Goal: Task Accomplishment & Management: Use online tool/utility

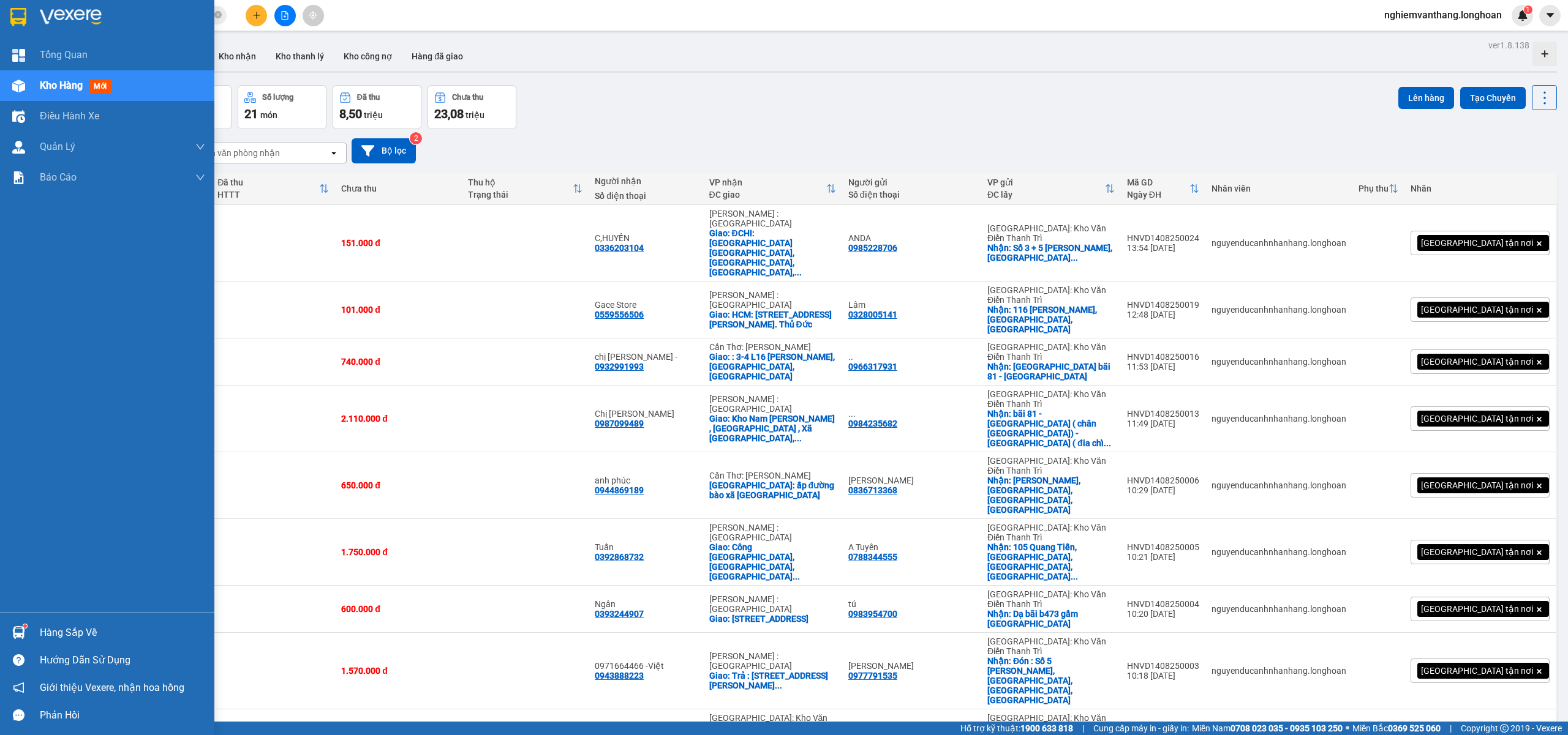
click at [15, 11] on img at bounding box center [19, 17] width 16 height 19
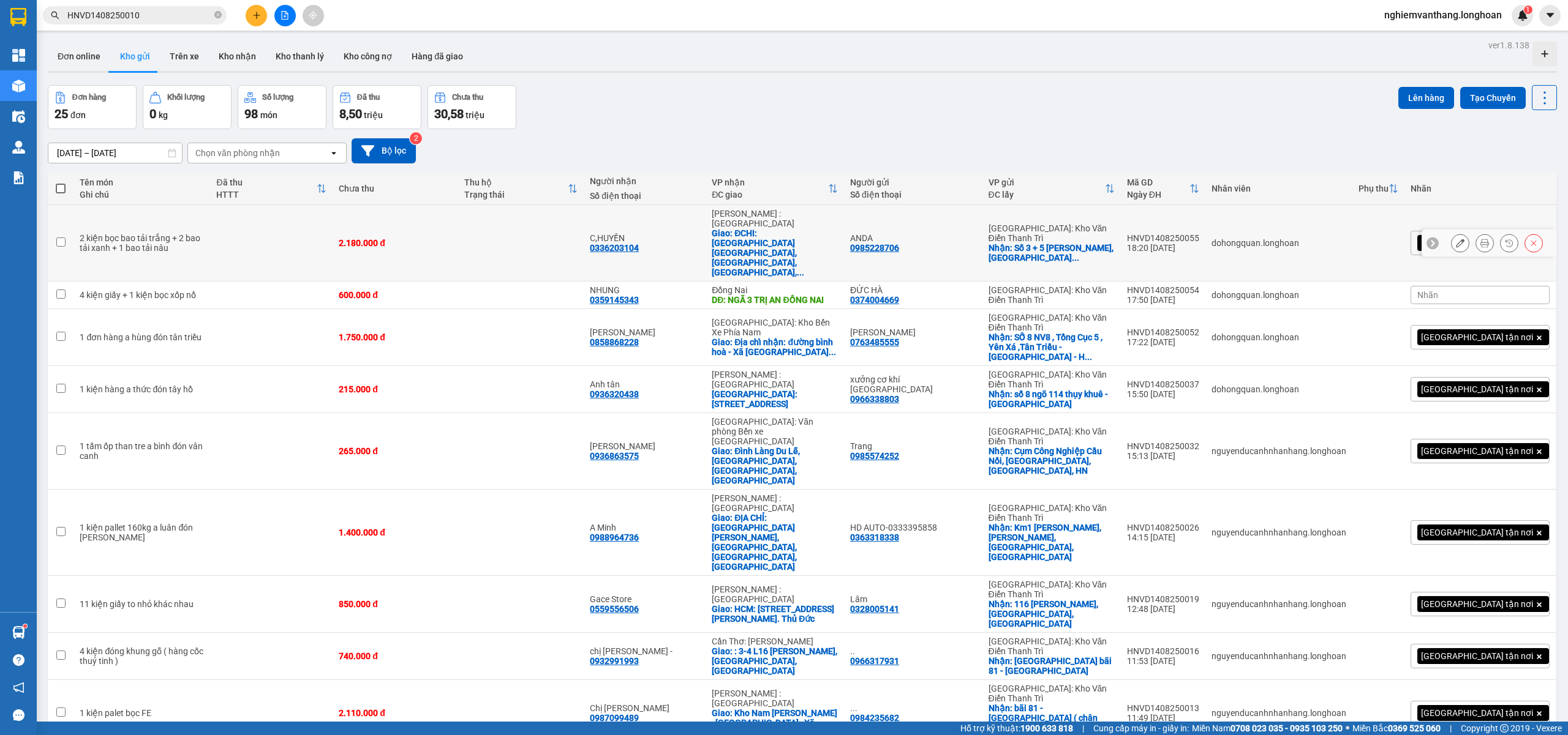
drag, startPoint x: 158, startPoint y: 236, endPoint x: 207, endPoint y: 243, distance: 49.5
click at [159, 236] on div "2 kiện bọc bao tải trắng + 2 bao tải xanh + 1 bao tải nâu" at bounding box center [142, 243] width 125 height 20
checkbox input "true"
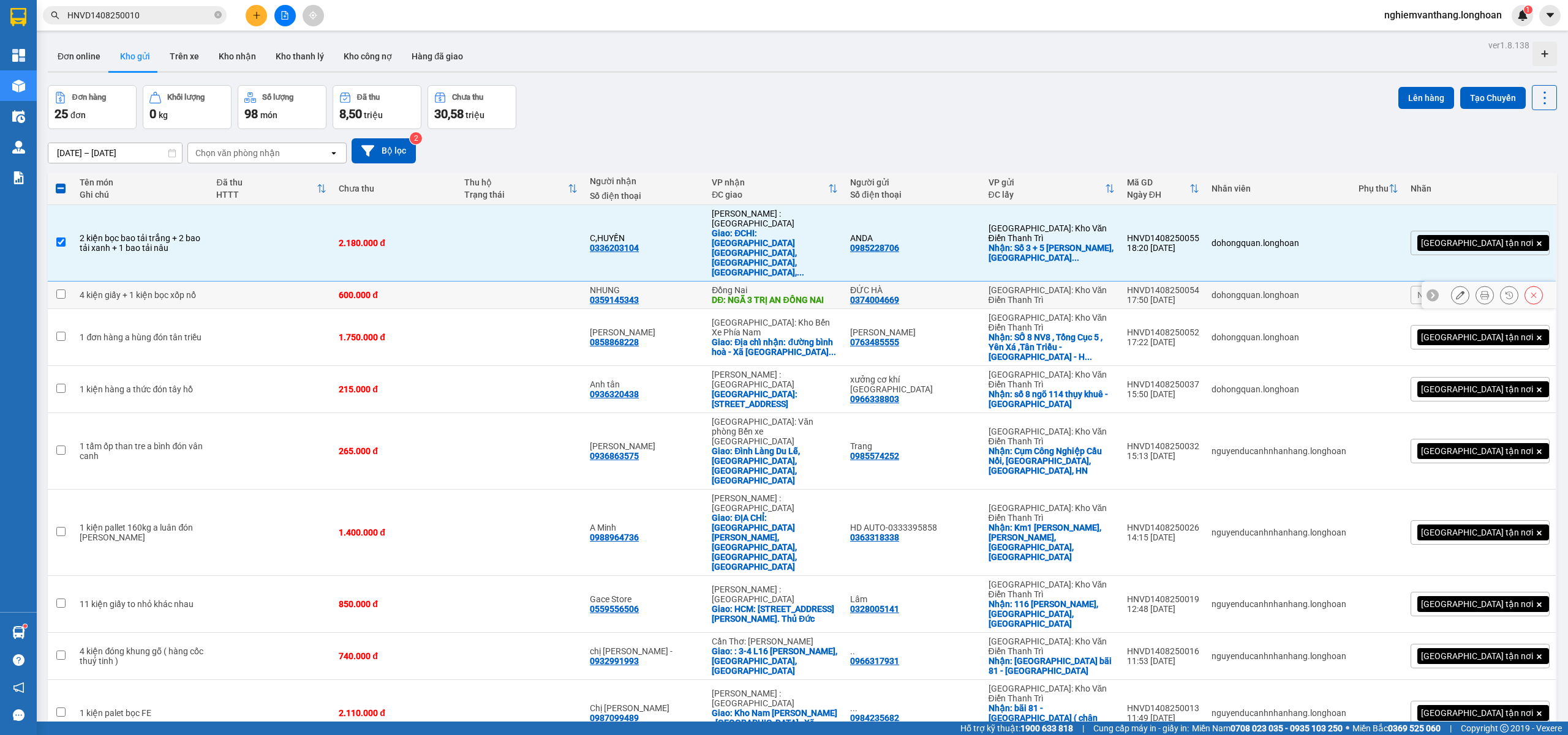
click at [223, 282] on td at bounding box center [271, 296] width 123 height 28
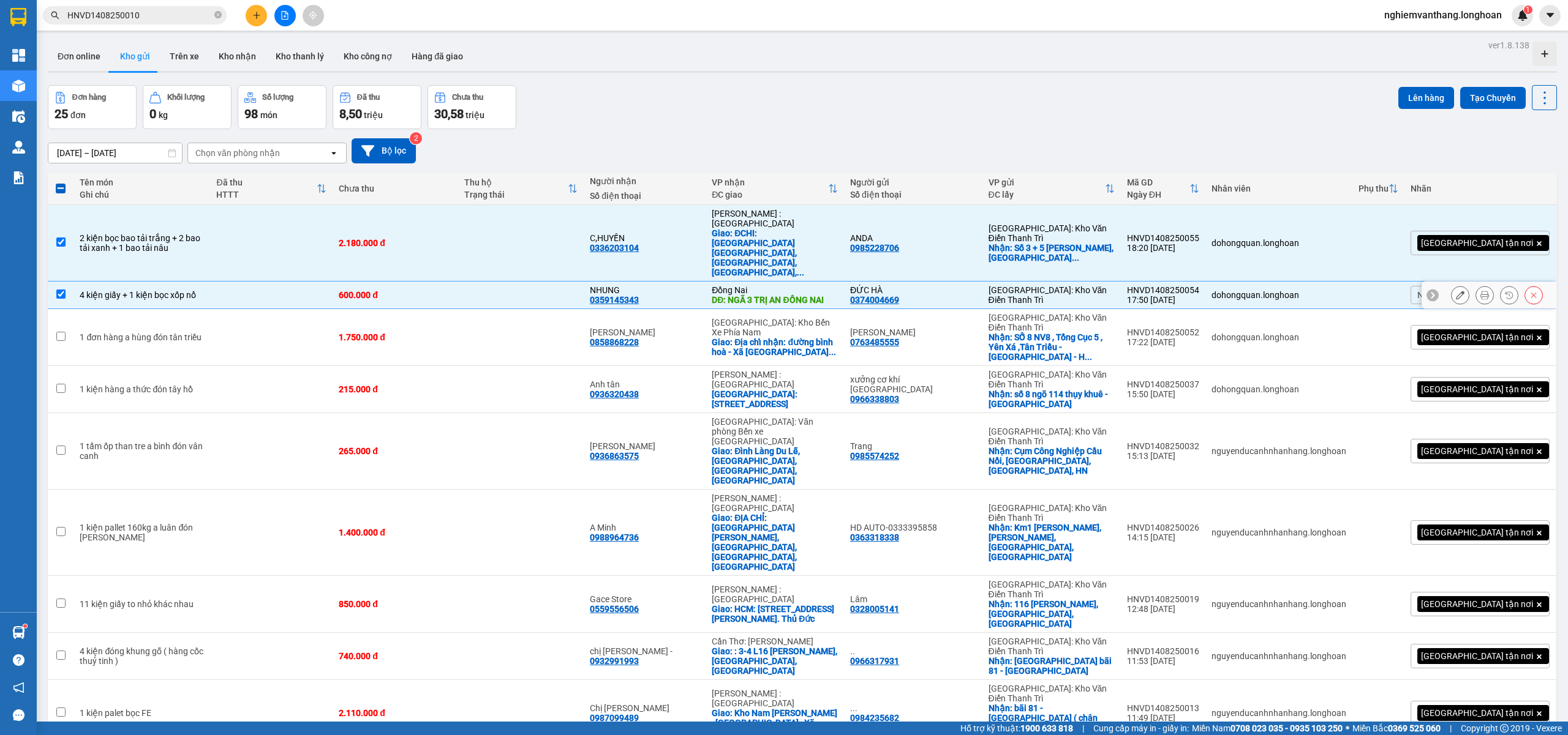
click at [304, 282] on td at bounding box center [271, 296] width 123 height 28
checkbox input "false"
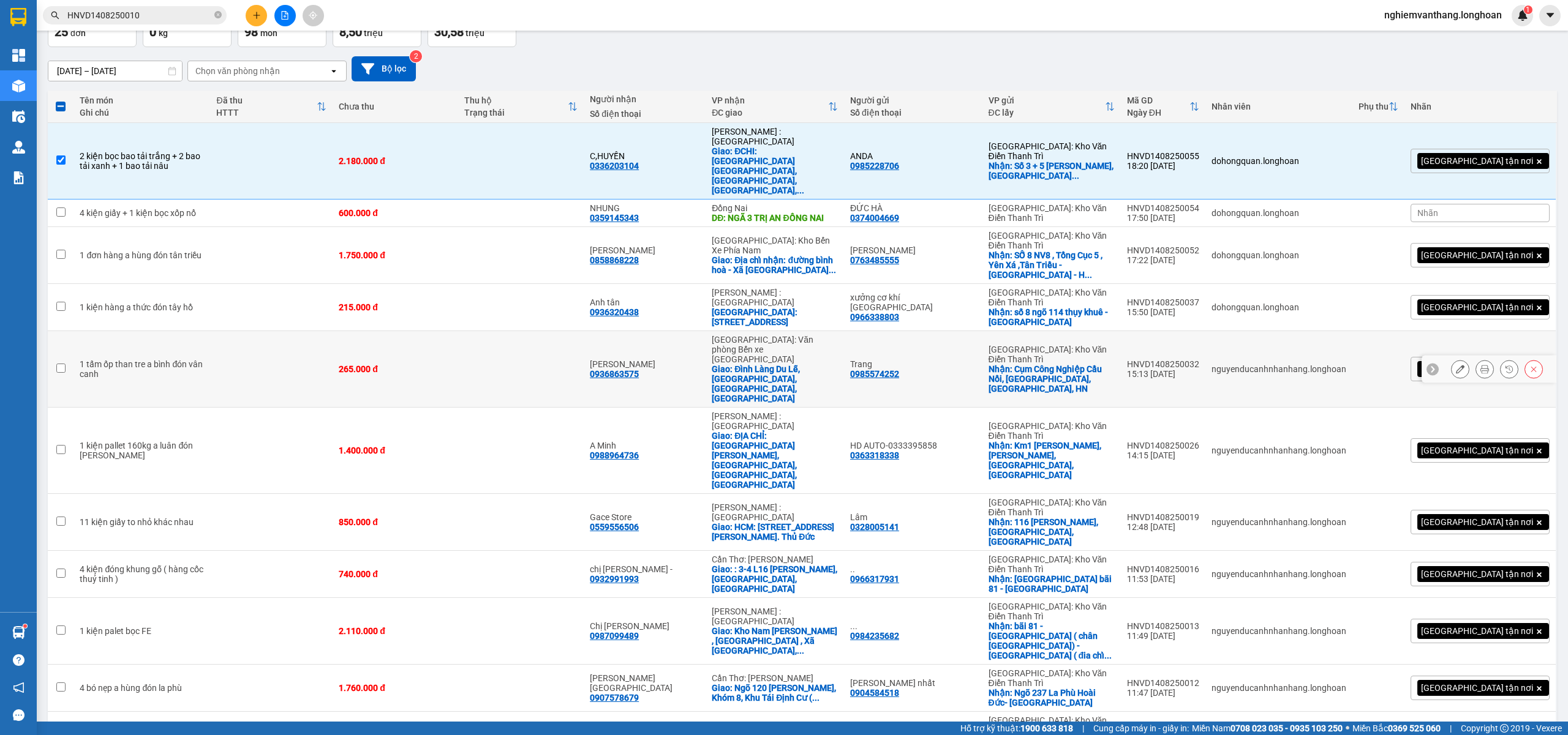
scroll to position [163, 0]
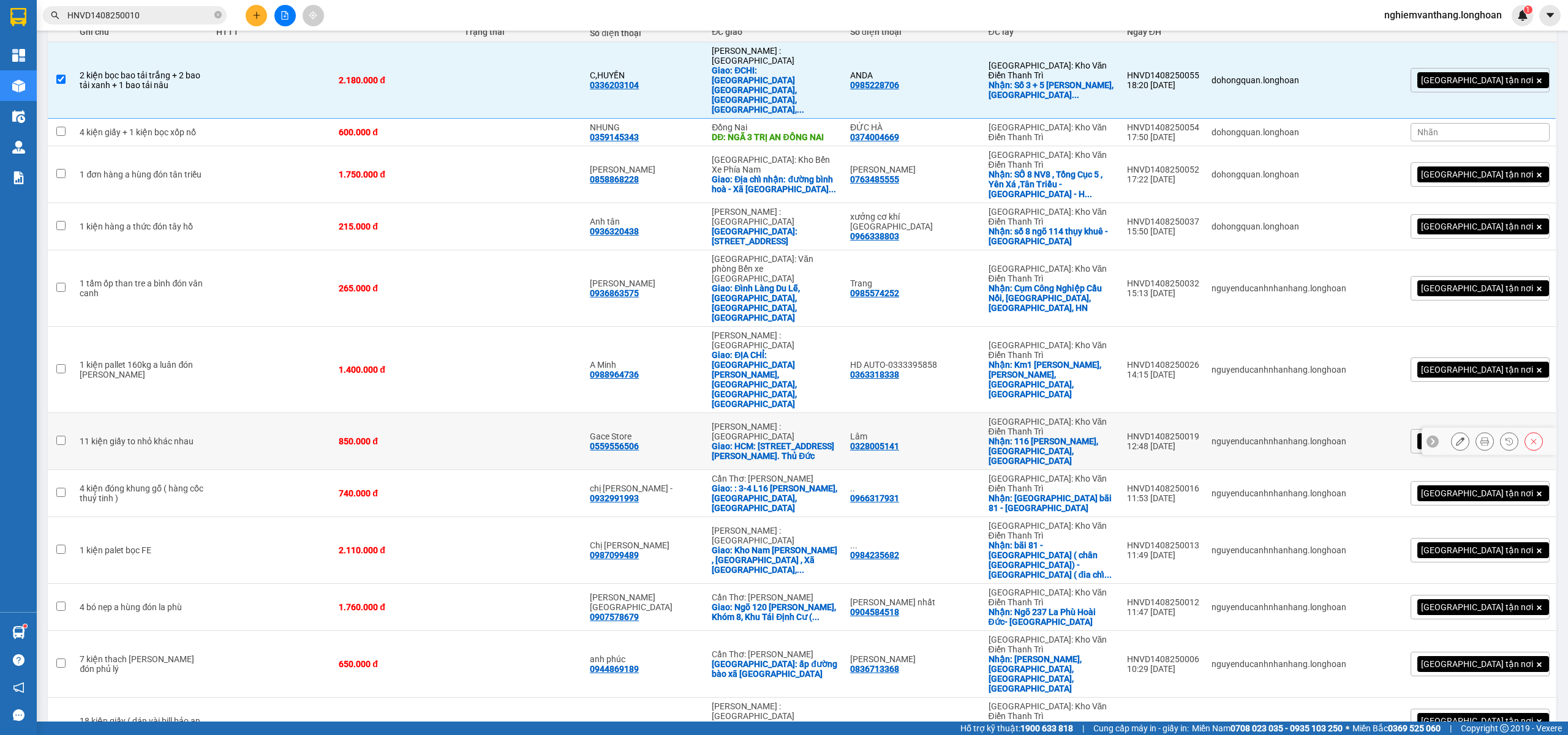
drag, startPoint x: 213, startPoint y: 310, endPoint x: 304, endPoint y: 322, distance: 91.8
click at [214, 413] on td at bounding box center [271, 442] width 123 height 57
checkbox input "true"
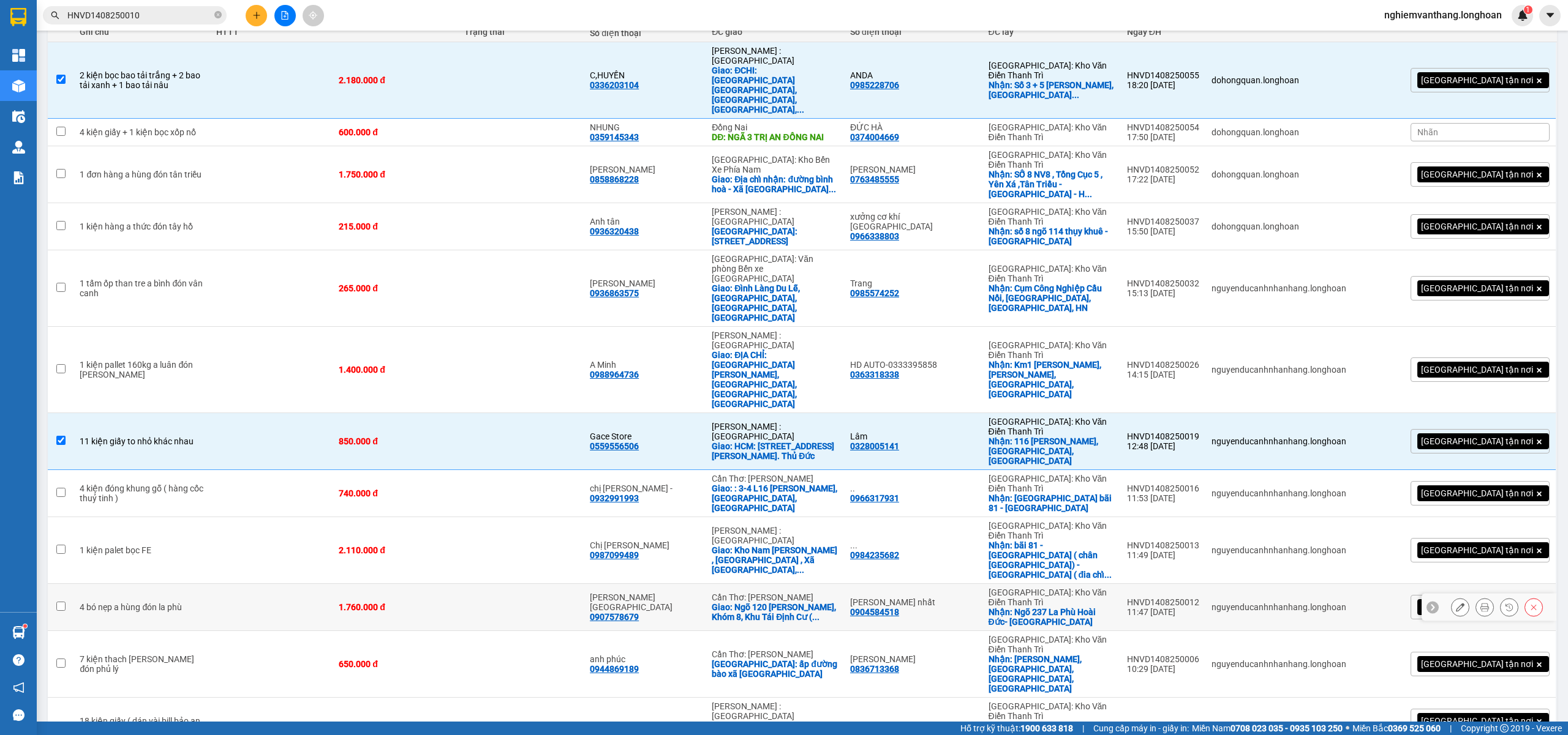
scroll to position [244, 0]
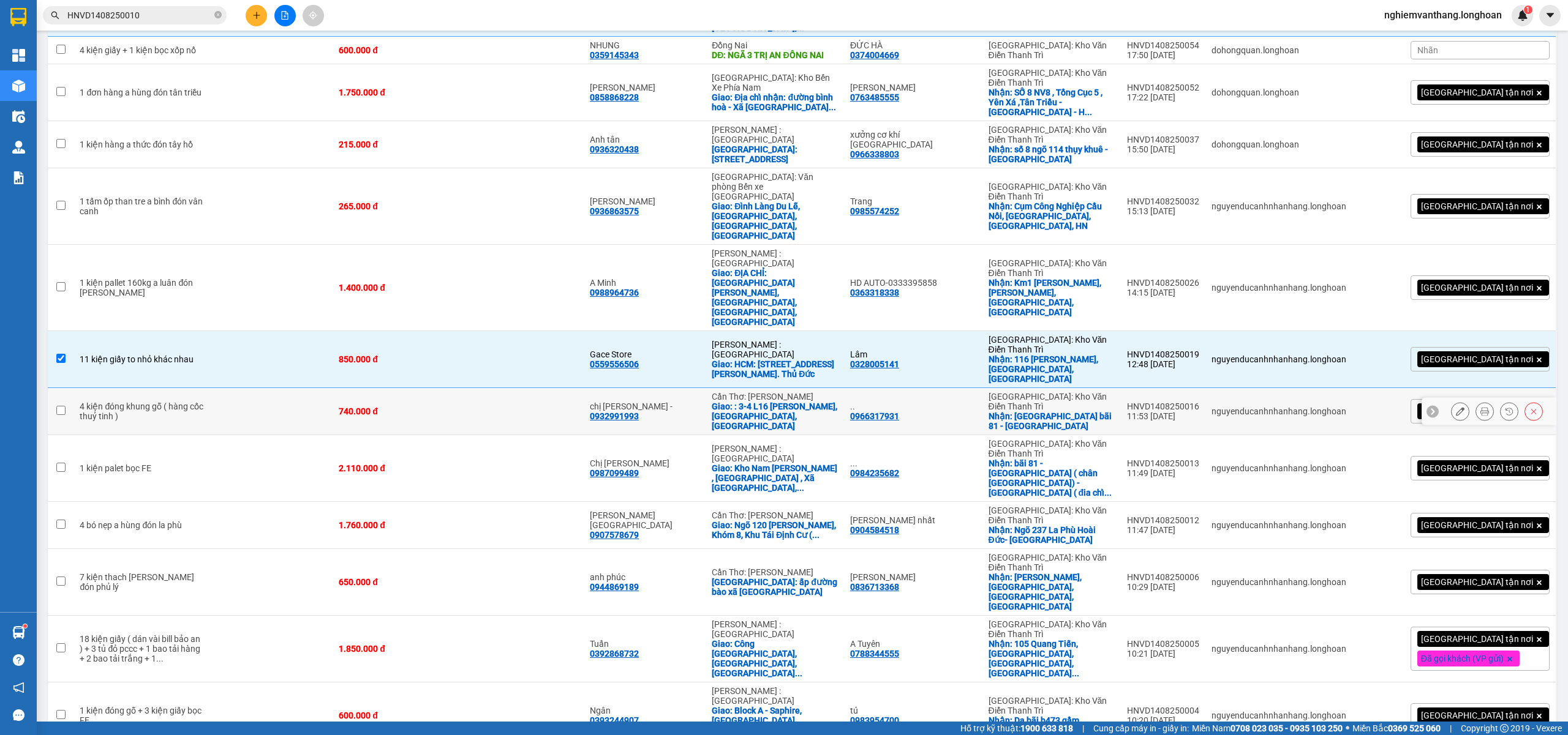
click at [221, 388] on td at bounding box center [271, 412] width 123 height 47
checkbox input "true"
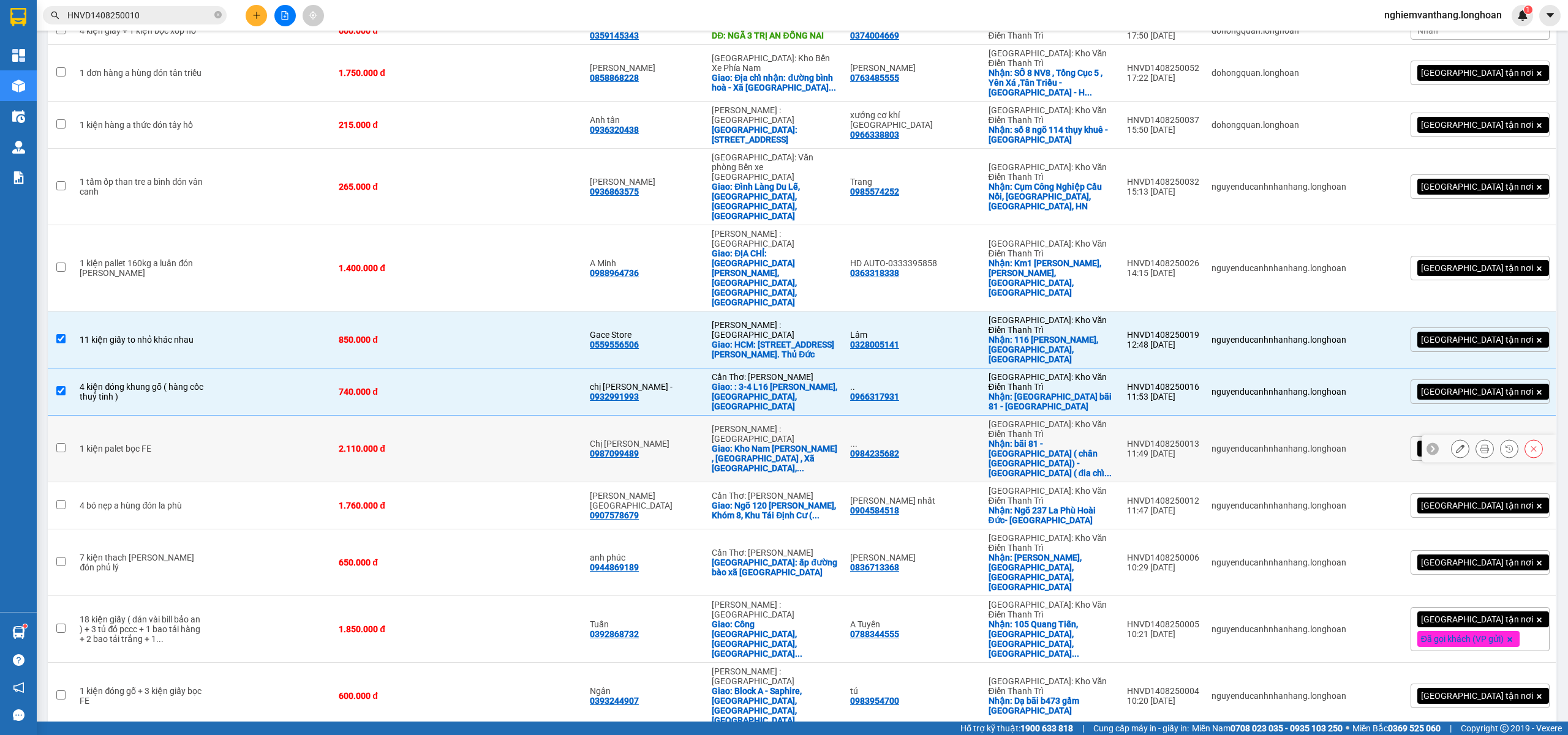
scroll to position [326, 0]
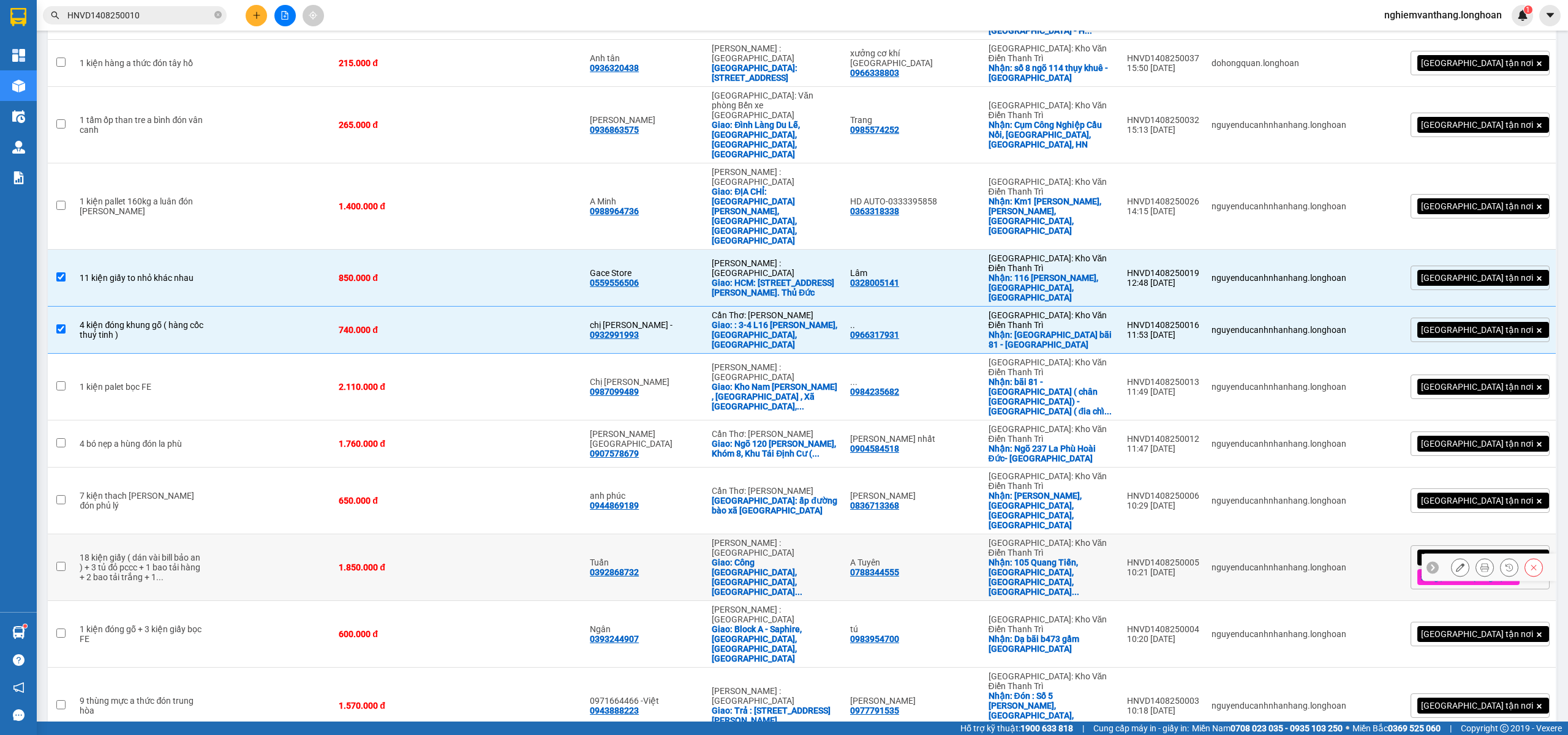
click at [221, 534] on td at bounding box center [271, 567] width 123 height 66
checkbox input "true"
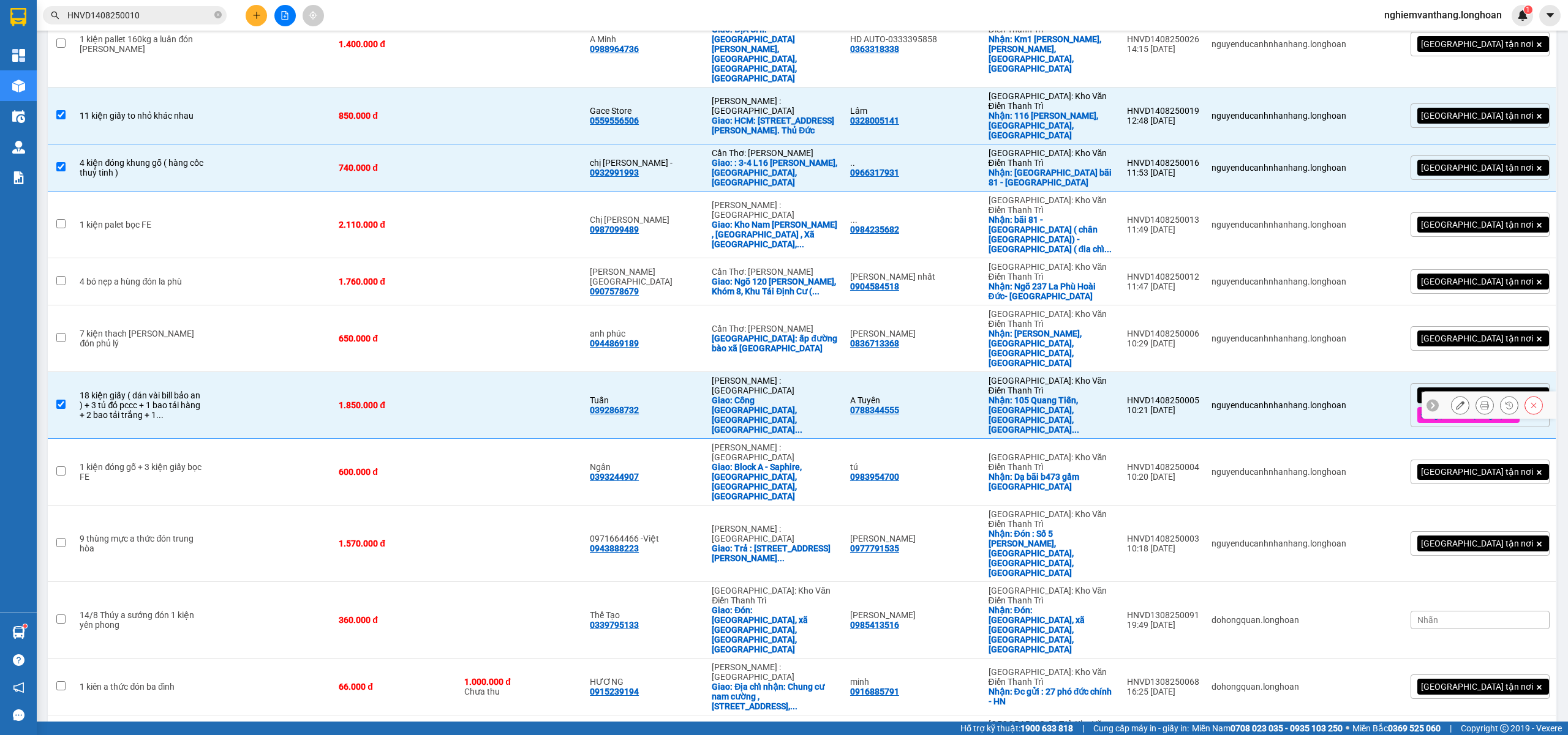
scroll to position [490, 0]
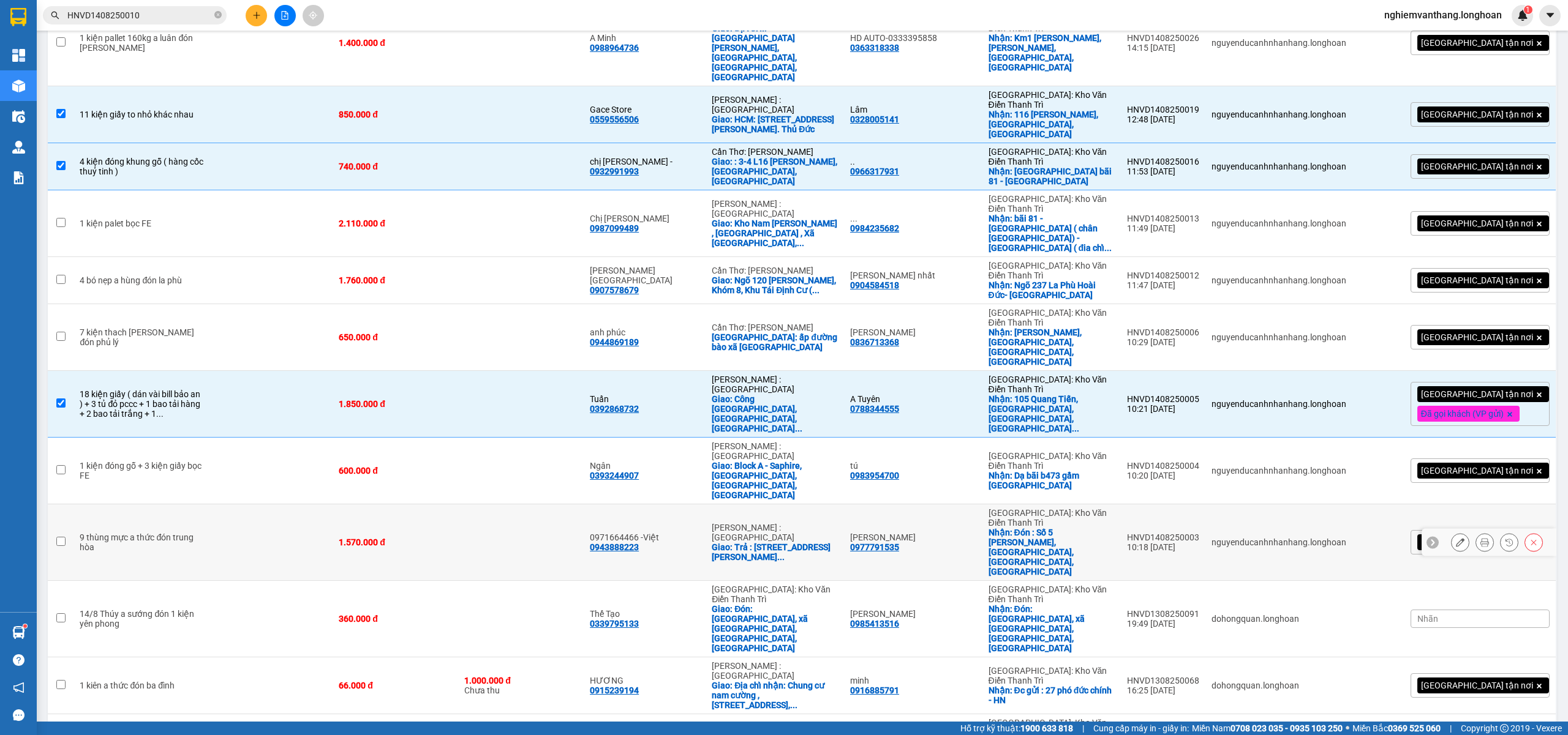
click at [346, 437] on td "600.000 đ" at bounding box center [395, 470] width 126 height 66
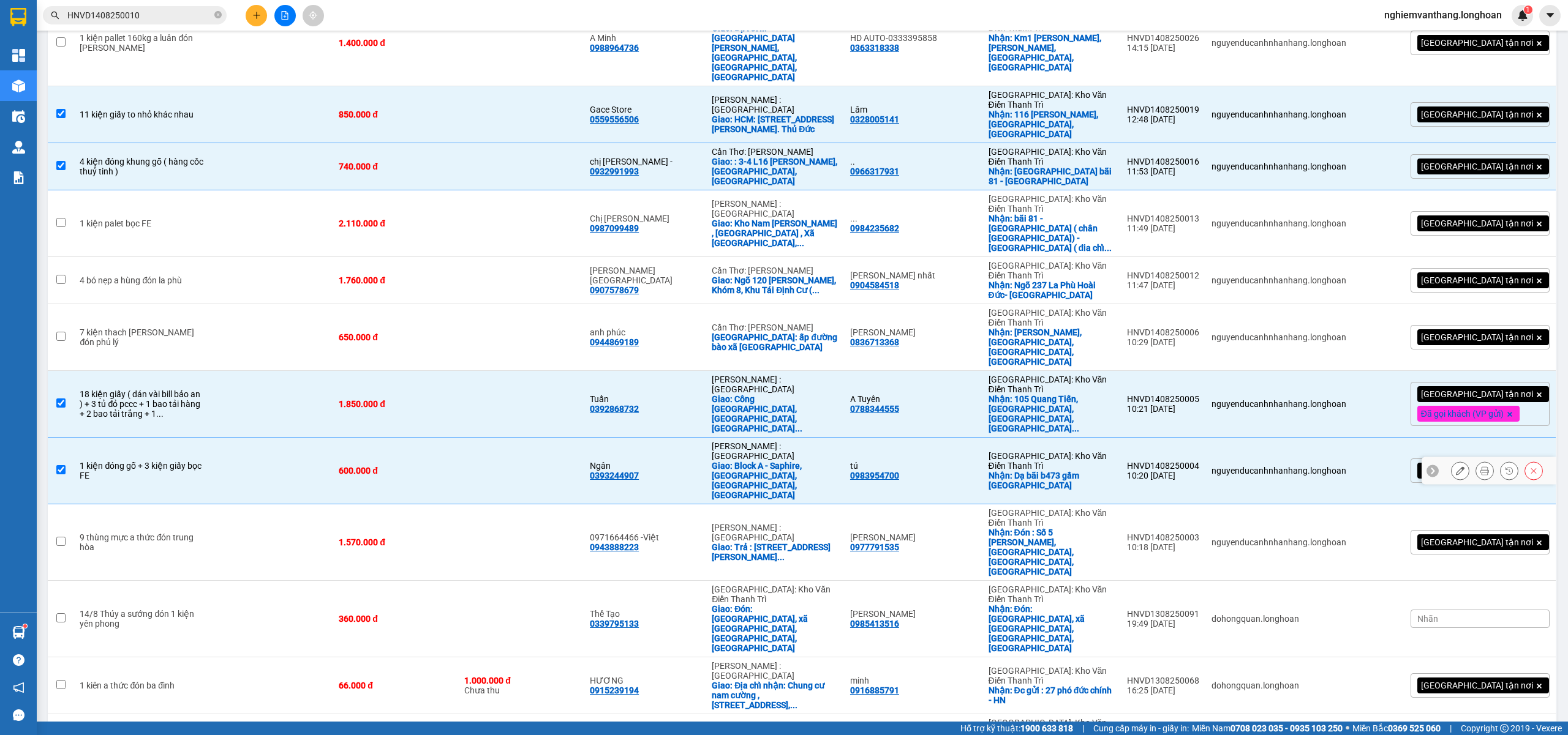
checkbox input "true"
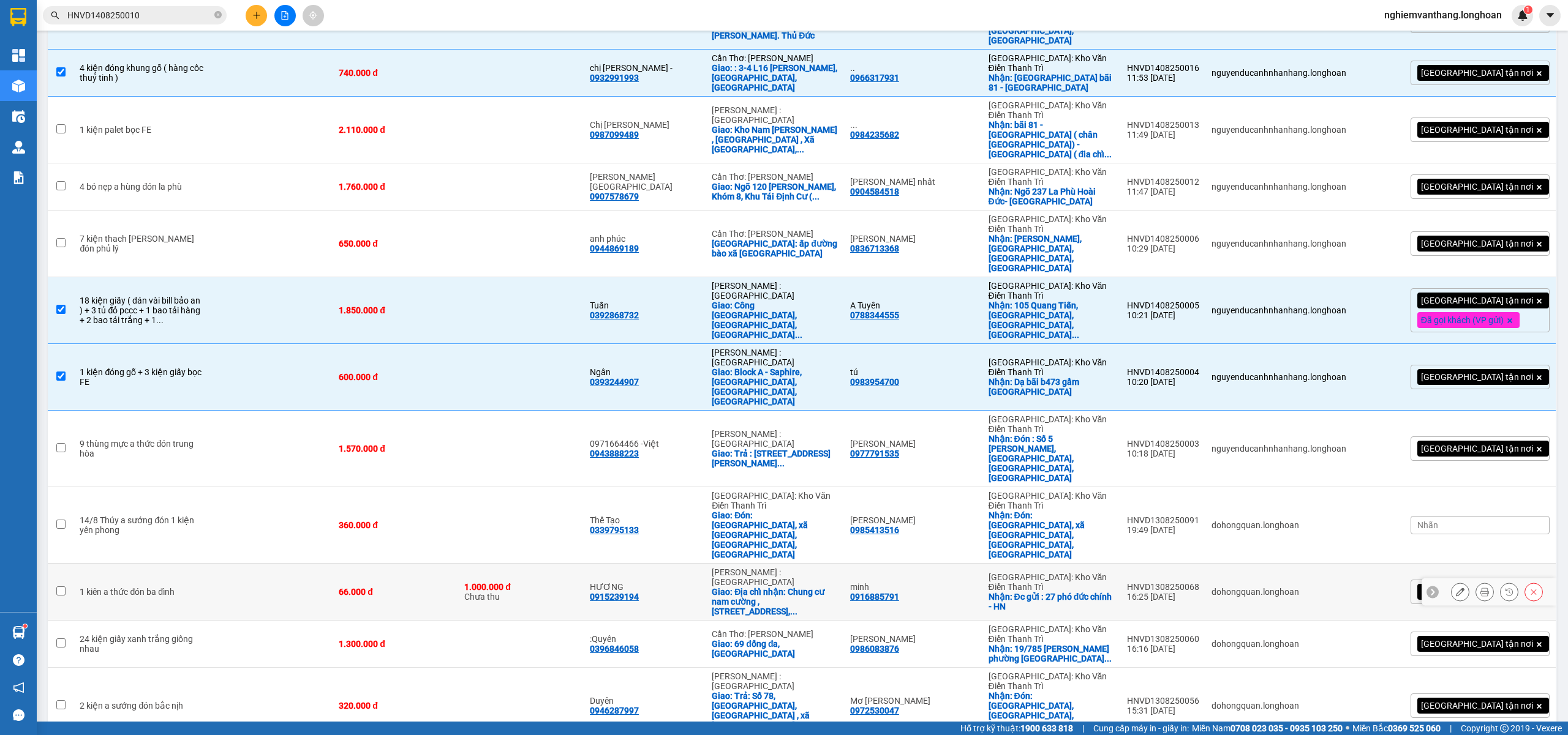
scroll to position [612, 0]
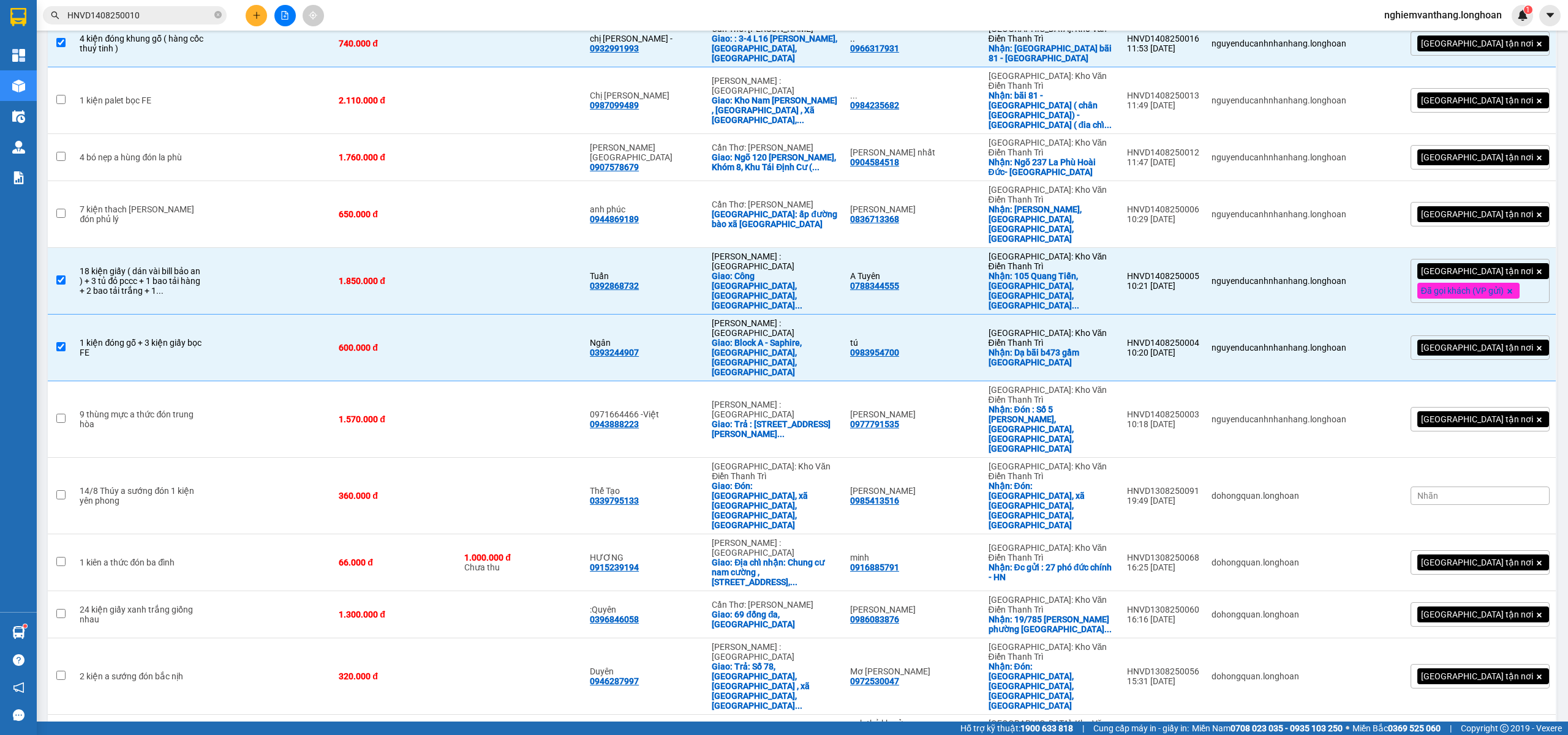
checkbox input "false"
click at [214, 715] on td at bounding box center [271, 744] width 123 height 57
checkbox input "true"
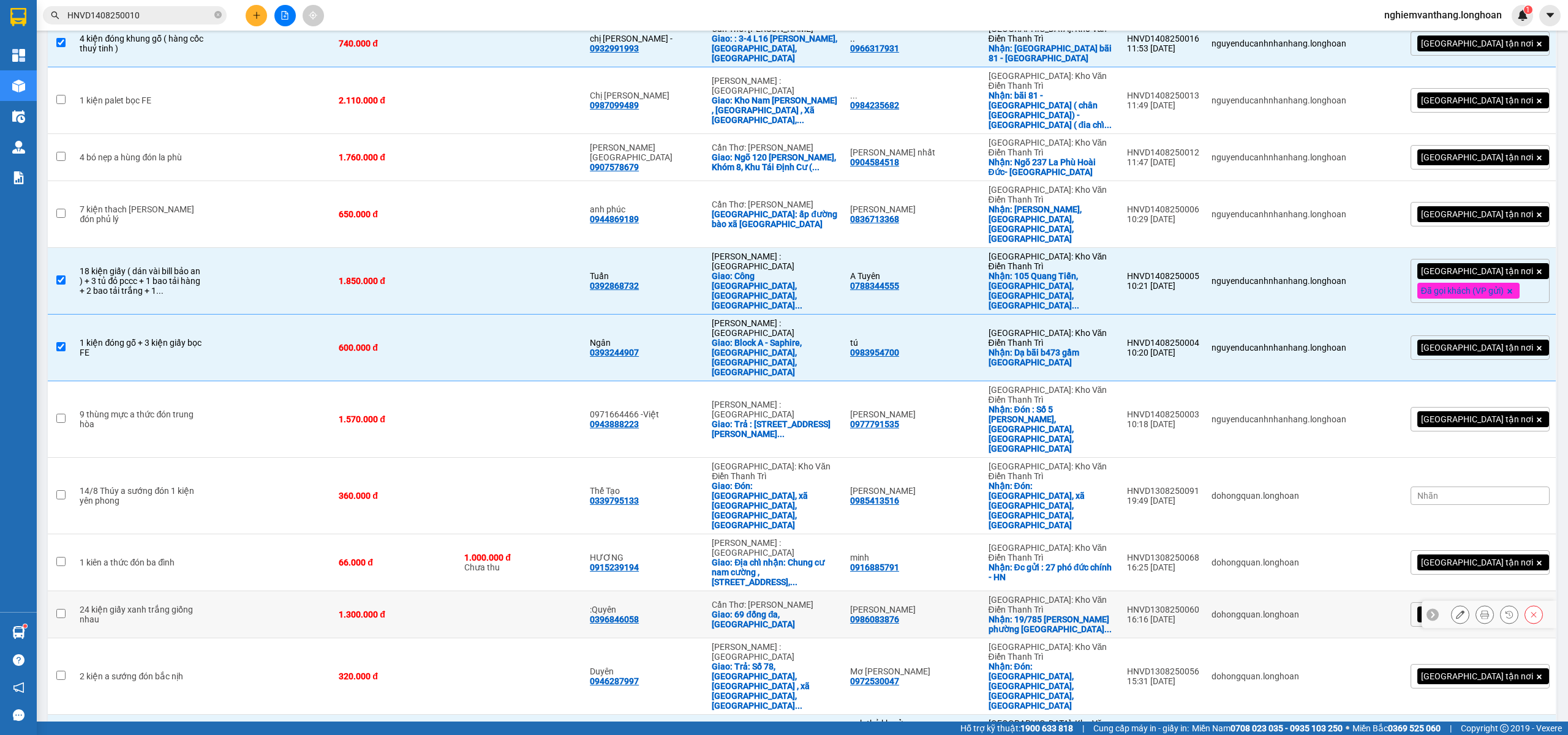
drag, startPoint x: 202, startPoint y: 288, endPoint x: 228, endPoint y: 290, distance: 26.1
click at [202, 592] on tr "24 kiện giấy xanh trắng giống nhau 1.300.000 đ :Quyên 0396846058 Cần Thơ: Kho N…" at bounding box center [802, 615] width 1509 height 47
checkbox input "true"
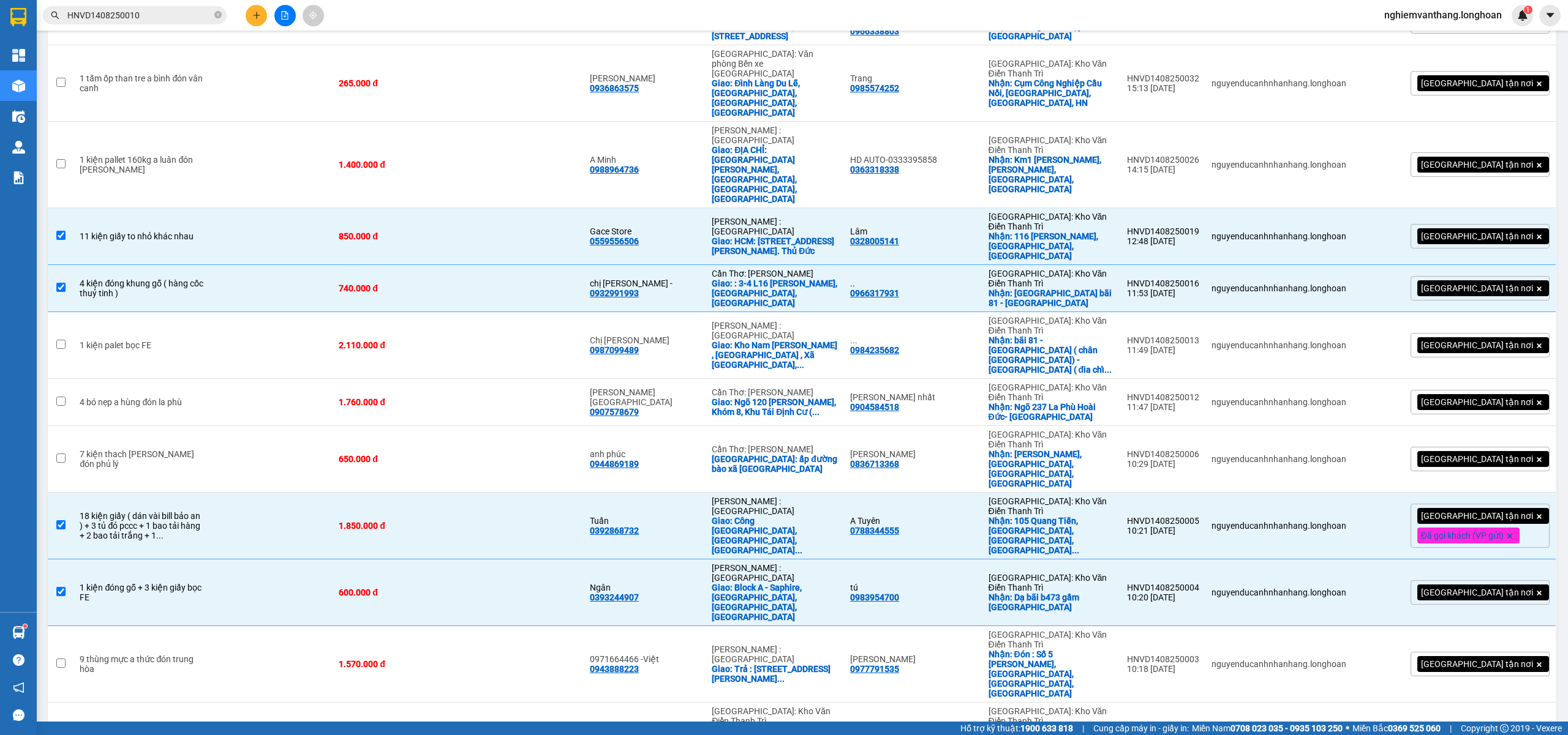
scroll to position [0, 0]
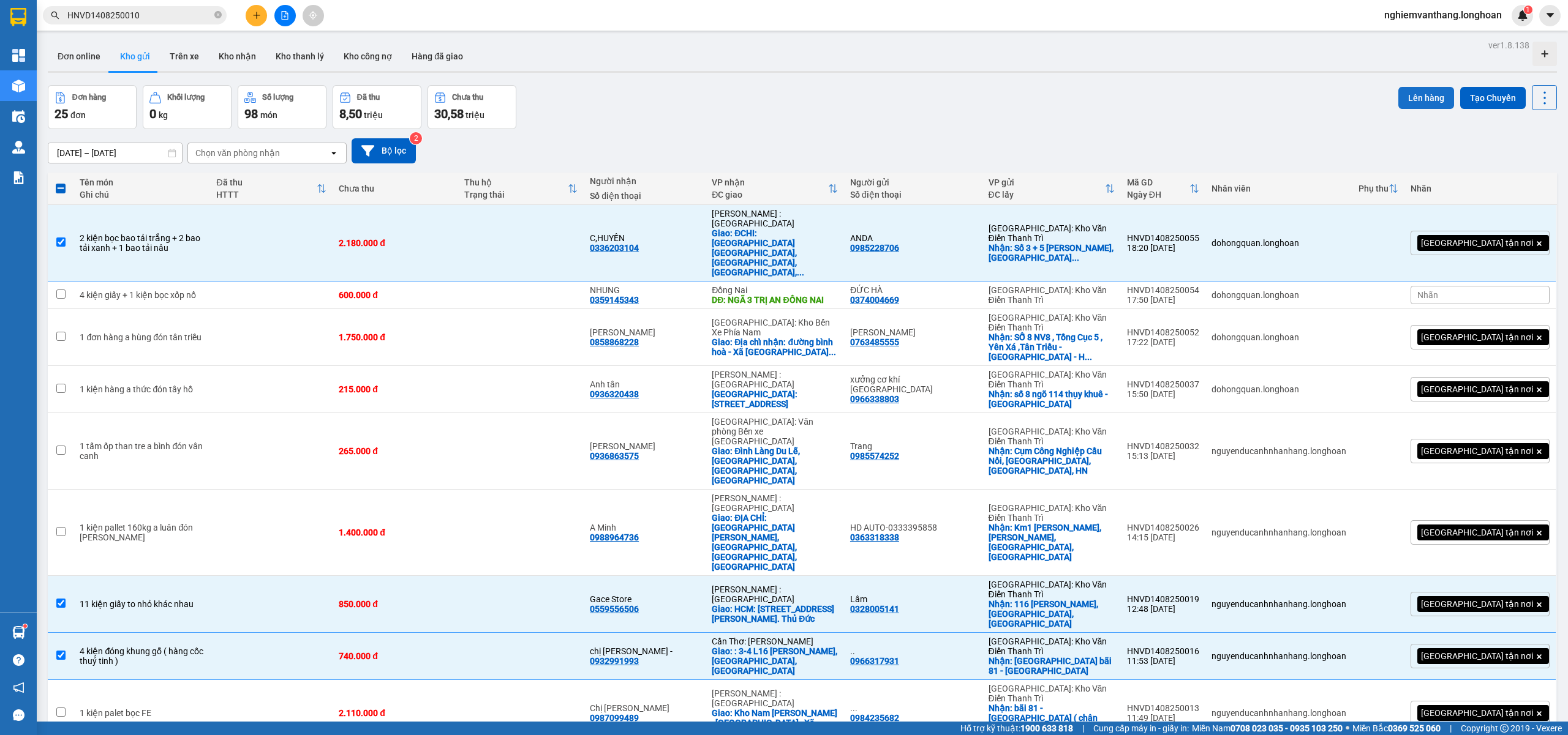
drag, startPoint x: 1423, startPoint y: 94, endPoint x: 1414, endPoint y: 93, distance: 9.1
click at [1421, 94] on button "Lên hàng" at bounding box center [1425, 98] width 55 height 22
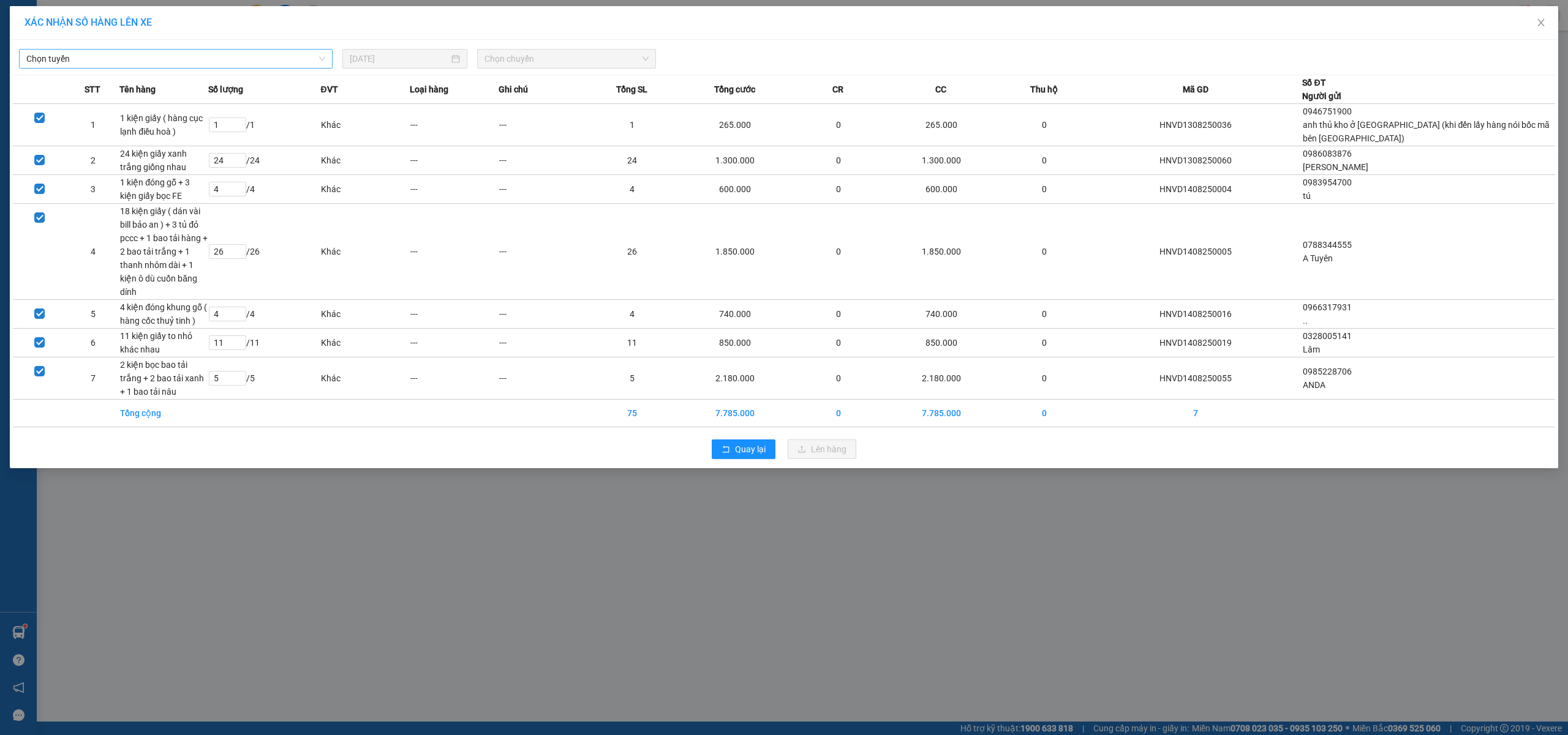
drag, startPoint x: 66, startPoint y: 60, endPoint x: 82, endPoint y: 66, distance: 17.1
click at [66, 58] on span "Chọn tuyến" at bounding box center [176, 58] width 299 height 19
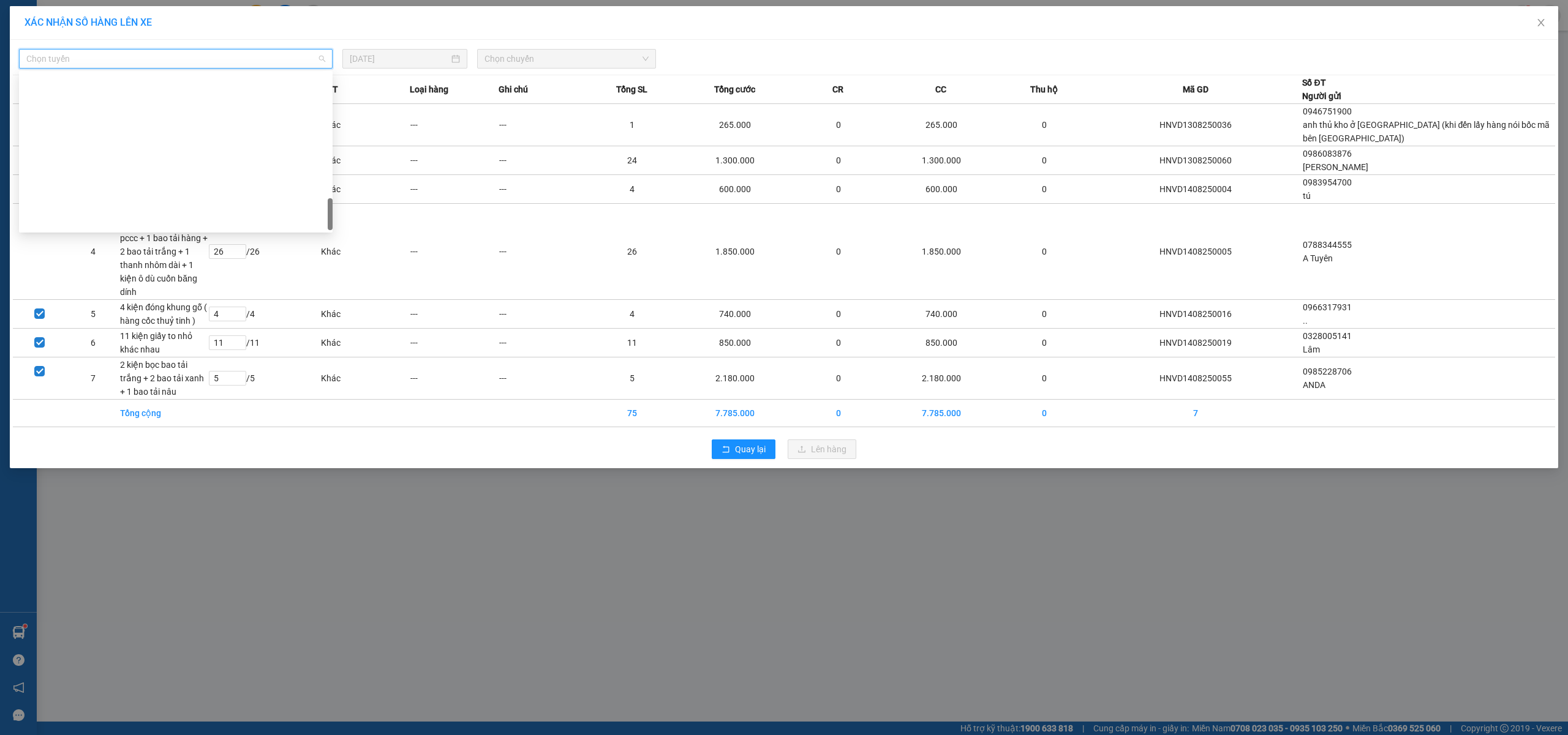
scroll to position [793, 0]
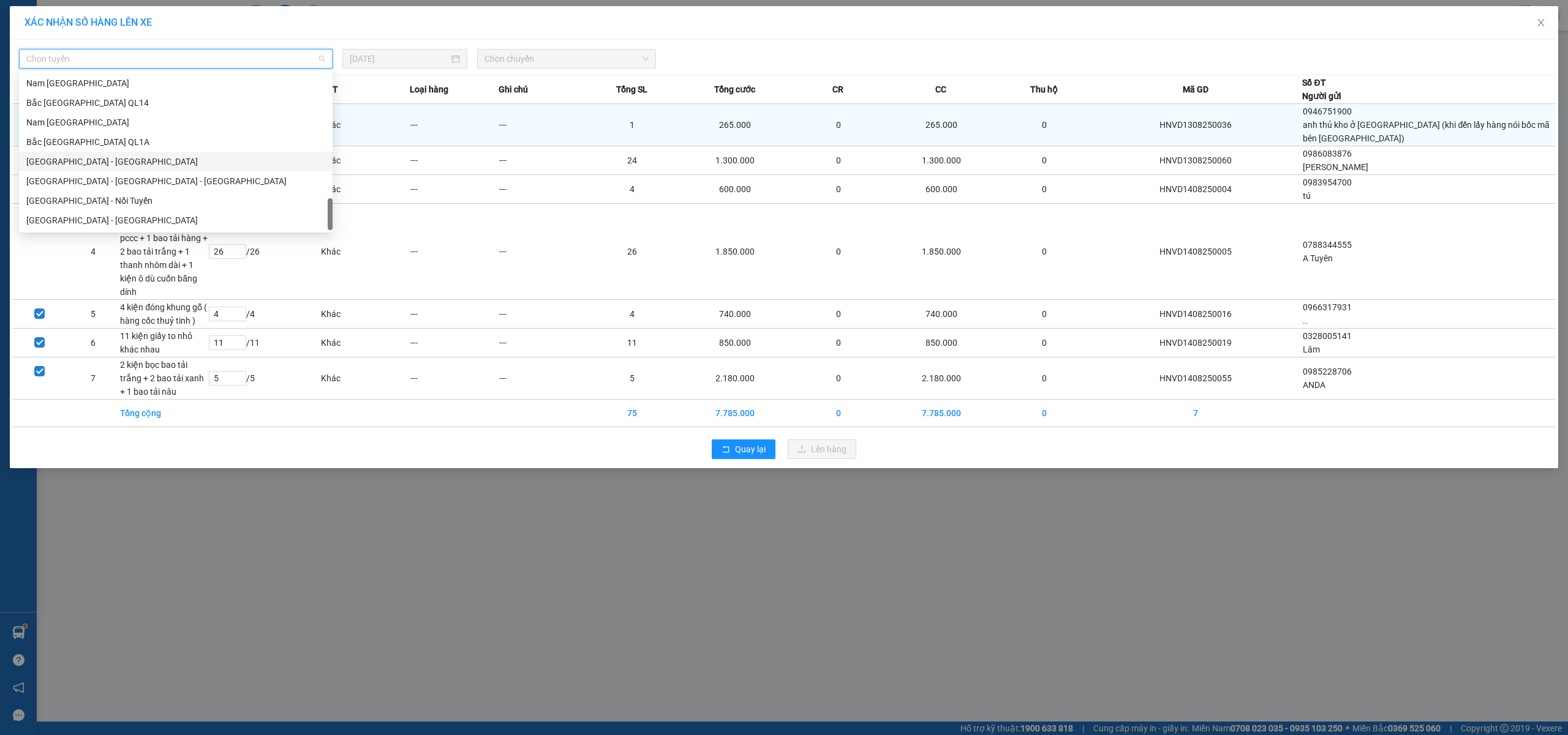
click at [101, 143] on div "Bắc Trung Nam QL1A" at bounding box center [176, 142] width 299 height 14
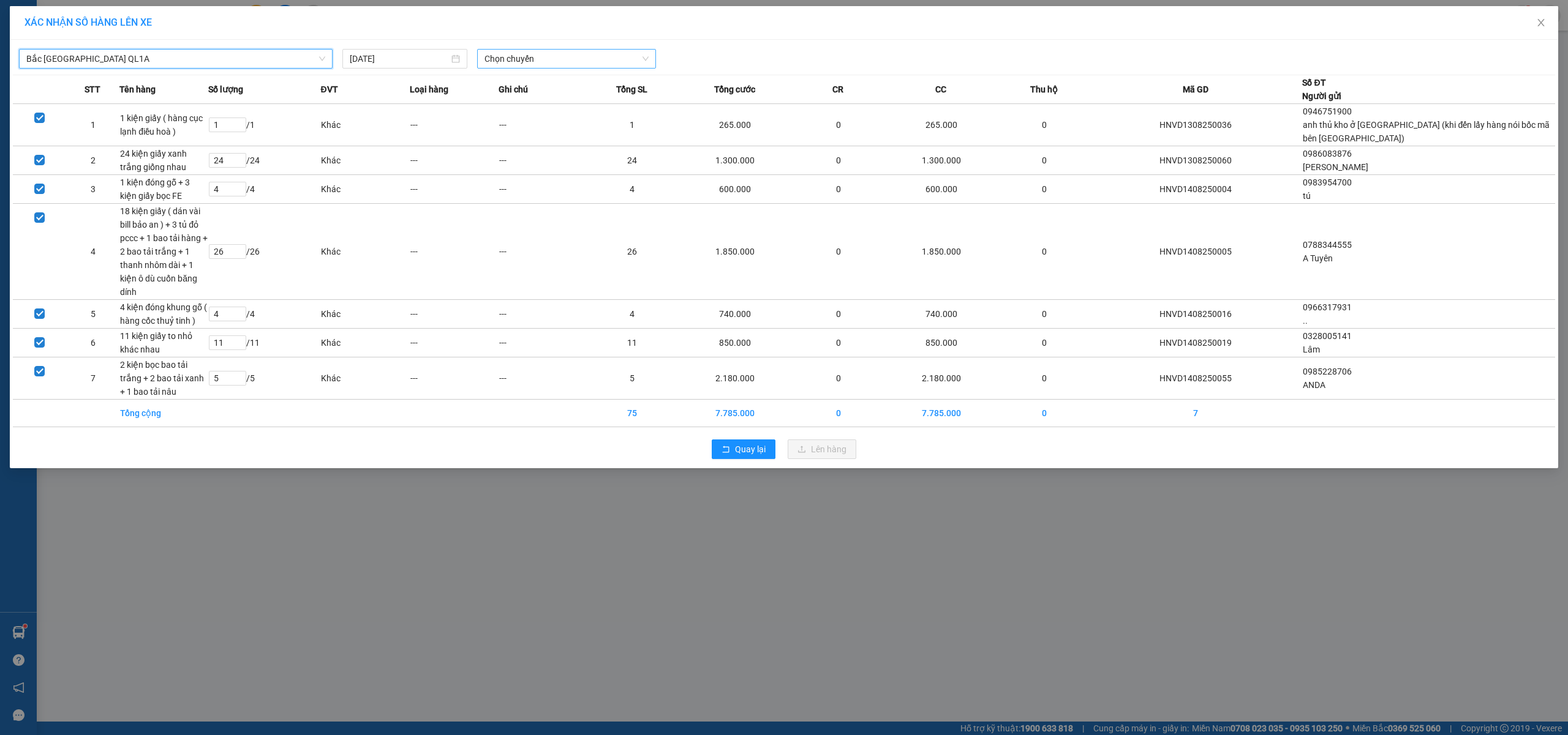
drag, startPoint x: 515, startPoint y: 58, endPoint x: 539, endPoint y: 70, distance: 26.8
click at [516, 58] on span "Chọn chuyến" at bounding box center [566, 58] width 164 height 19
click at [518, 125] on div "20:00 (TC)" at bounding box center [532, 123] width 96 height 14
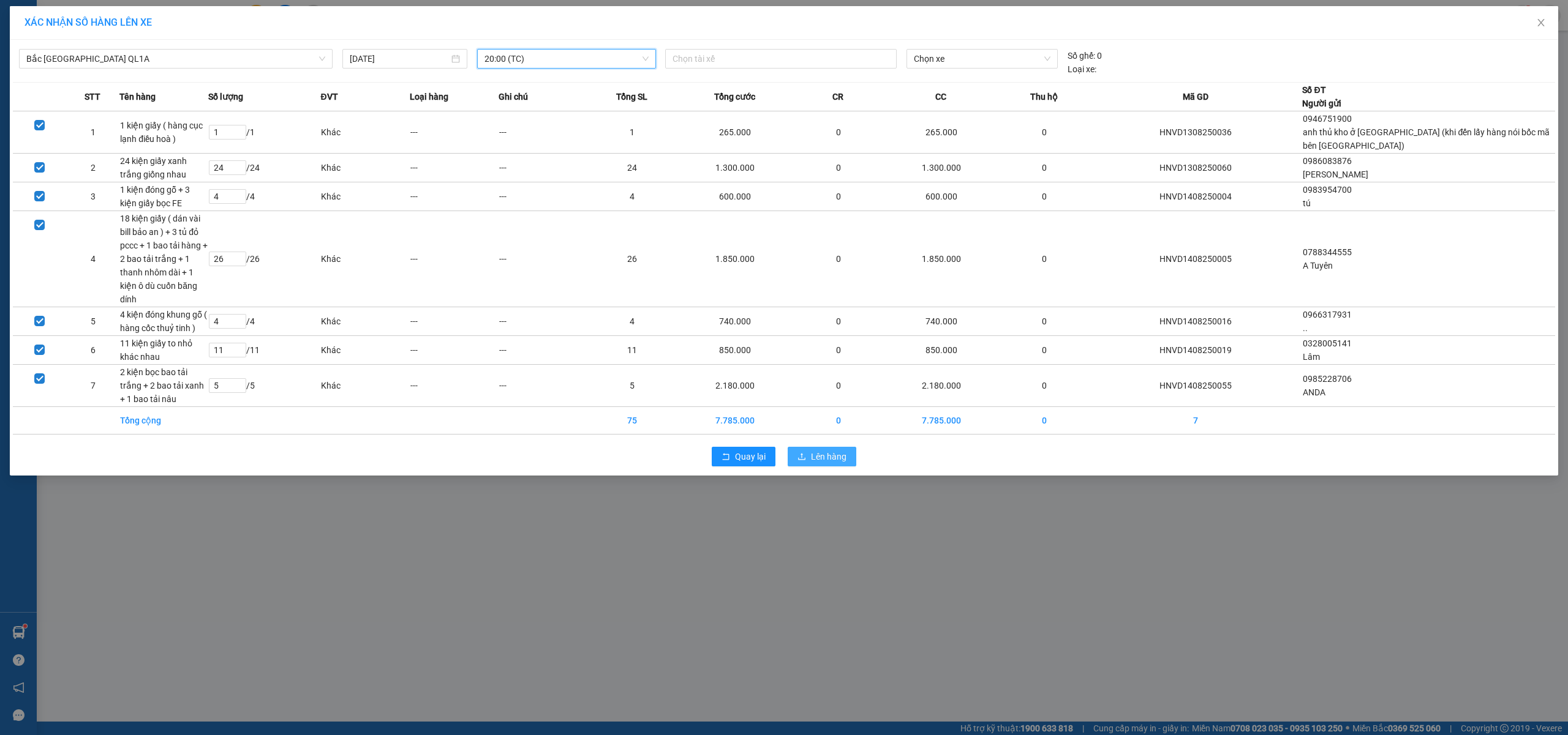
click at [827, 451] on span "Lên hàng" at bounding box center [829, 457] width 36 height 14
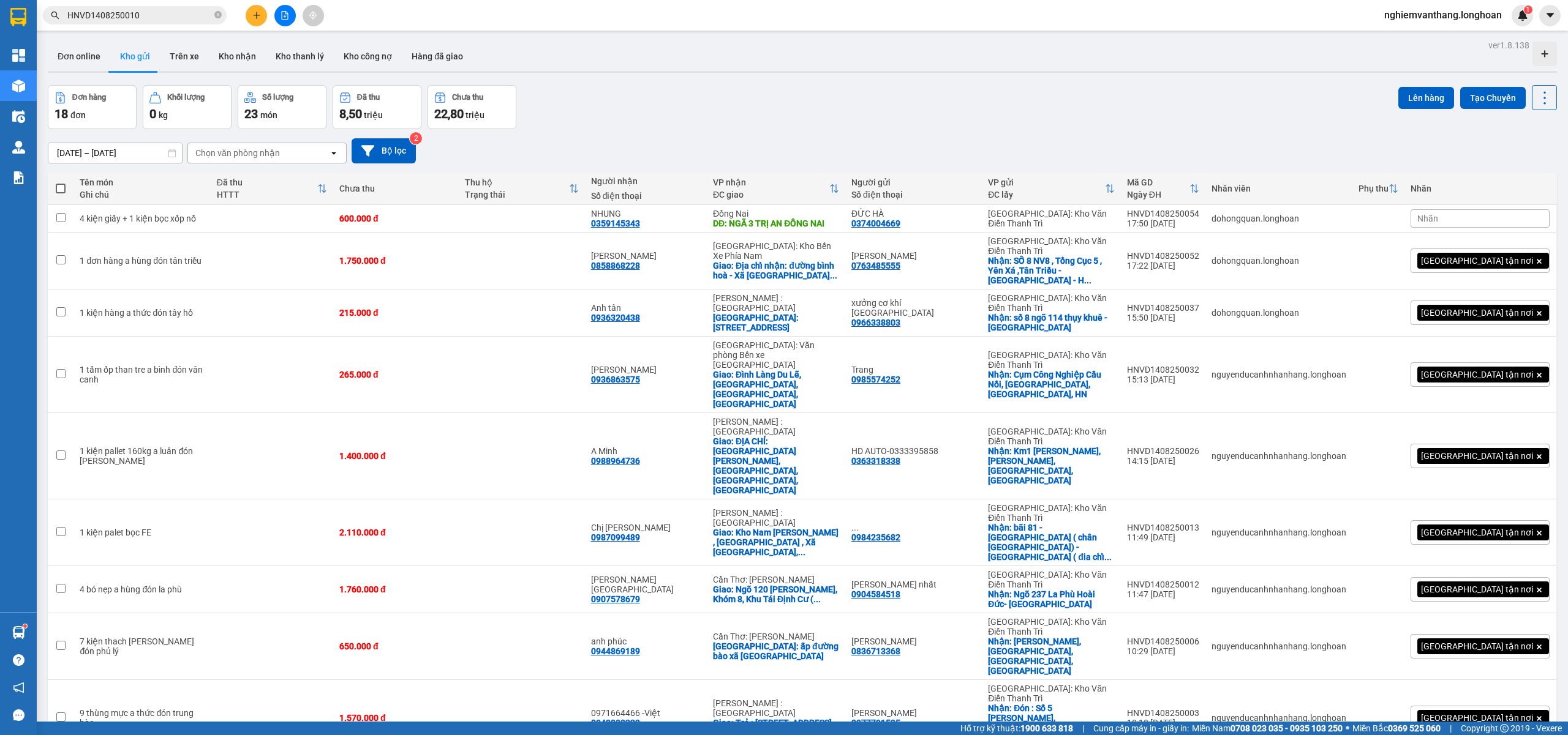
click at [279, 20] on button at bounding box center [285, 16] width 22 height 22
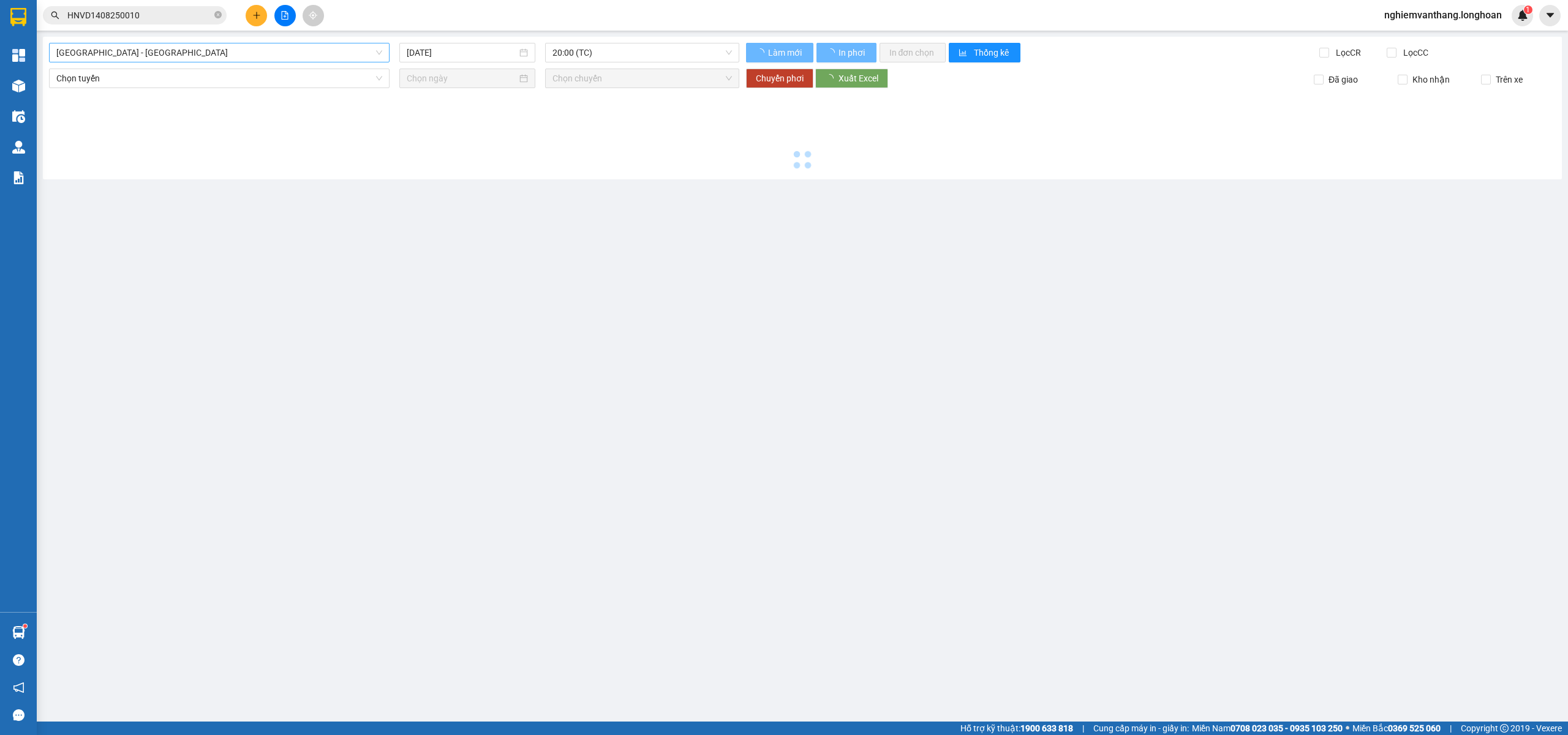
click at [177, 53] on span "Hải Phòng - Hà Nội" at bounding box center [219, 52] width 326 height 19
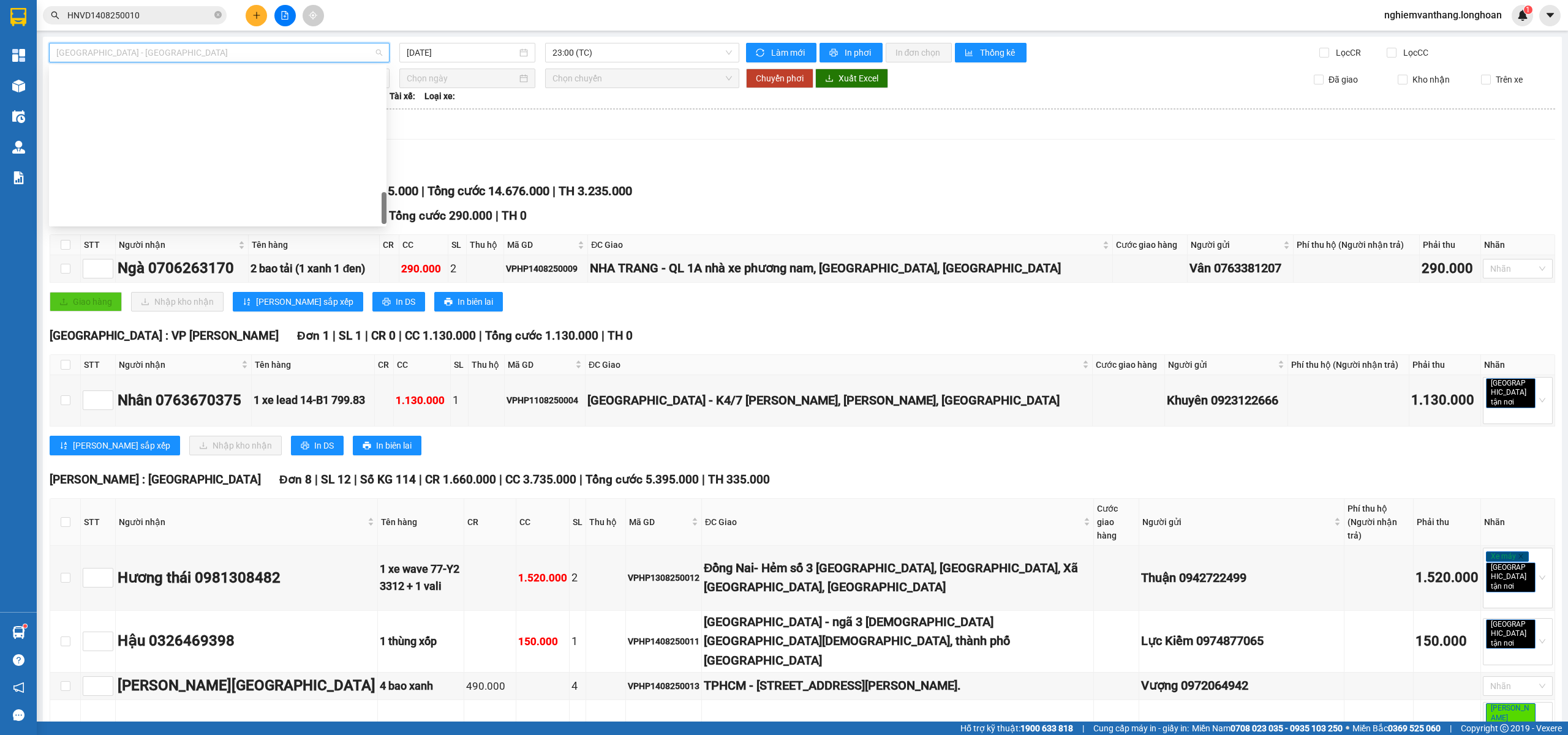
scroll to position [686, 0]
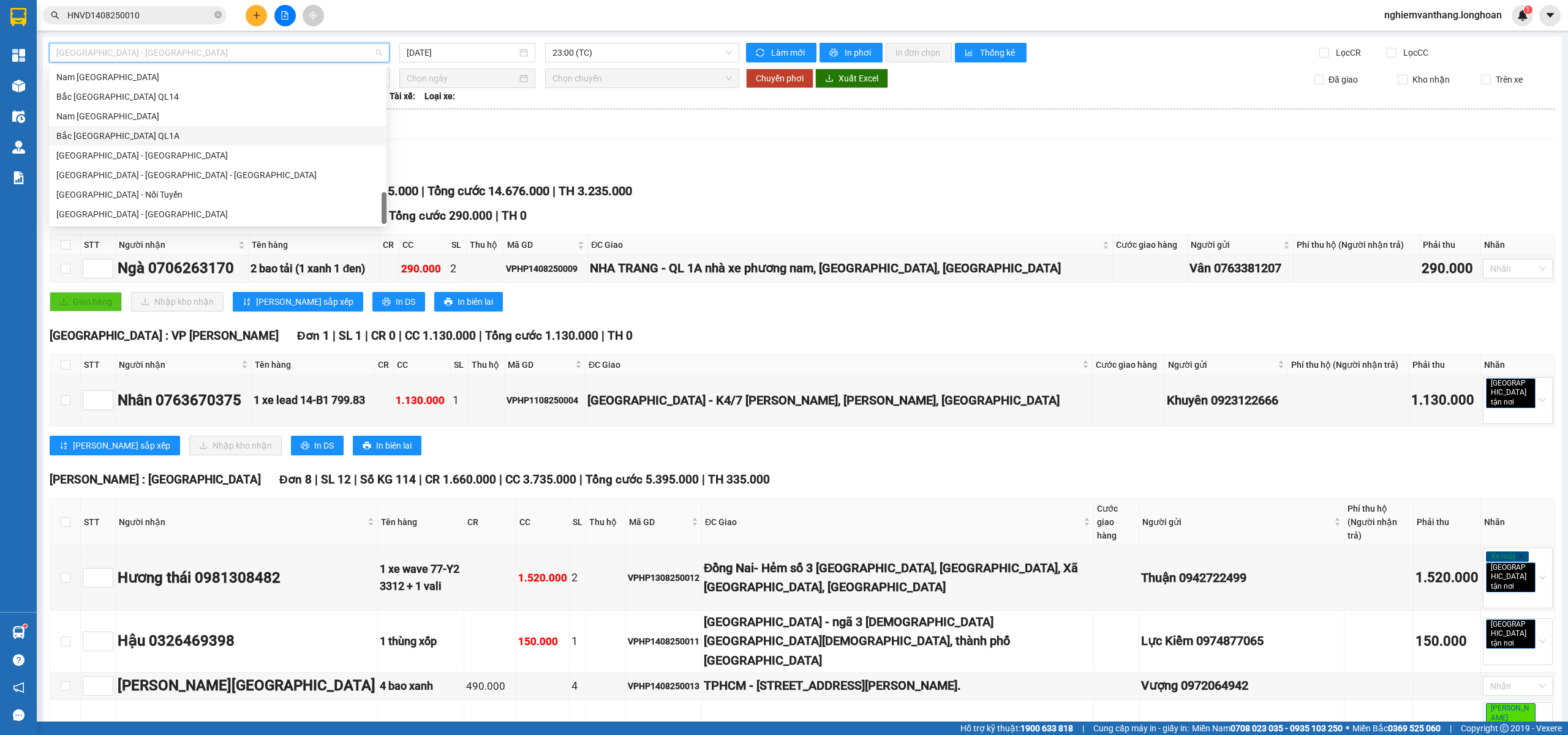
click at [145, 140] on div "Bắc Trung Nam QL1A" at bounding box center [218, 137] width 323 height 14
type input "14/08/2025"
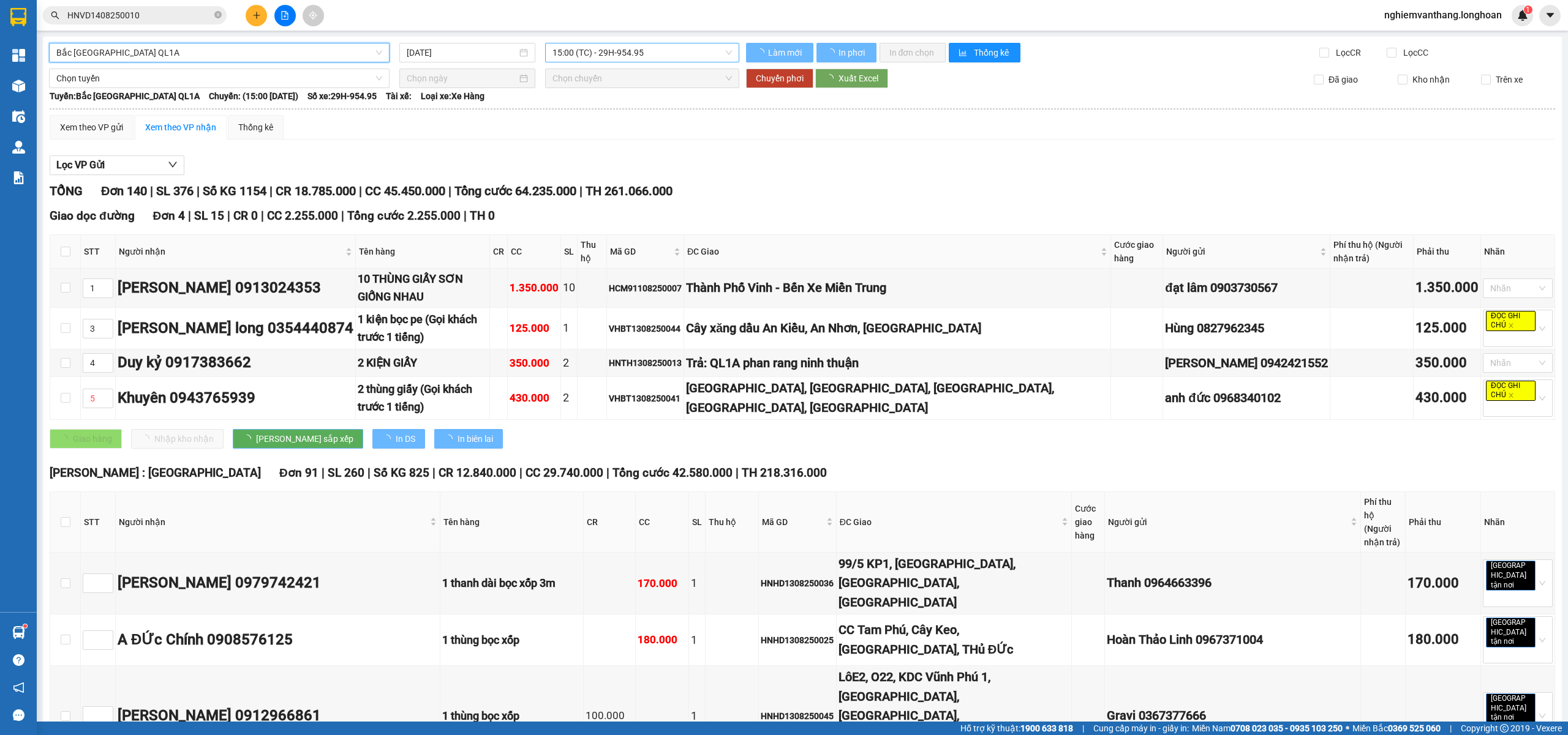
click at [616, 45] on span "15:00 (TC) - 29H-954.95" at bounding box center [642, 52] width 180 height 19
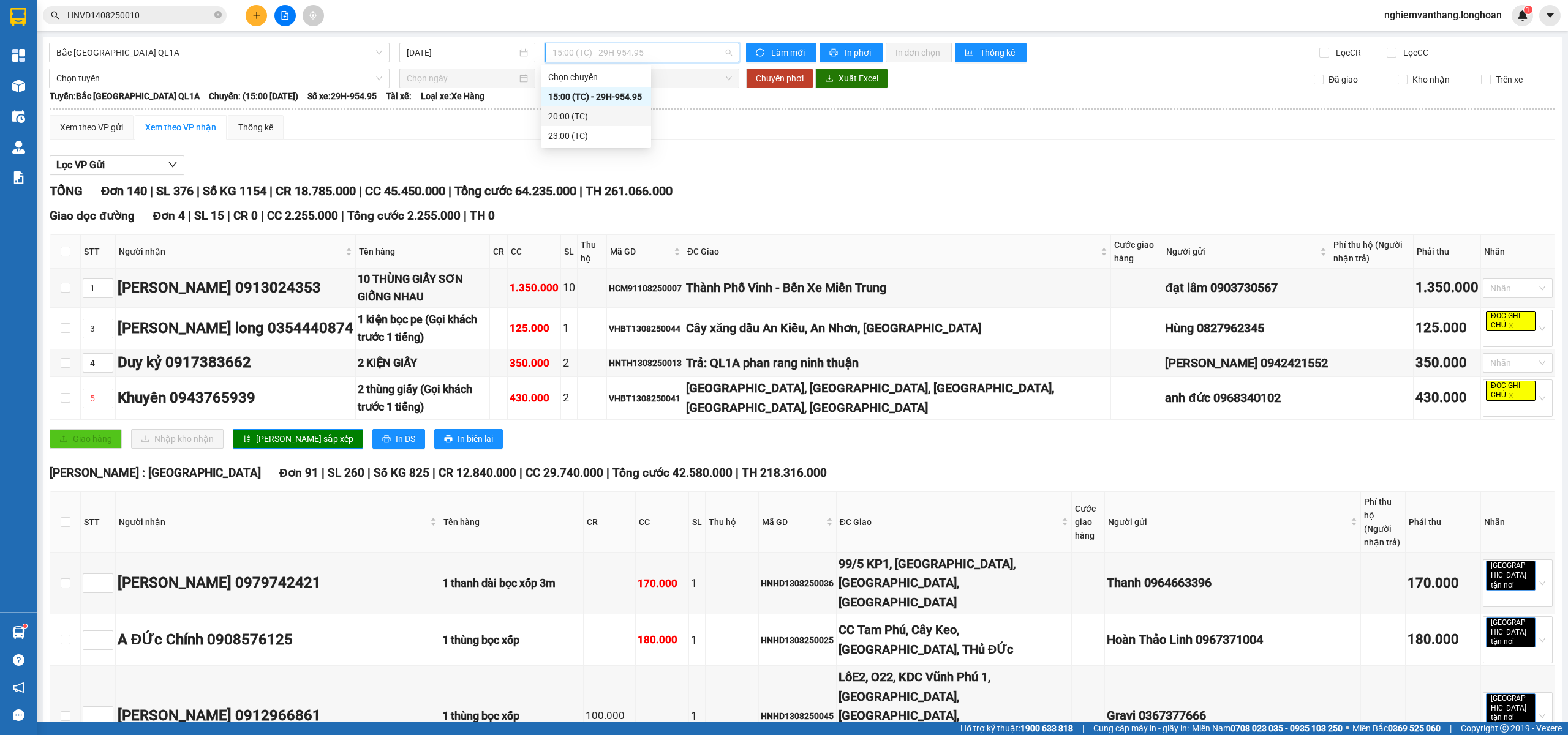
click at [579, 110] on div "20:00 (TC)" at bounding box center [596, 117] width 96 height 14
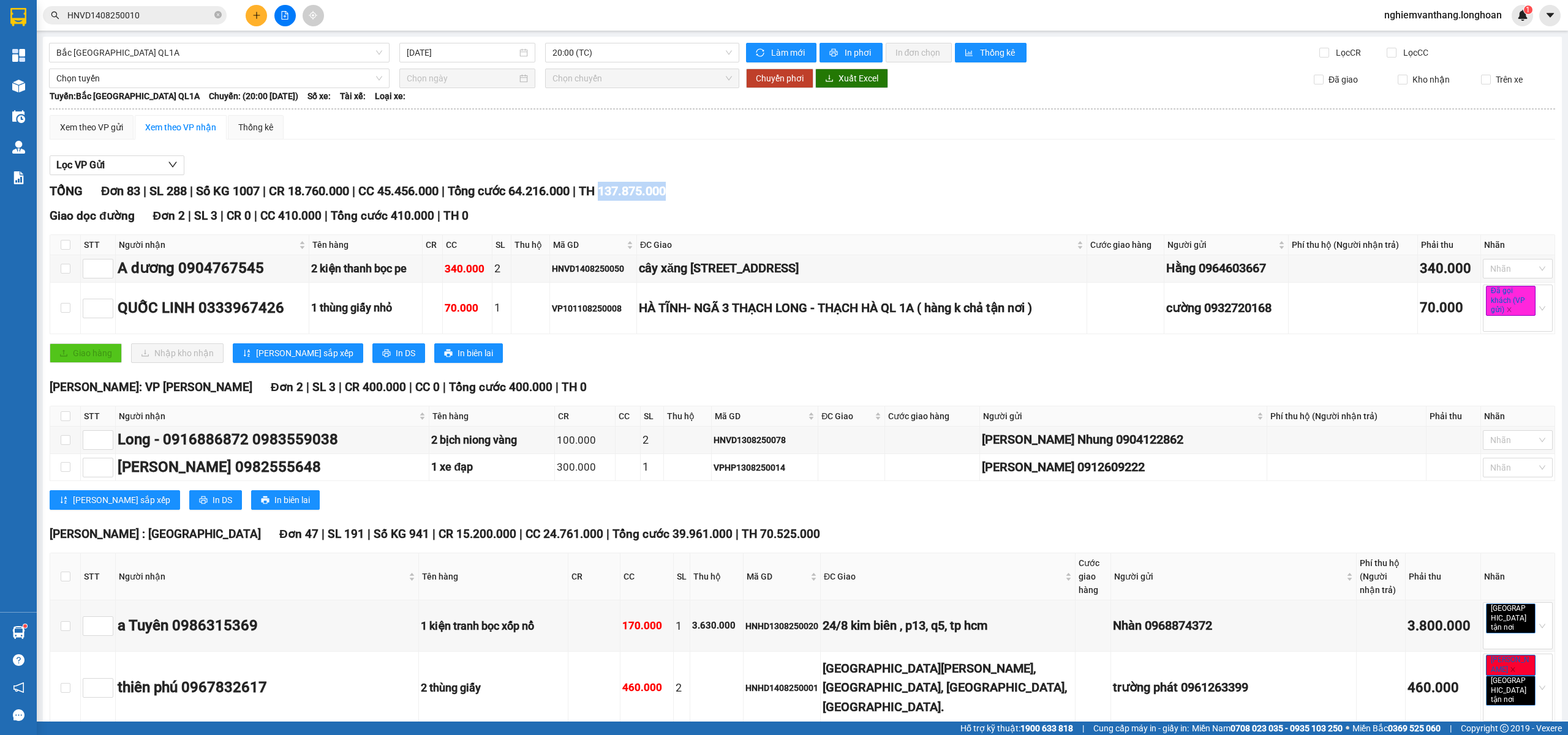
drag, startPoint x: 620, startPoint y: 193, endPoint x: 694, endPoint y: 202, distance: 74.5
click at [694, 201] on div "TỔNG Đơn 83 | SL 288 | Số KG 1007 | CR 18.760.000 | CC 45.456.000 | Tổng cước 6…" at bounding box center [802, 191] width 1506 height 19
click at [752, 198] on div "TỔNG Đơn 83 | SL 288 | Số KG 1007 | CR 18.760.000 | CC 45.456.000 | Tổng cước 6…" at bounding box center [802, 191] width 1506 height 19
drag, startPoint x: 569, startPoint y: 57, endPoint x: 584, endPoint y: 60, distance: 15.3
click at [572, 57] on span "20:00 (TC)" at bounding box center [642, 52] width 180 height 19
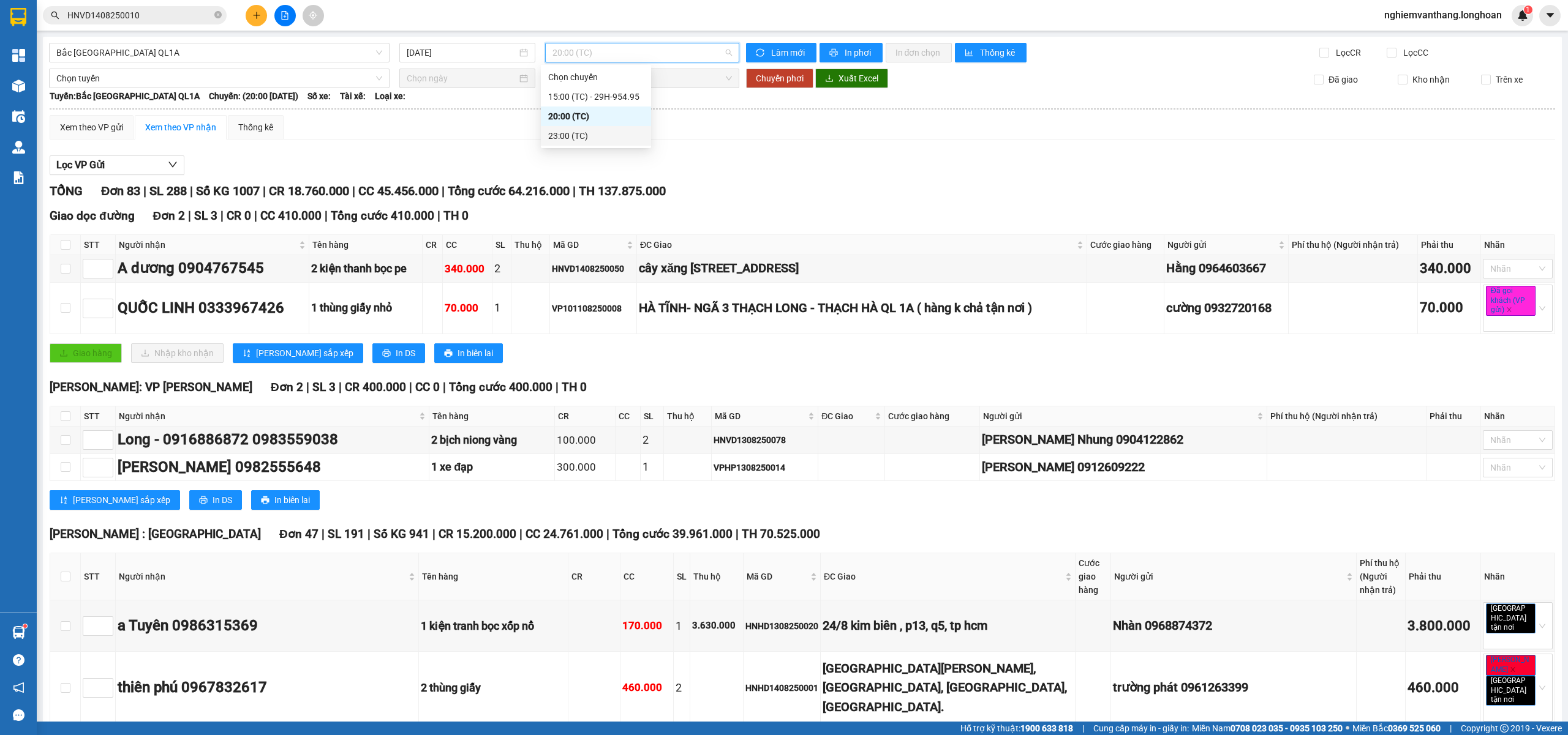
click at [587, 133] on div "23:00 (TC)" at bounding box center [596, 137] width 96 height 14
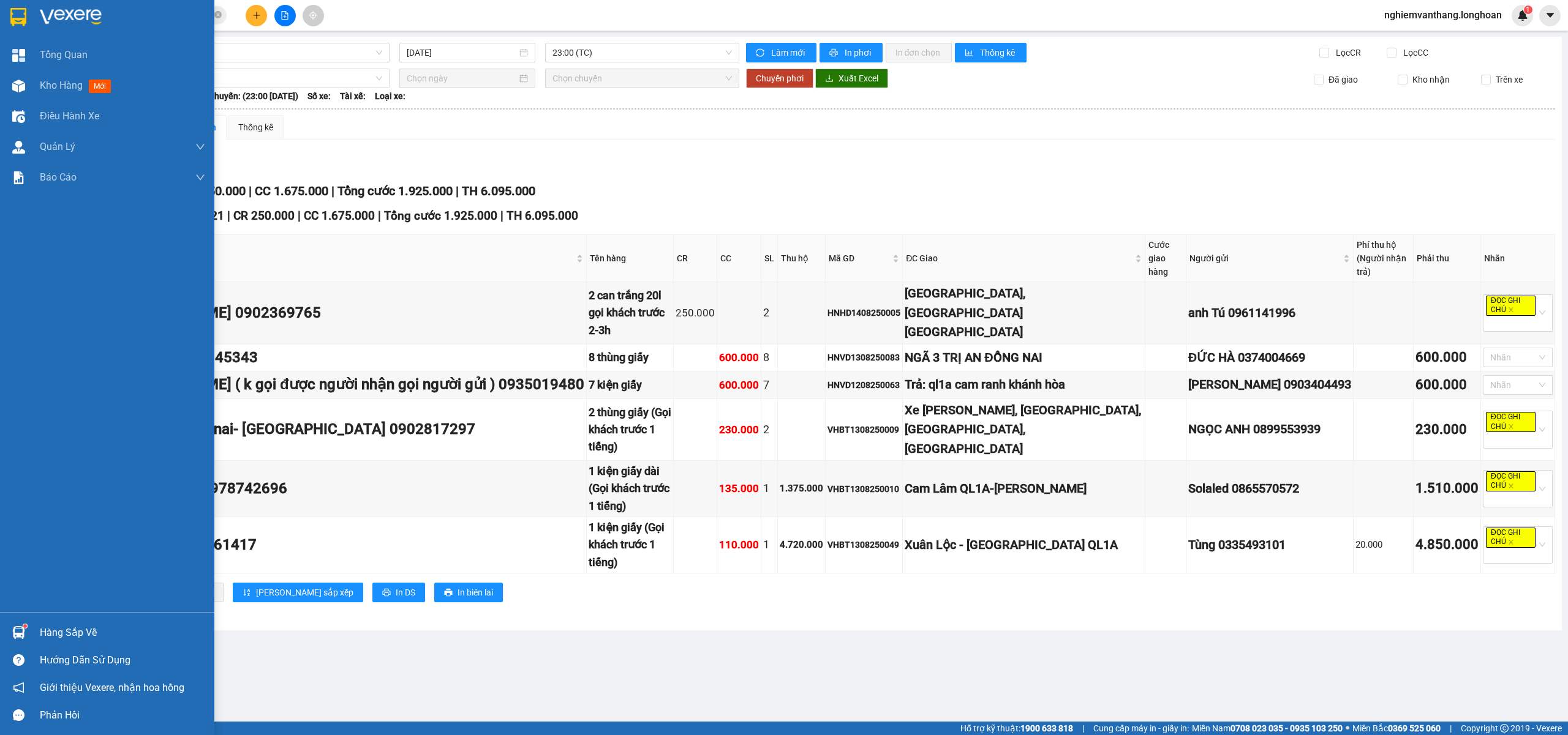
click at [15, 16] on img at bounding box center [19, 17] width 16 height 19
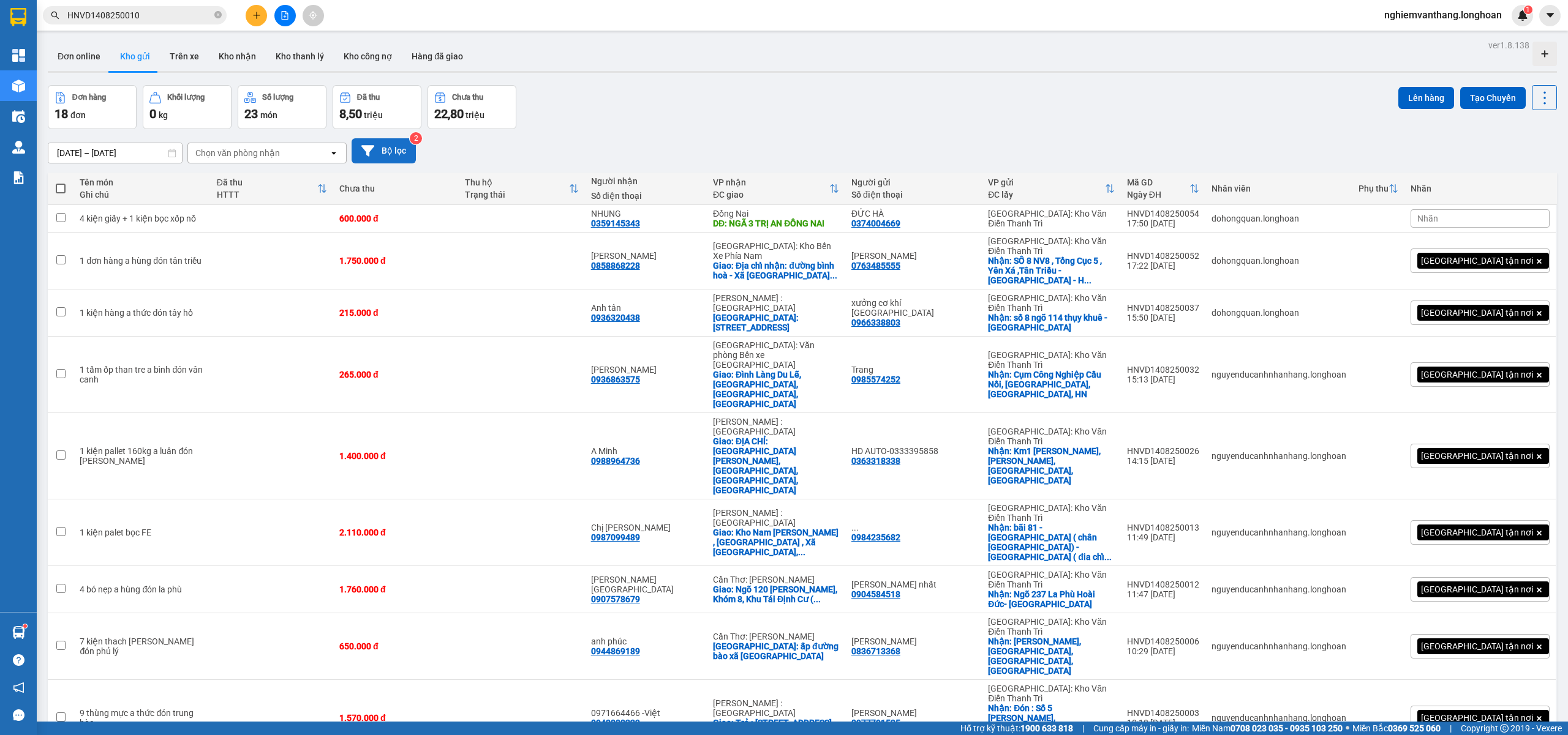
click at [368, 150] on icon at bounding box center [367, 150] width 13 height 11
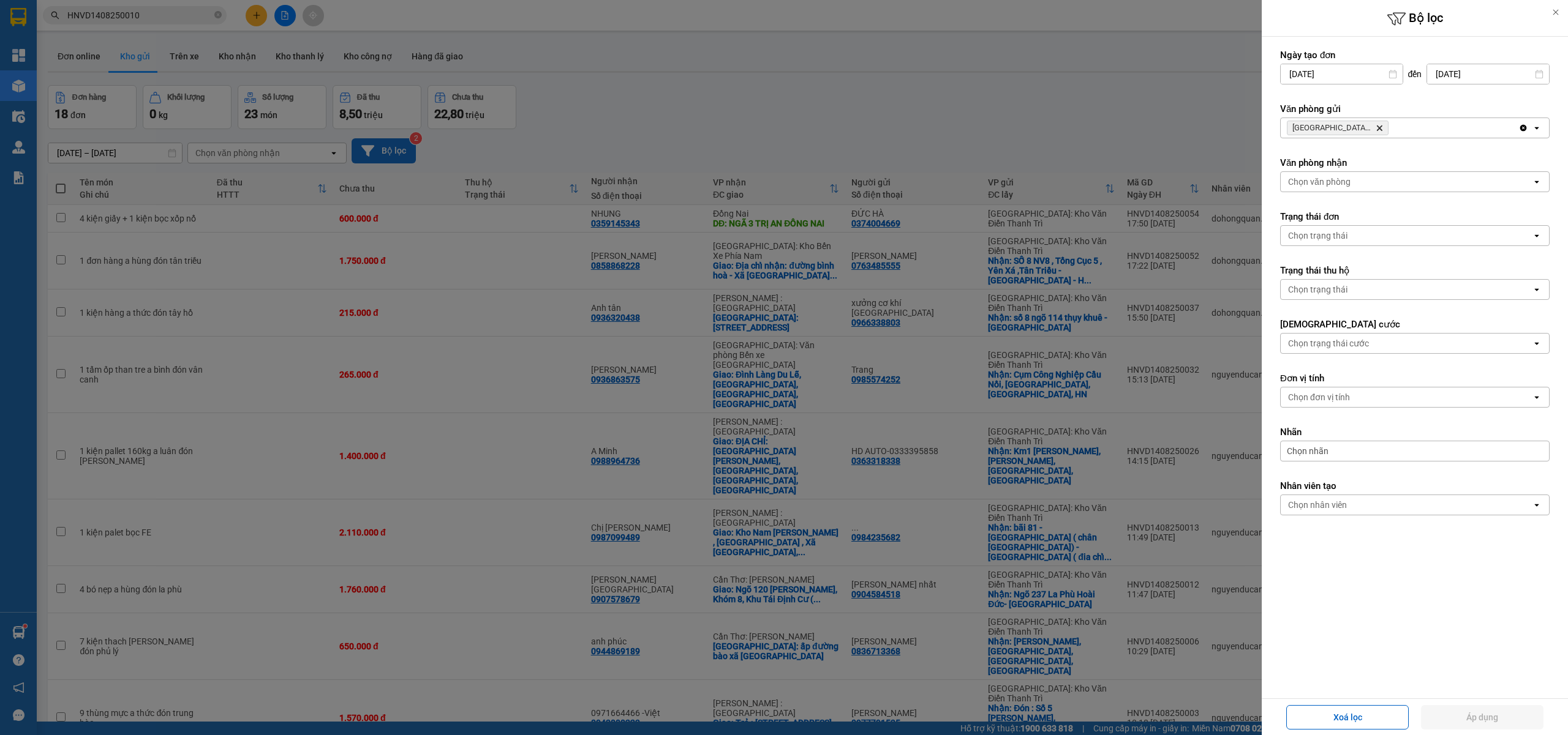
click at [1382, 125] on icon "Delete" at bounding box center [1378, 128] width 7 height 7
click at [762, 135] on div at bounding box center [784, 367] width 1568 height 735
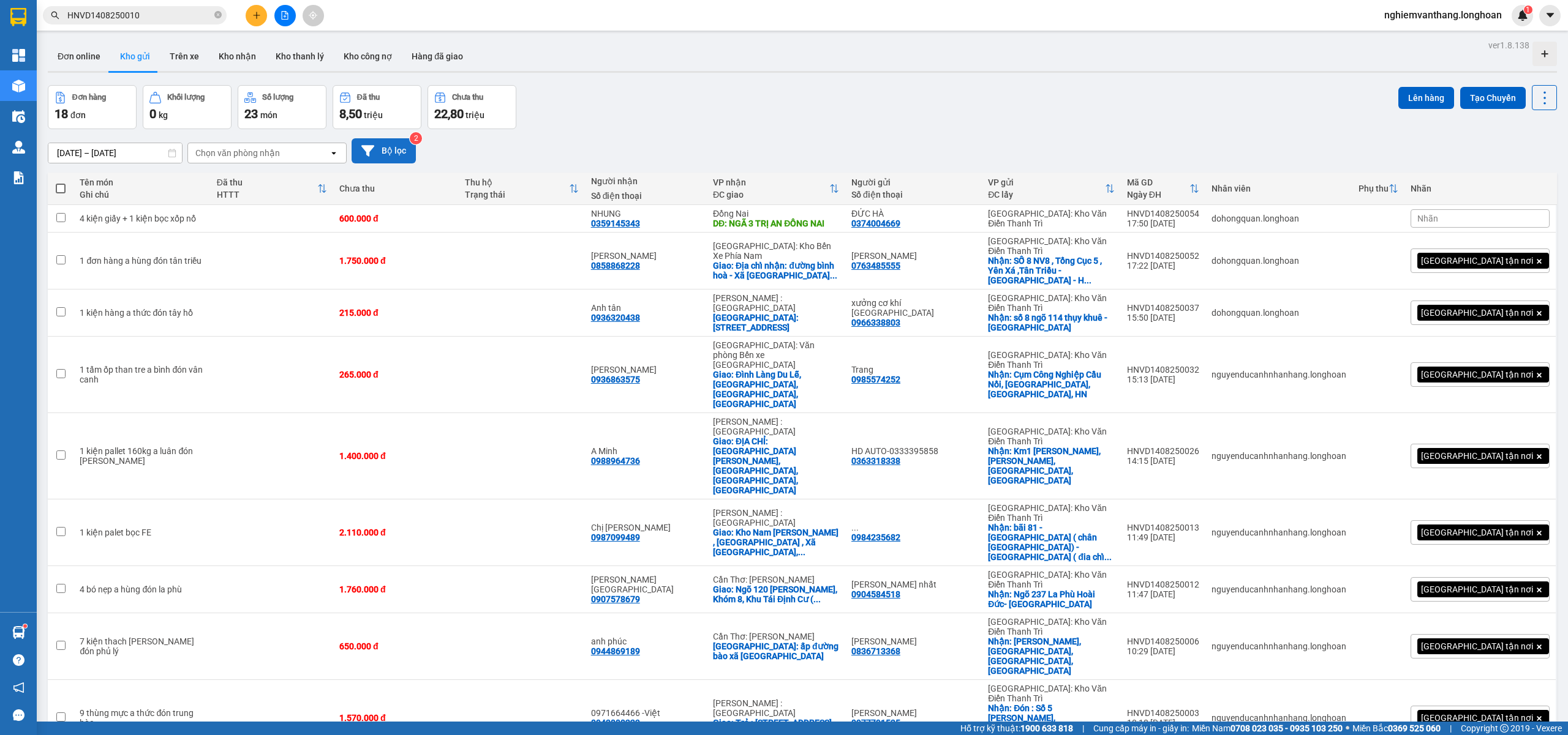
click at [390, 152] on button "Bộ lọc" at bounding box center [383, 150] width 64 height 25
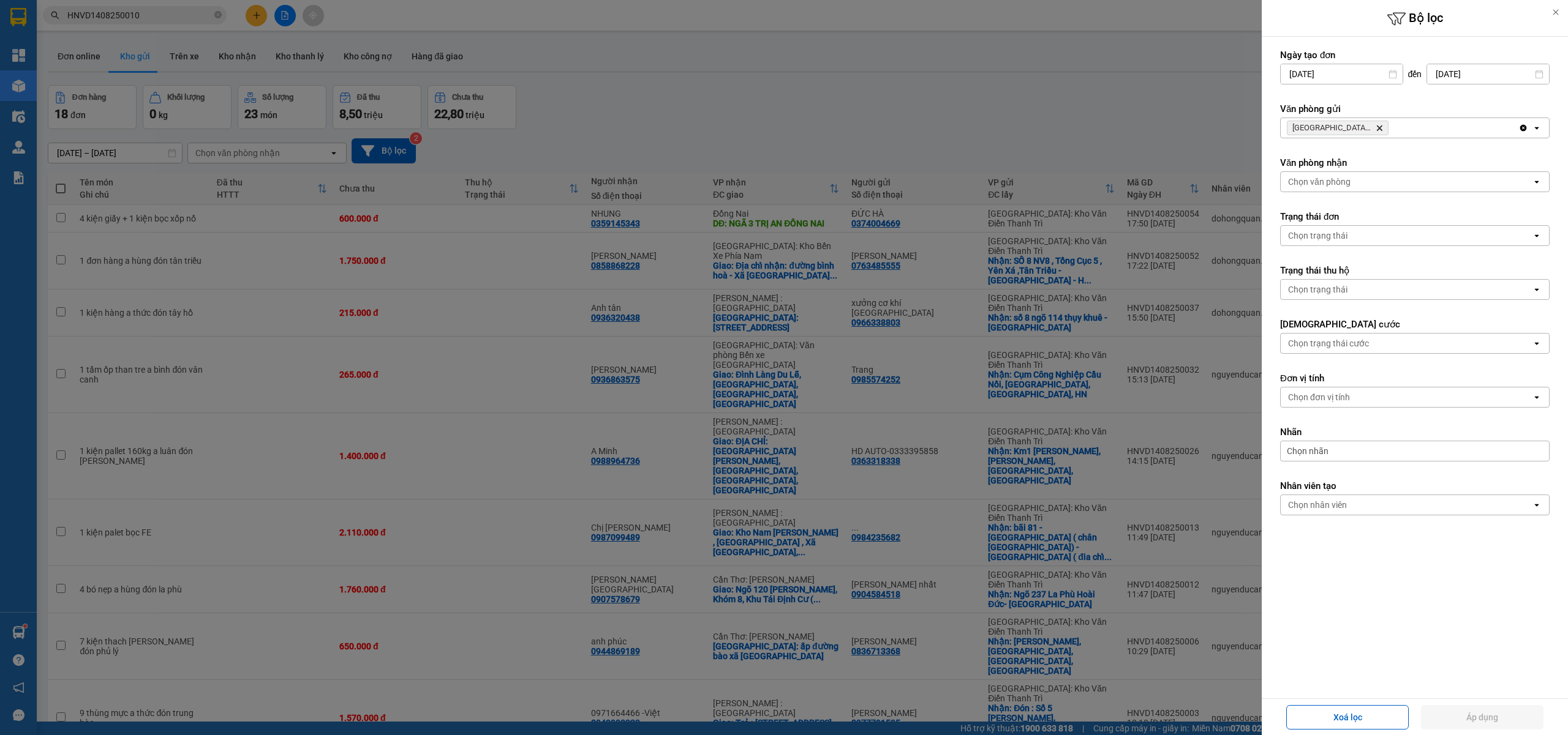
click at [1377, 128] on icon "Delete" at bounding box center [1378, 128] width 7 height 7
click at [1377, 128] on div "Hà Nội: Kho Văn Điển Thanh Trì Delete" at bounding box center [1399, 128] width 238 height 20
click at [1378, 129] on div "Chọn văn phòng" at bounding box center [1406, 128] width 251 height 20
click at [1370, 133] on div "Chọn văn phòng" at bounding box center [1406, 128] width 251 height 20
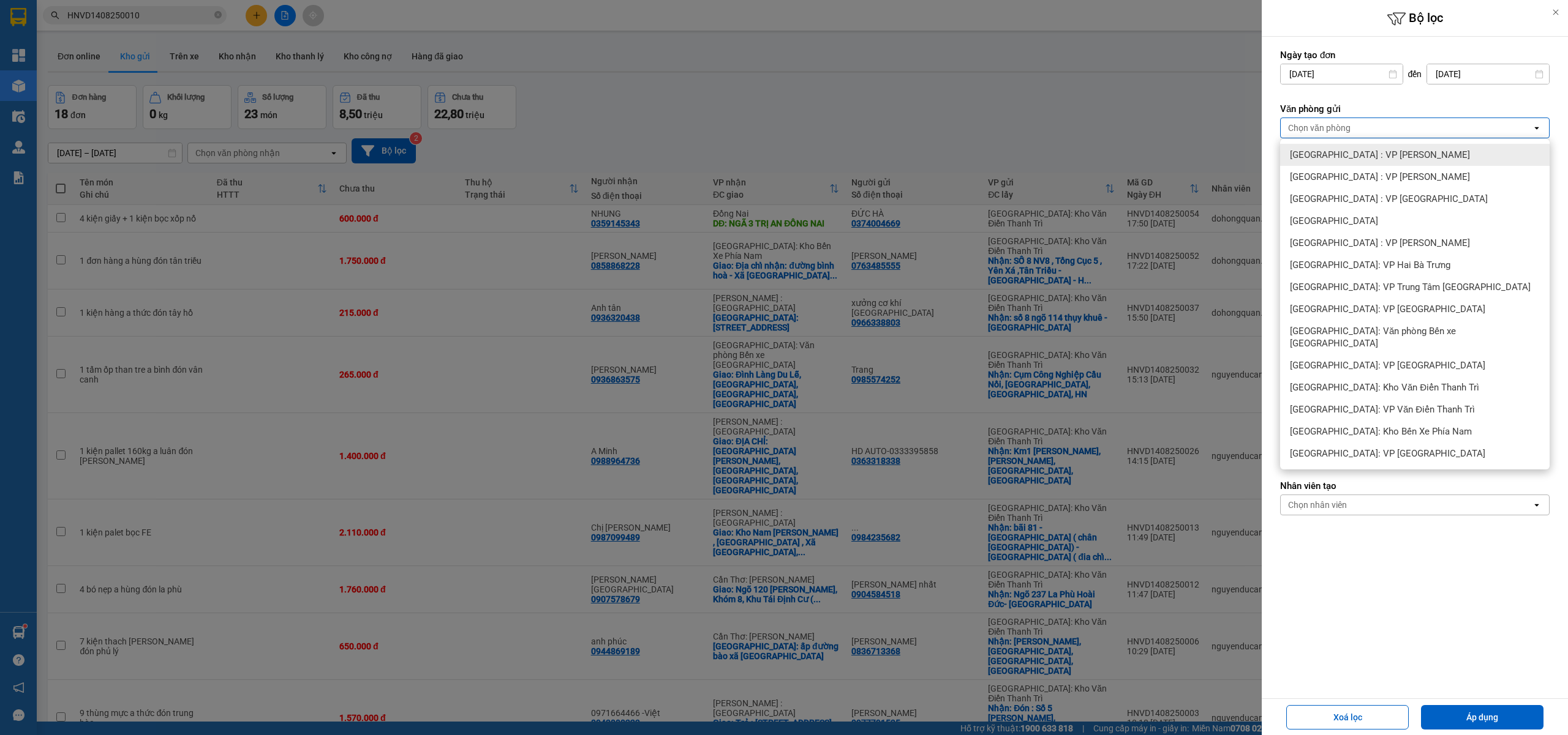
click at [898, 101] on div at bounding box center [784, 367] width 1568 height 735
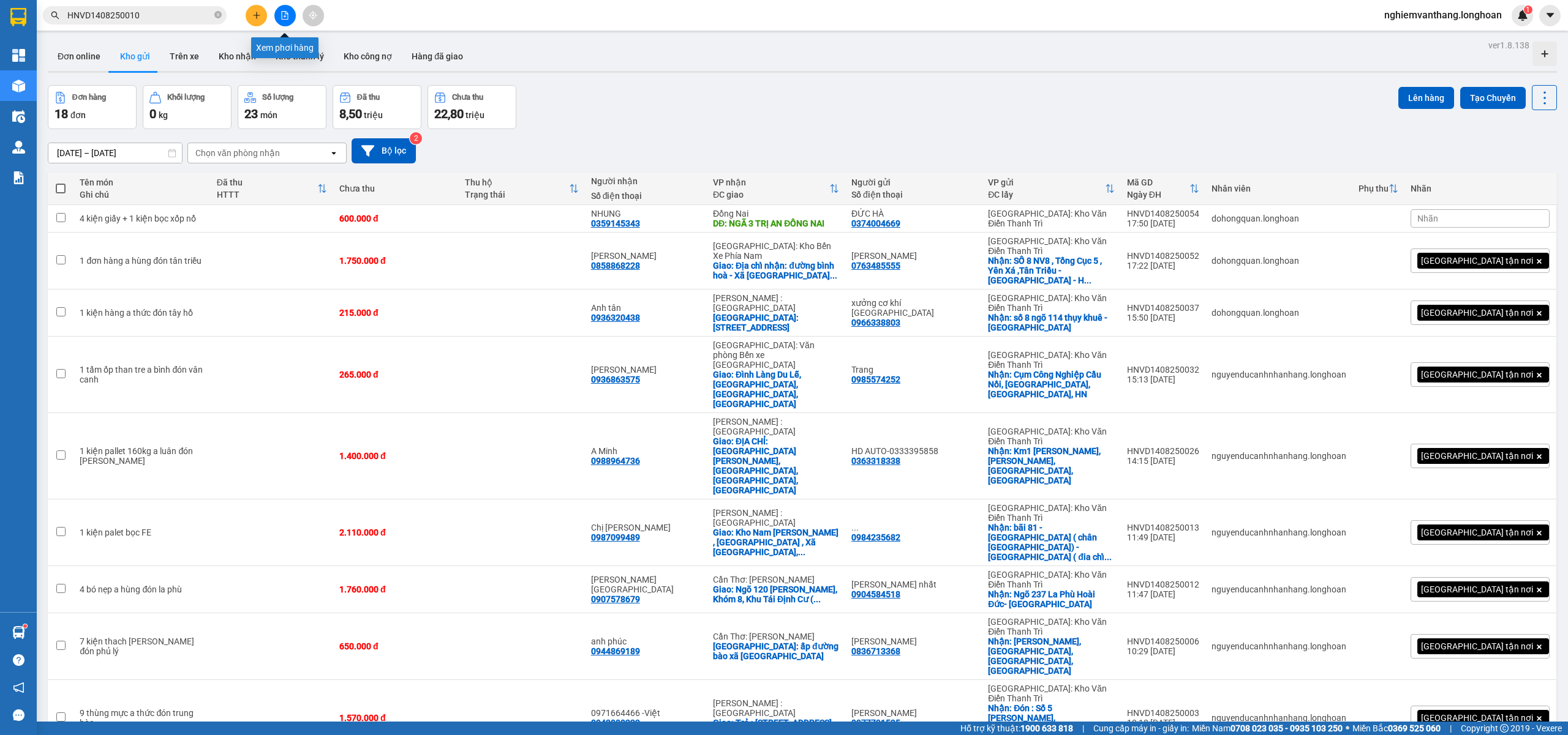
click at [293, 13] on button at bounding box center [285, 16] width 22 height 22
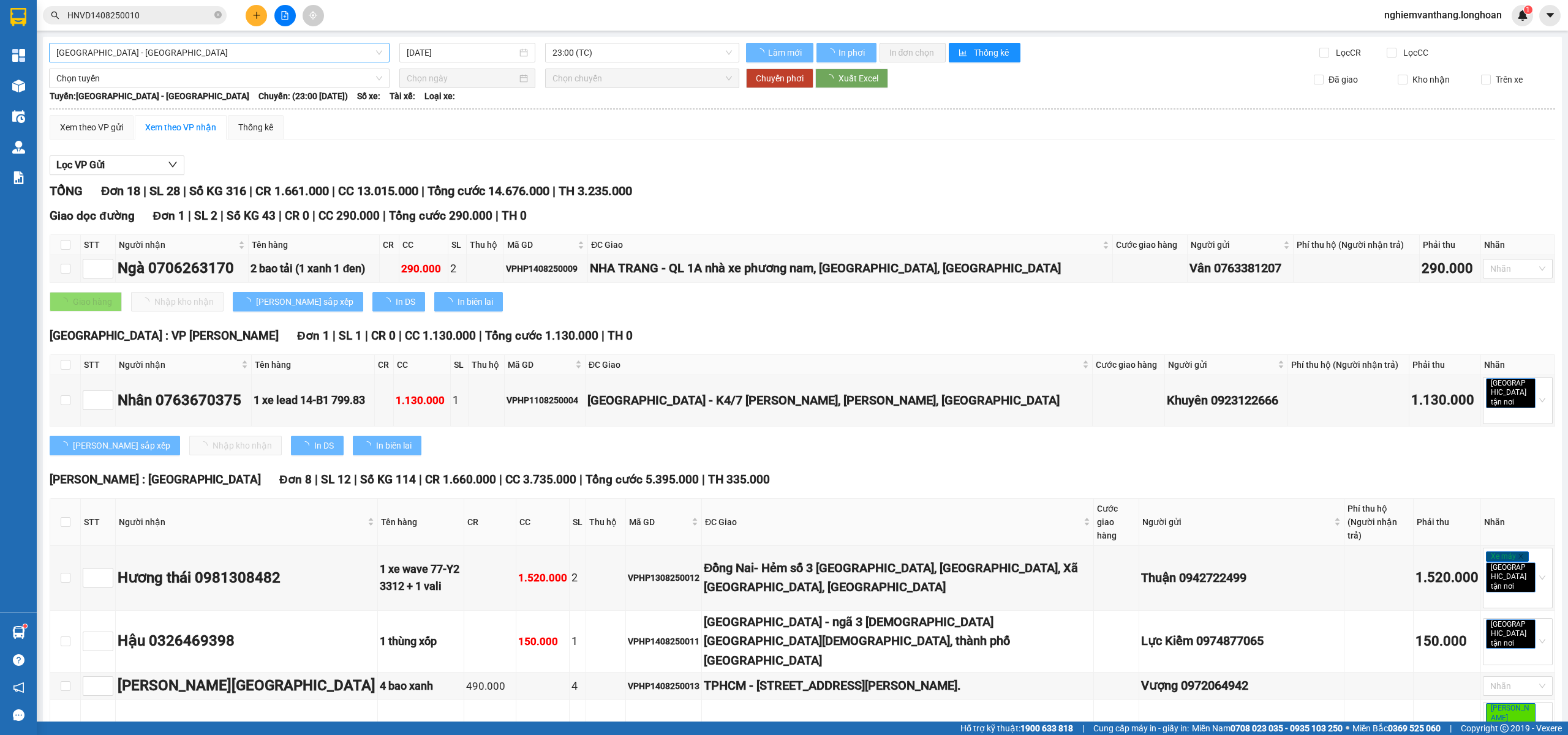
click at [128, 50] on span "Hải Phòng - Hà Nội" at bounding box center [219, 52] width 326 height 19
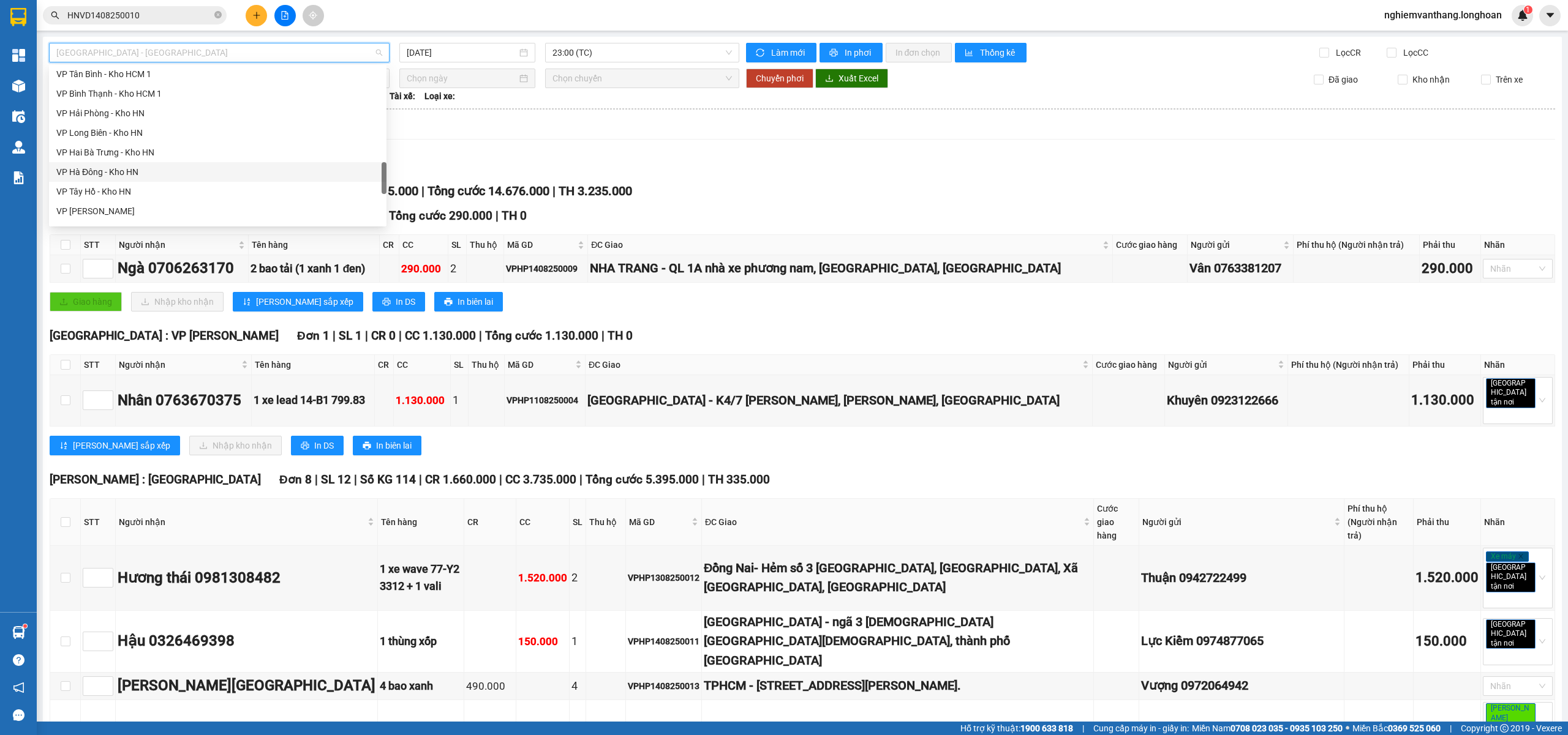
scroll to position [652, 0]
click at [139, 146] on div "VP Nam Từ Liêm - Kho HN" at bounding box center [218, 149] width 323 height 14
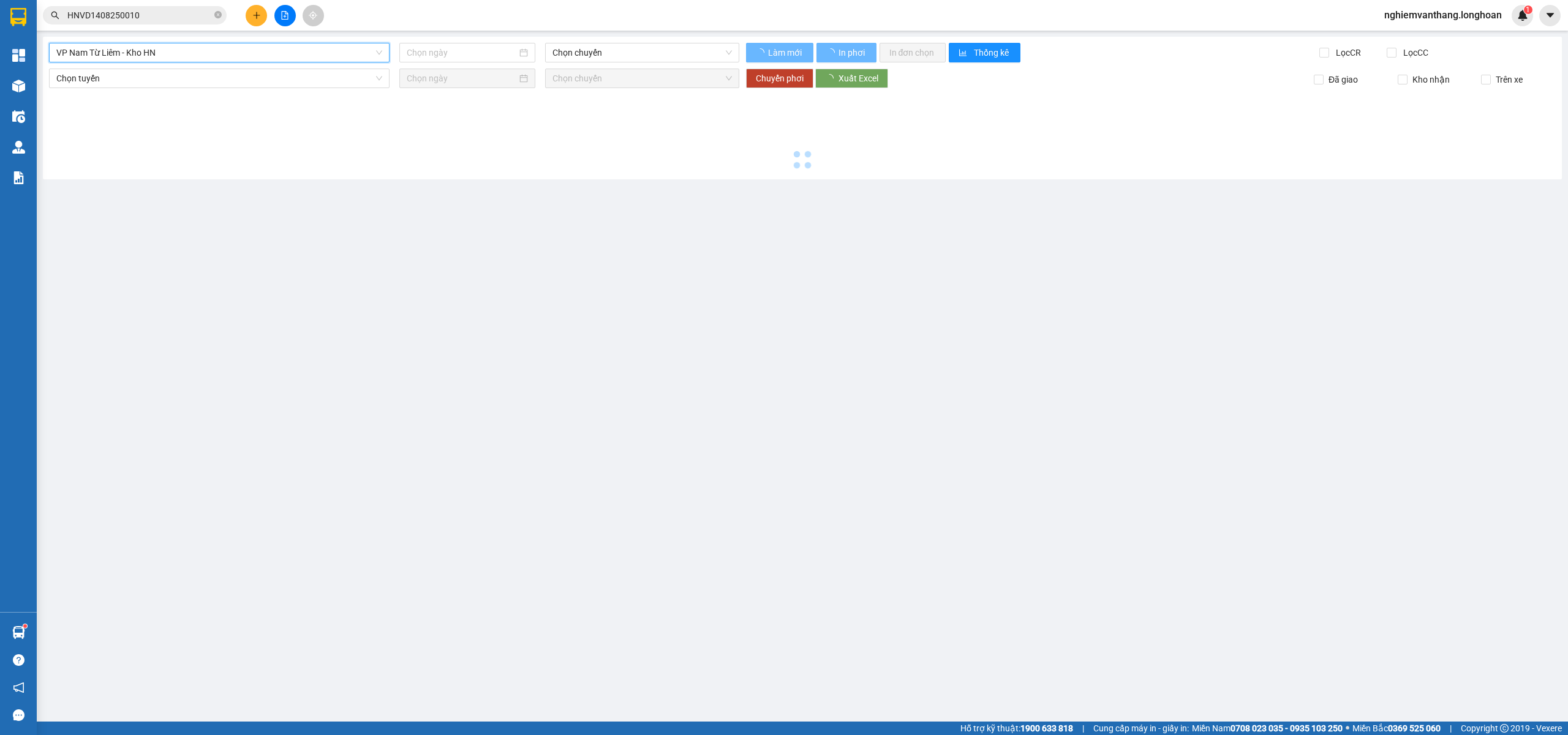
type input "14/08/2025"
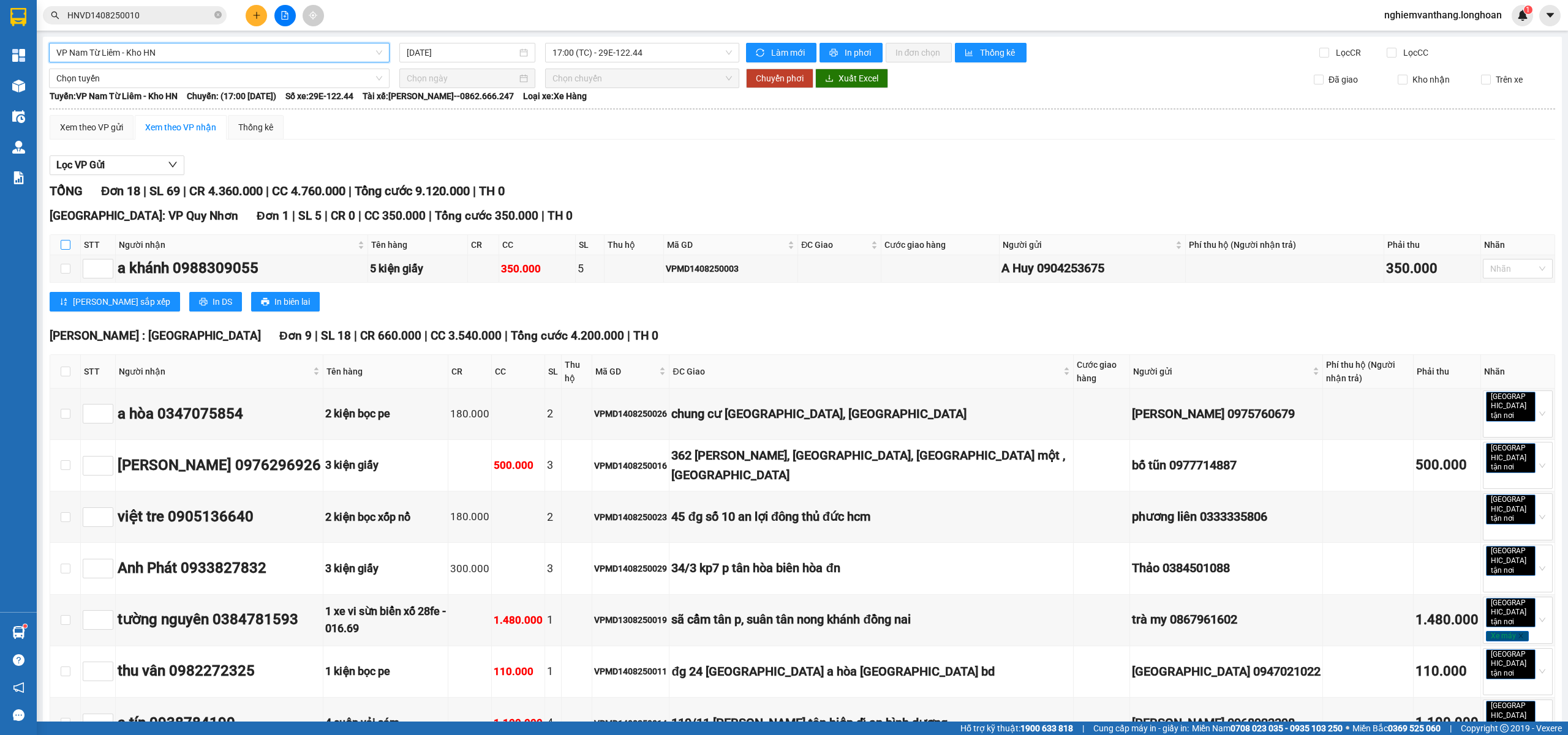
click at [65, 245] on input "checkbox" at bounding box center [65, 244] width 10 height 10
checkbox input "true"
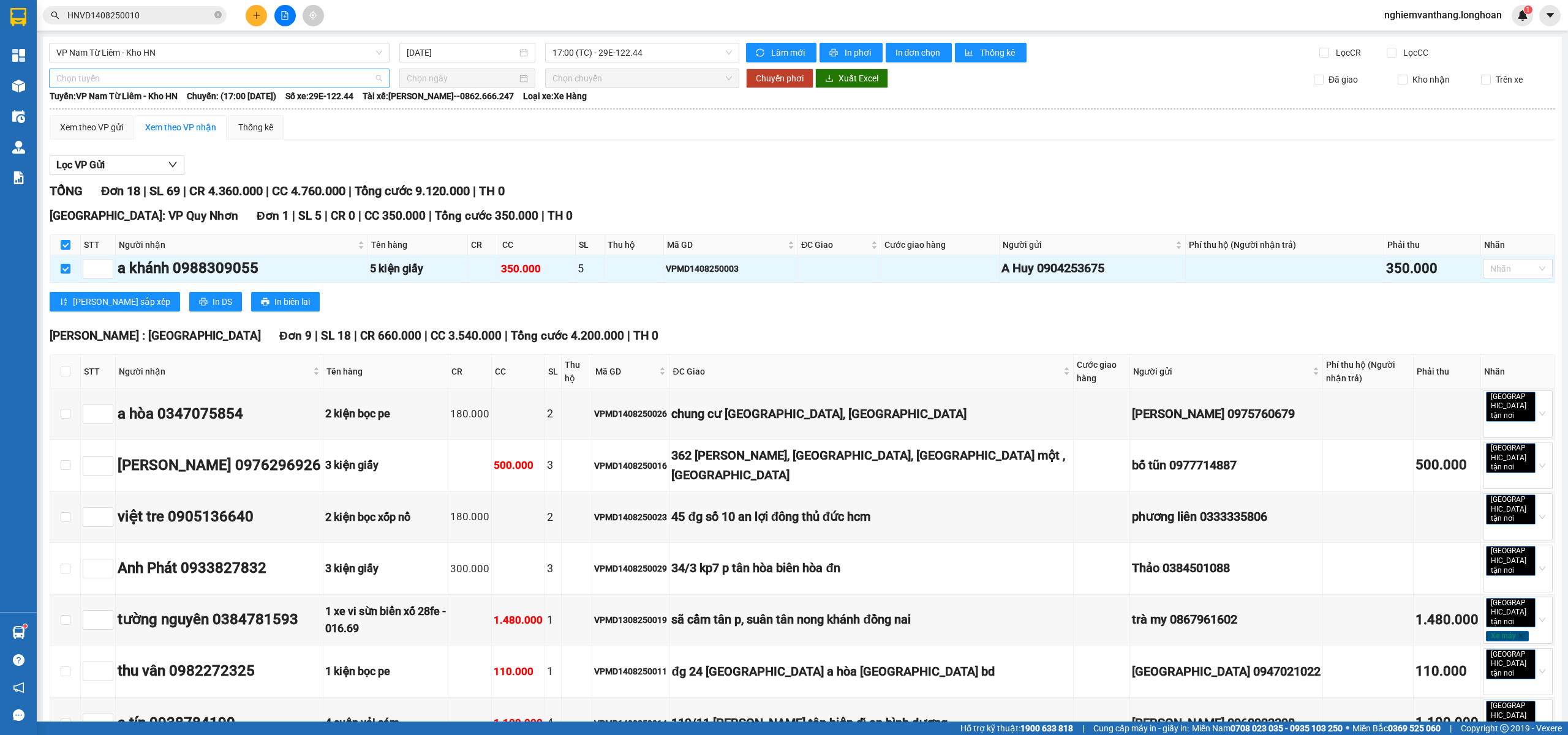
click at [107, 79] on span "Chọn tuyến" at bounding box center [219, 78] width 326 height 19
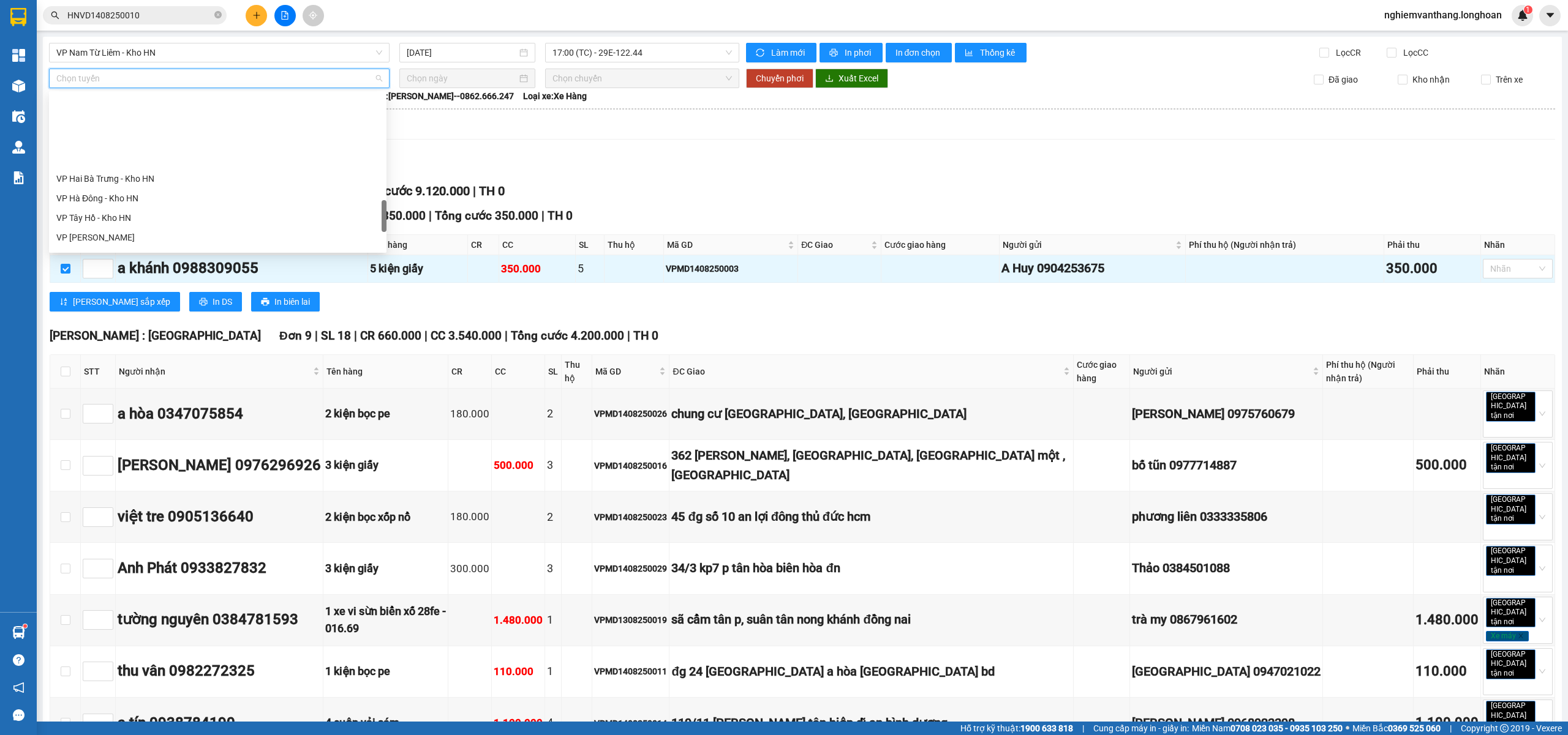
scroll to position [803, 0]
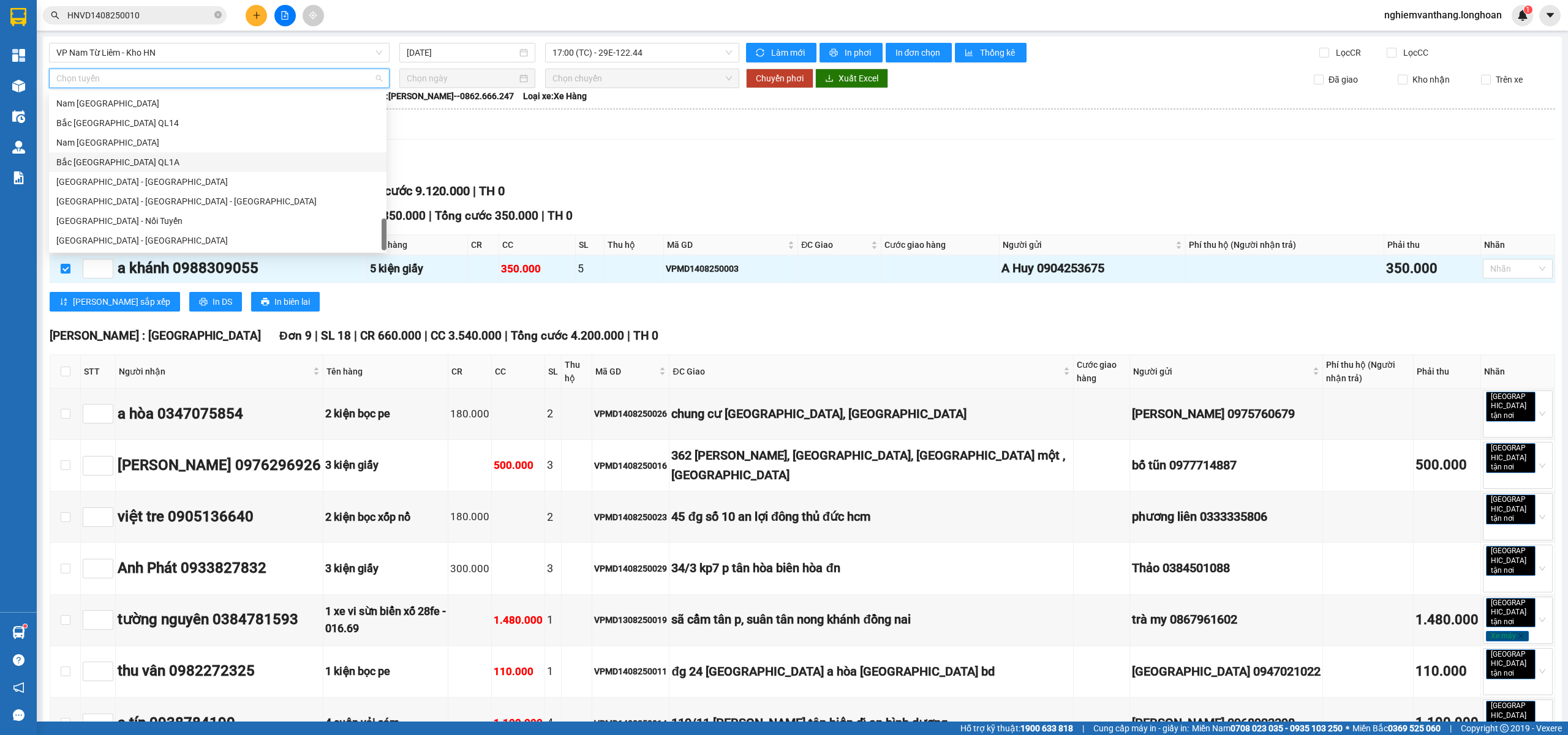
drag, startPoint x: 123, startPoint y: 163, endPoint x: 234, endPoint y: 152, distance: 111.5
click at [123, 162] on div "Bắc Trung Nam QL1A" at bounding box center [218, 162] width 323 height 14
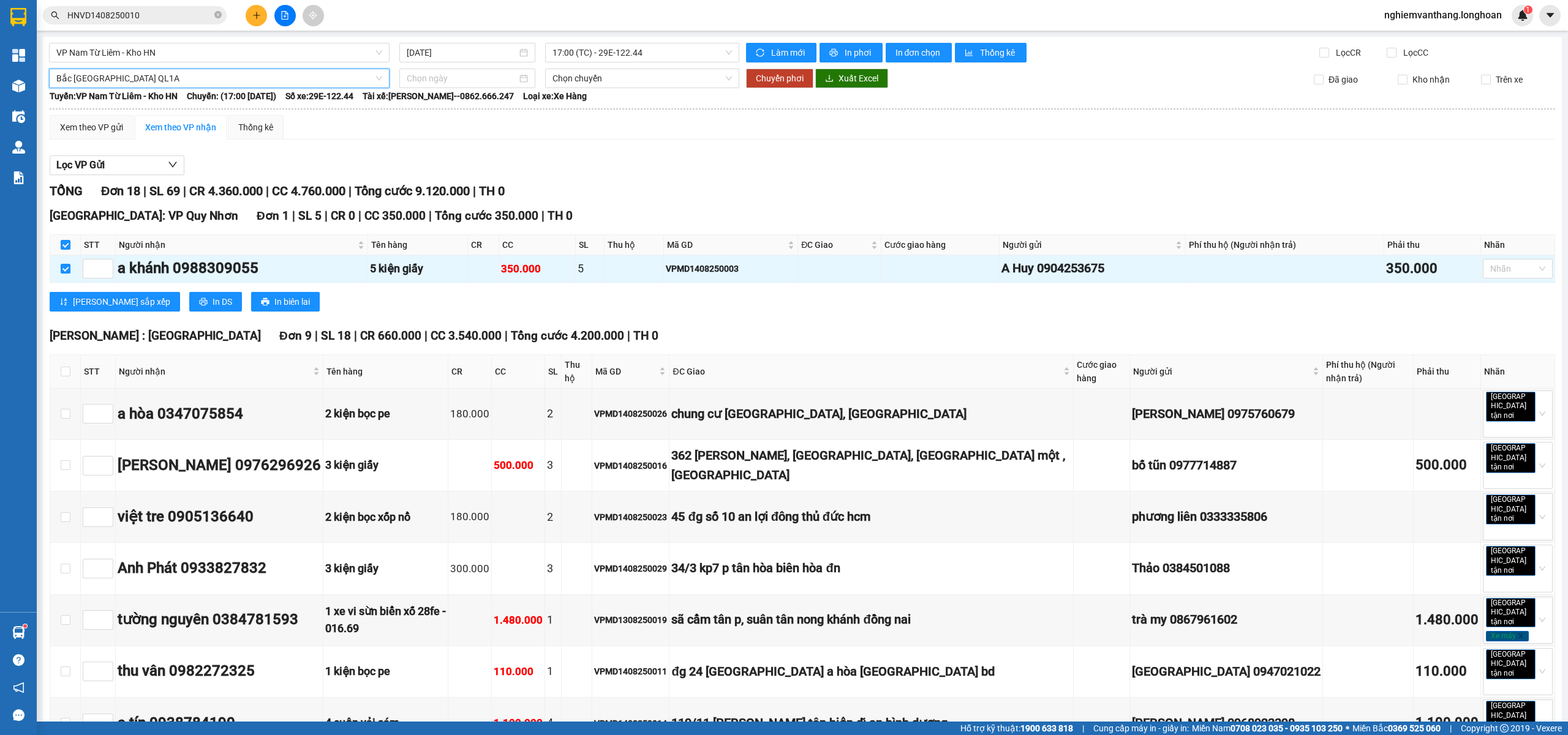
drag, startPoint x: 418, startPoint y: 79, endPoint x: 430, endPoint y: 89, distance: 15.6
click at [420, 79] on input at bounding box center [461, 78] width 110 height 14
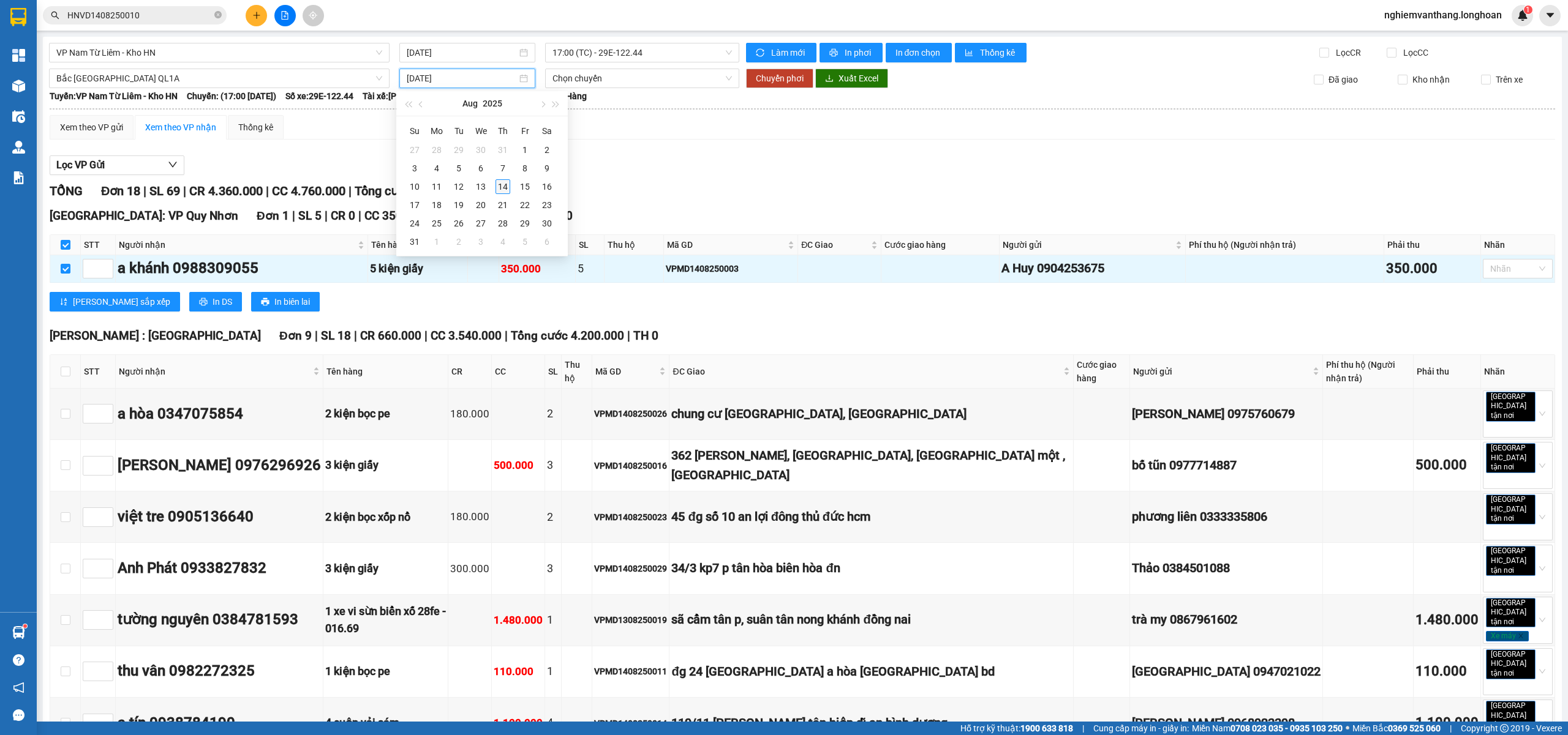
type input "14/08/2025"
click at [503, 186] on div "14" at bounding box center [502, 186] width 15 height 15
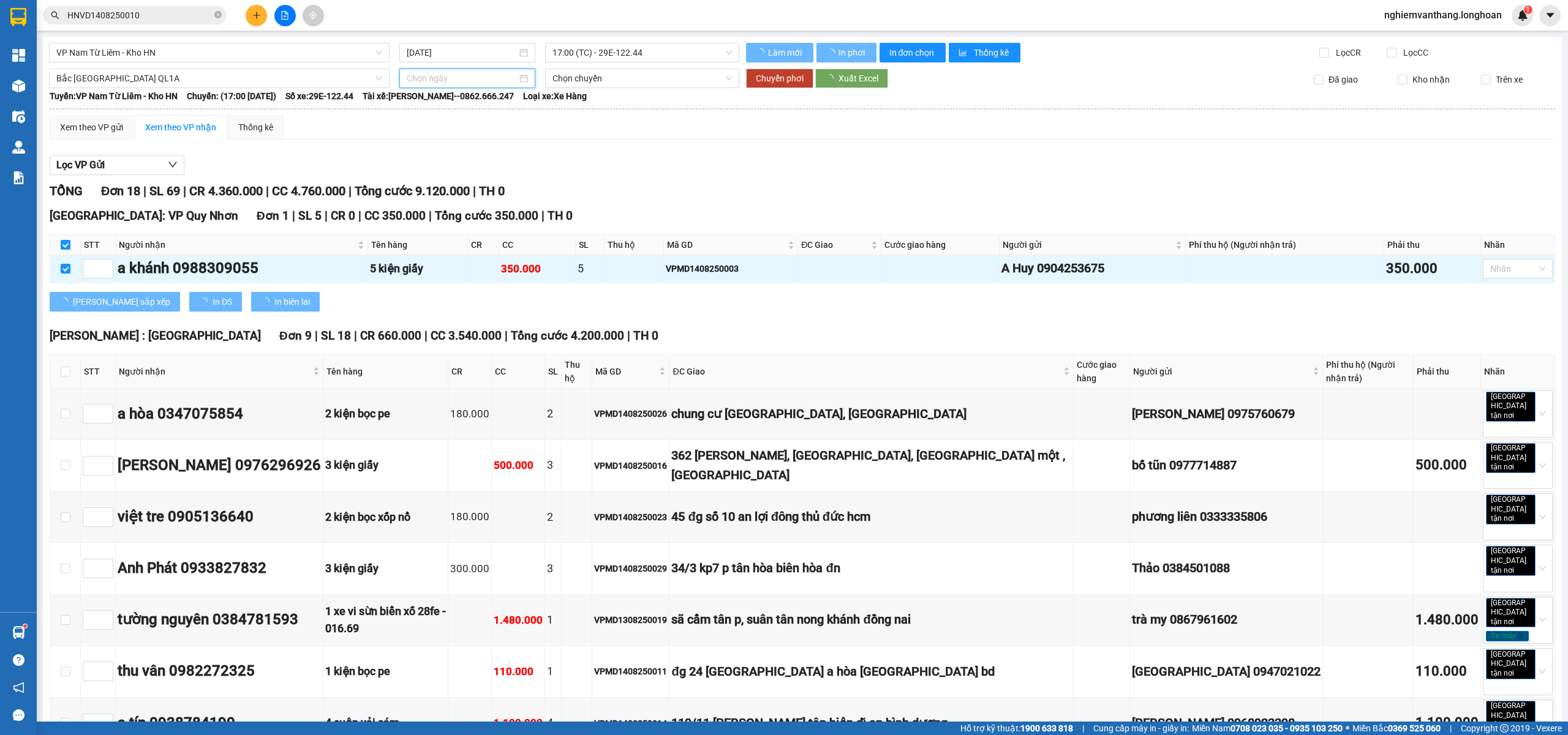
type input "14/08/2025"
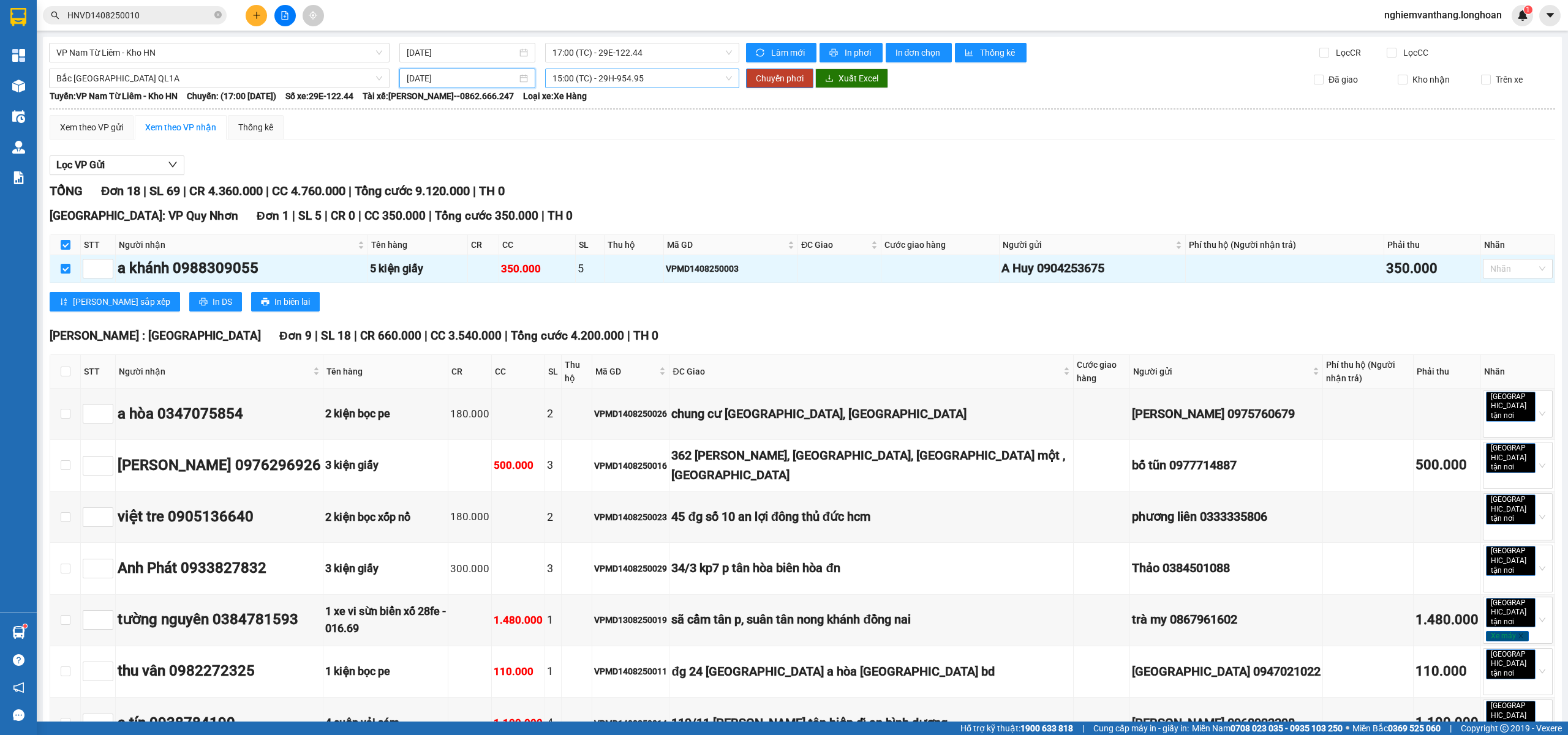
drag, startPoint x: 589, startPoint y: 77, endPoint x: 596, endPoint y: 86, distance: 11.4
click at [589, 76] on span "15:00 (TC) - 29H-954.95" at bounding box center [642, 78] width 180 height 19
drag, startPoint x: 584, startPoint y: 145, endPoint x: 660, endPoint y: 138, distance: 76.3
click at [584, 146] on div "20:00 (TC)" at bounding box center [596, 142] width 96 height 14
click at [789, 73] on span "Chuyển phơi" at bounding box center [779, 78] width 48 height 14
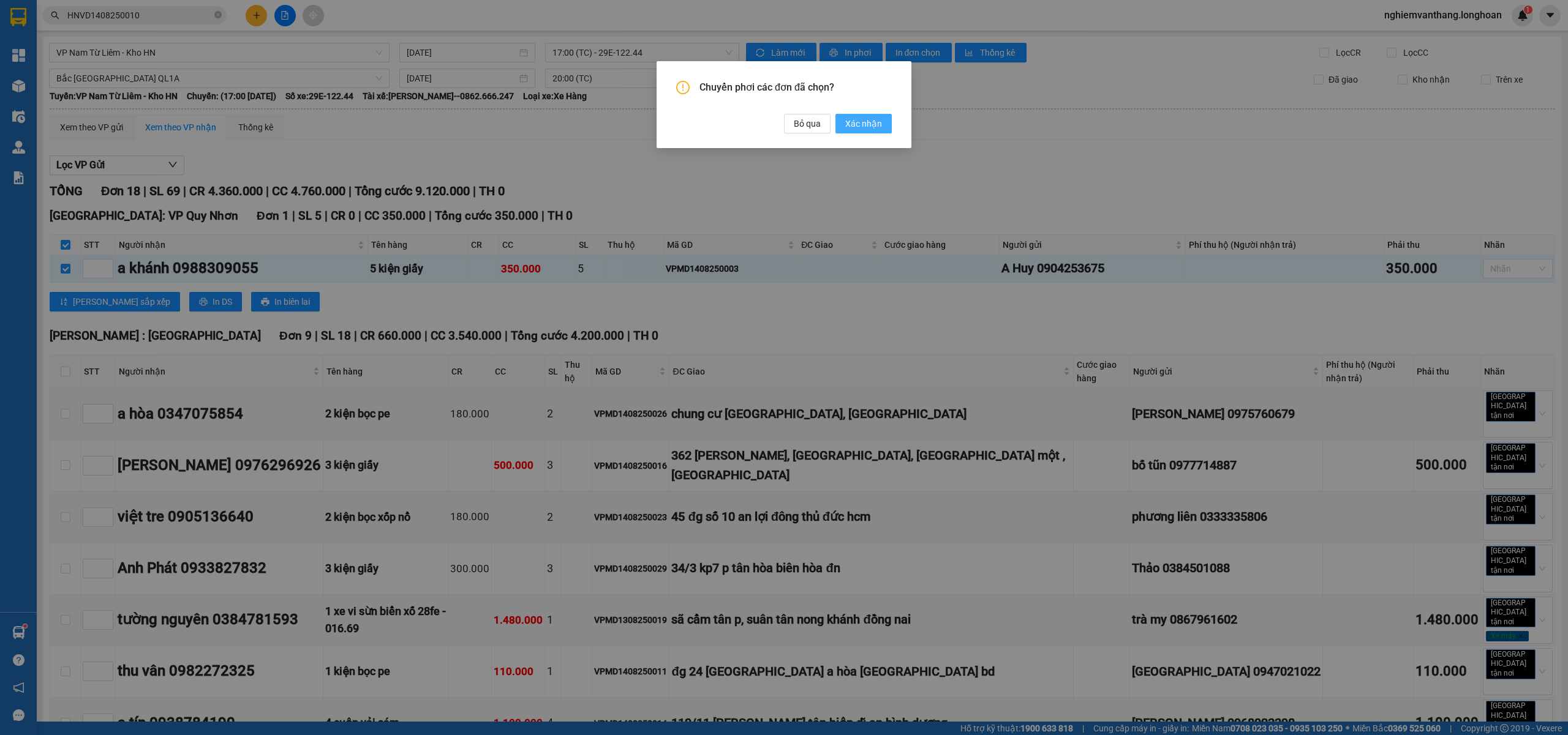
drag, startPoint x: 852, startPoint y: 121, endPoint x: 722, endPoint y: 113, distance: 130.2
click at [853, 119] on span "Xác nhận" at bounding box center [863, 124] width 37 height 14
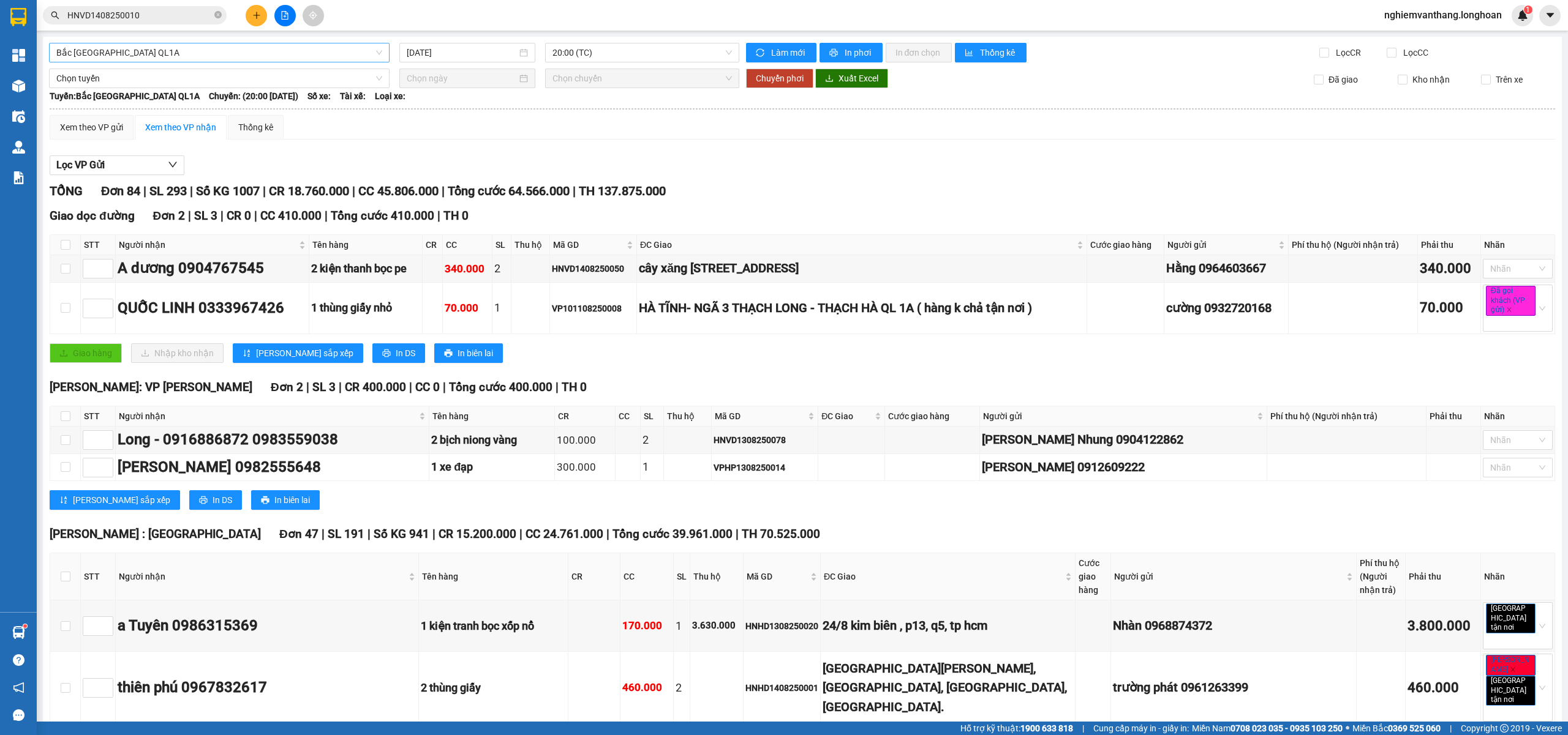
click at [163, 52] on span "Bắc Trung Nam QL1A" at bounding box center [219, 52] width 326 height 19
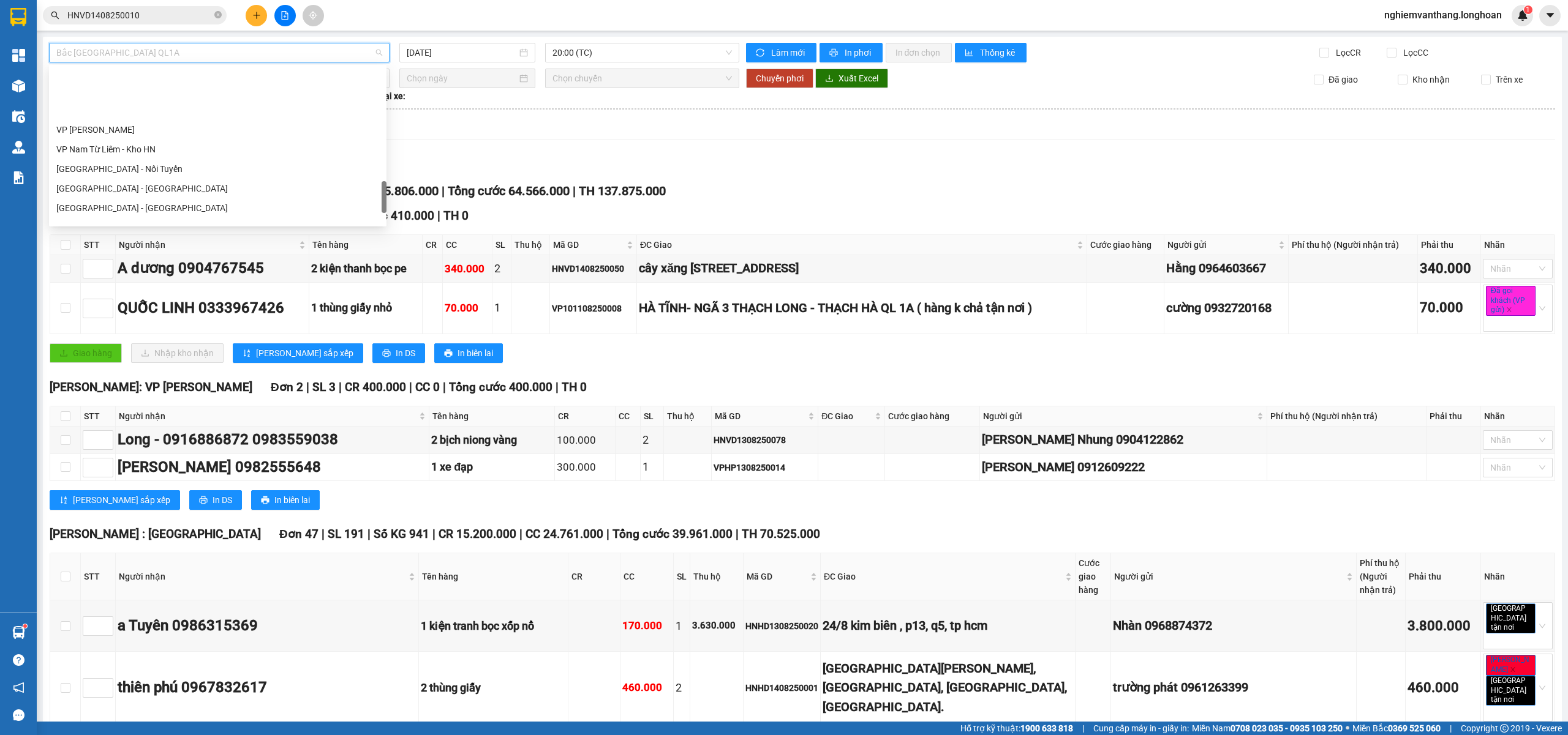
scroll to position [724, 0]
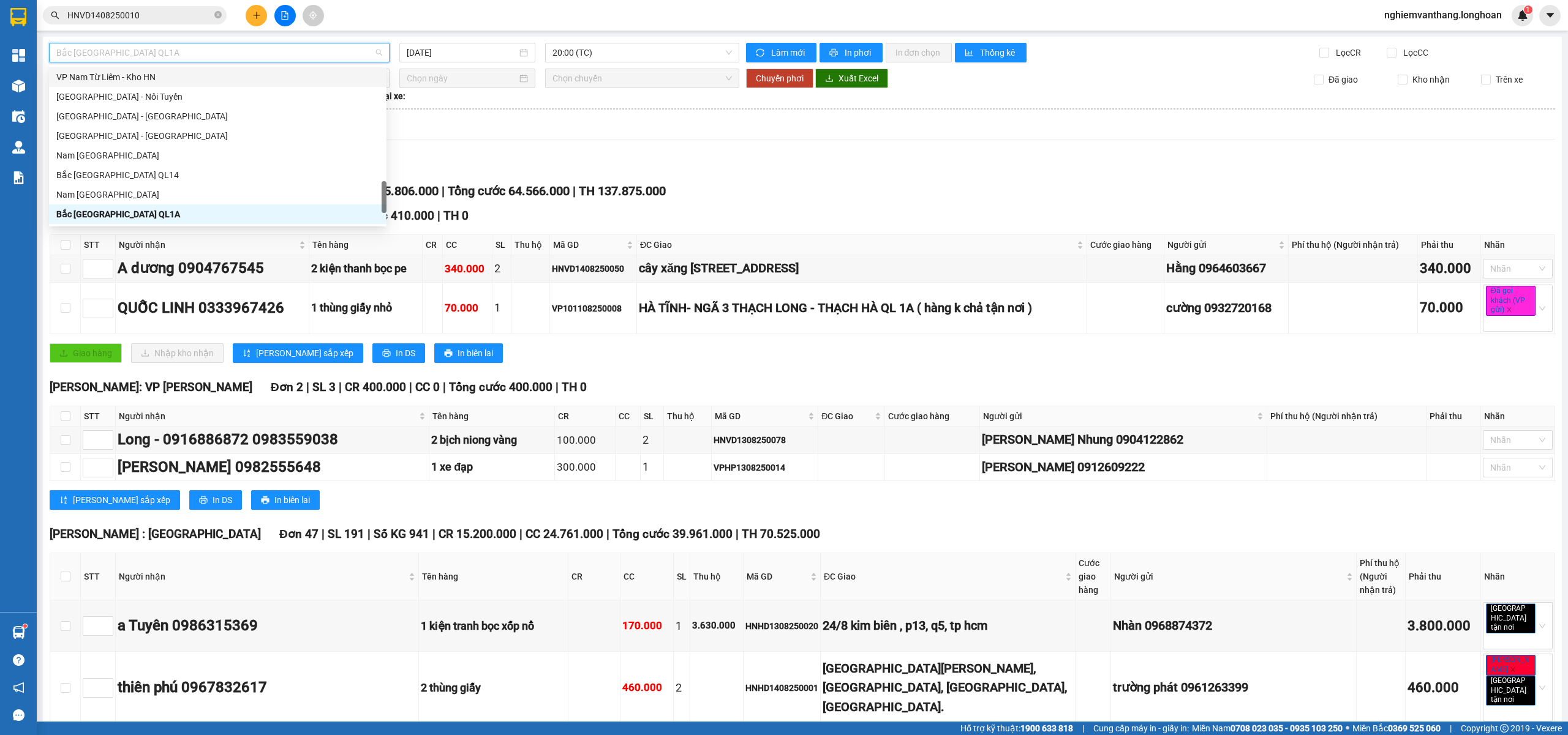
click at [135, 74] on div "VP Nam Từ Liêm - Kho HN" at bounding box center [218, 77] width 323 height 14
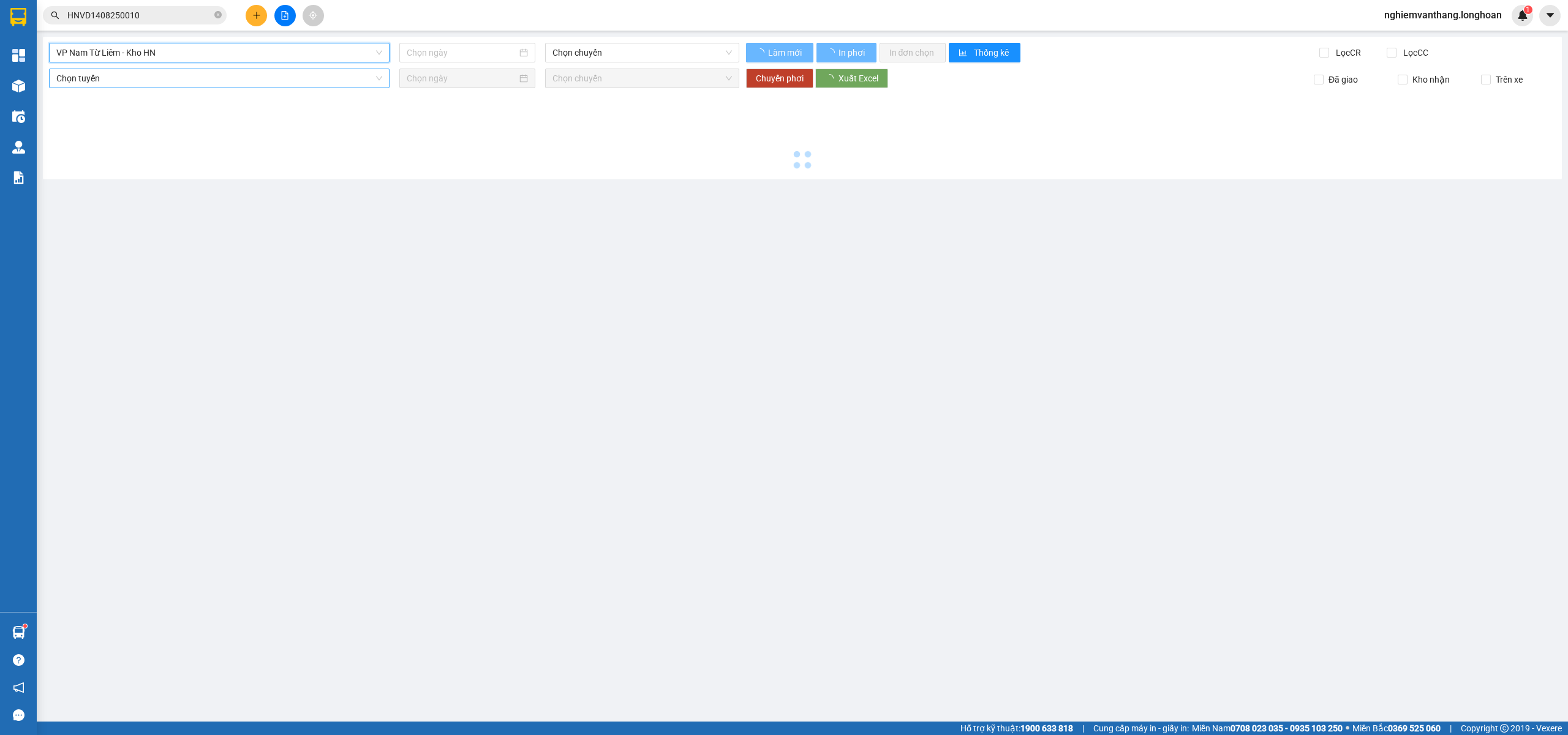
type input "14/08/2025"
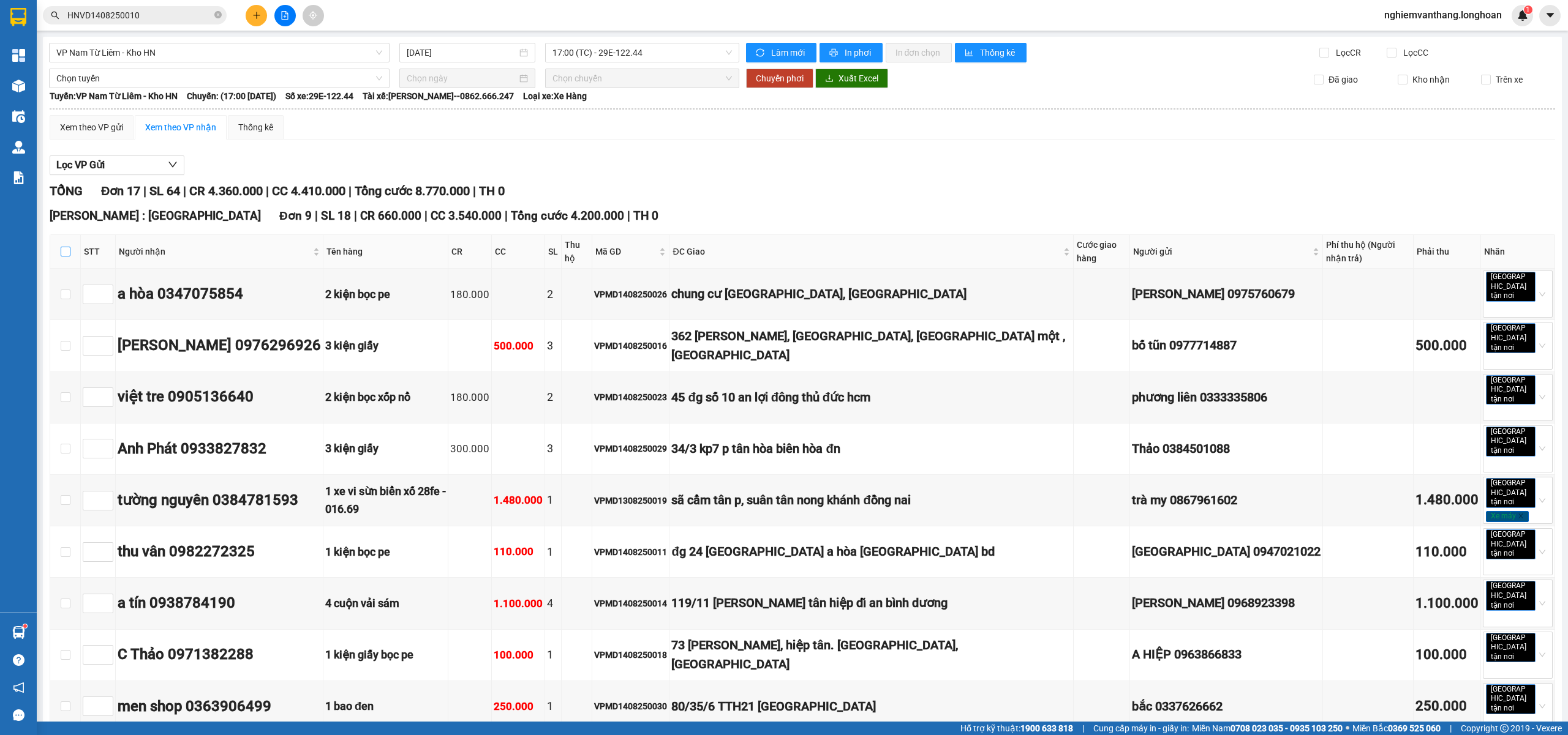
click at [64, 252] on label at bounding box center [65, 251] width 10 height 14
click at [64, 252] on input "checkbox" at bounding box center [65, 251] width 10 height 10
checkbox input "true"
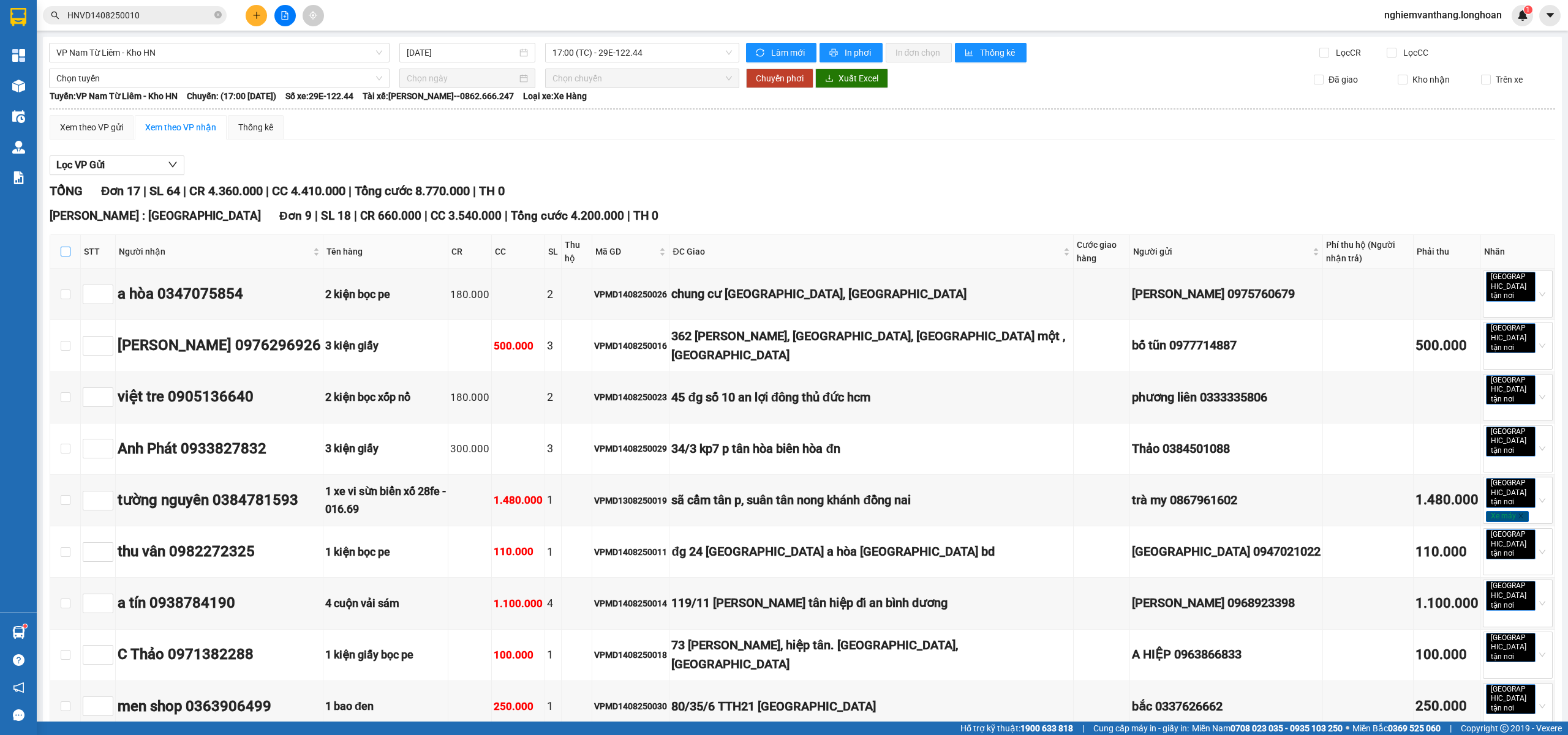
checkbox input "true"
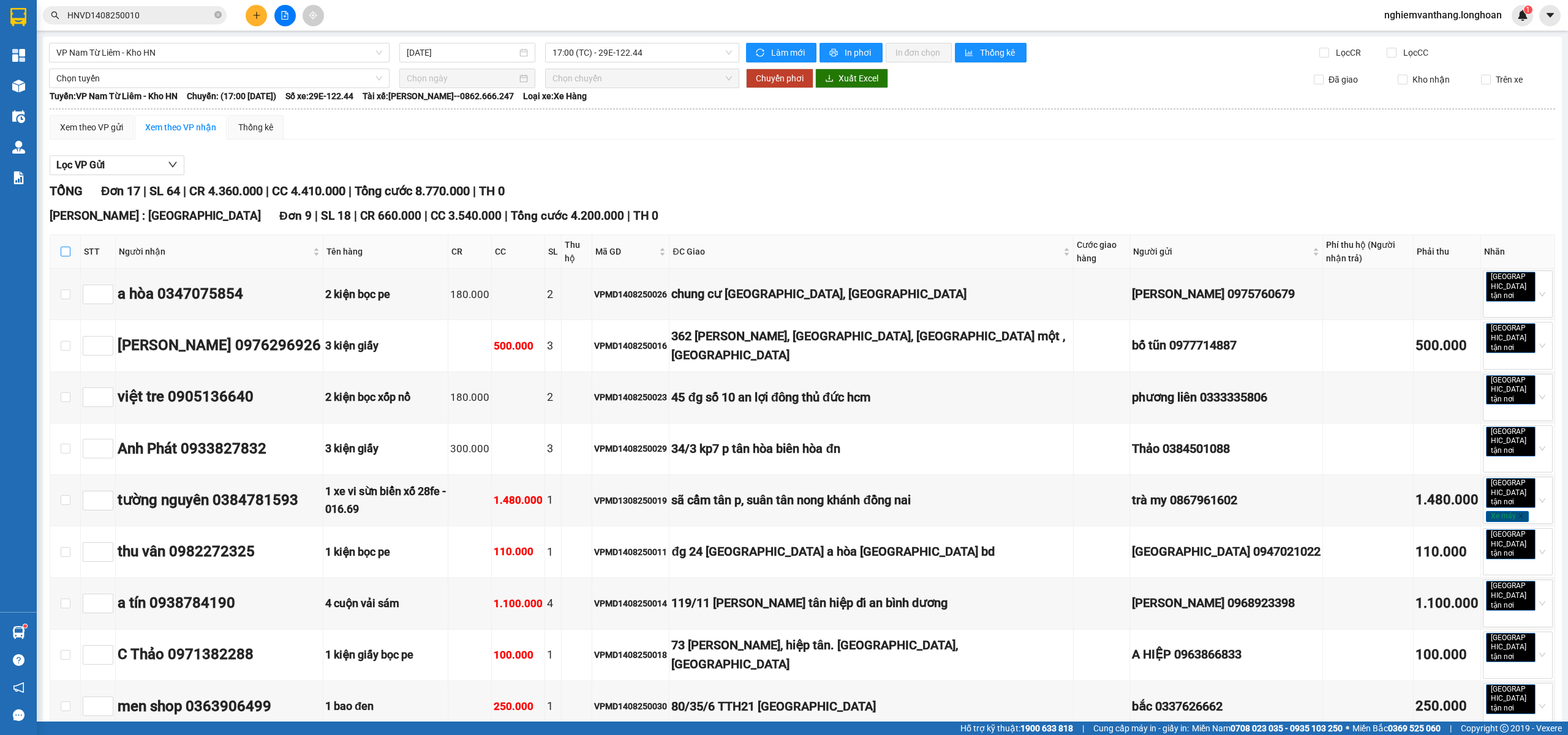
checkbox input "true"
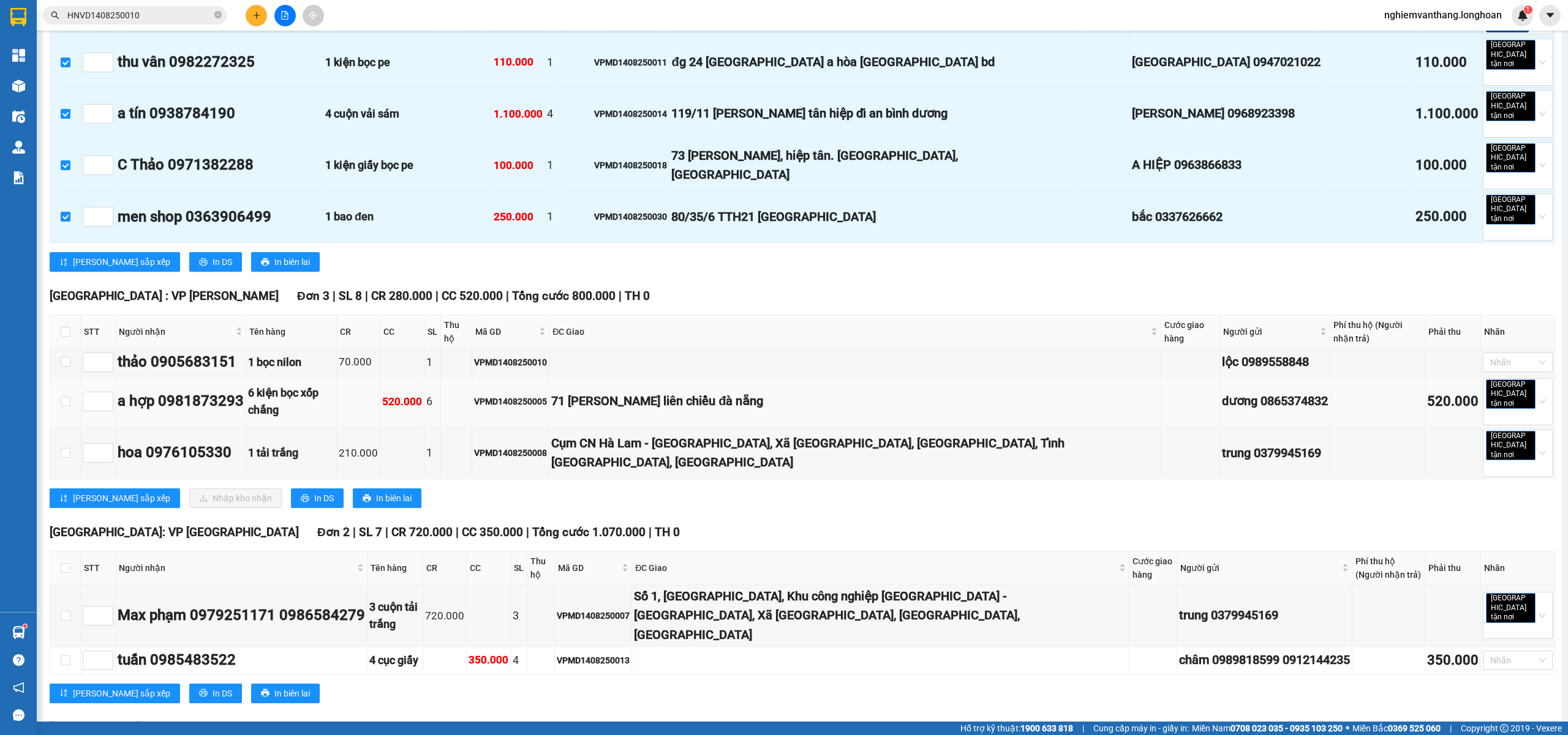
scroll to position [81, 0]
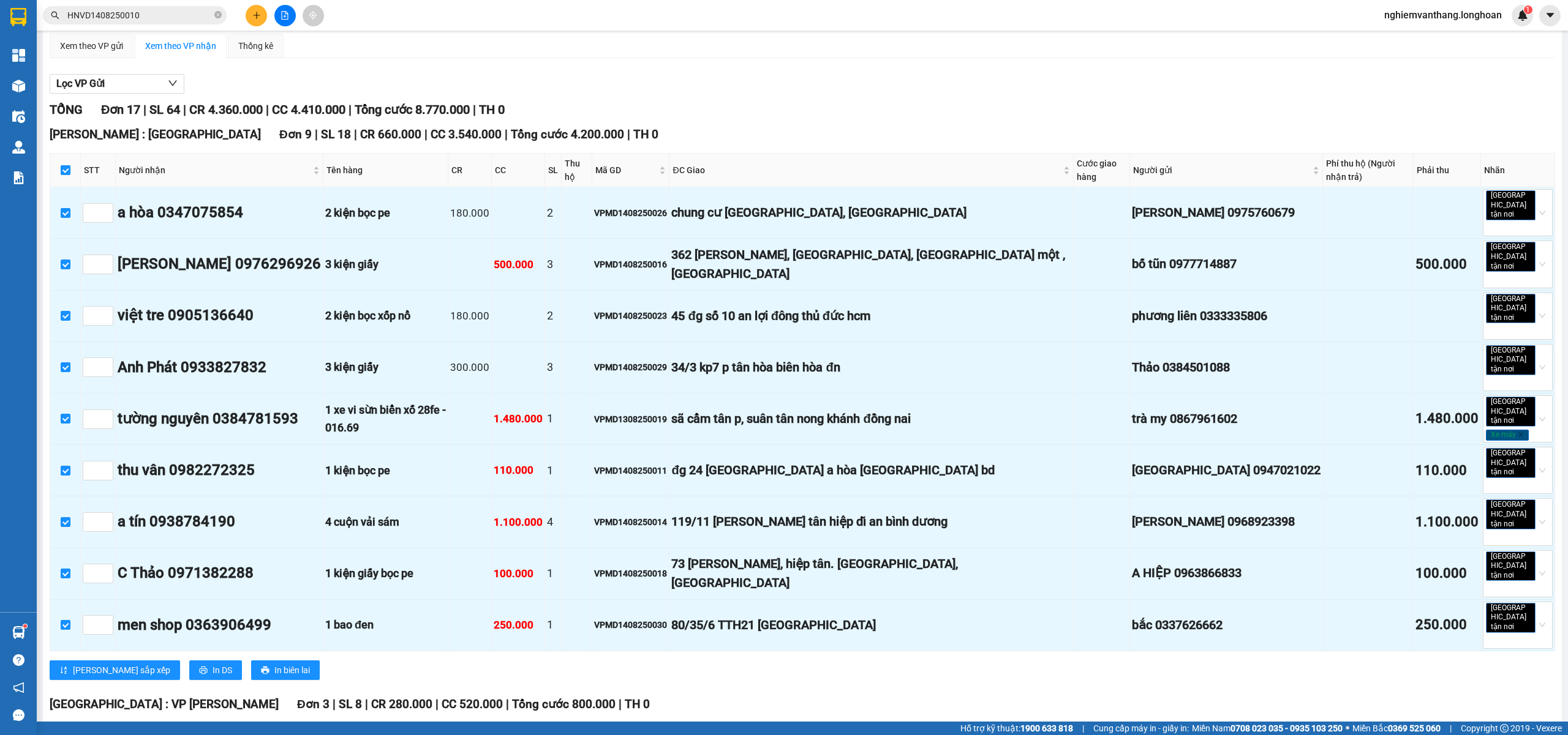
click at [63, 166] on input "checkbox" at bounding box center [65, 170] width 10 height 10
checkbox input "false"
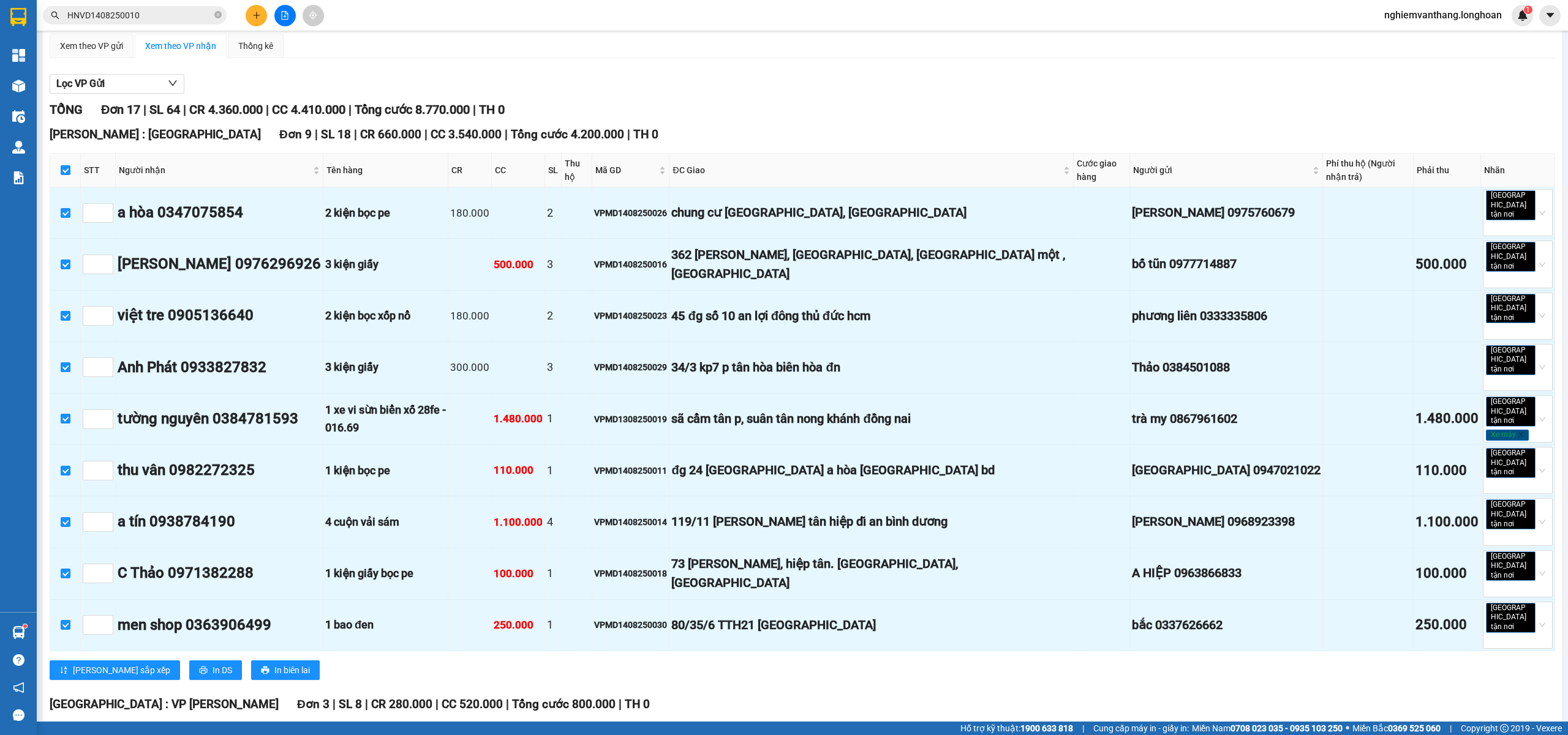
checkbox input "false"
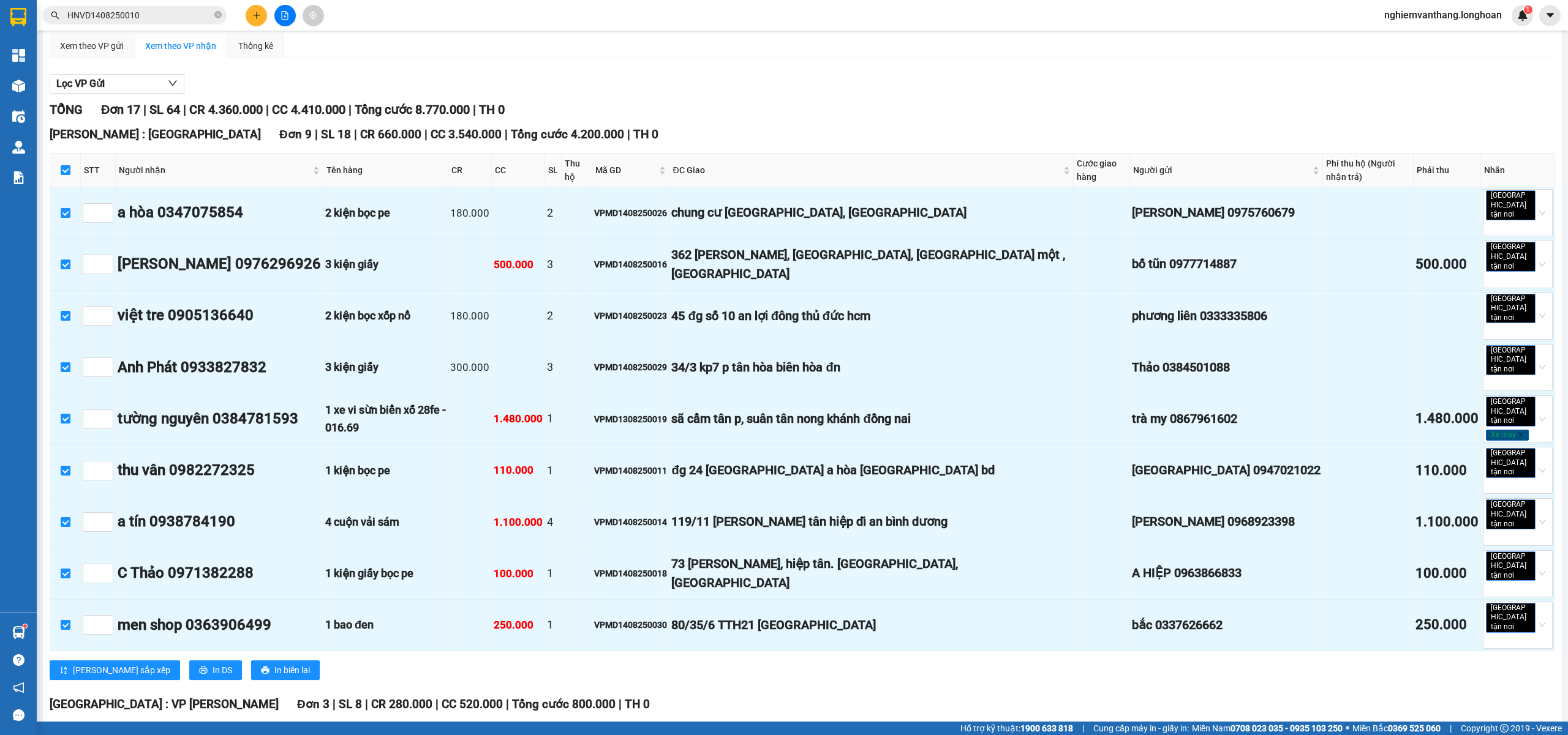
checkbox input "false"
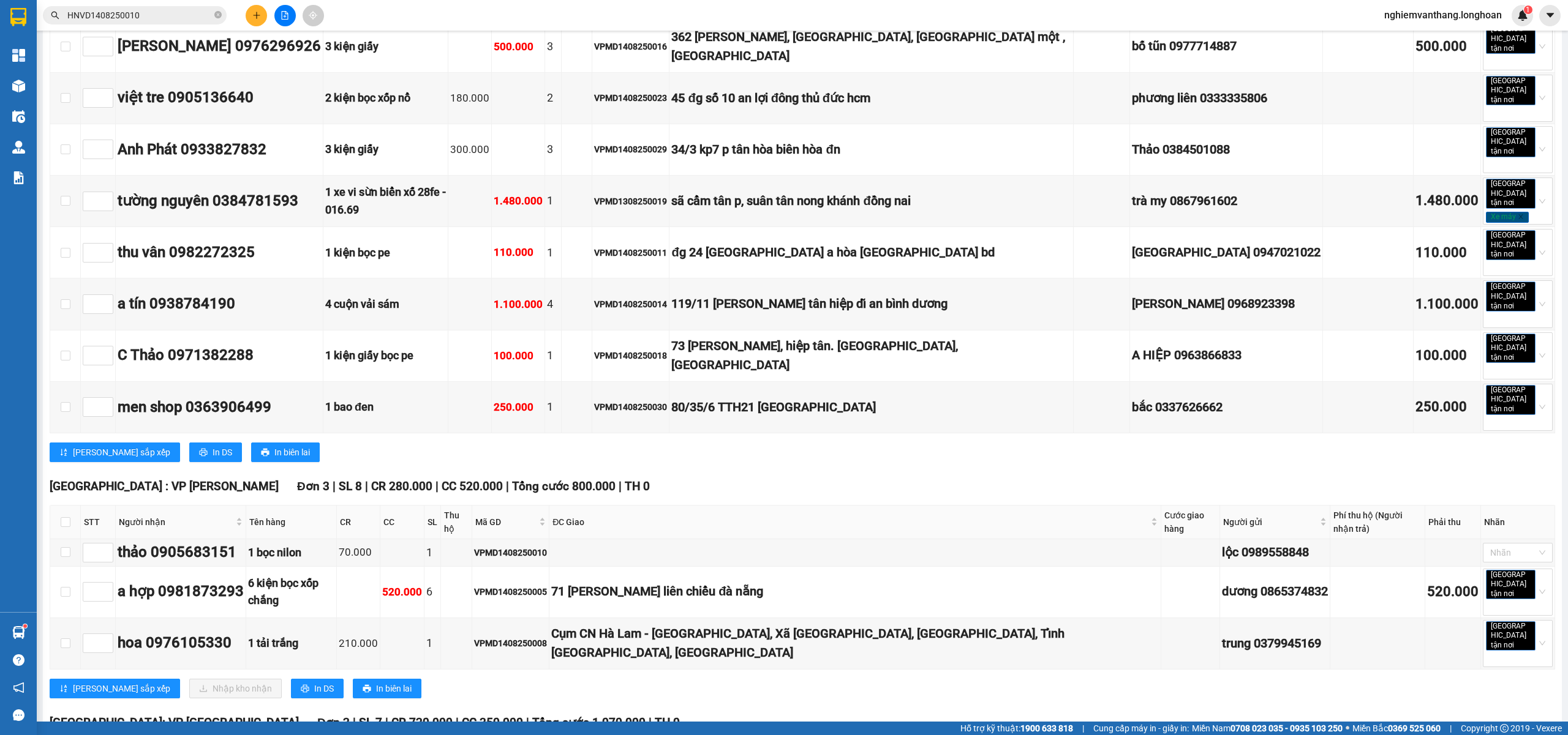
scroll to position [0, 0]
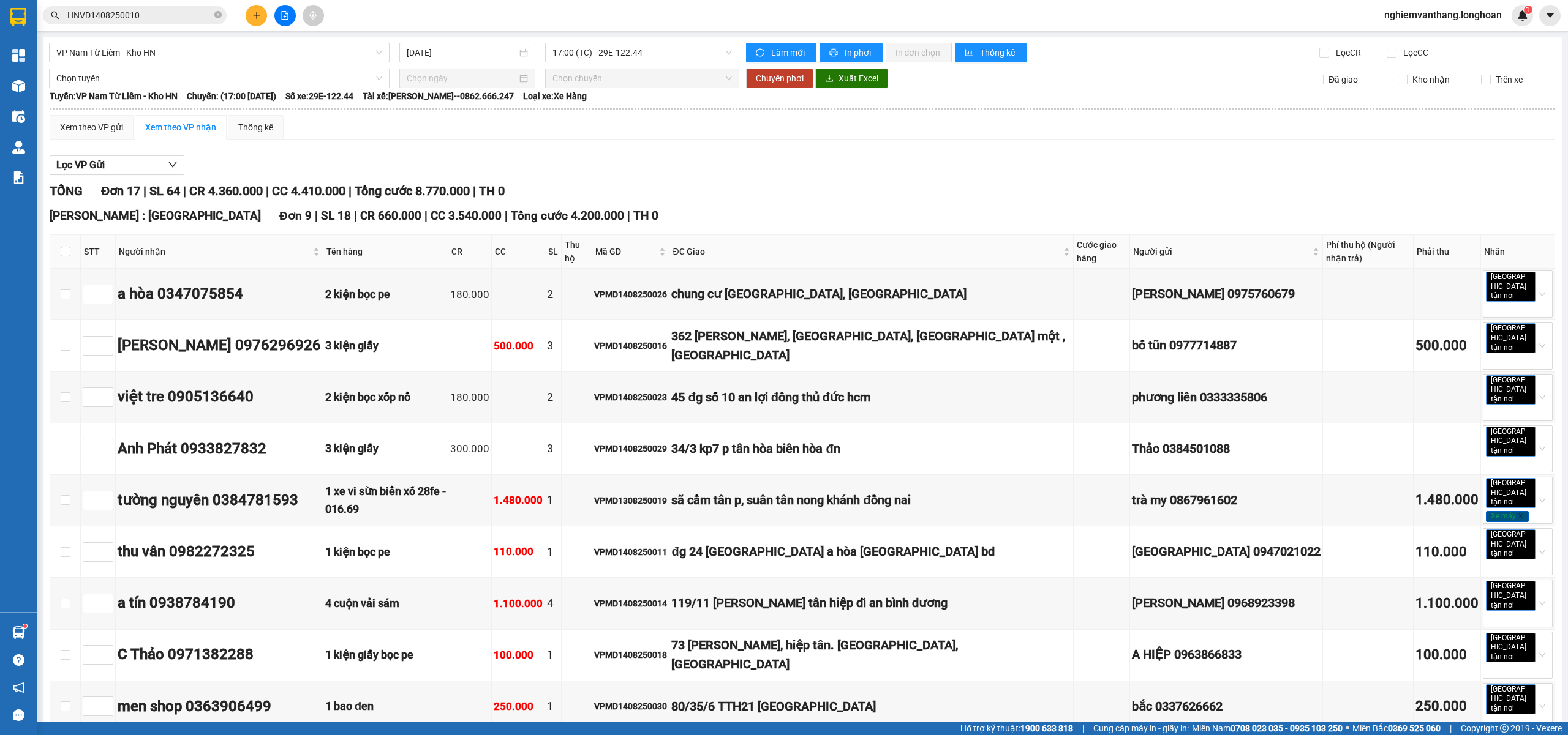
click at [69, 244] on label at bounding box center [65, 251] width 10 height 14
click at [69, 246] on input "checkbox" at bounding box center [65, 251] width 10 height 10
checkbox input "true"
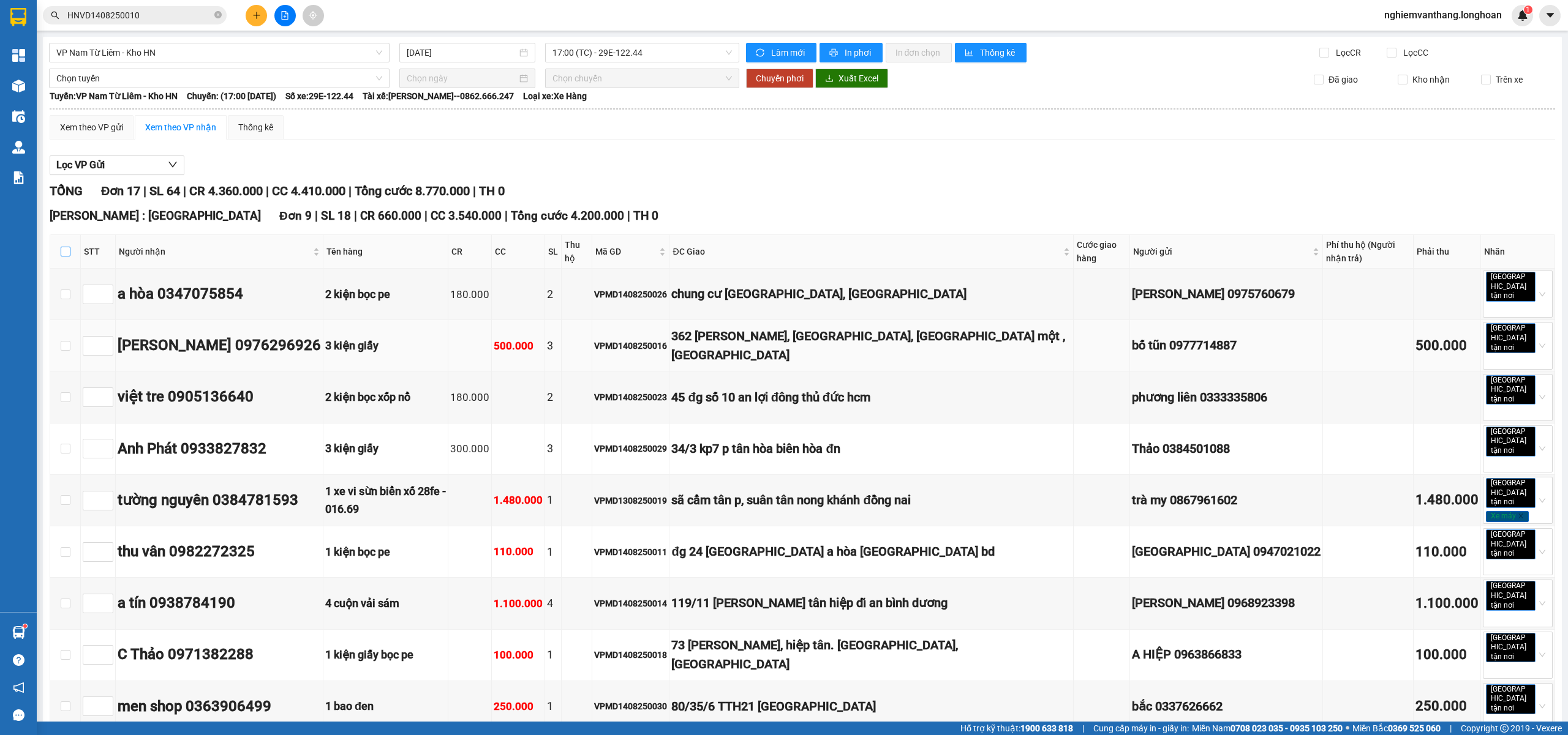
checkbox input "true"
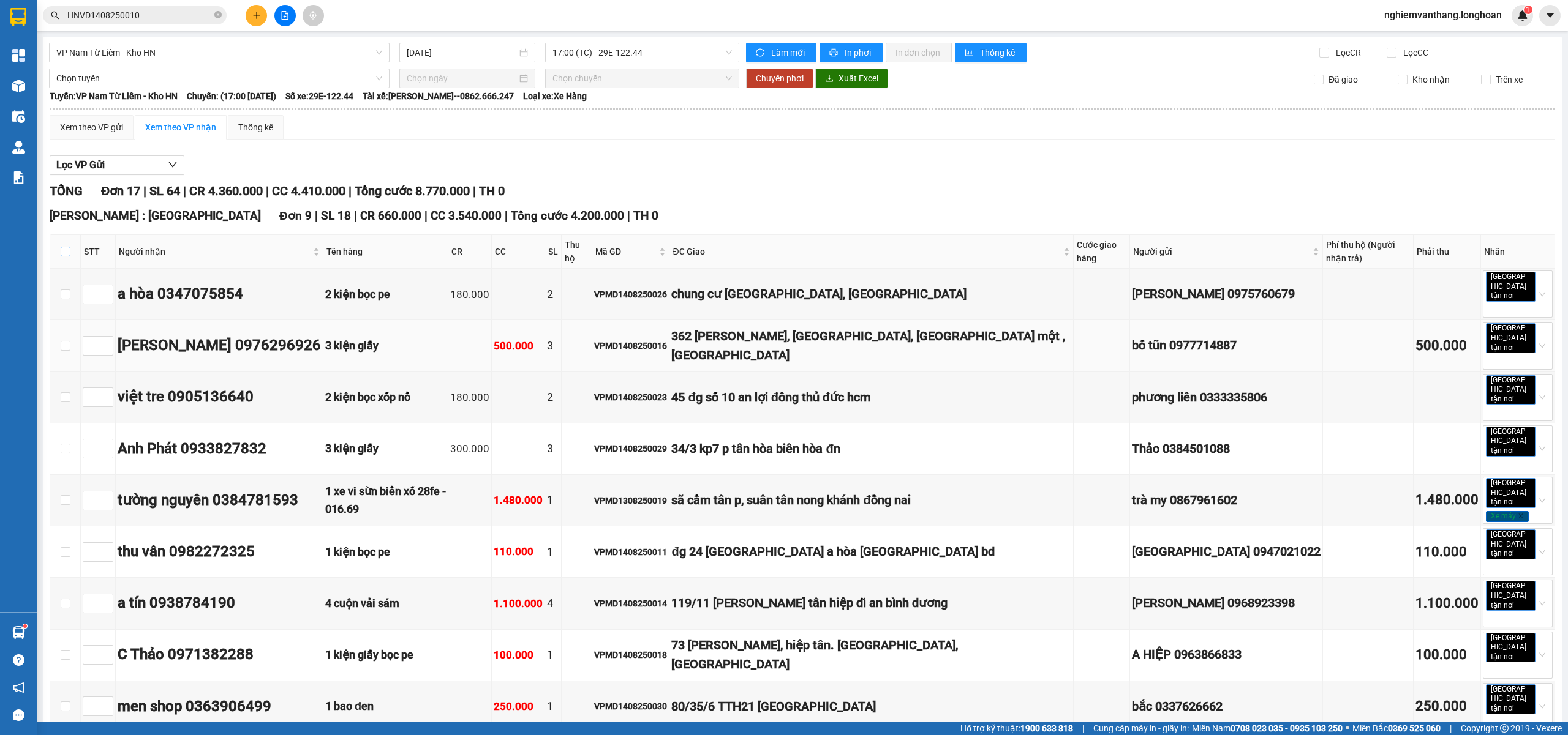
checkbox input "true"
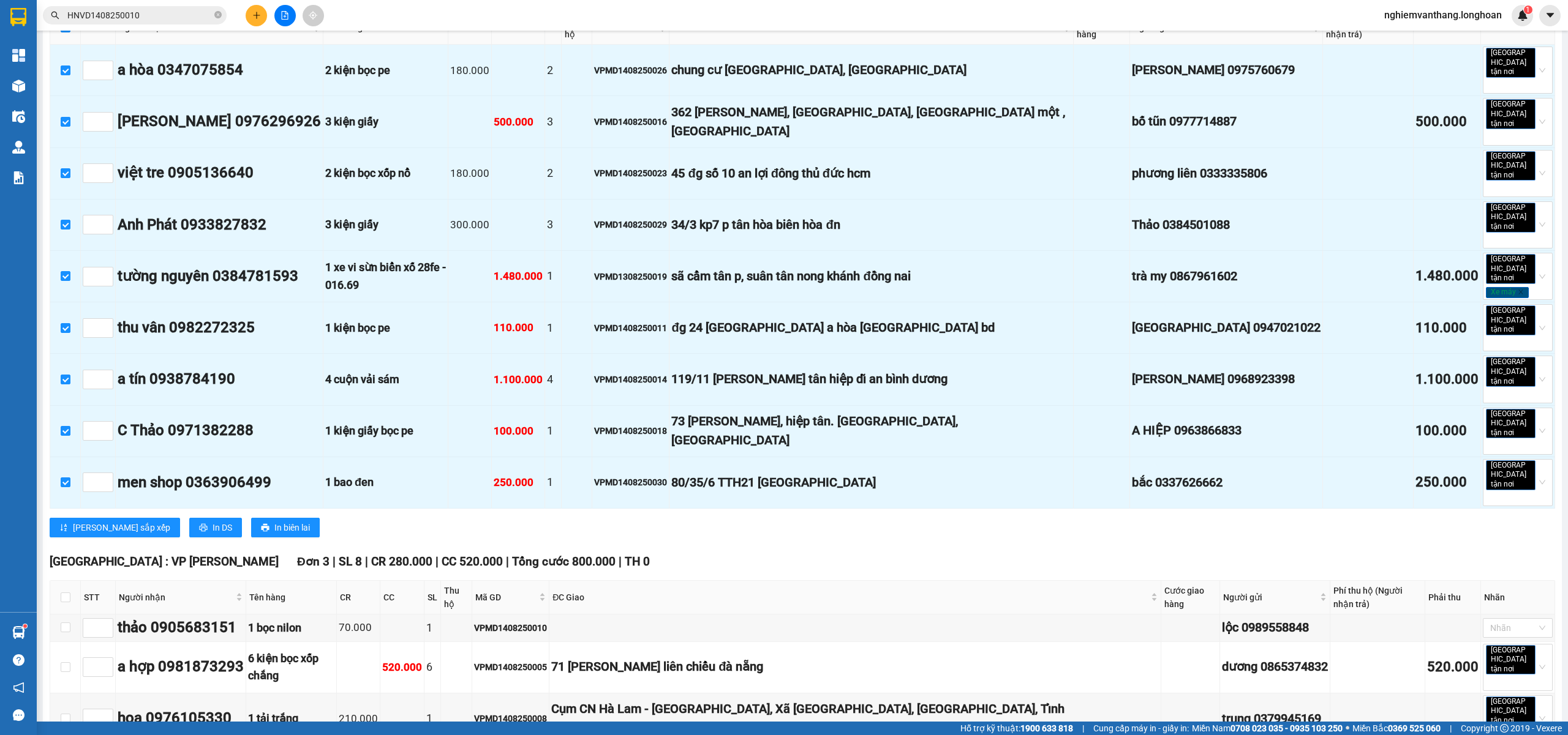
scroll to position [571, 0]
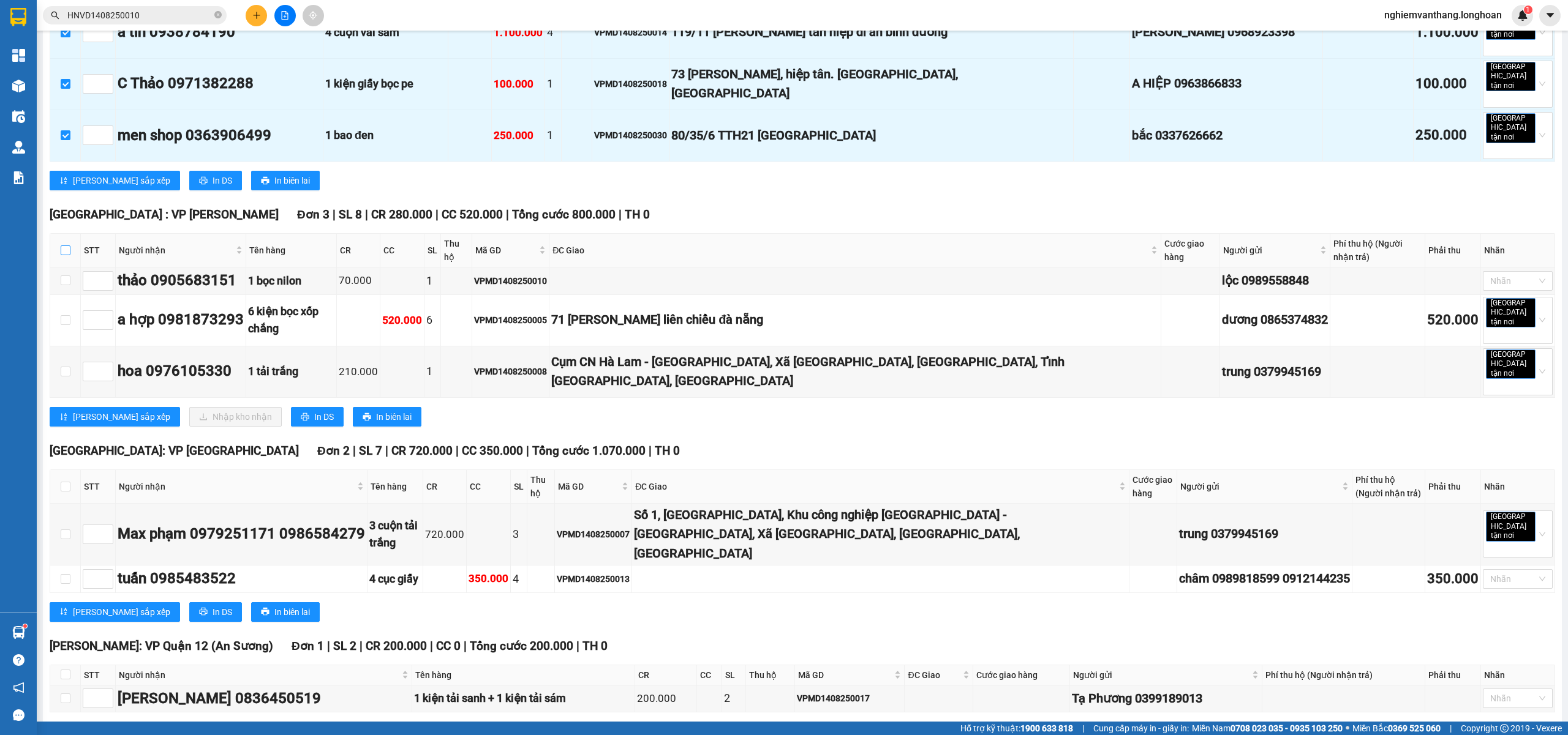
click at [63, 245] on input "checkbox" at bounding box center [65, 250] width 10 height 10
checkbox input "true"
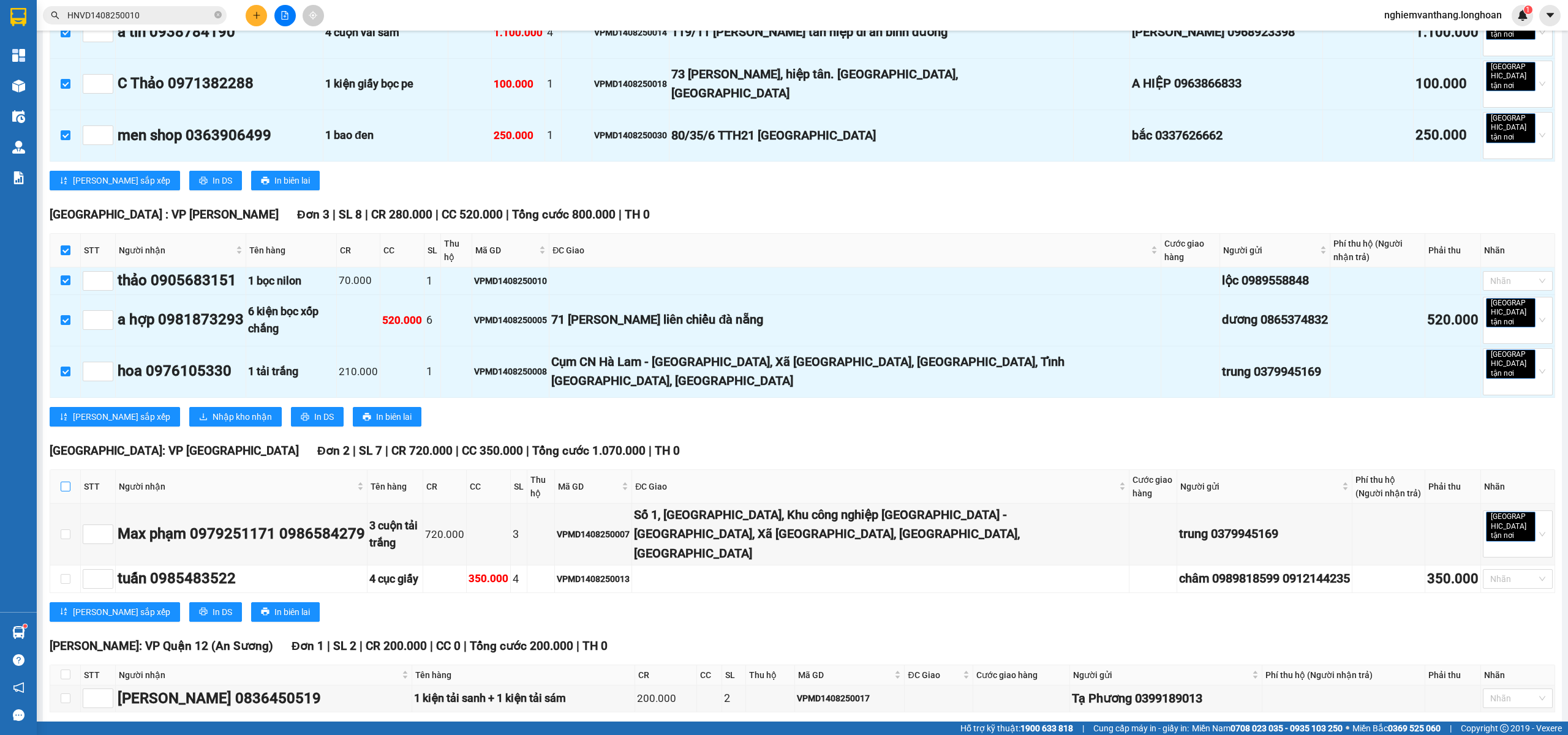
click at [65, 482] on input "checkbox" at bounding box center [65, 487] width 10 height 10
checkbox input "true"
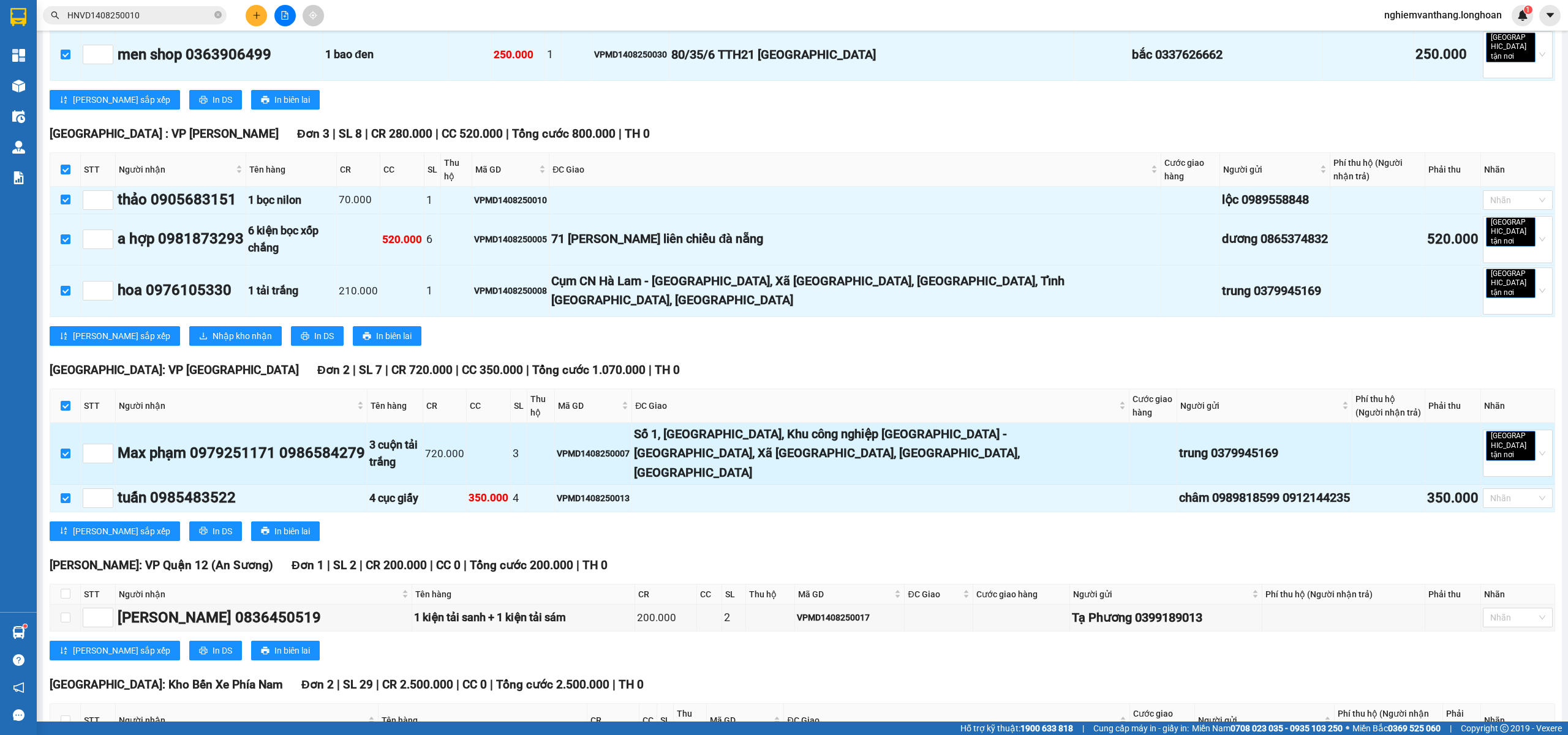
scroll to position [707, 0]
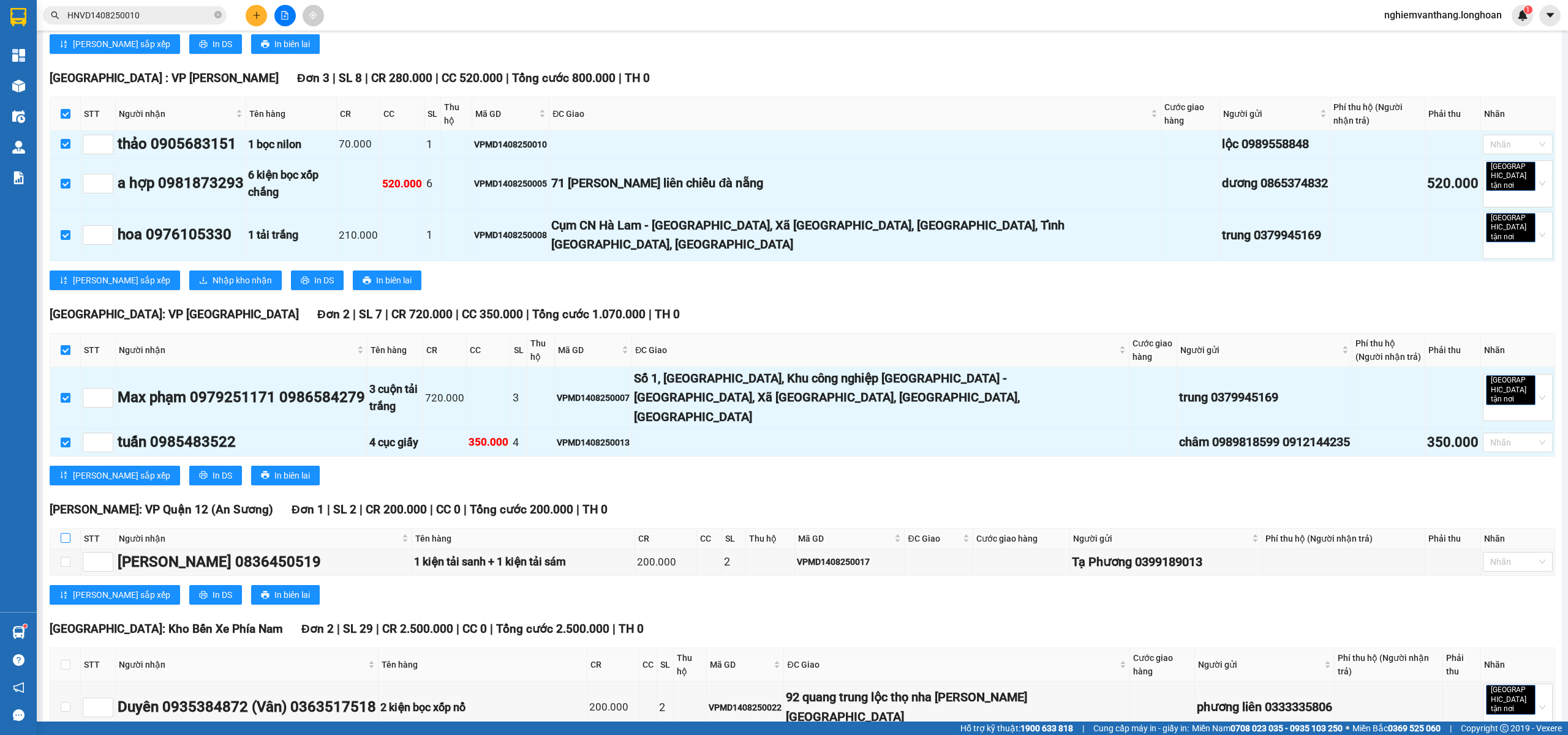
click at [64, 533] on input "checkbox" at bounding box center [65, 538] width 10 height 10
checkbox input "true"
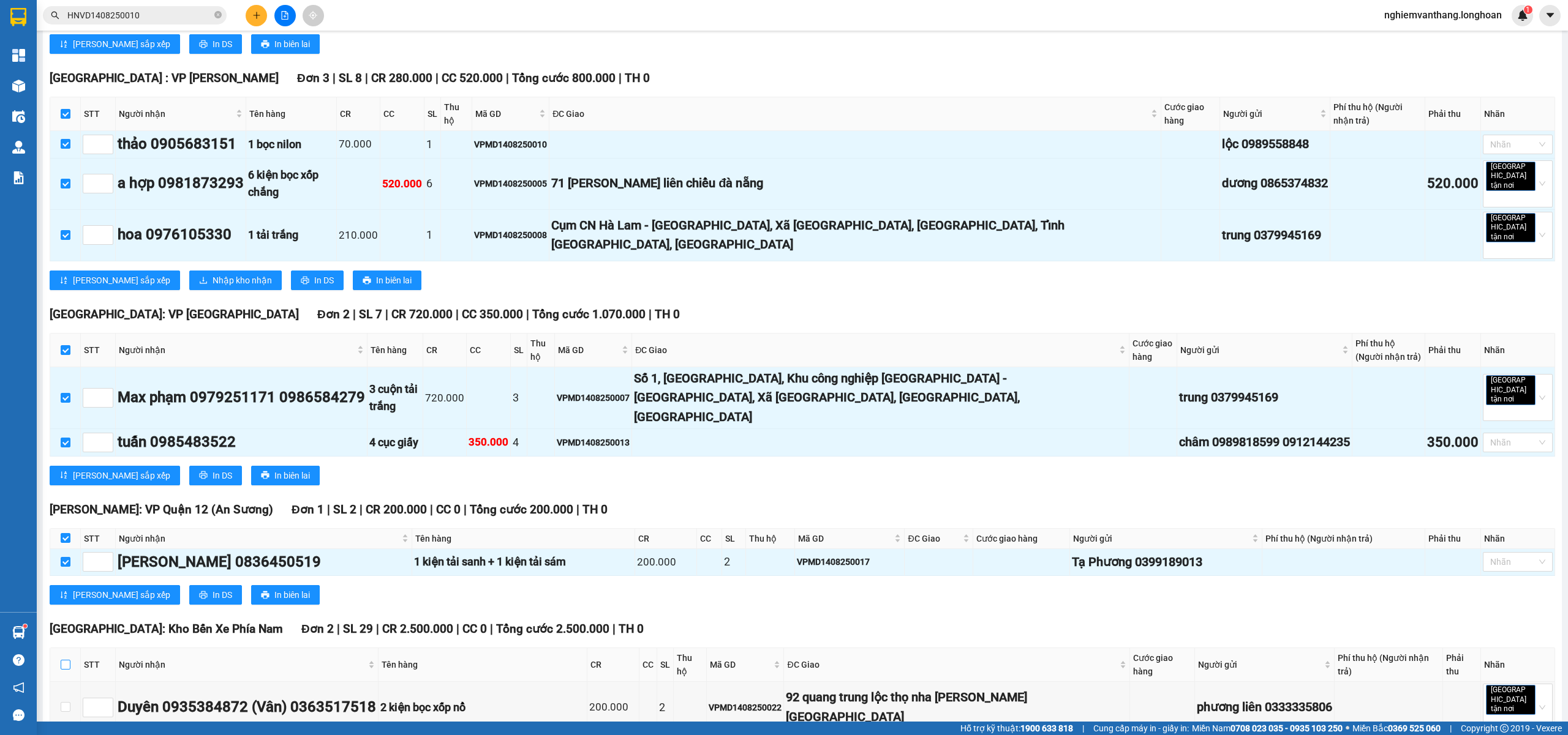
drag, startPoint x: 66, startPoint y: 533, endPoint x: 253, endPoint y: 484, distance: 193.3
click at [66, 660] on input "checkbox" at bounding box center [65, 665] width 10 height 10
checkbox input "true"
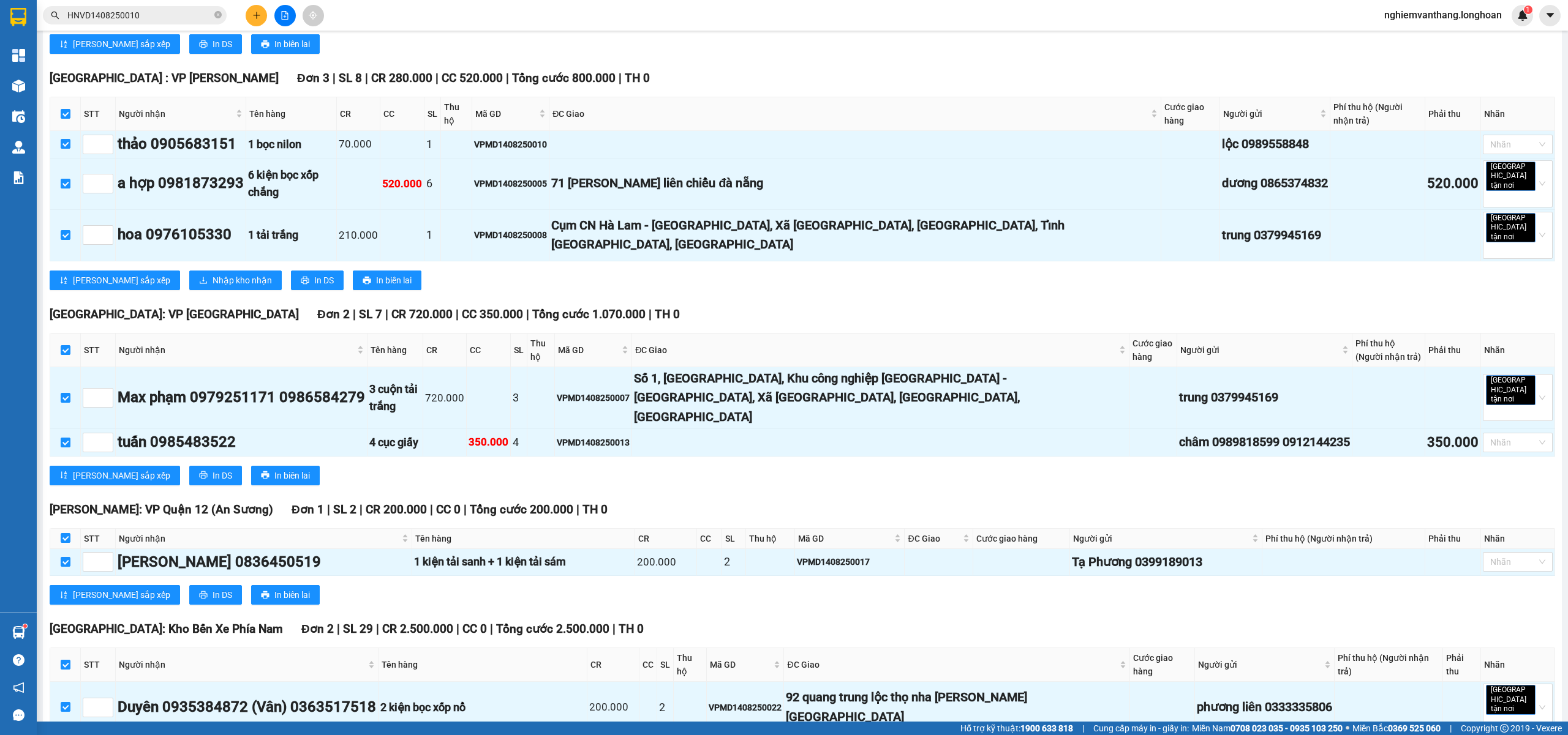
scroll to position [0, 0]
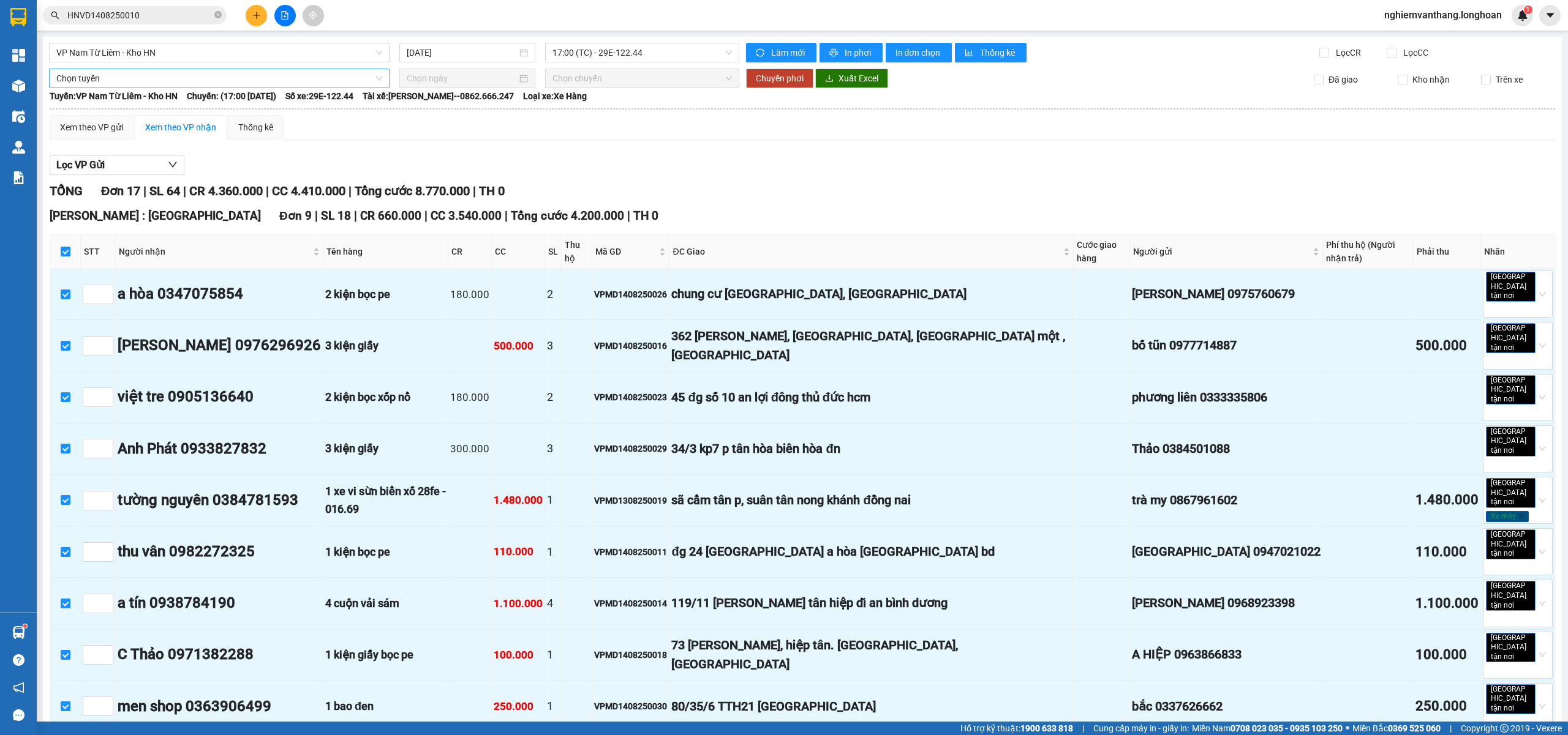
click at [84, 84] on span "Chọn tuyến" at bounding box center [219, 78] width 326 height 19
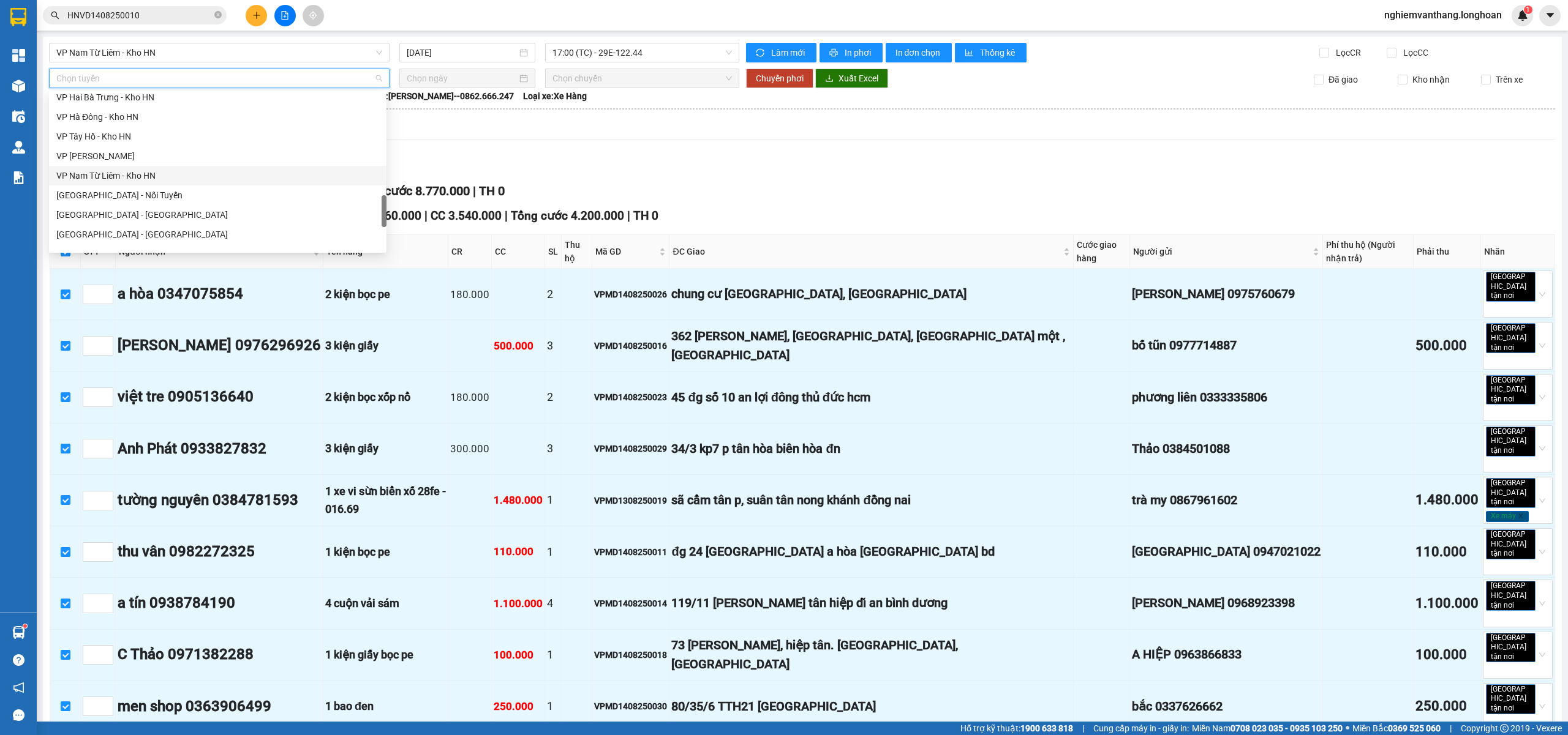
scroll to position [803, 0]
click at [140, 163] on div "Bắc Trung Nam QL1A" at bounding box center [218, 162] width 323 height 14
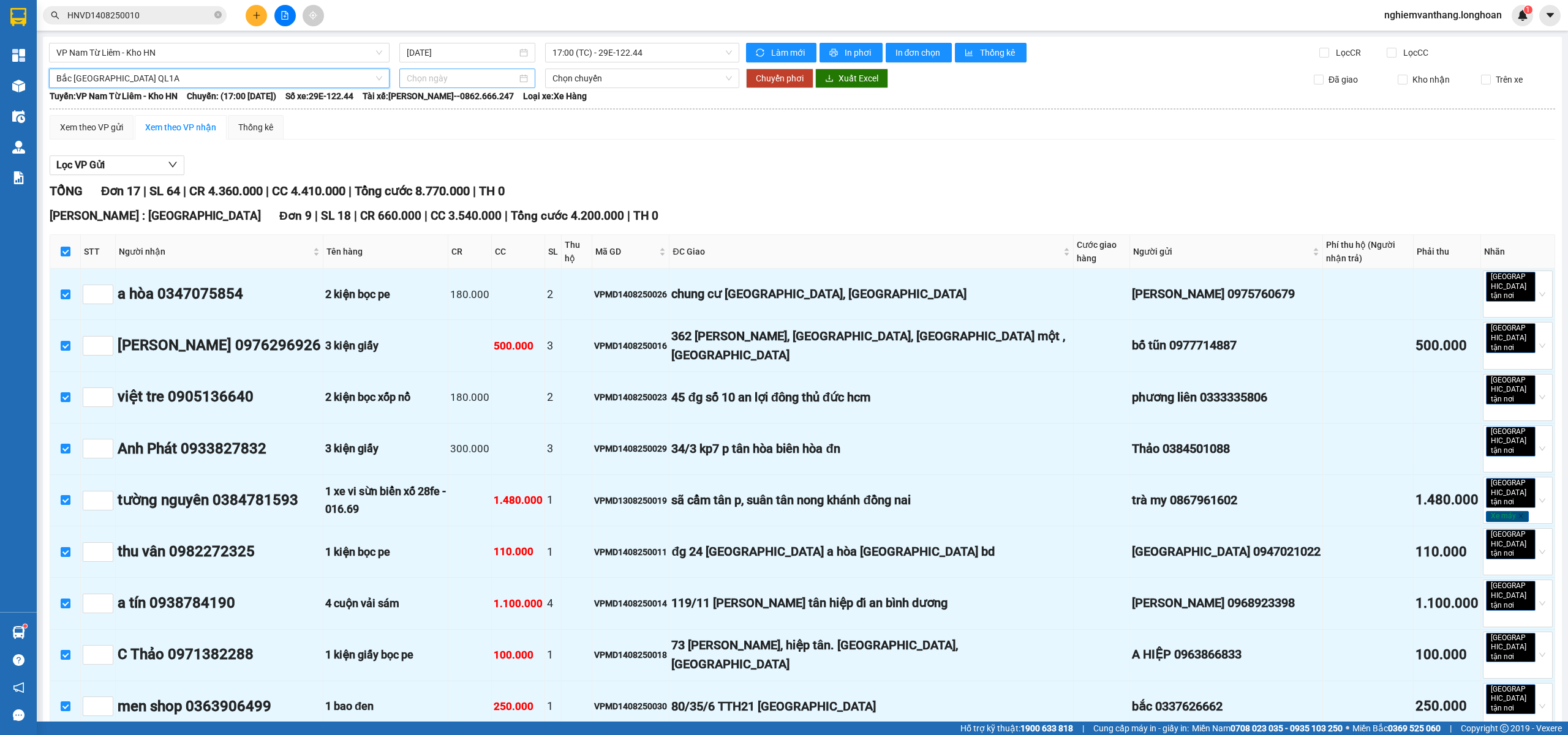
click at [438, 73] on input at bounding box center [461, 78] width 110 height 14
type input "14/08/2025"
drag, startPoint x: 497, startPoint y: 189, endPoint x: 499, endPoint y: 182, distance: 7.3
click at [498, 187] on div "14" at bounding box center [502, 186] width 15 height 15
type input "14/08/2025"
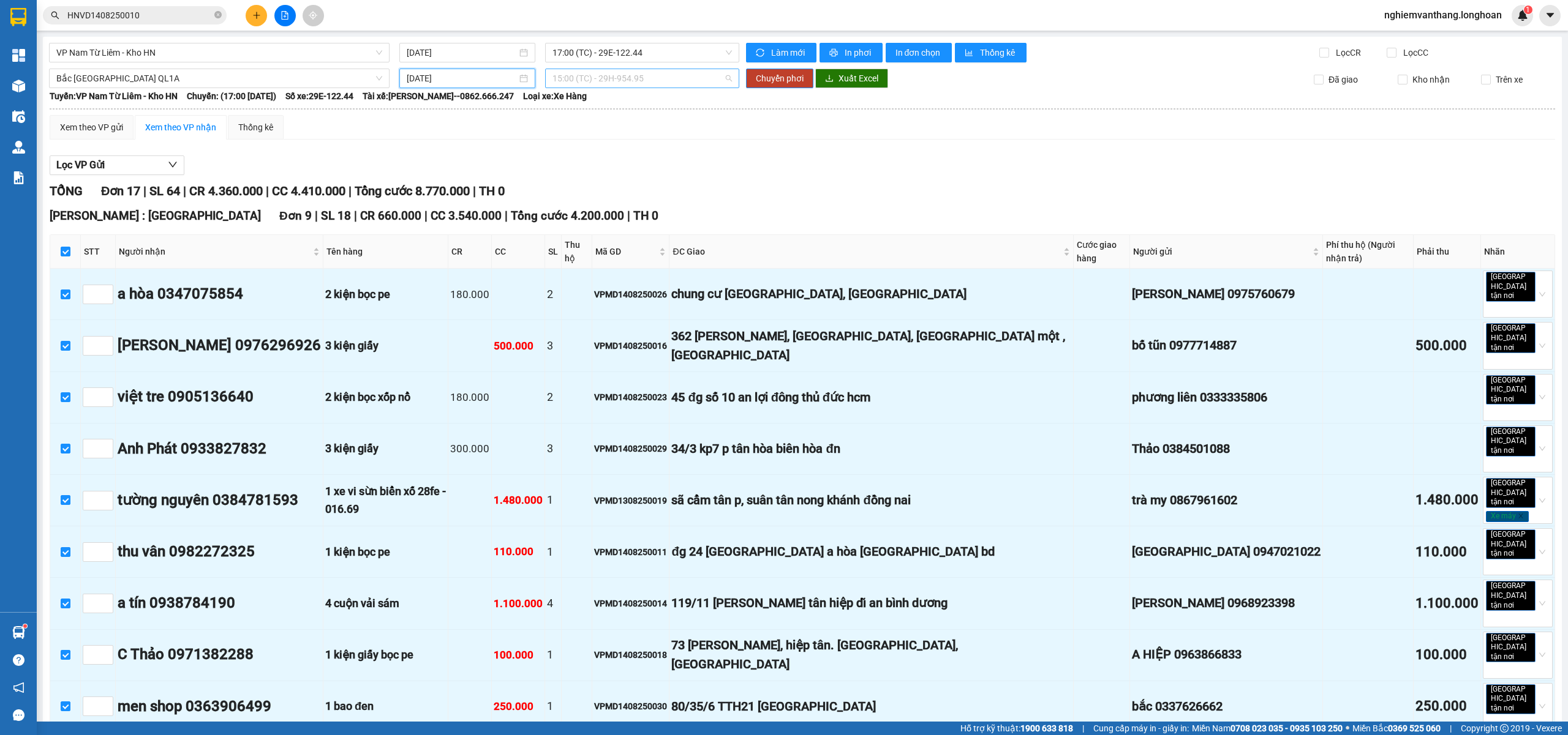
click at [635, 74] on span "15:00 (TC) - 29H-954.95" at bounding box center [642, 78] width 180 height 19
click at [590, 145] on div "20:00 (TC)" at bounding box center [596, 142] width 96 height 14
click at [776, 82] on span "Chuyển phơi" at bounding box center [779, 78] width 48 height 14
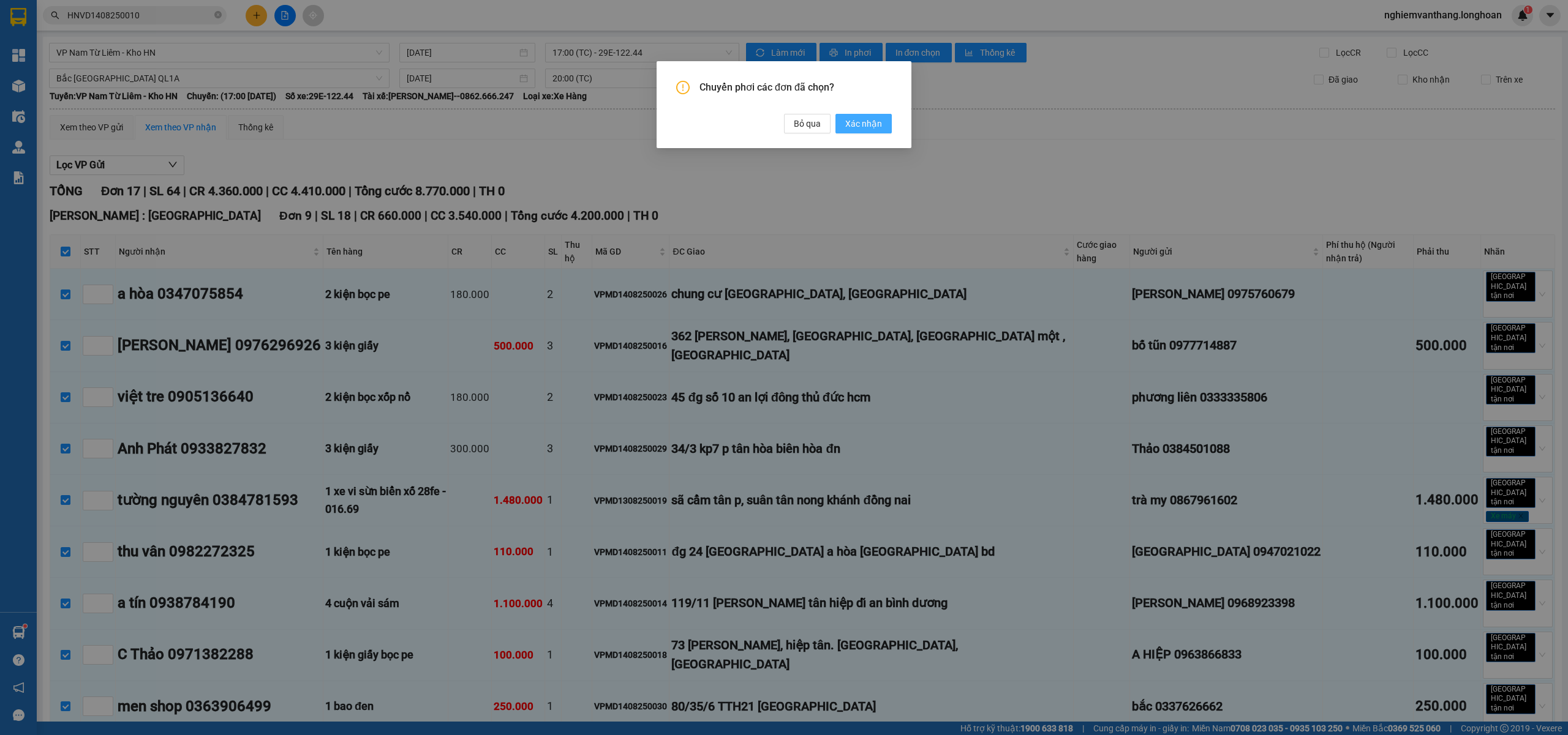
click at [866, 124] on span "Xác nhận" at bounding box center [863, 124] width 37 height 14
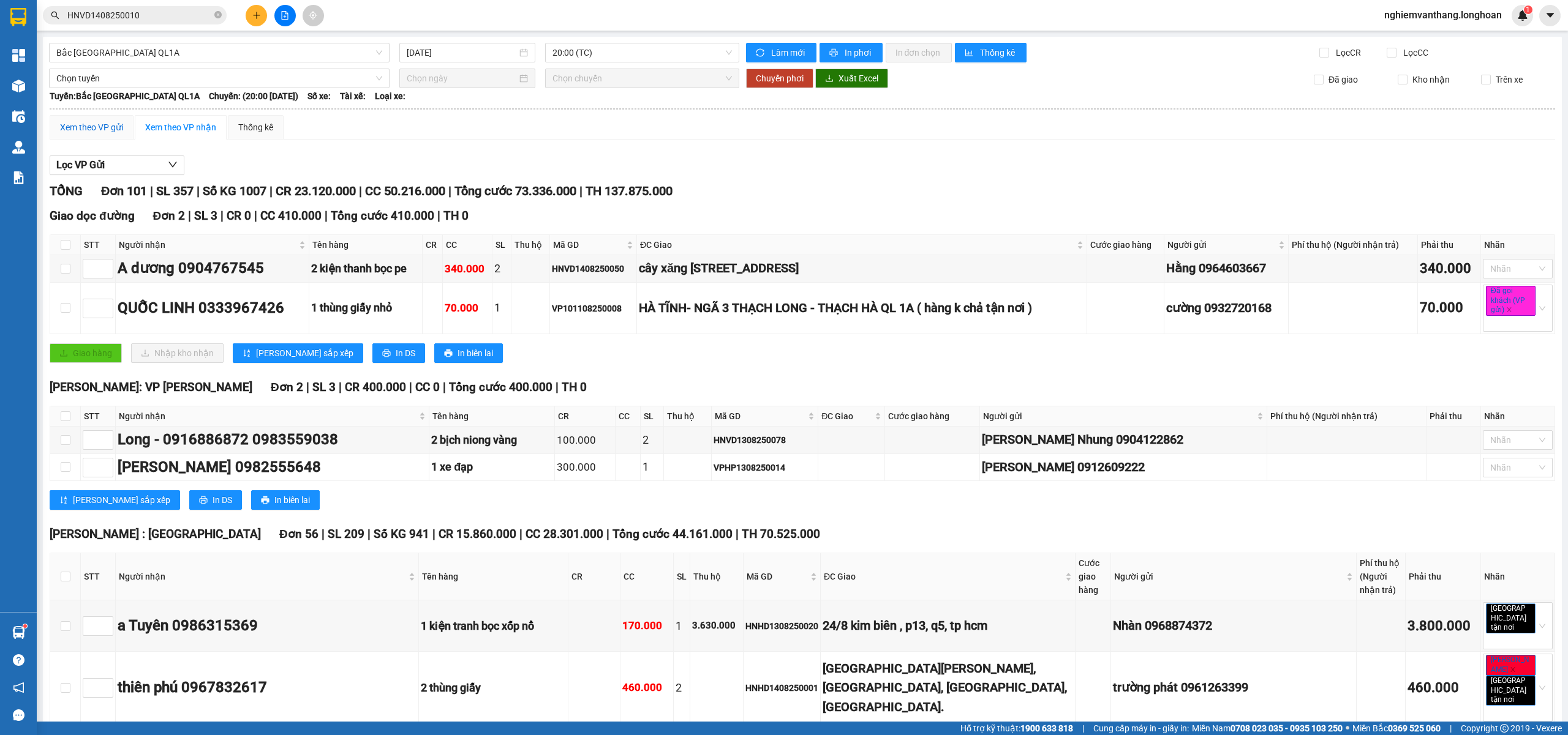
click at [104, 131] on div "Xem theo VP gửi" at bounding box center [92, 128] width 63 height 14
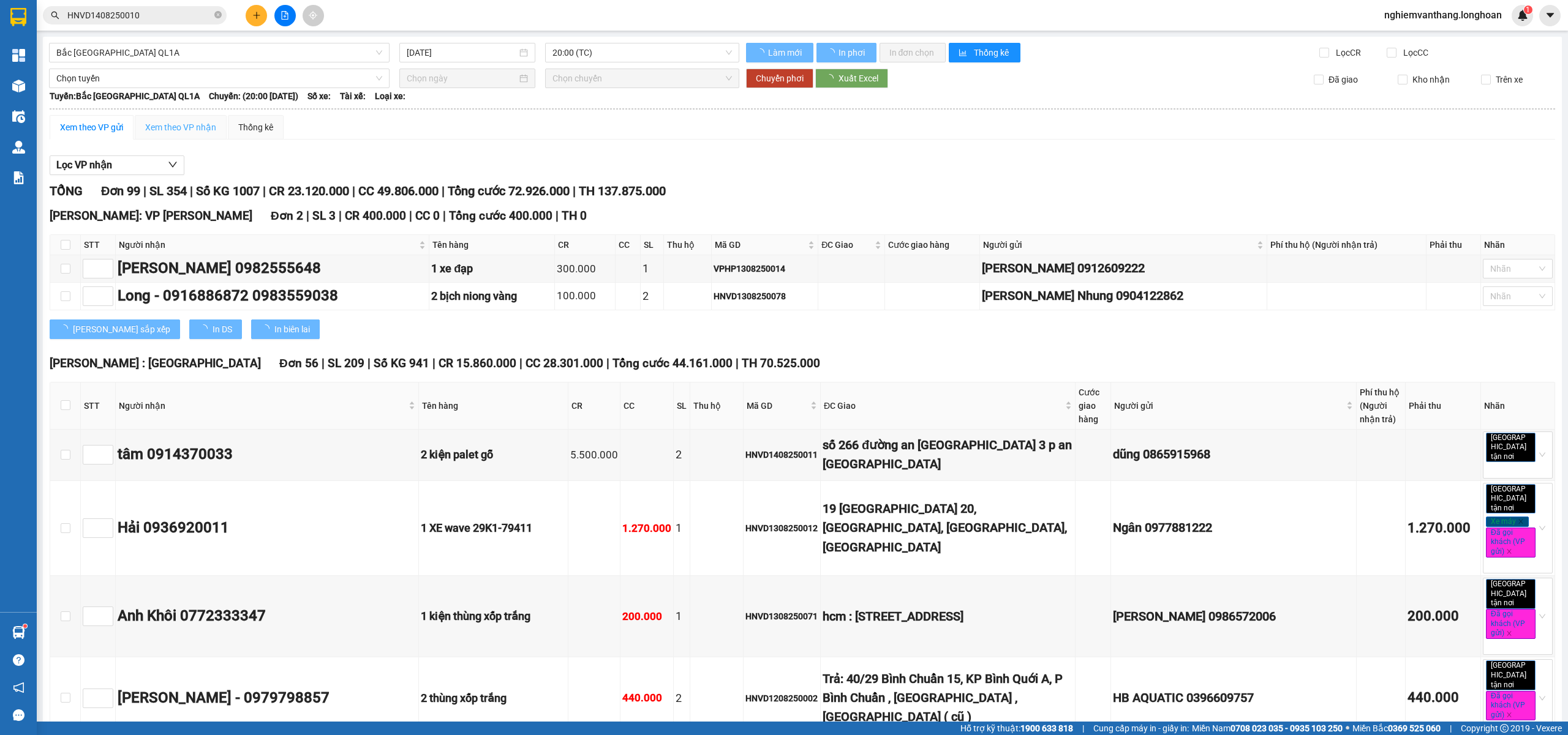
click at [202, 138] on div "Xem theo VP nhận" at bounding box center [180, 127] width 92 height 25
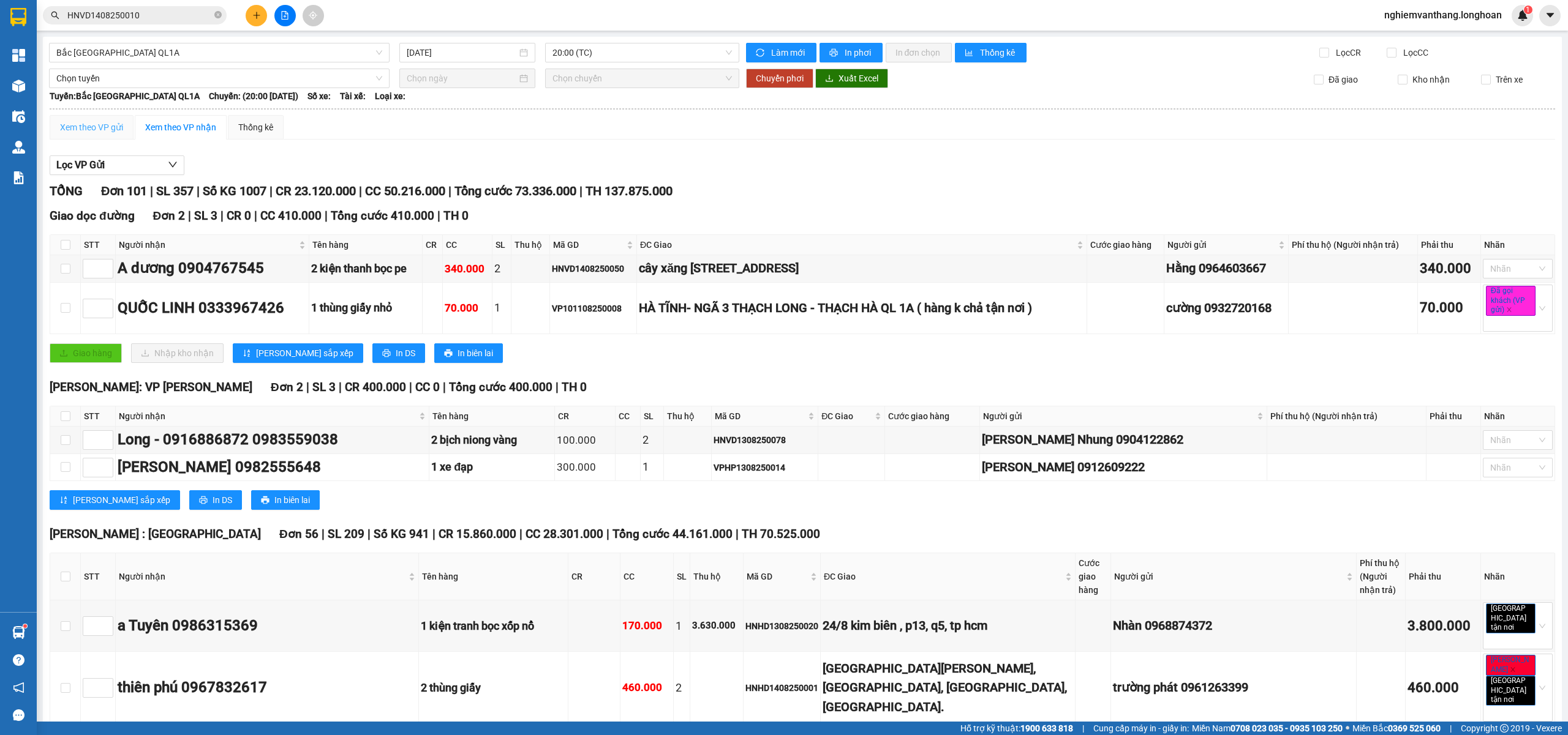
click at [105, 118] on div "Xem theo VP gửi" at bounding box center [91, 127] width 84 height 25
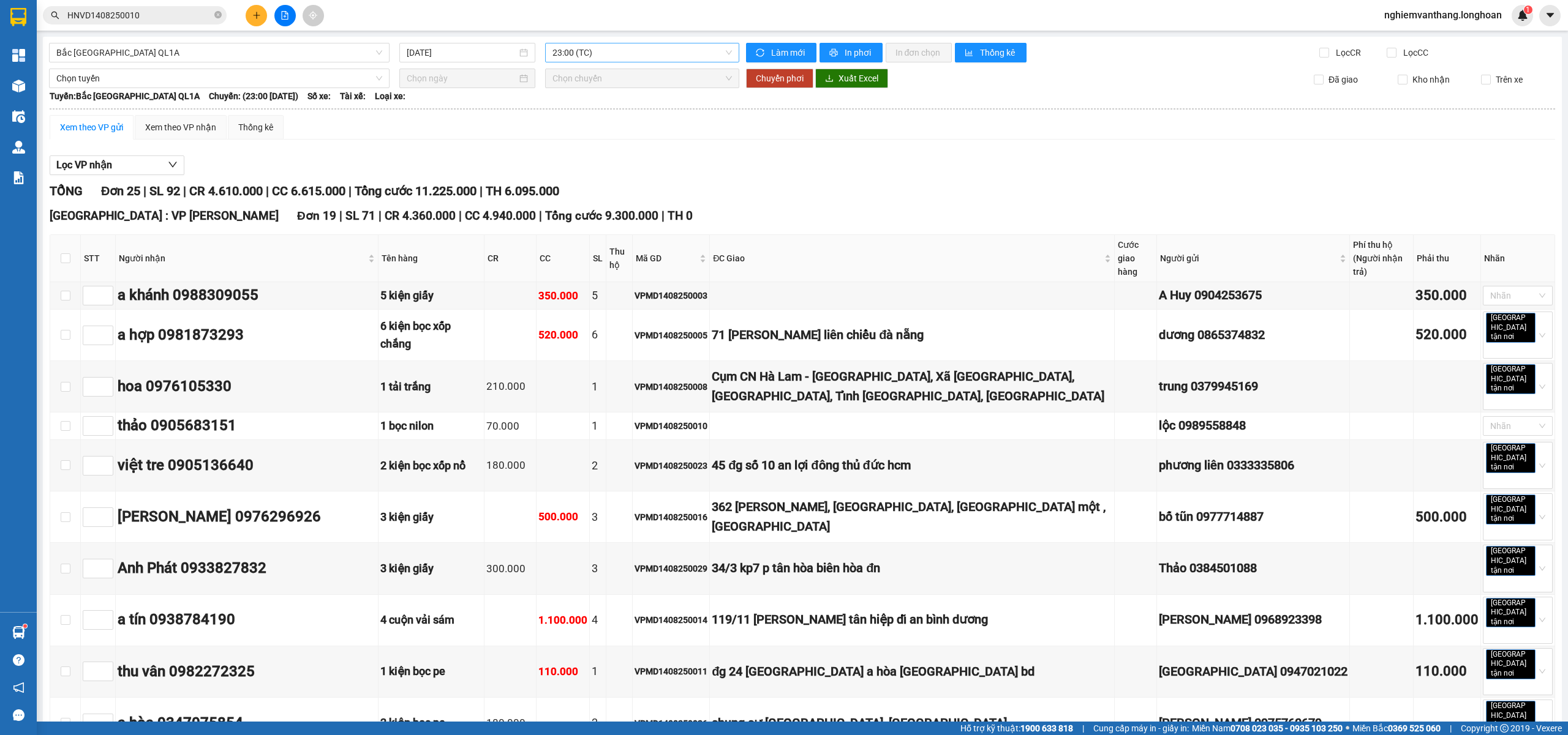
click at [553, 49] on span "23:00 (TC)" at bounding box center [642, 52] width 180 height 19
click at [582, 119] on div "20:00 (TC)" at bounding box center [596, 117] width 96 height 14
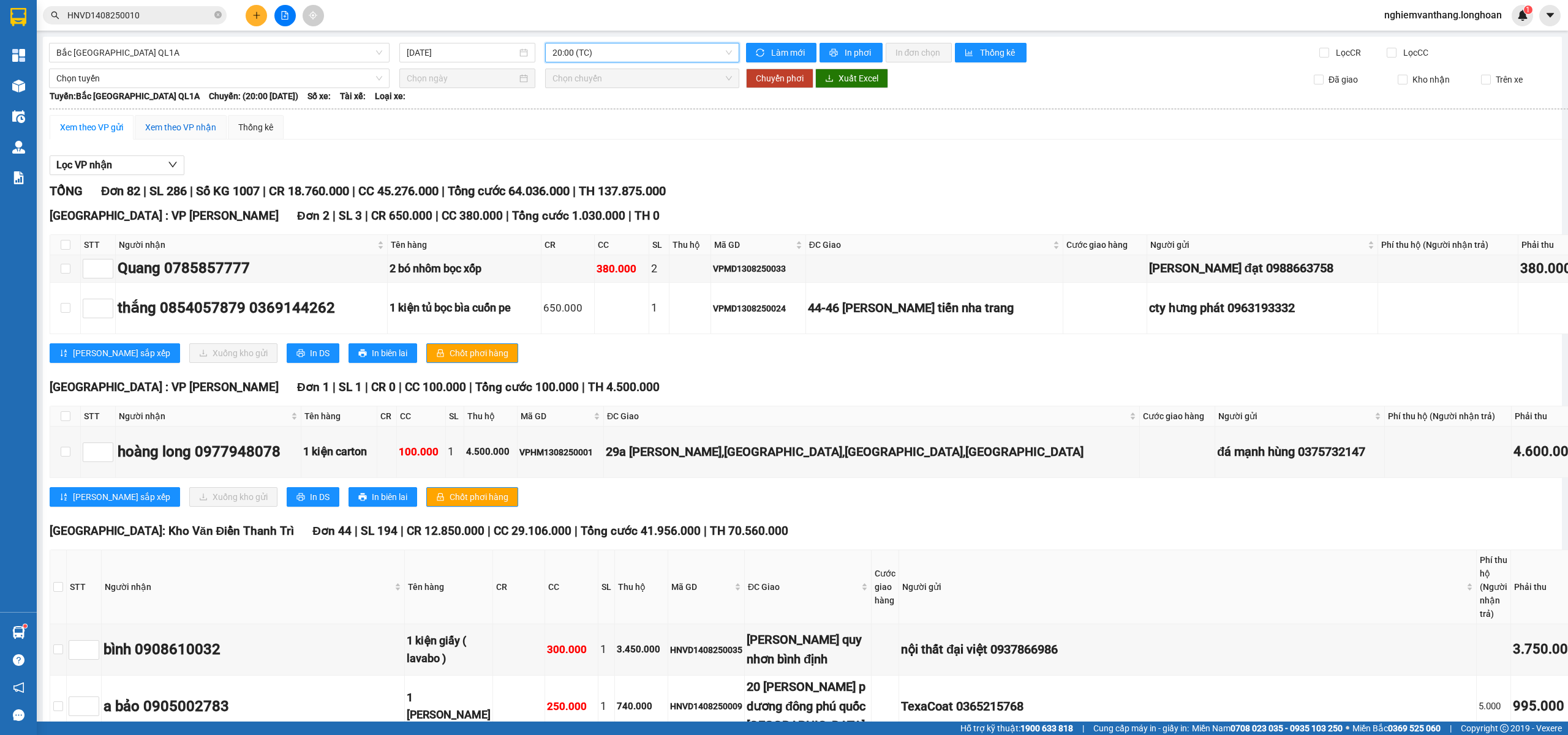
click at [182, 134] on div "Xem theo VP nhận" at bounding box center [181, 128] width 71 height 14
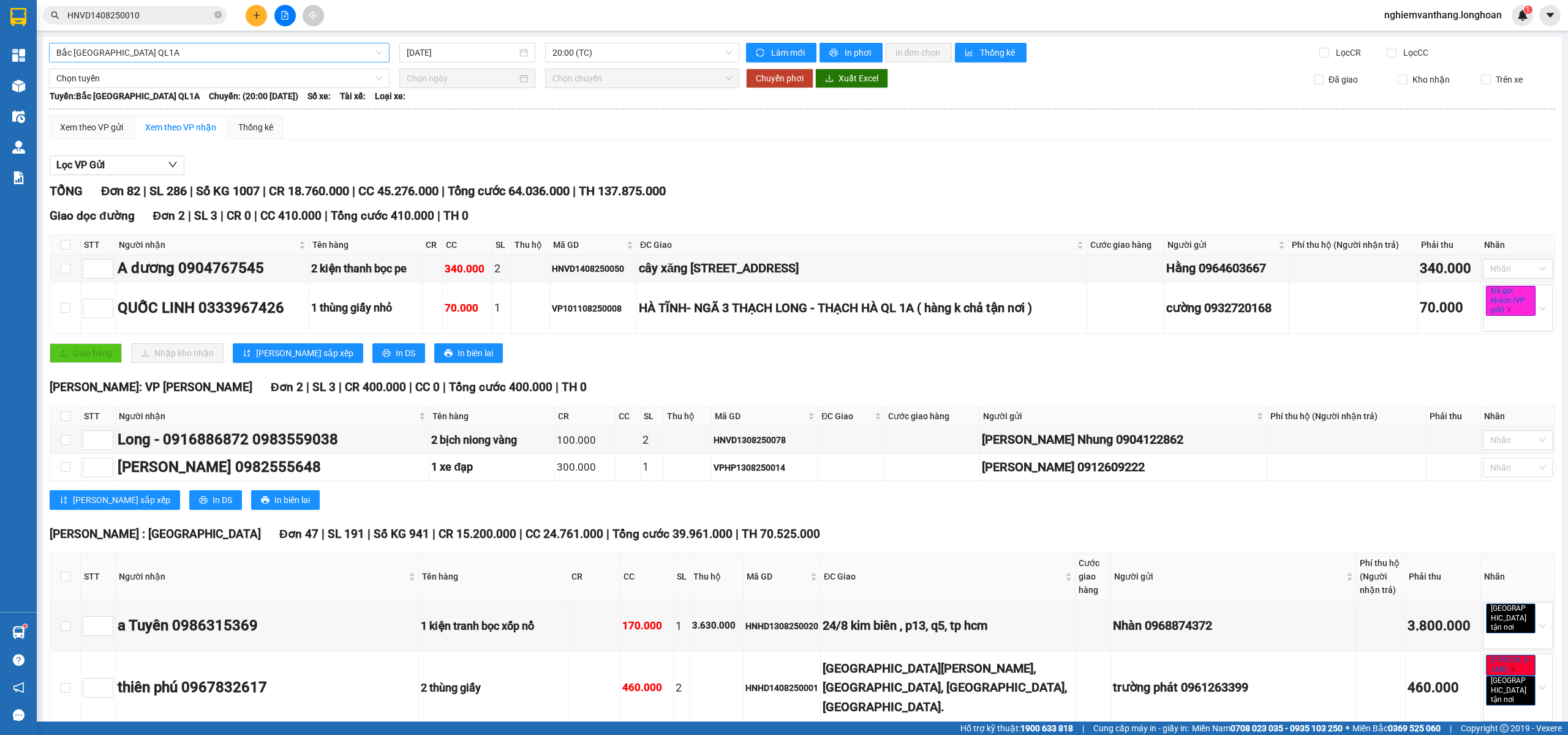
drag, startPoint x: 212, startPoint y: 40, endPoint x: 205, endPoint y: 52, distance: 13.9
click at [203, 53] on span "Bắc Trung Nam QL1A" at bounding box center [219, 52] width 326 height 19
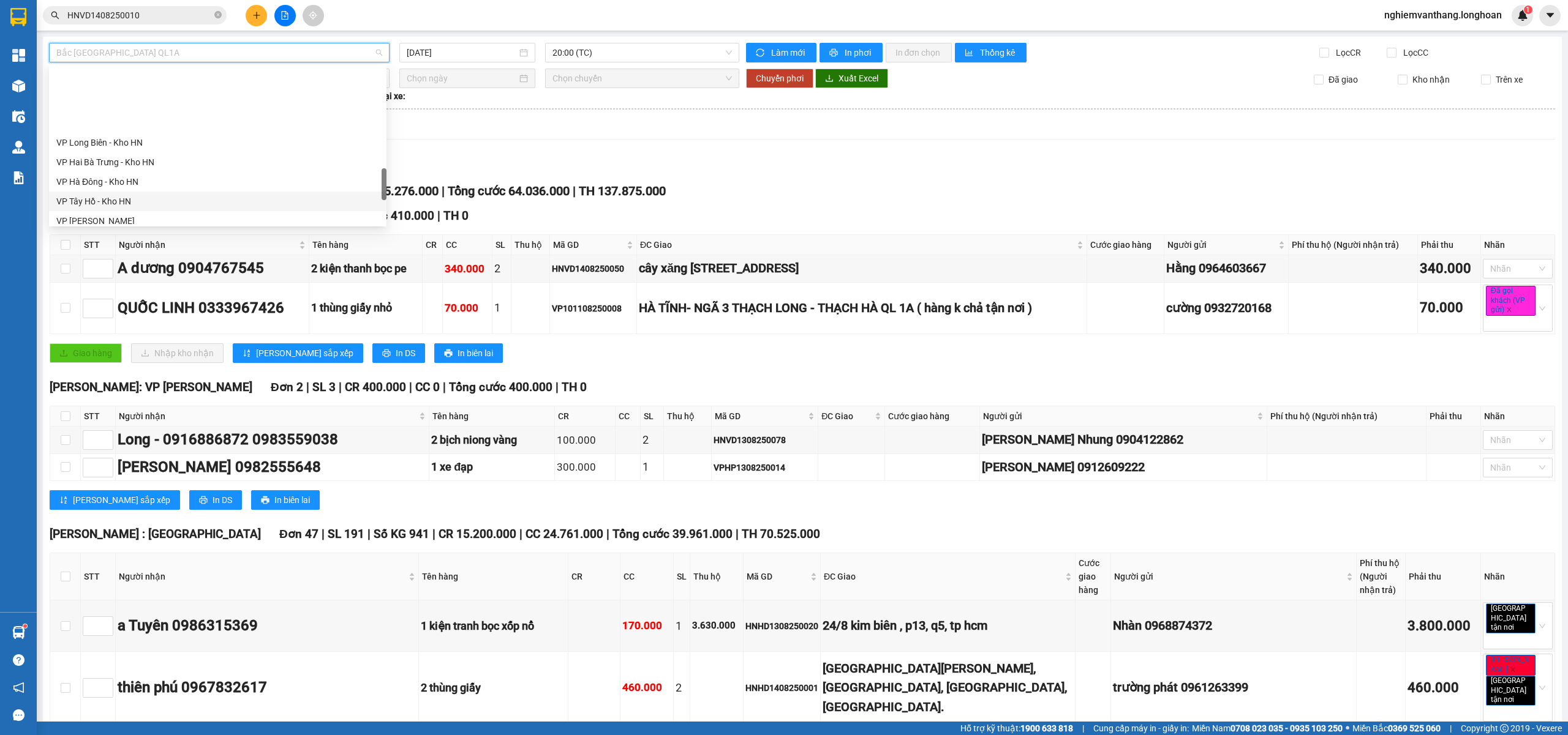
scroll to position [643, 0]
click at [150, 164] on div "VP Nam Từ Liêm - Kho HN" at bounding box center [218, 159] width 323 height 14
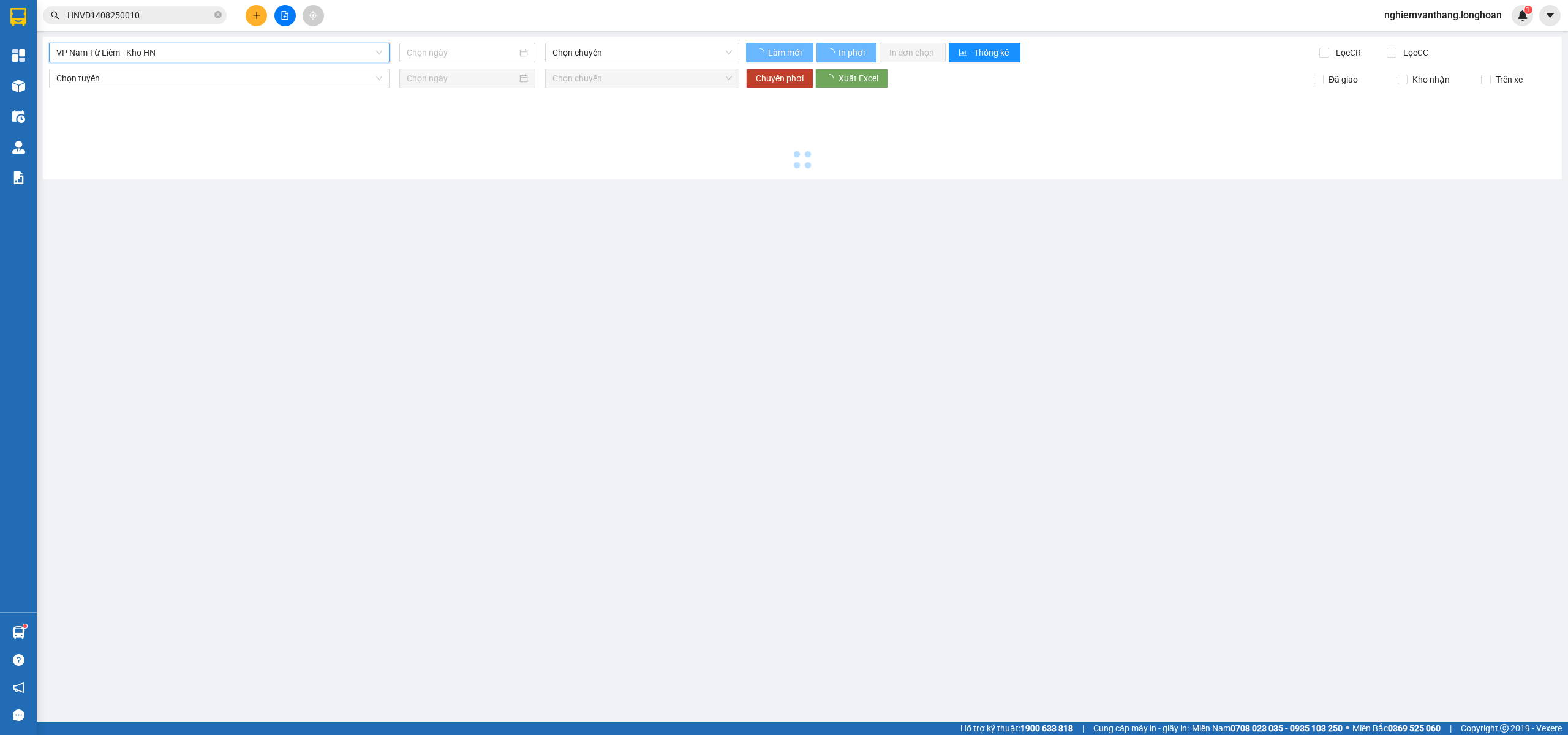
type input "14/08/2025"
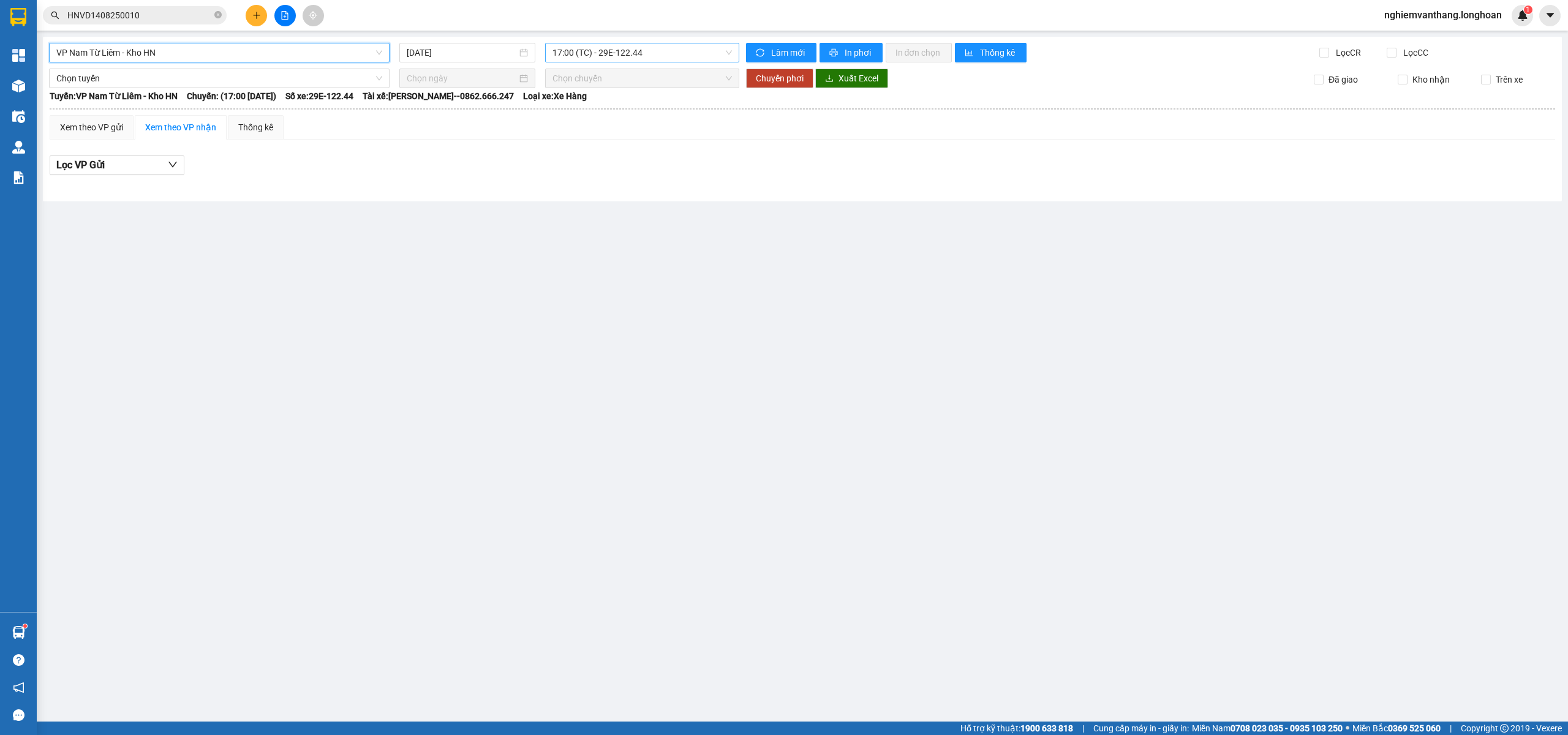
click at [568, 49] on span "17:00 (TC) - 29E-122.44" at bounding box center [642, 52] width 180 height 19
click at [141, 41] on div "VP Nam Từ Liêm - Kho HN 14/08/2025 17:00 (TC) - 29E-122.44 Làm mới In phơi In đ…" at bounding box center [802, 119] width 1519 height 164
click at [136, 51] on span "VP Nam Từ Liêm - Kho HN" at bounding box center [219, 52] width 326 height 19
click at [116, 54] on span "VP Nam Từ Liêm - Kho HN" at bounding box center [219, 52] width 326 height 19
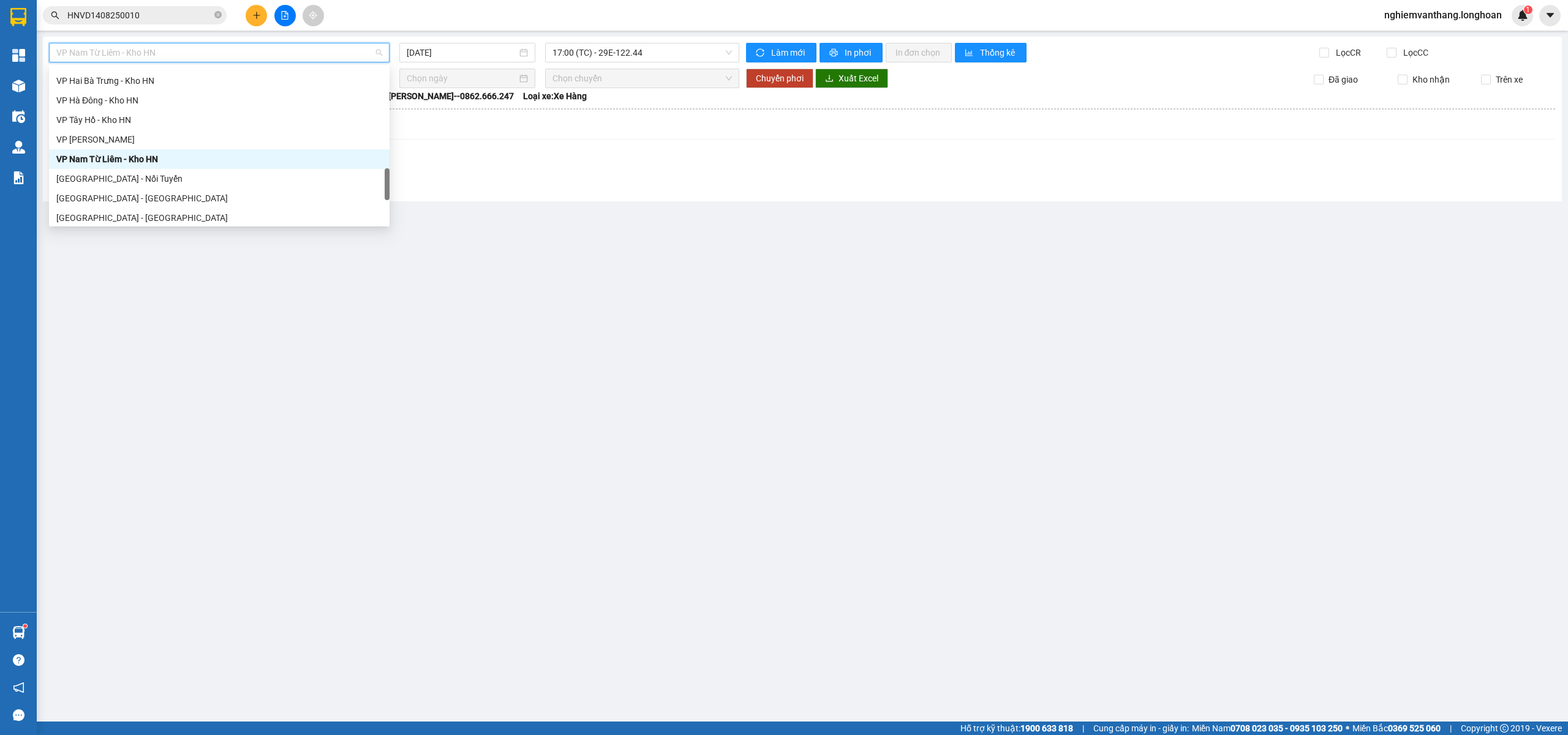
scroll to position [561, 0]
click at [124, 221] on div "VP Hoàng Mai - Kho HN" at bounding box center [219, 222] width 326 height 14
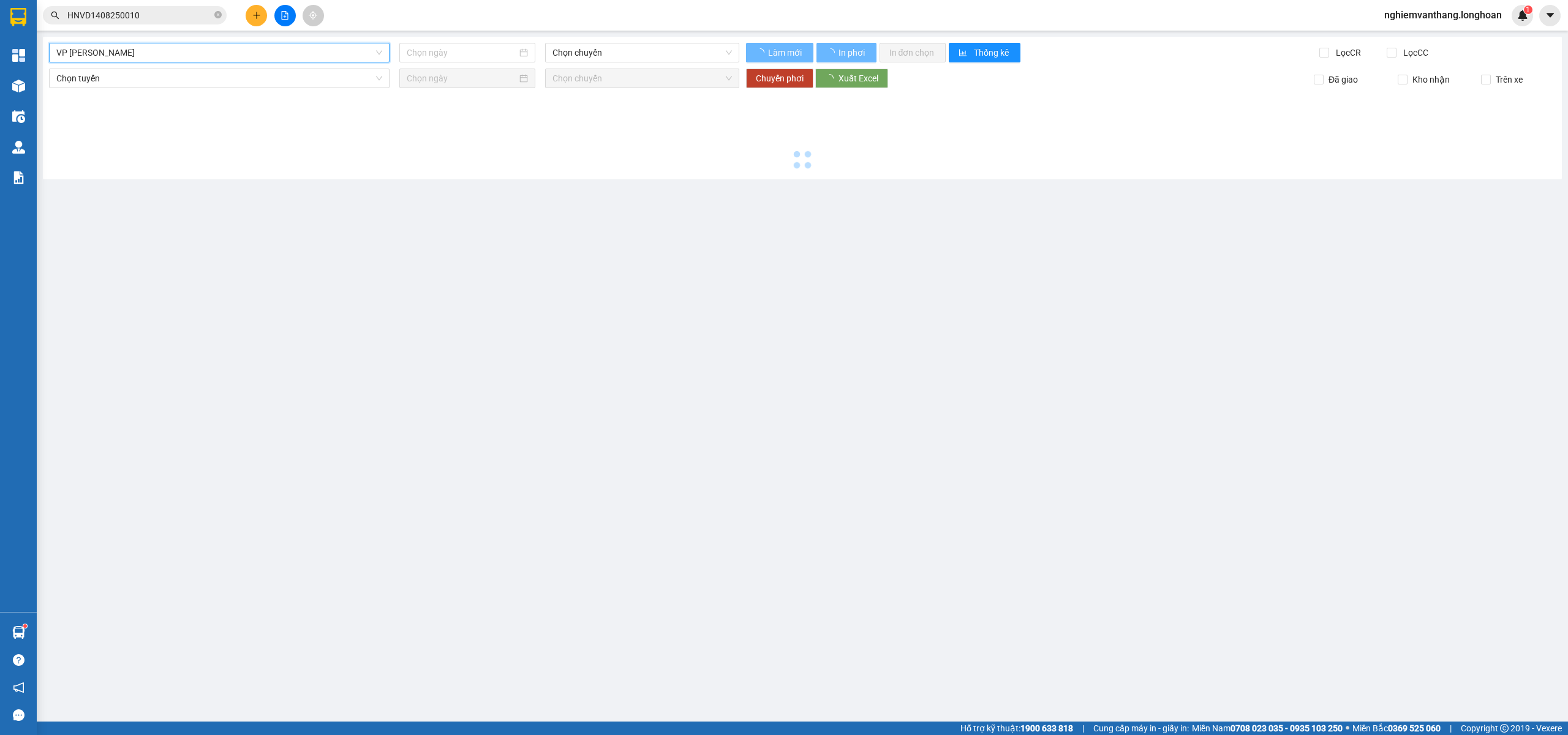
type input "14/08/2025"
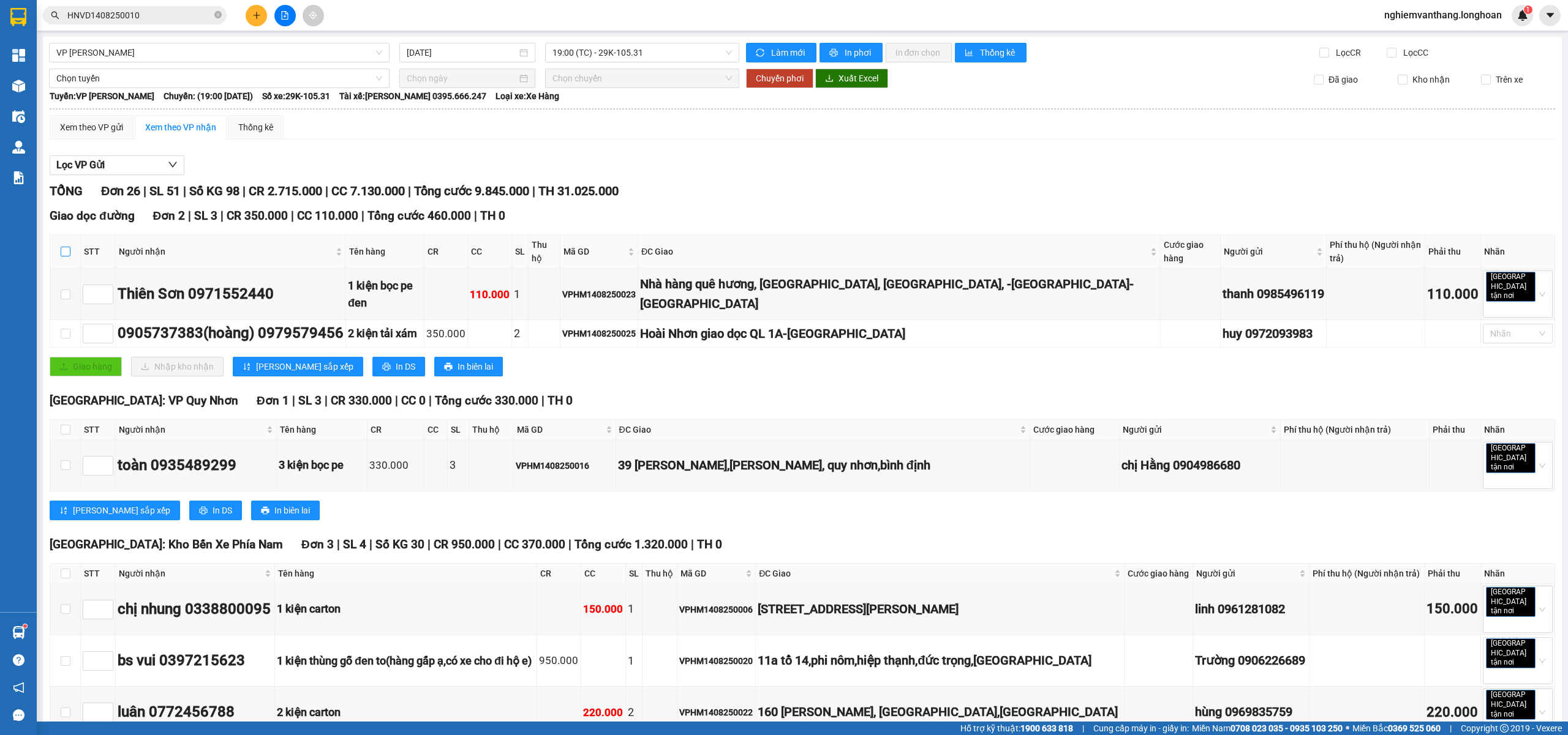
click at [63, 250] on input "checkbox" at bounding box center [65, 251] width 10 height 10
checkbox input "true"
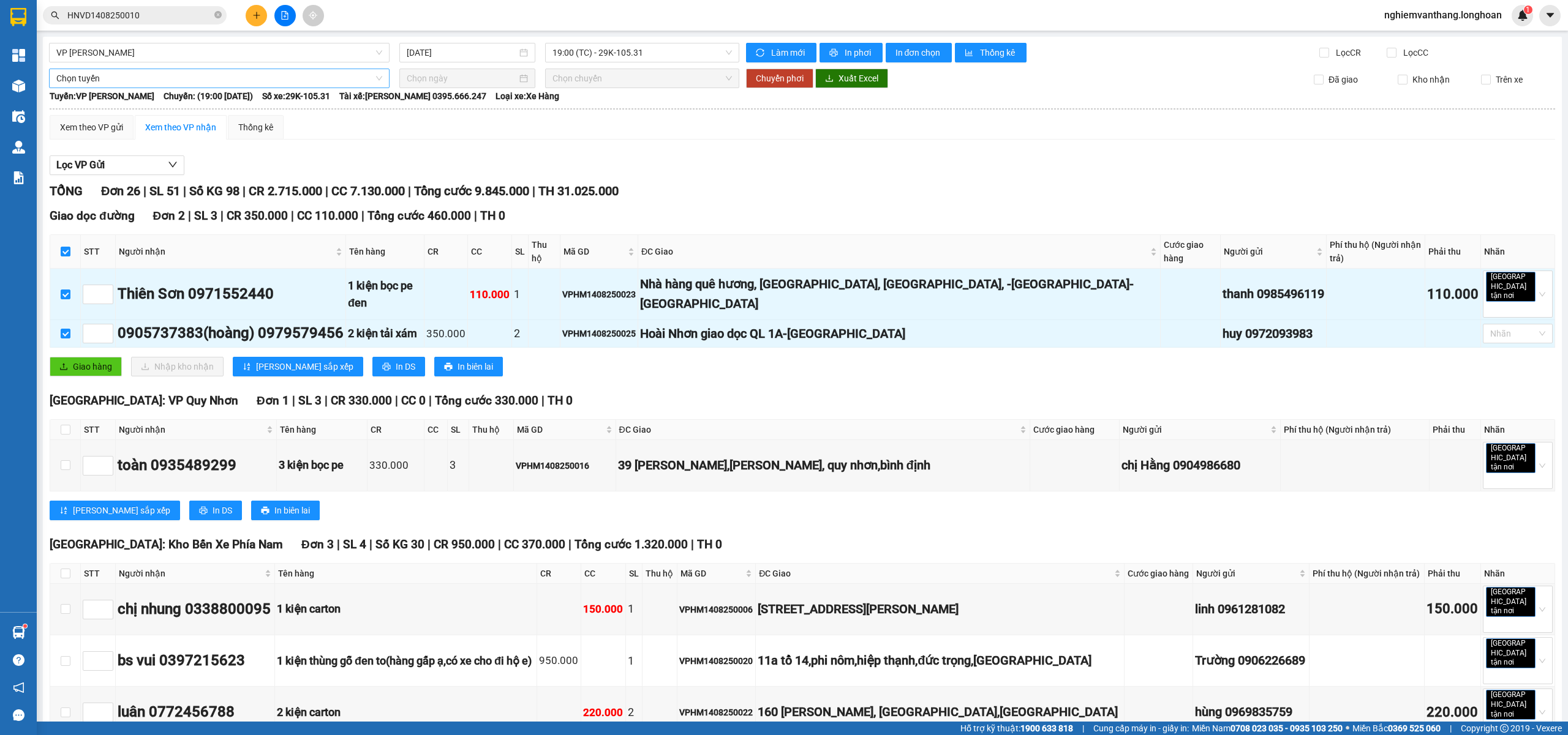
click at [121, 81] on span "Chọn tuyến" at bounding box center [219, 78] width 326 height 19
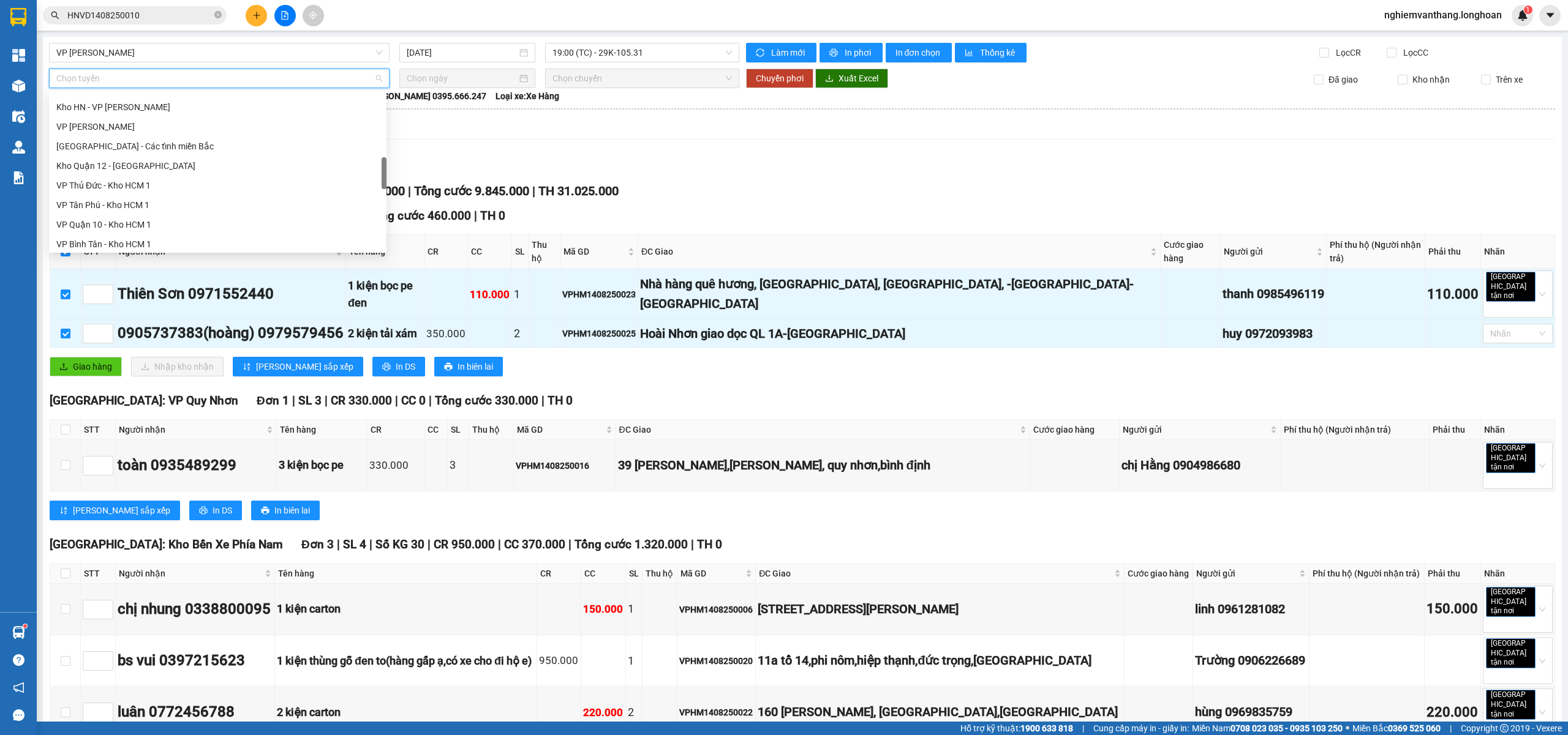
scroll to position [803, 0]
click at [113, 167] on div "Bắc Trung Nam QL1A" at bounding box center [218, 162] width 323 height 14
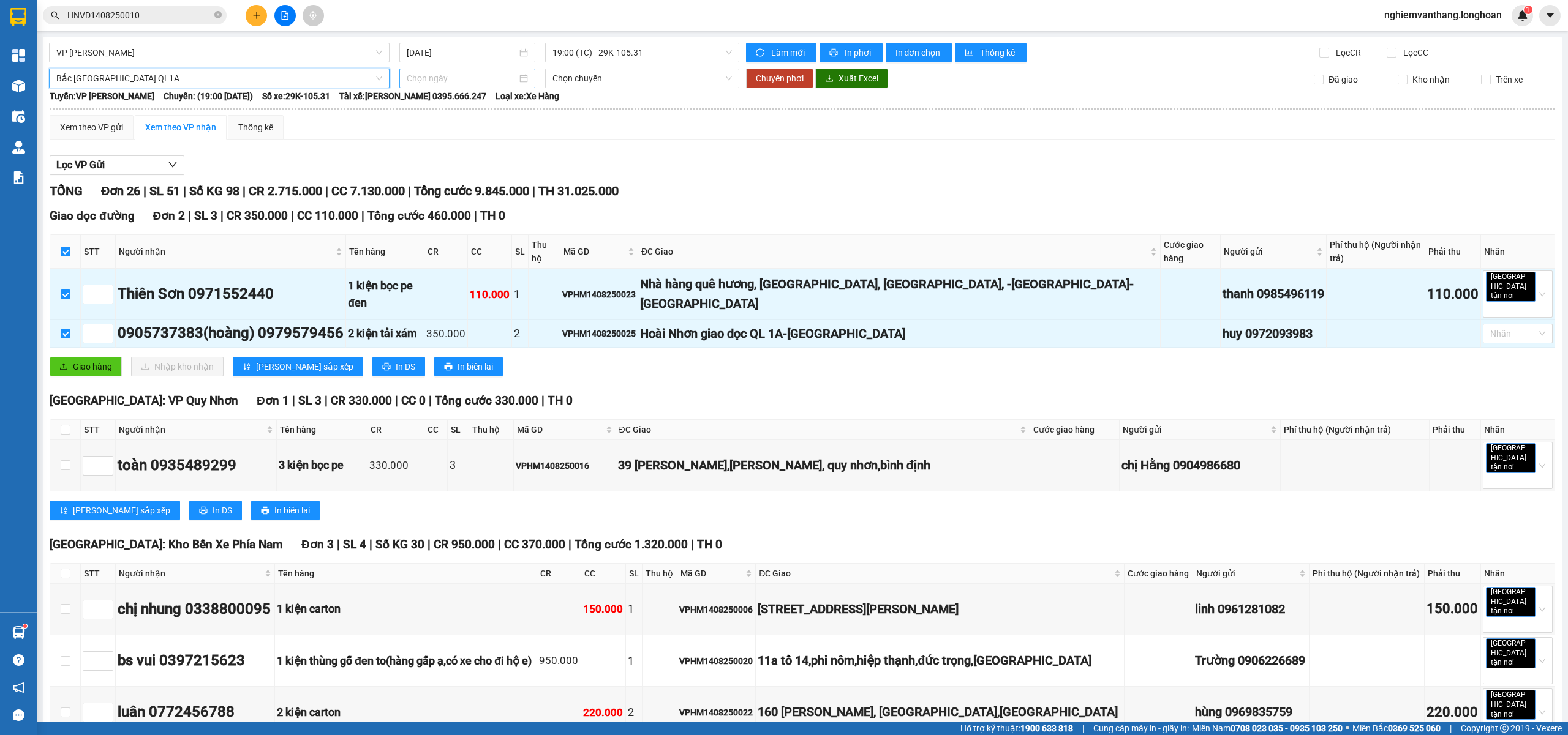
click at [439, 82] on input at bounding box center [461, 78] width 110 height 14
type input "14/08/2025"
drag, startPoint x: 500, startPoint y: 185, endPoint x: 486, endPoint y: 179, distance: 15.2
click at [501, 185] on div "14" at bounding box center [502, 186] width 15 height 15
type input "14/08/2025"
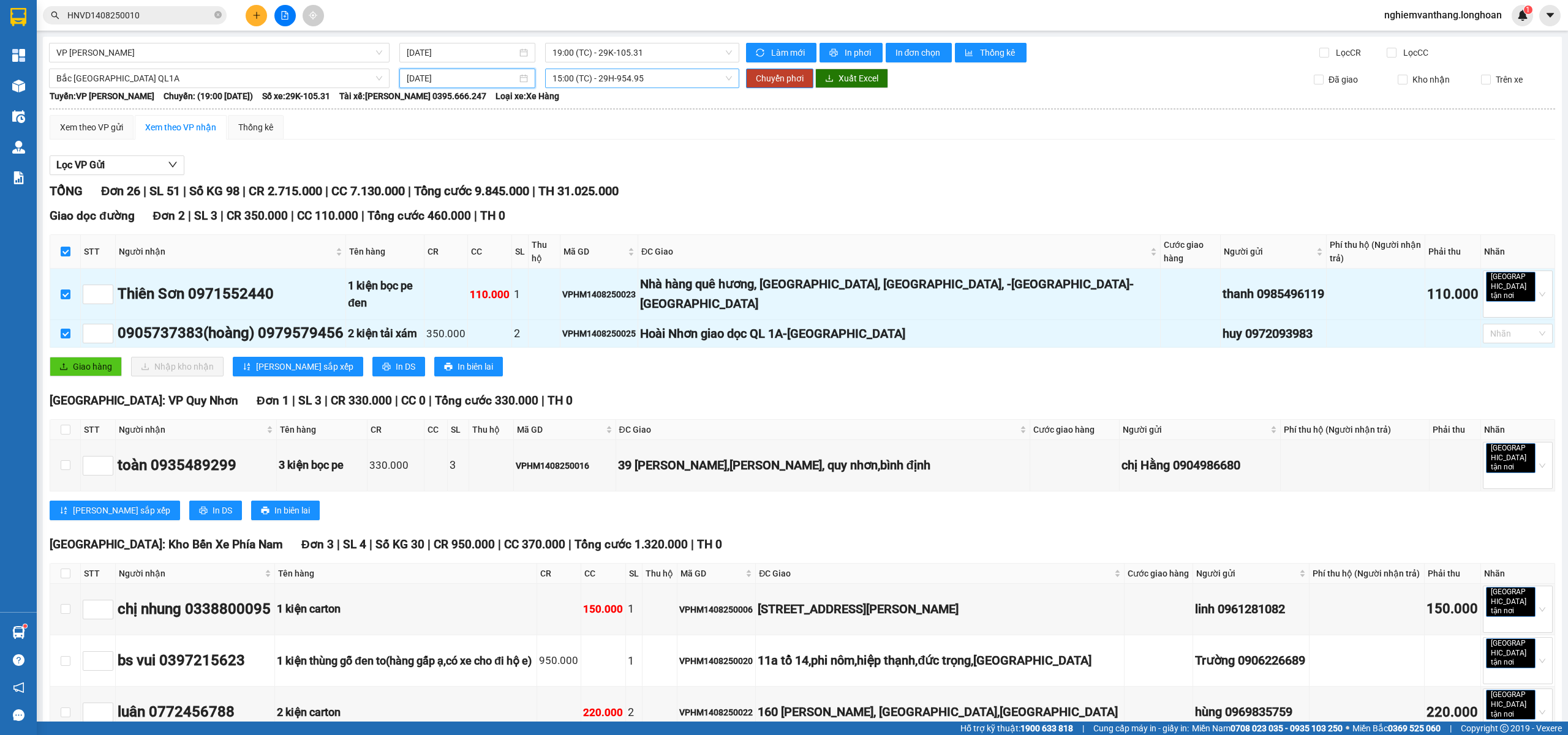
click at [598, 74] on span "15:00 (TC) - 29H-954.95" at bounding box center [642, 78] width 180 height 19
click at [583, 135] on div "20:00 (TC)" at bounding box center [595, 142] width 110 height 20
click at [770, 68] on button "Chuyển phơi" at bounding box center [779, 78] width 67 height 20
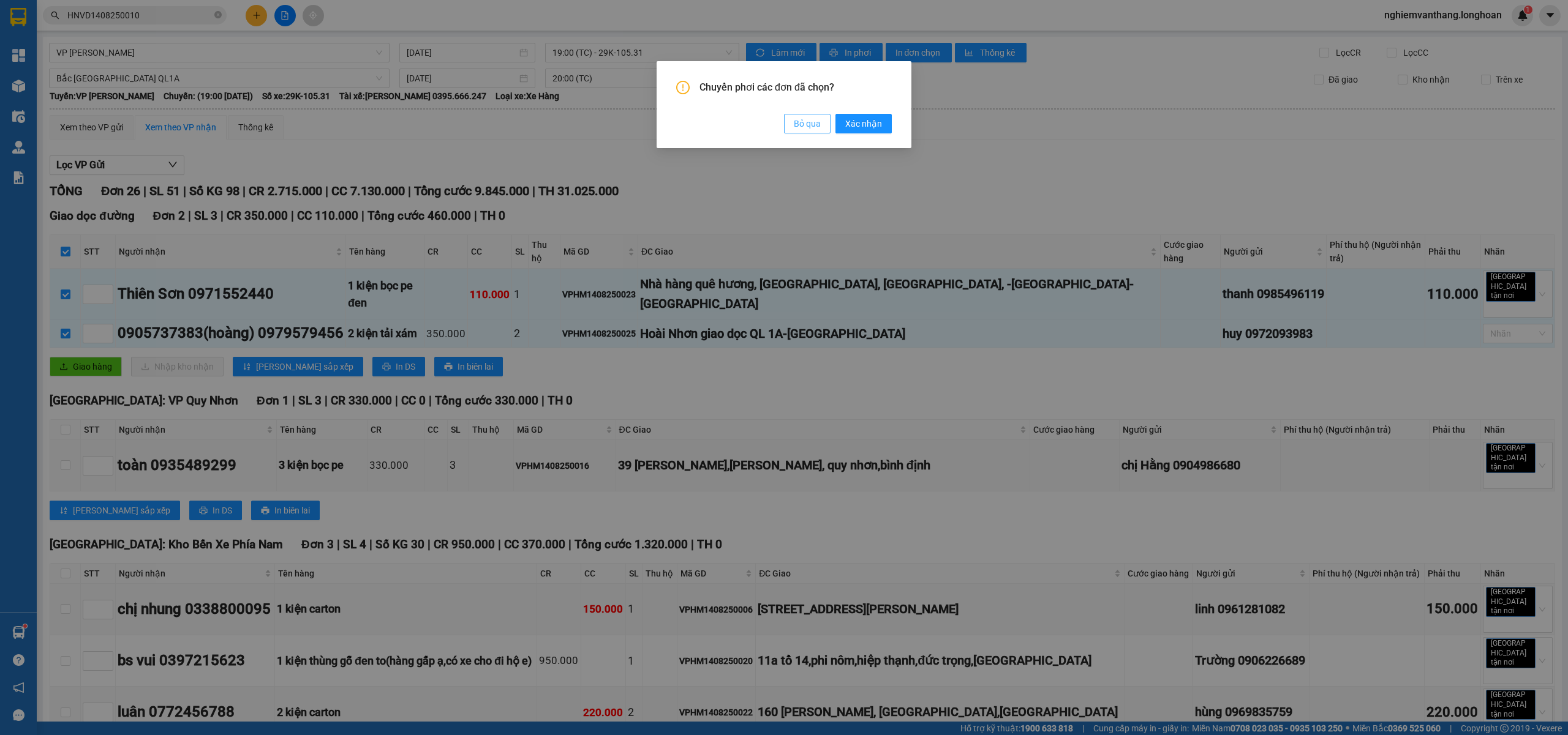
click at [797, 123] on span "Bỏ qua" at bounding box center [807, 124] width 27 height 14
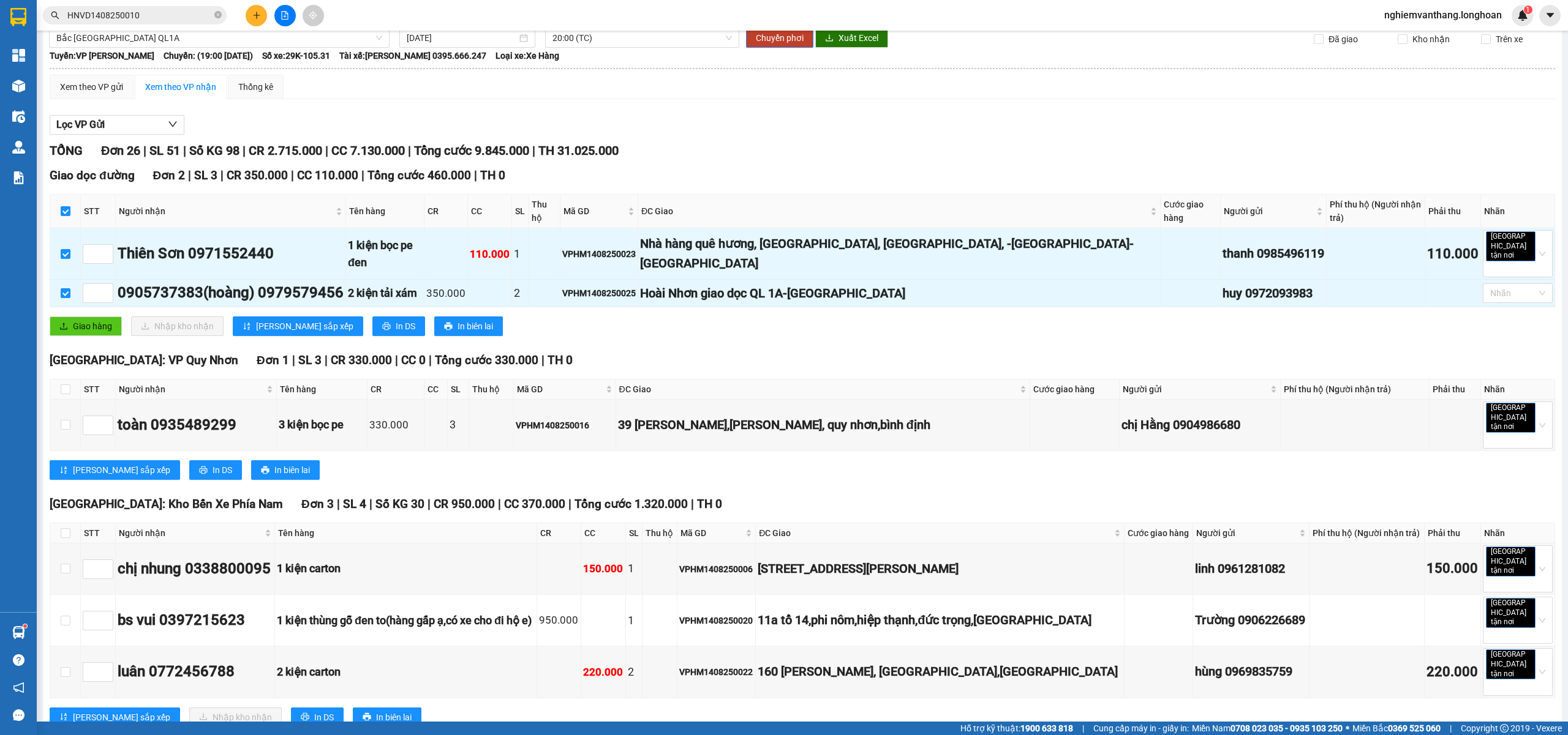
scroll to position [81, 0]
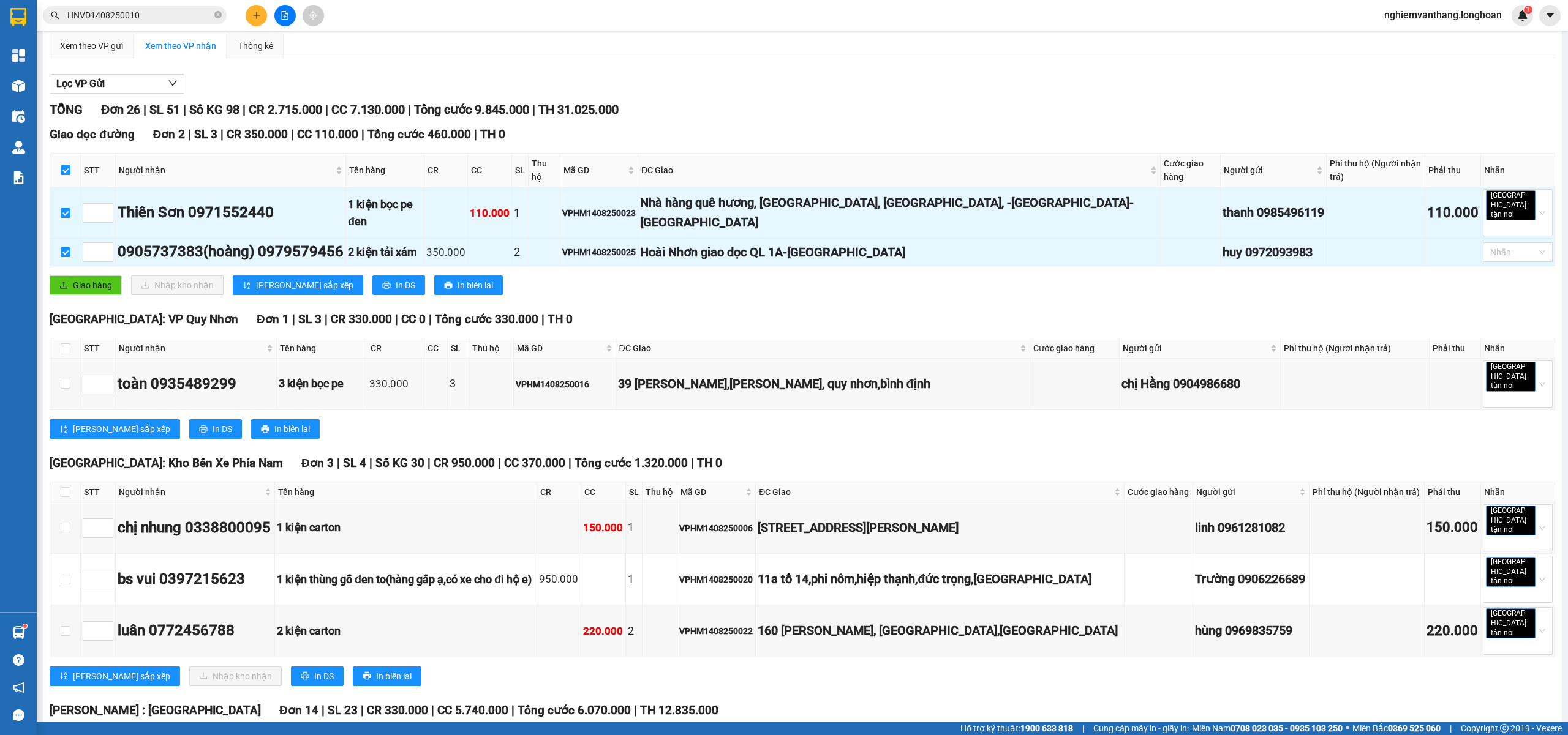
click at [56, 338] on th at bounding box center [65, 348] width 31 height 20
click at [69, 343] on input "checkbox" at bounding box center [65, 348] width 10 height 10
checkbox input "true"
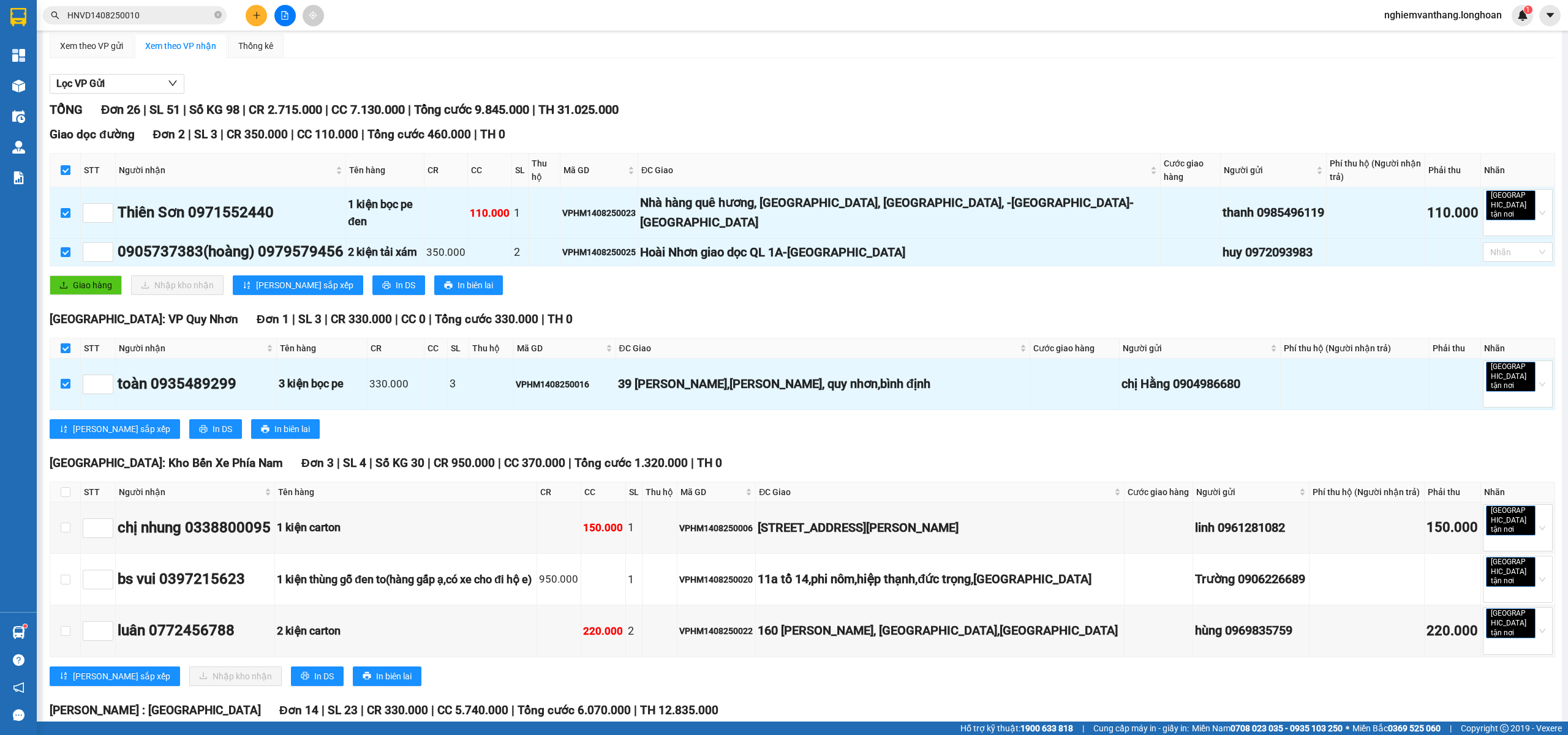
checkbox input "true"
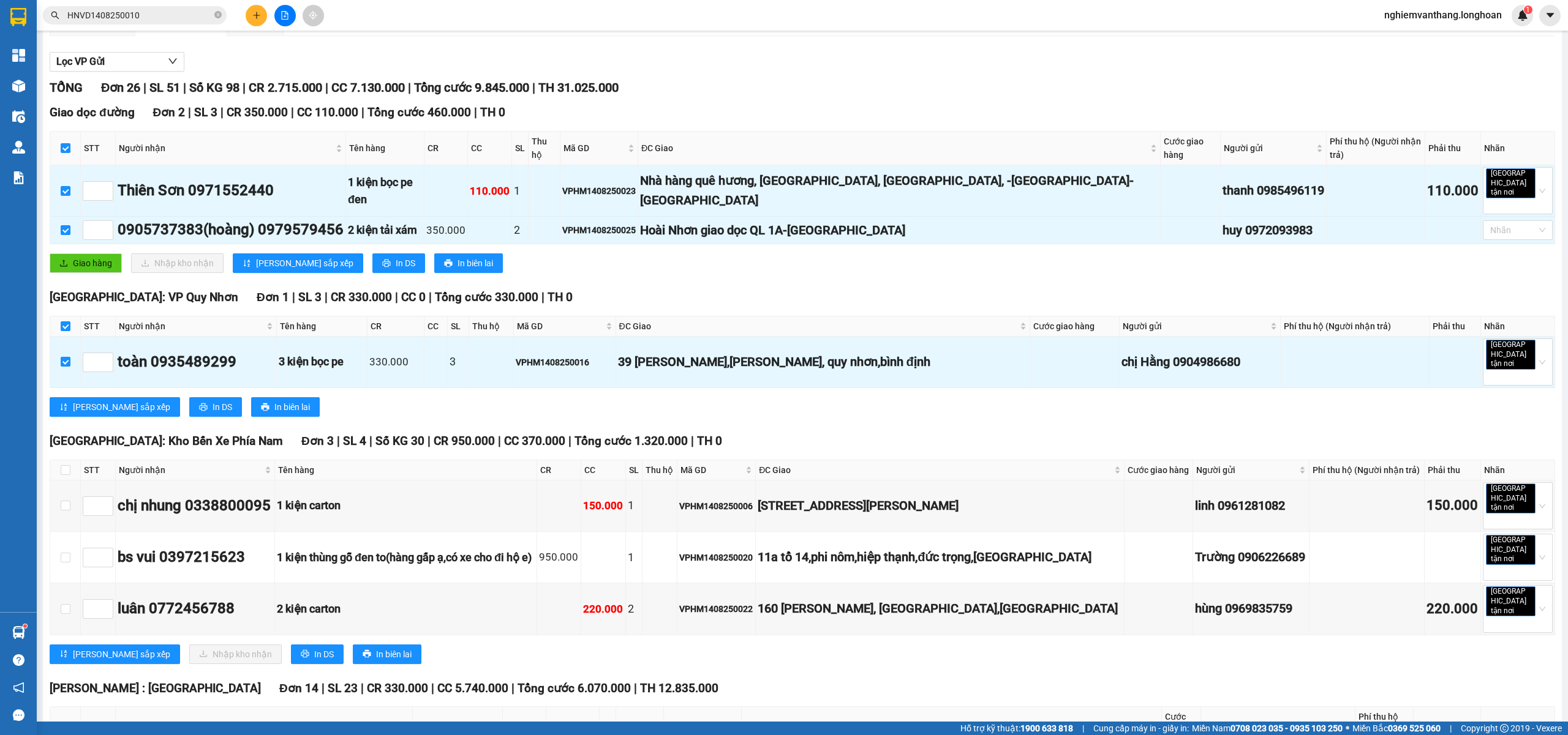
scroll to position [0, 0]
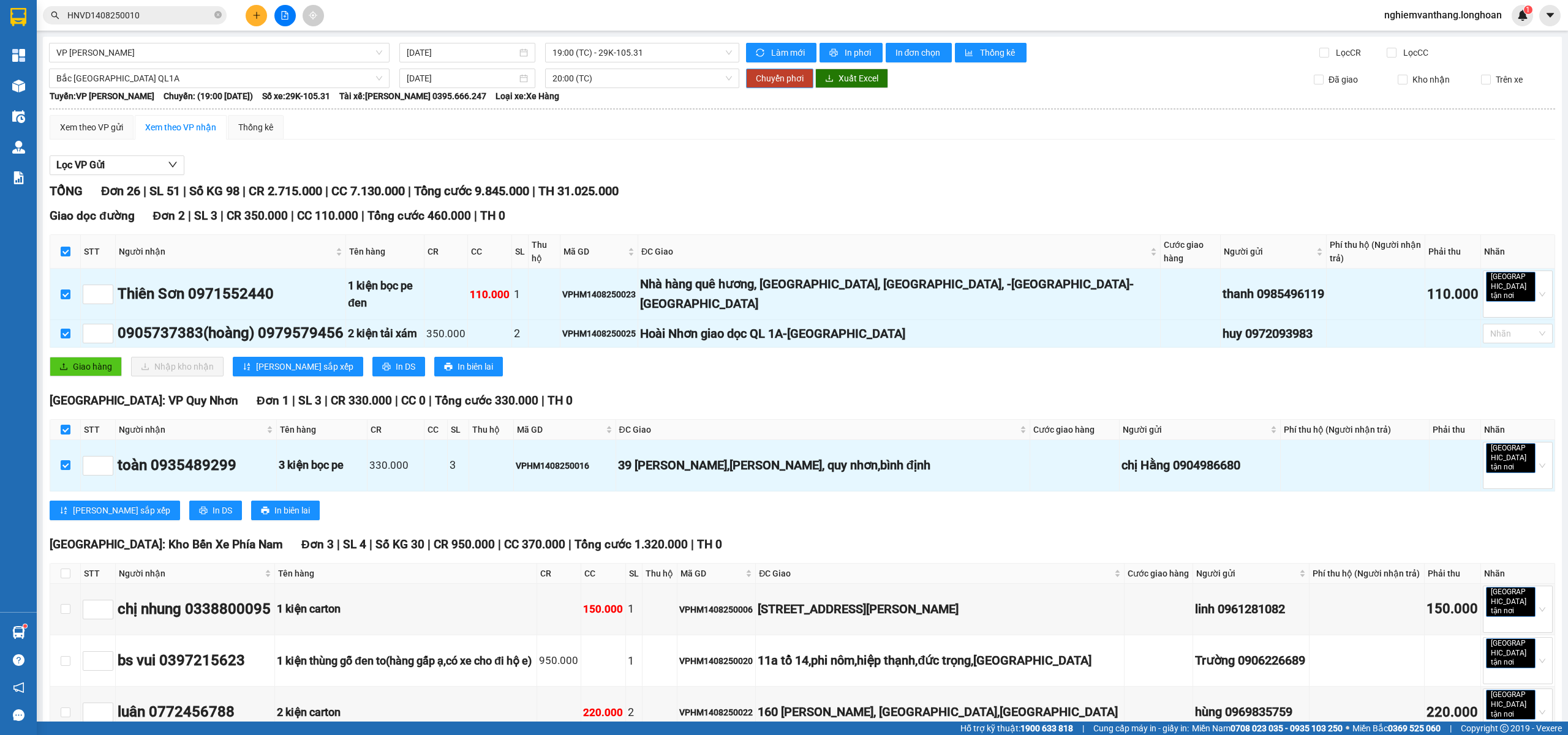
click at [748, 81] on button "Chuyển phơi" at bounding box center [779, 78] width 67 height 20
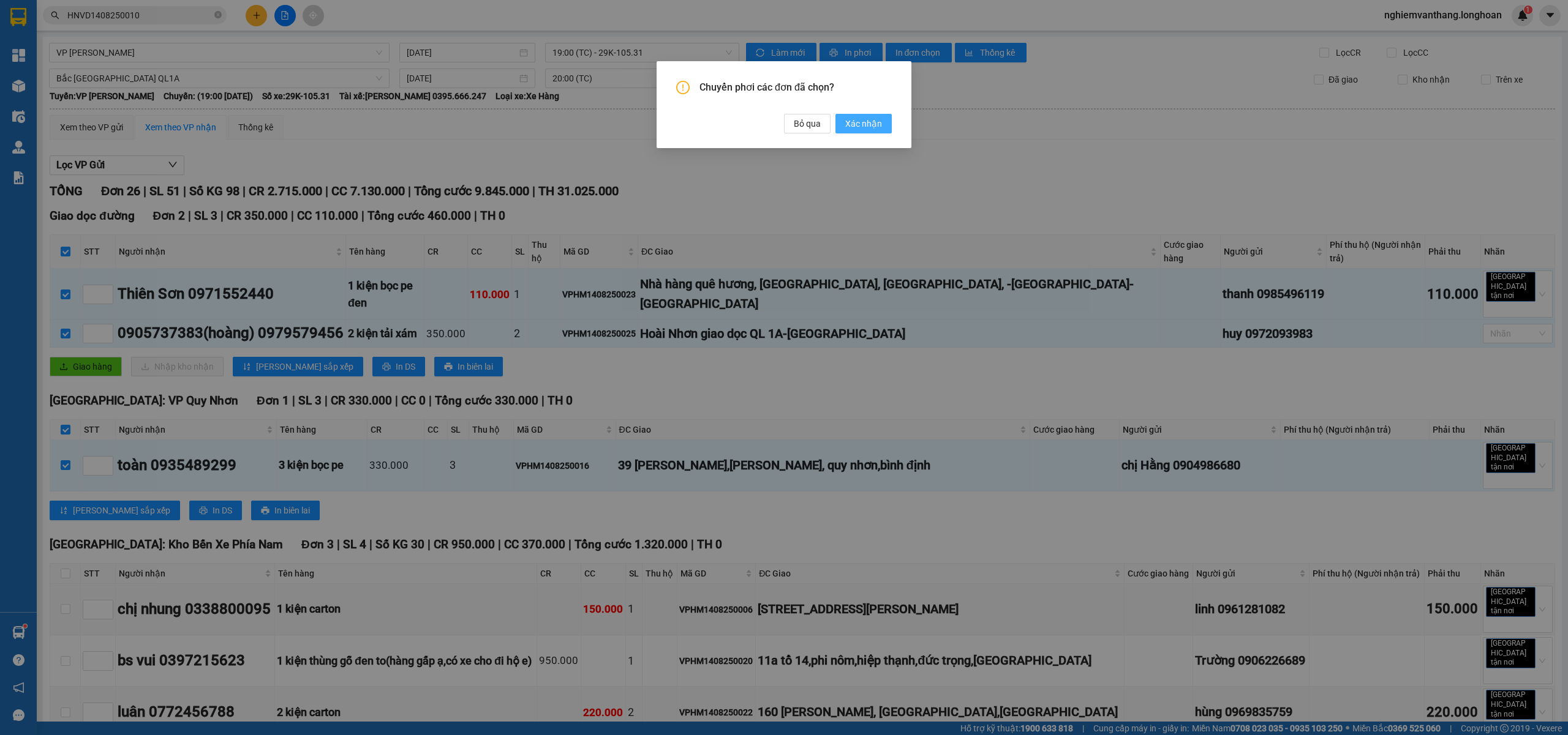
click at [874, 128] on span "Xác nhận" at bounding box center [863, 124] width 37 height 14
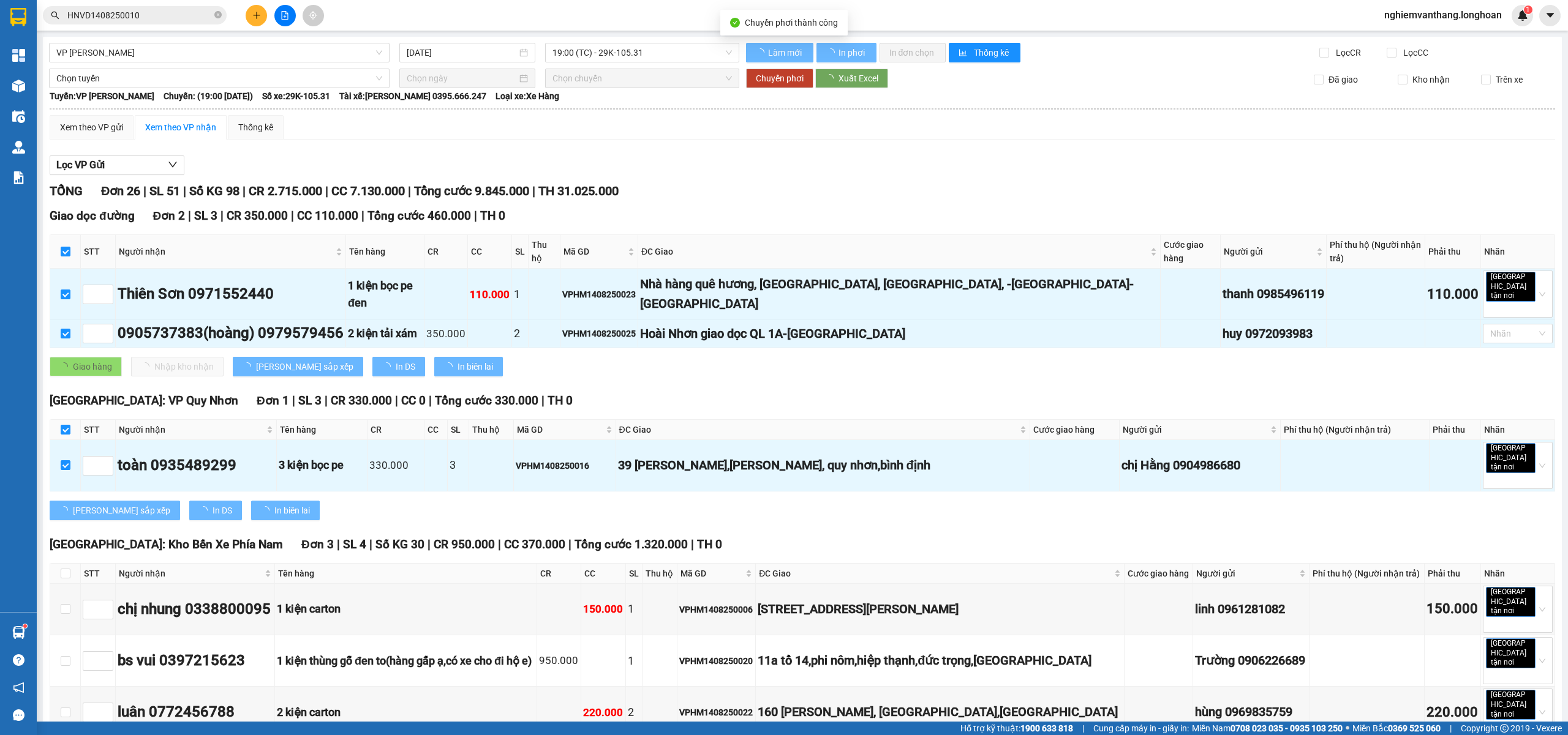
checkbox input "false"
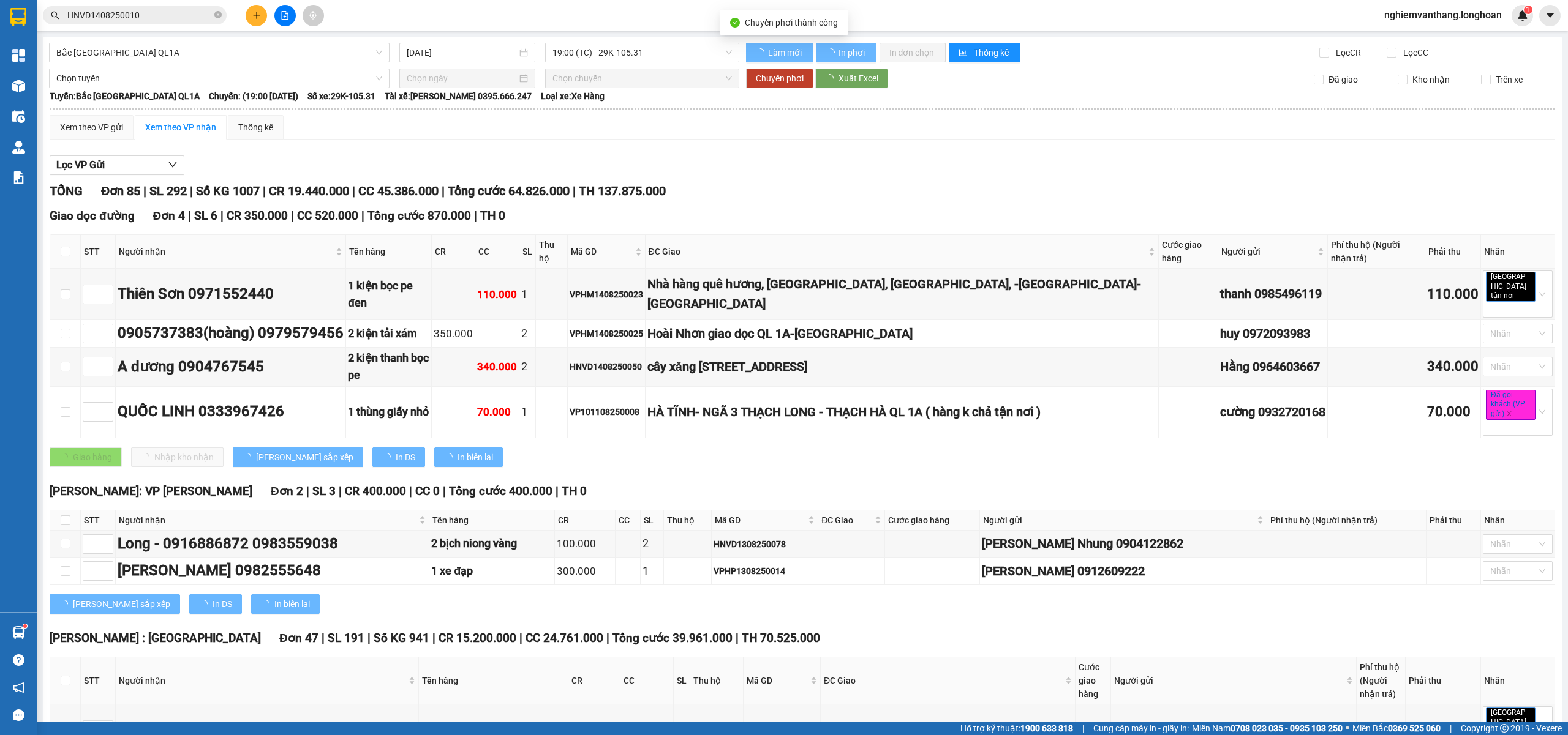
checkbox input "false"
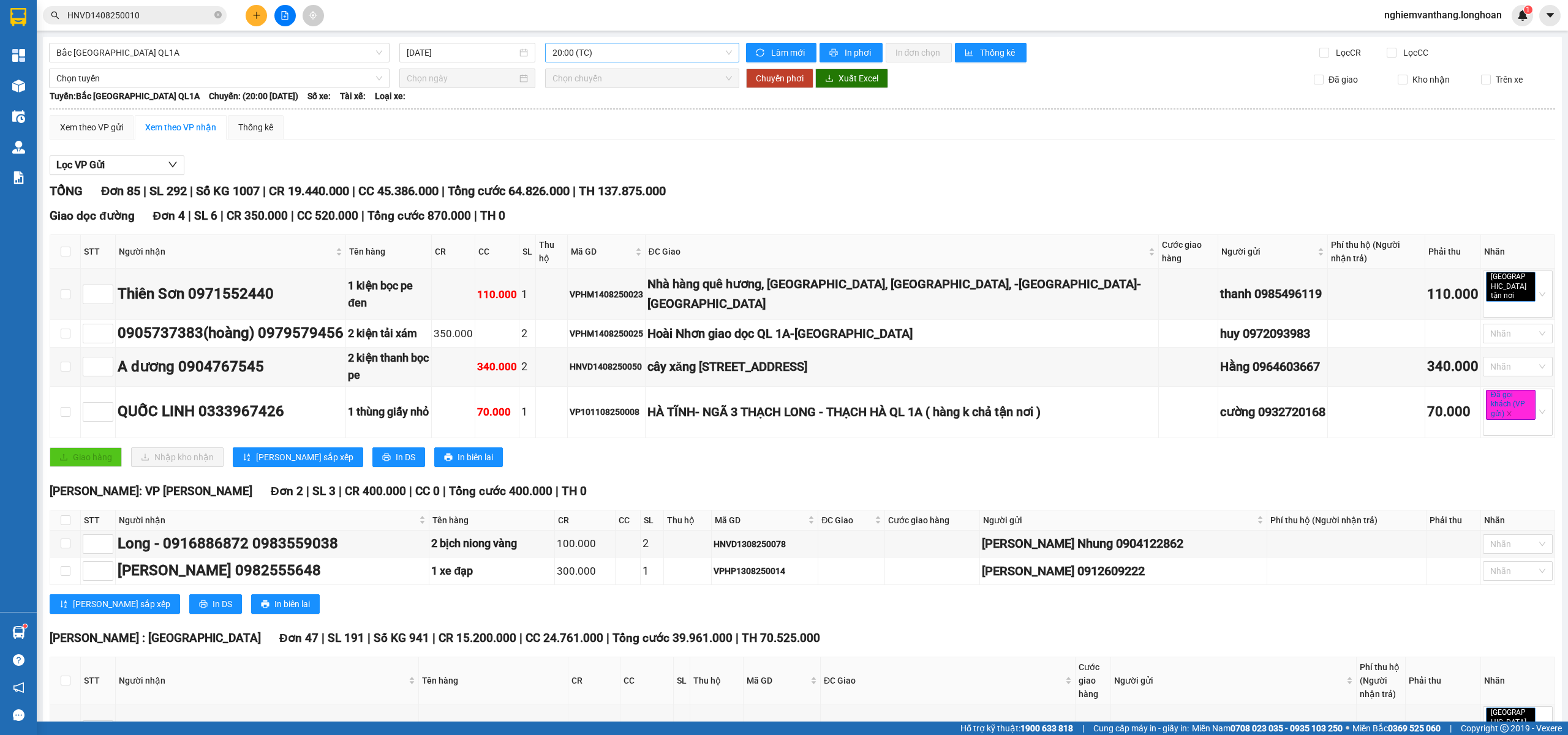
click at [571, 47] on span "20:00 (TC)" at bounding box center [642, 52] width 180 height 19
click at [591, 97] on div "15:00 (TC) - 29H-954.95" at bounding box center [596, 97] width 96 height 14
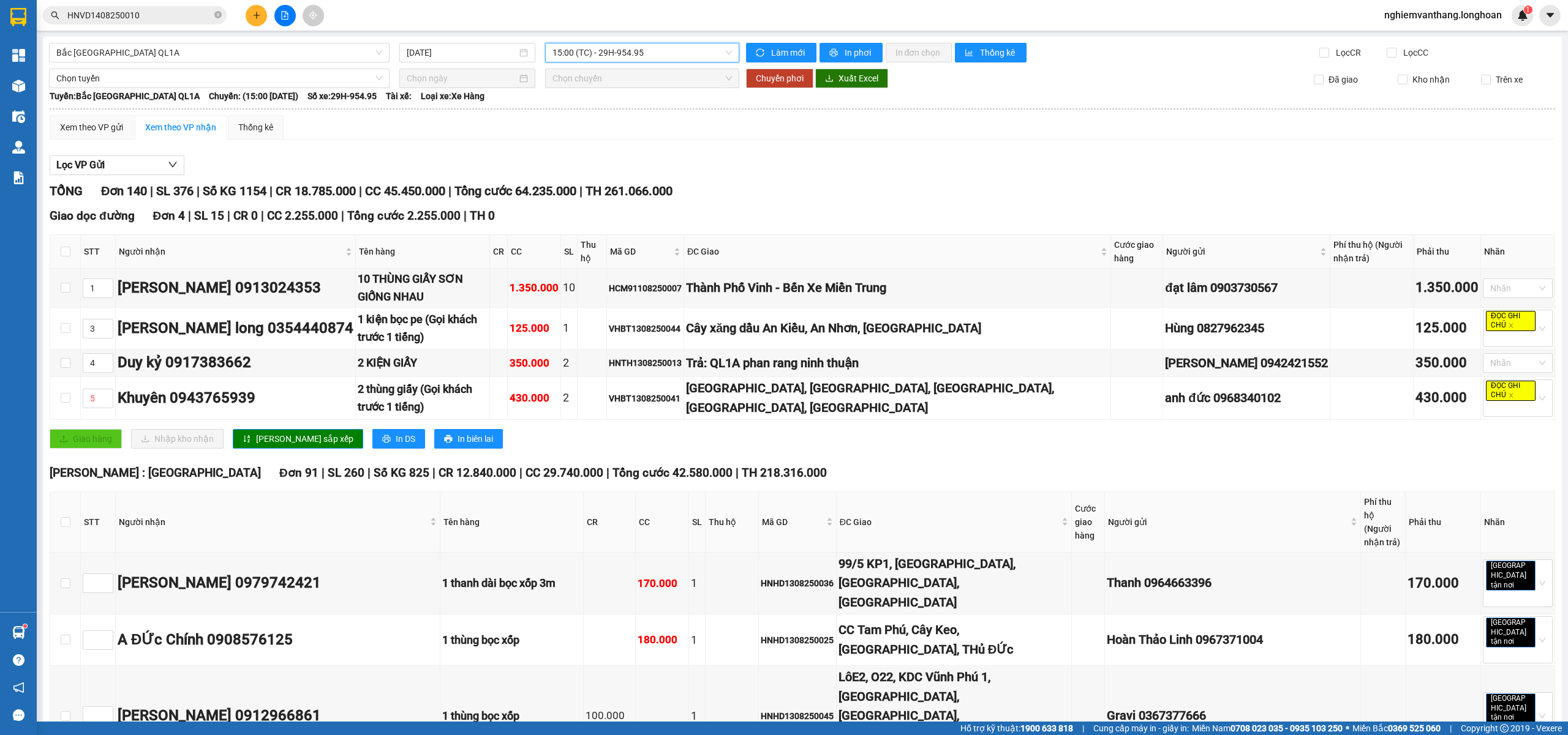
click at [593, 53] on span "15:00 (TC) - 29H-954.95" at bounding box center [642, 52] width 180 height 19
click at [587, 121] on div "20:00 (TC)" at bounding box center [596, 117] width 96 height 14
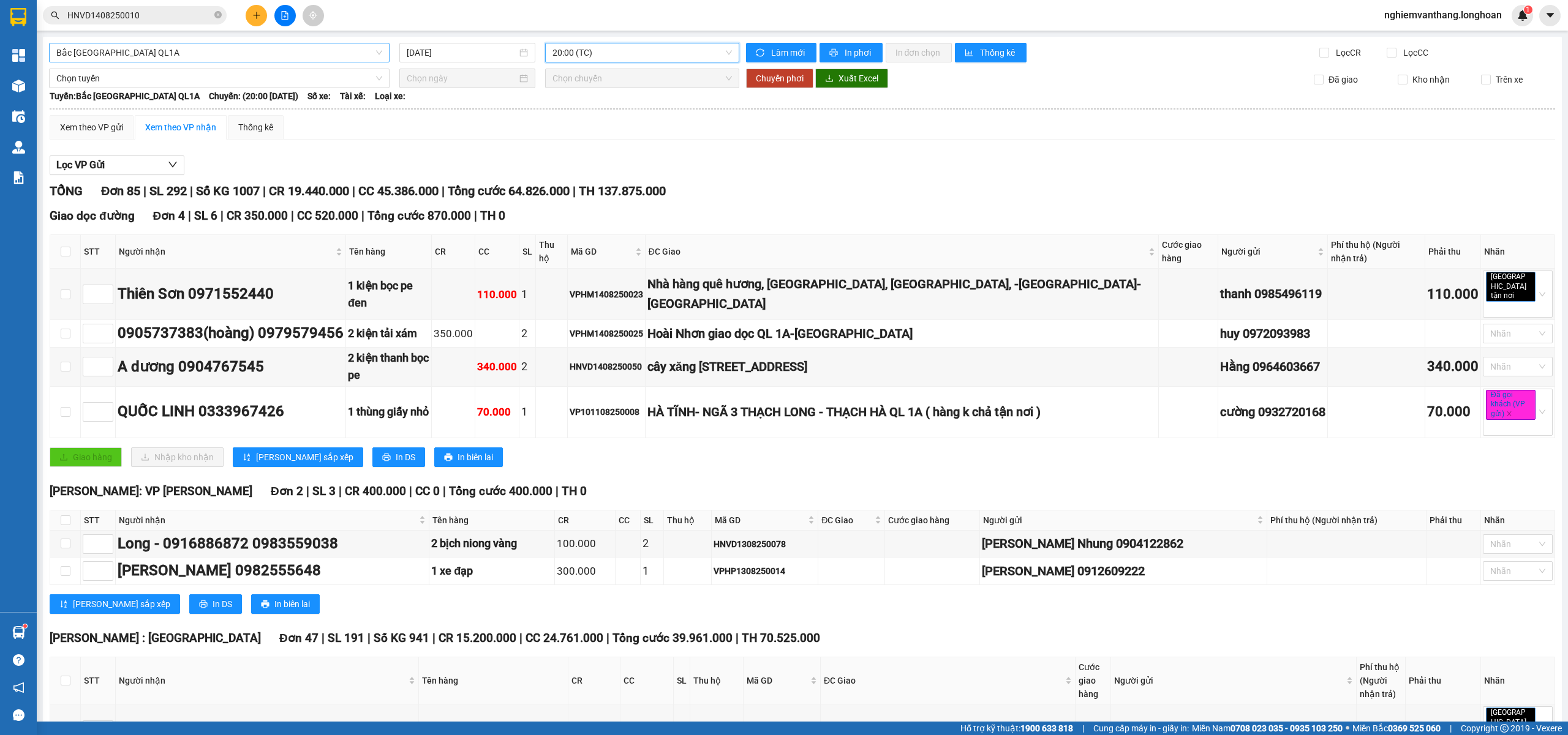
click at [134, 44] on span "Bắc Trung Nam QL1A" at bounding box center [219, 52] width 326 height 19
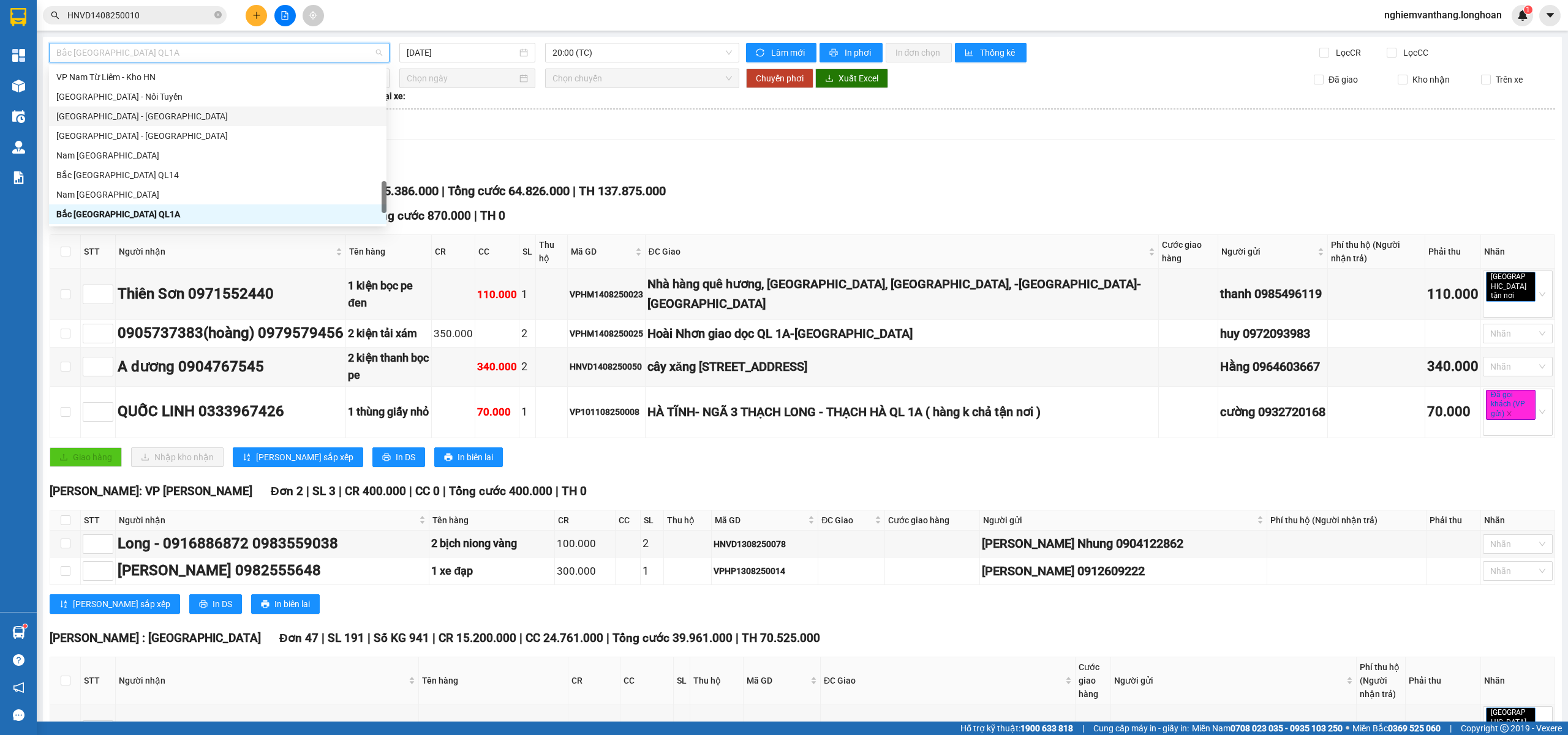
scroll to position [561, 0]
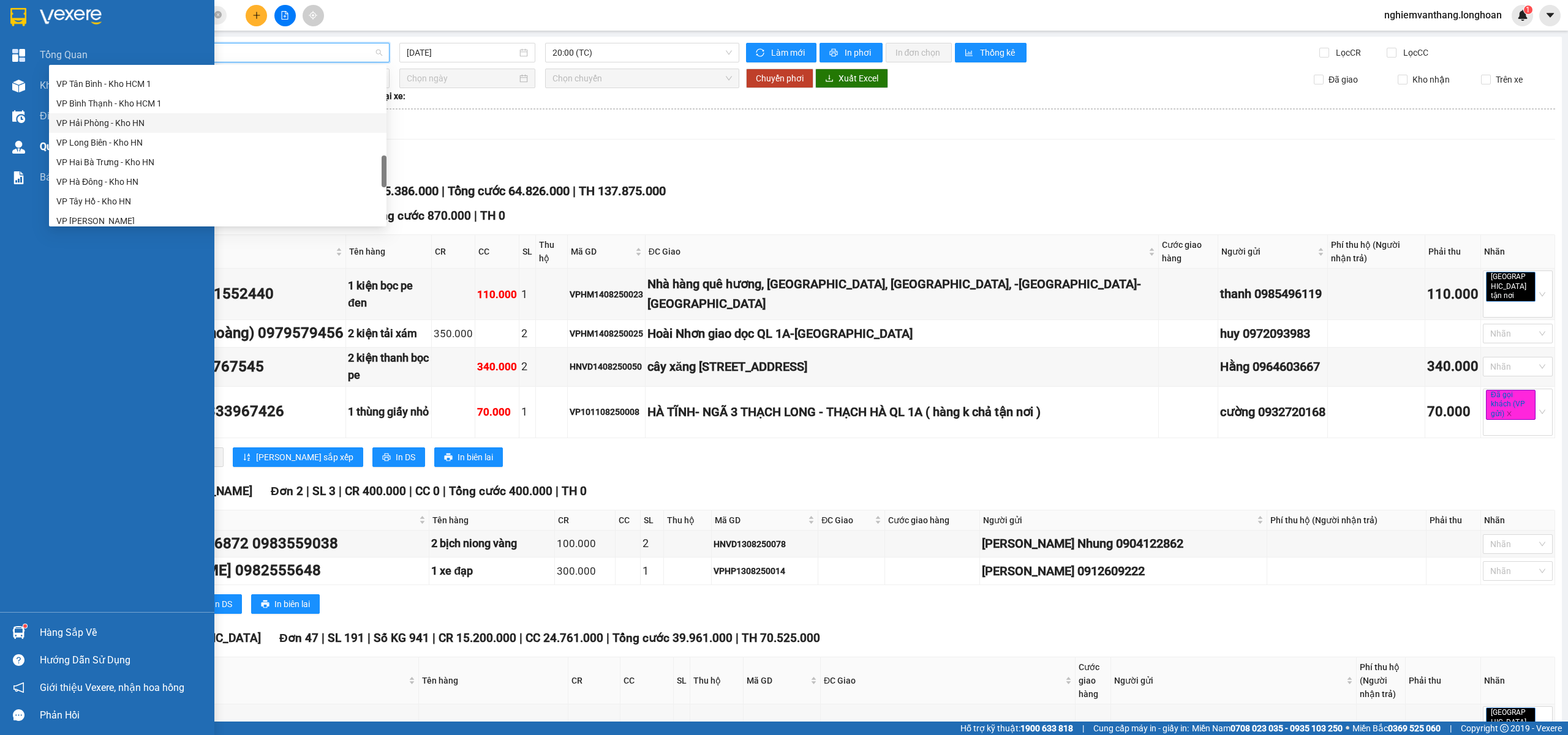
drag, startPoint x: 11, startPoint y: 112, endPoint x: 159, endPoint y: 145, distance: 151.6
click at [12, 112] on div at bounding box center [19, 117] width 22 height 22
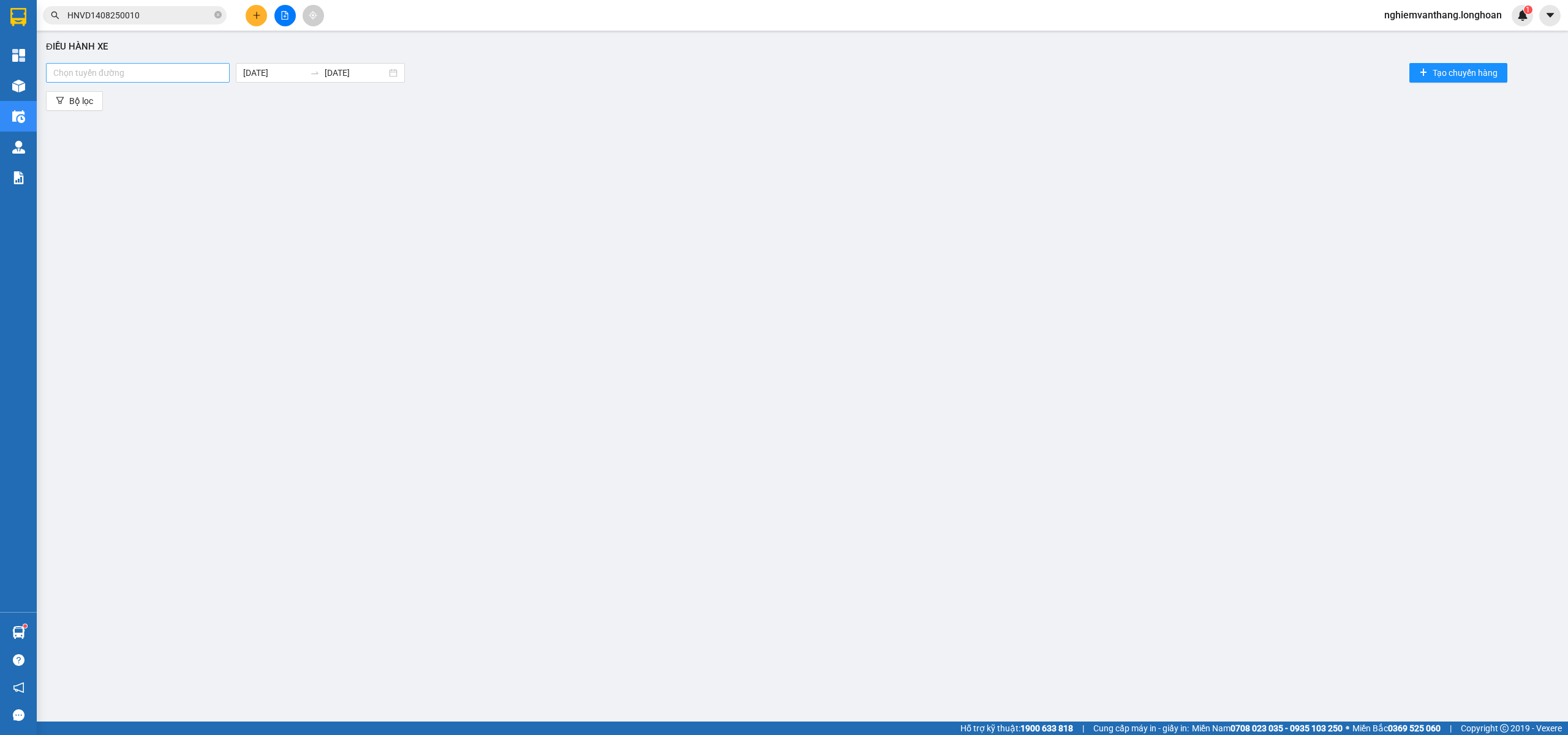
click at [145, 73] on div at bounding box center [137, 72] width 177 height 15
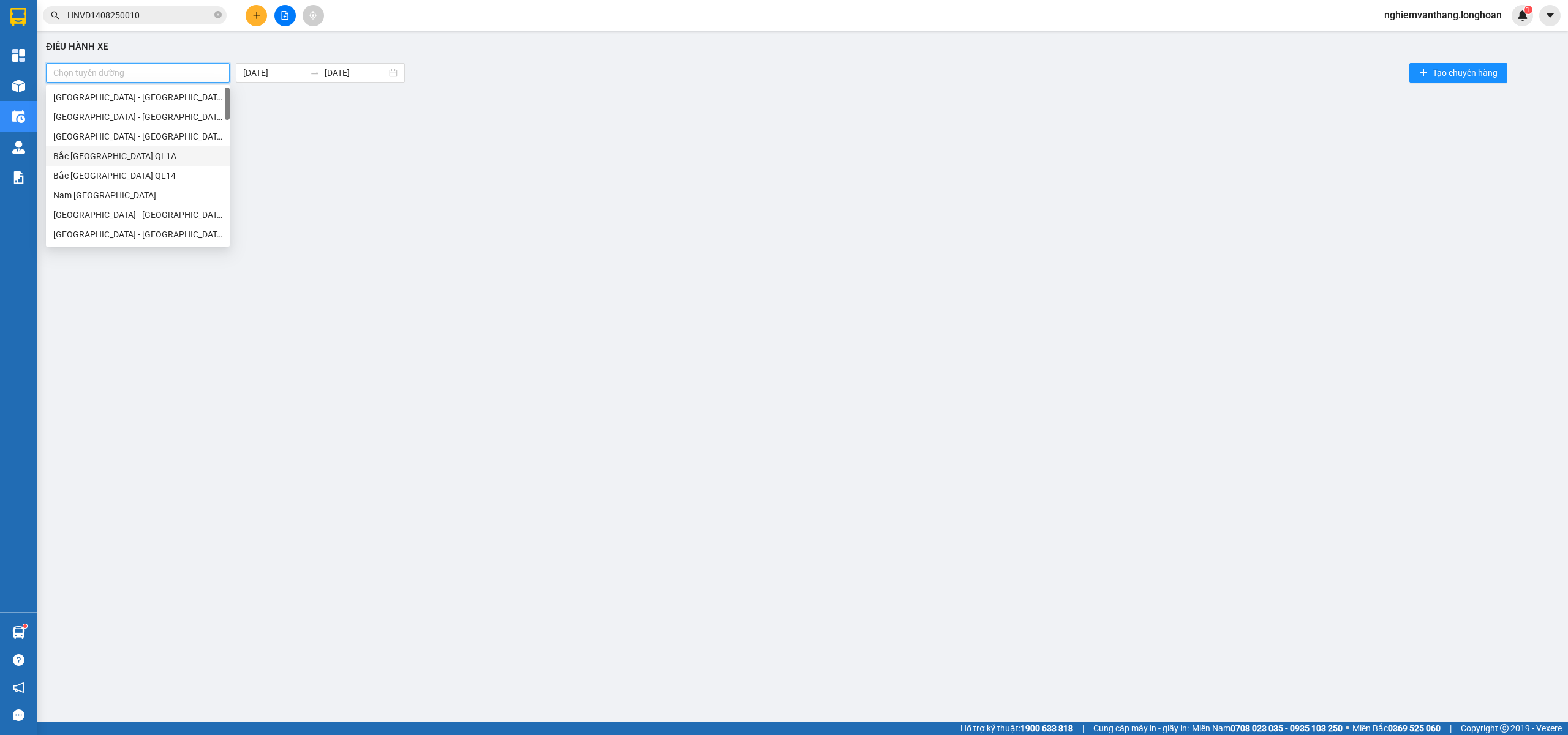
click at [138, 158] on div "Bắc Trung Nam QL1A" at bounding box center [138, 156] width 169 height 14
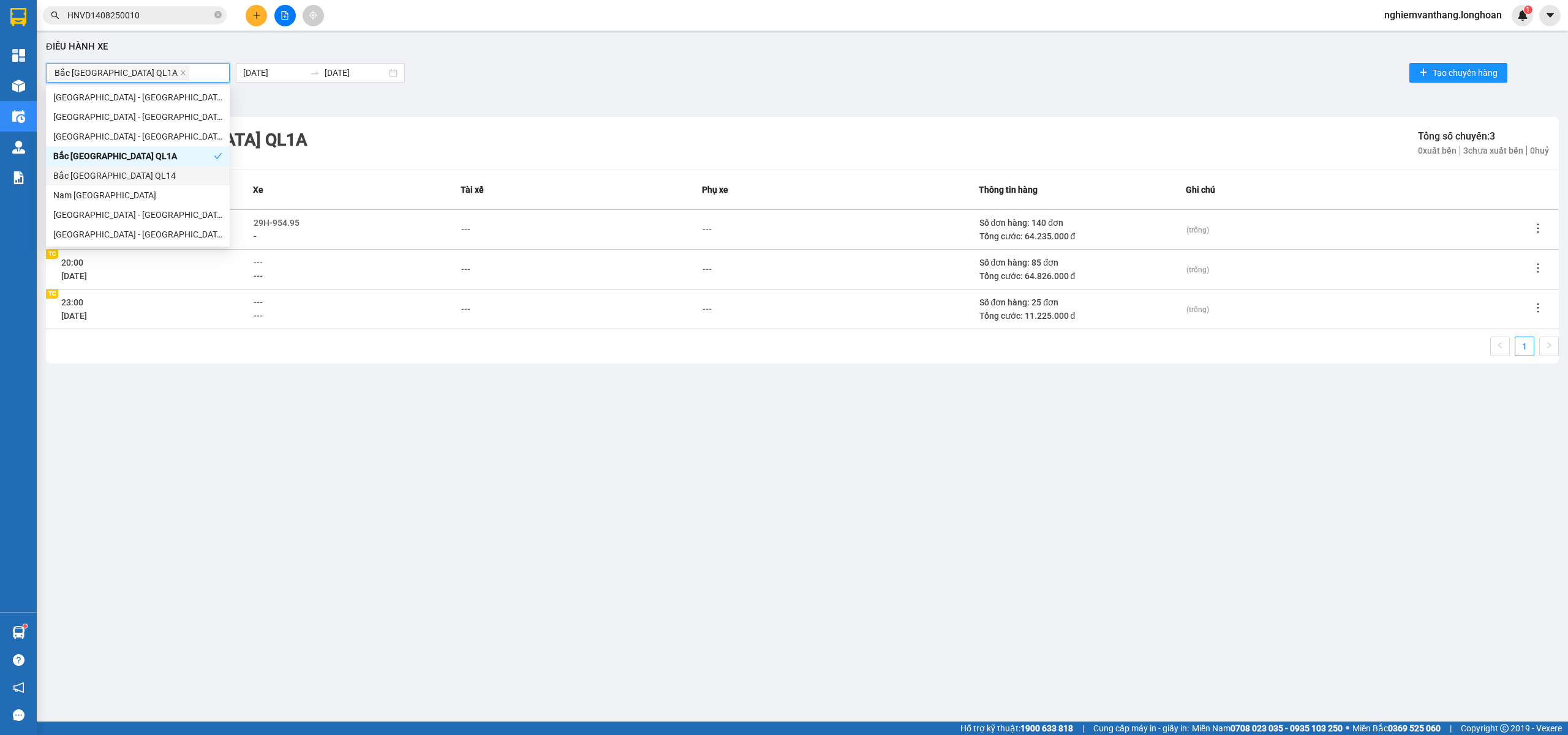
drag, startPoint x: 343, startPoint y: 333, endPoint x: 317, endPoint y: 284, distance: 55.5
click at [342, 333] on div "Bắc Trung Nam QL1A Tổng số chuyến: 3 0 xuất bến 3 chưa xuất bến 0 huỷ Chuyến Xe…" at bounding box center [802, 239] width 1513 height 246
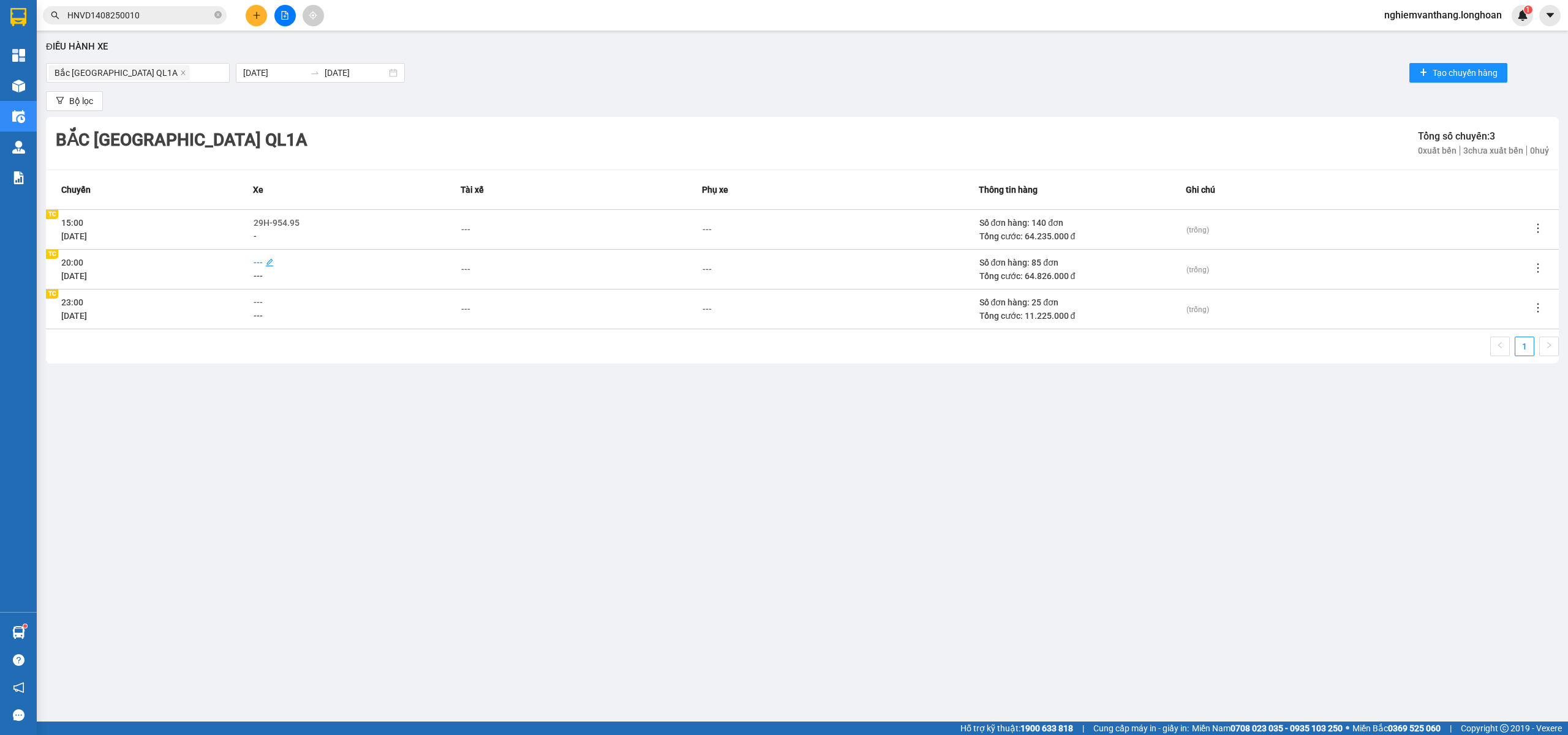
click at [255, 257] on span "---" at bounding box center [257, 262] width 9 height 10
click at [523, 275] on div "---" at bounding box center [581, 269] width 241 height 14
click at [256, 262] on span "---" at bounding box center [257, 262] width 9 height 10
type input "94"
click at [319, 304] on div "29K-024.94" at bounding box center [309, 305] width 96 height 14
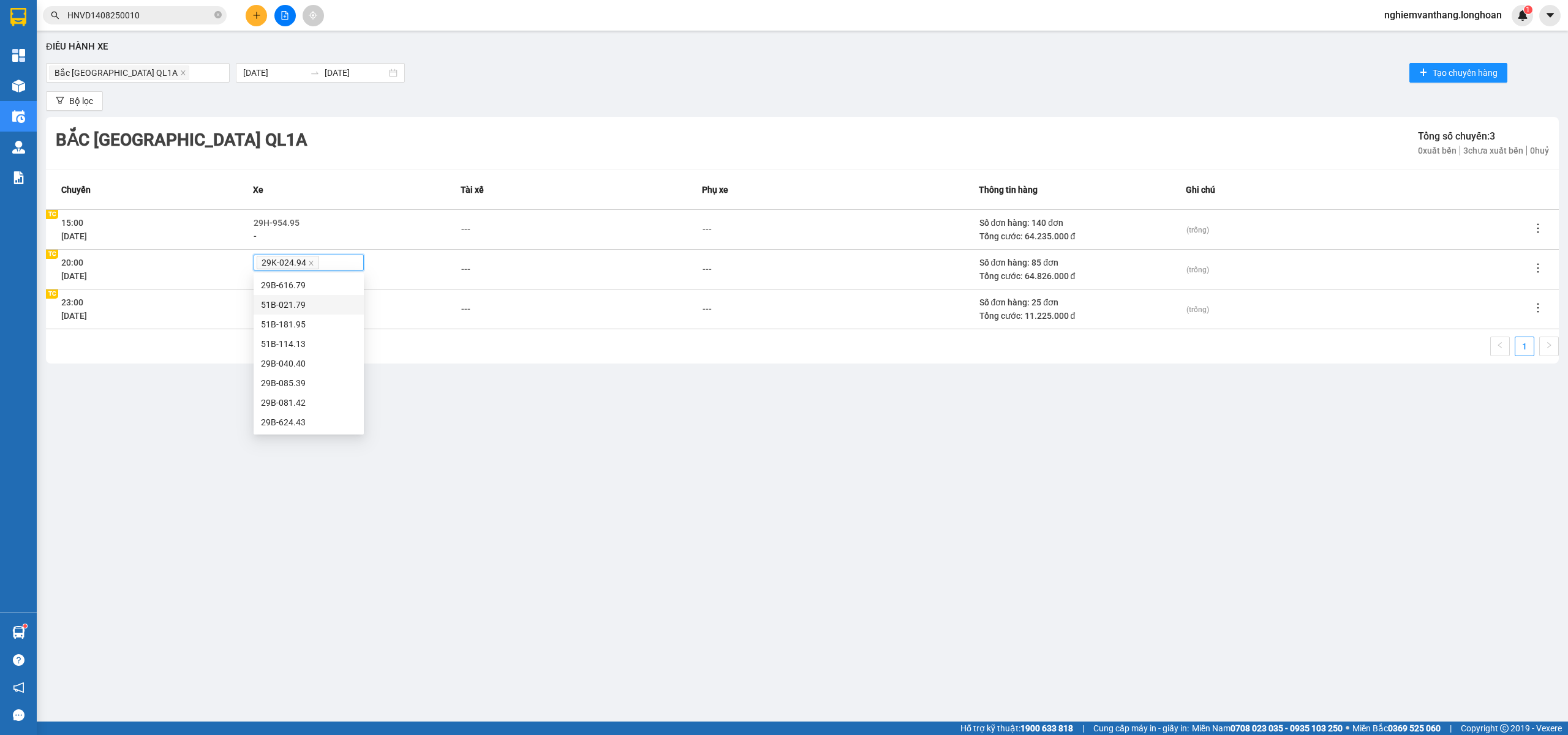
click at [569, 378] on div "Điều hành xe Bắc Trung Nam QL1A 14/08/2025 14/08/2025 Tạo chuyến hàng Bộ lọc Bắ…" at bounding box center [802, 356] width 1519 height 639
click at [280, 17] on icon "file-add" at bounding box center [284, 15] width 9 height 9
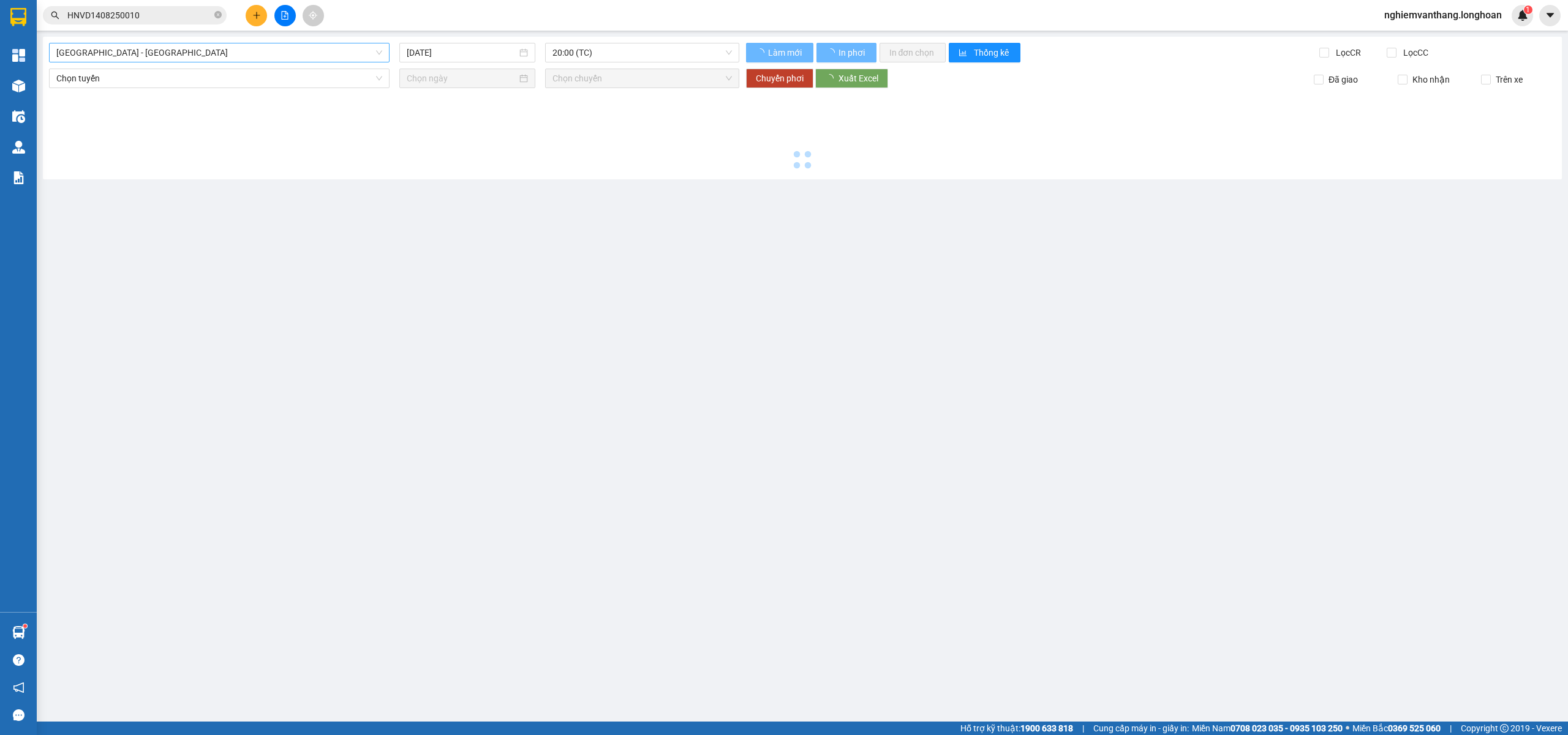
click at [151, 60] on div "Hải Phòng - Hà Nội 14/08/2025 20:00 (TC) Làm mới In phơi In đơn chọn Thống kê L…" at bounding box center [802, 108] width 1519 height 142
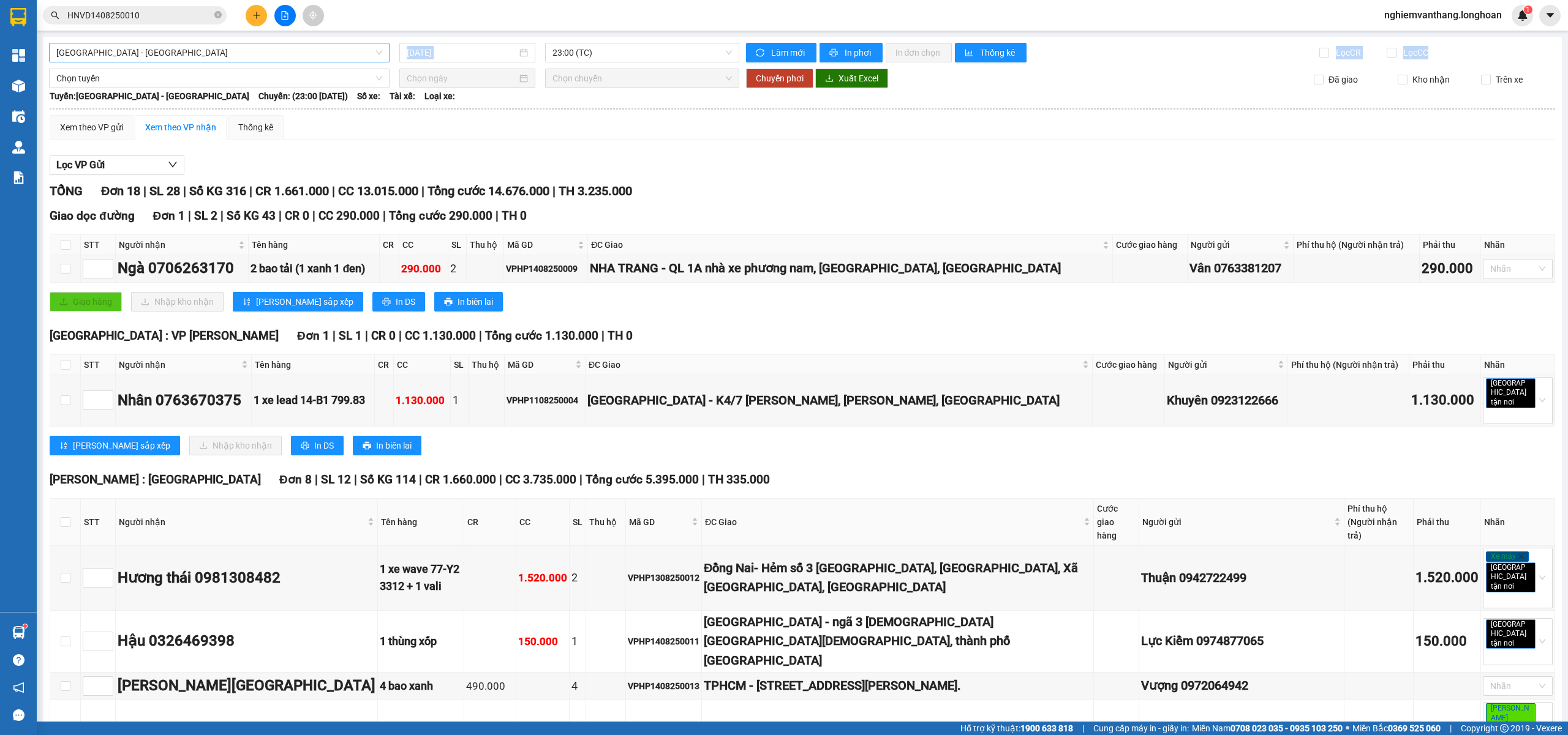
click at [159, 52] on span "Hải Phòng - Hà Nội" at bounding box center [219, 52] width 326 height 19
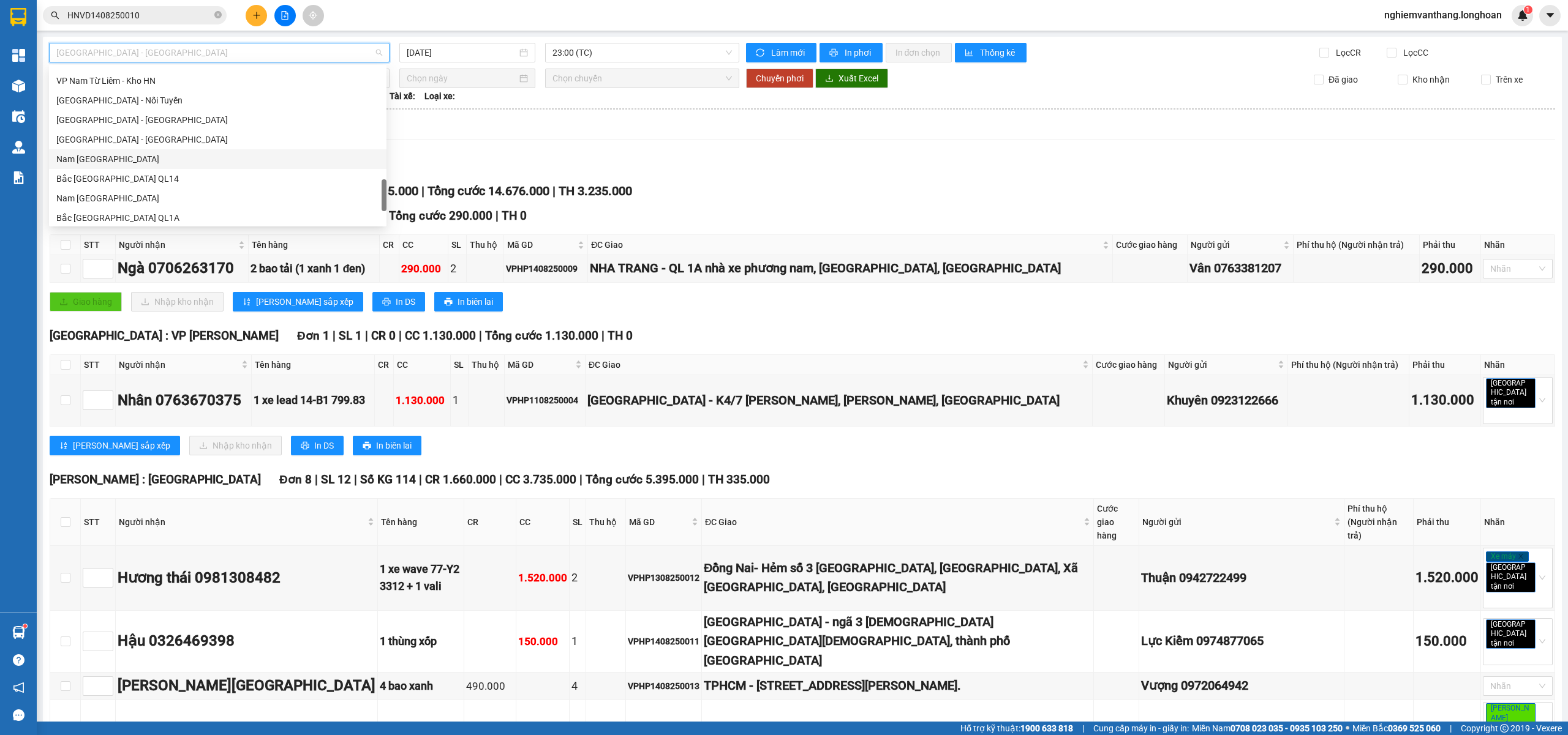
scroll to position [639, 0]
click at [141, 139] on div "VP Hoàng Mai - Kho HN" at bounding box center [218, 142] width 323 height 14
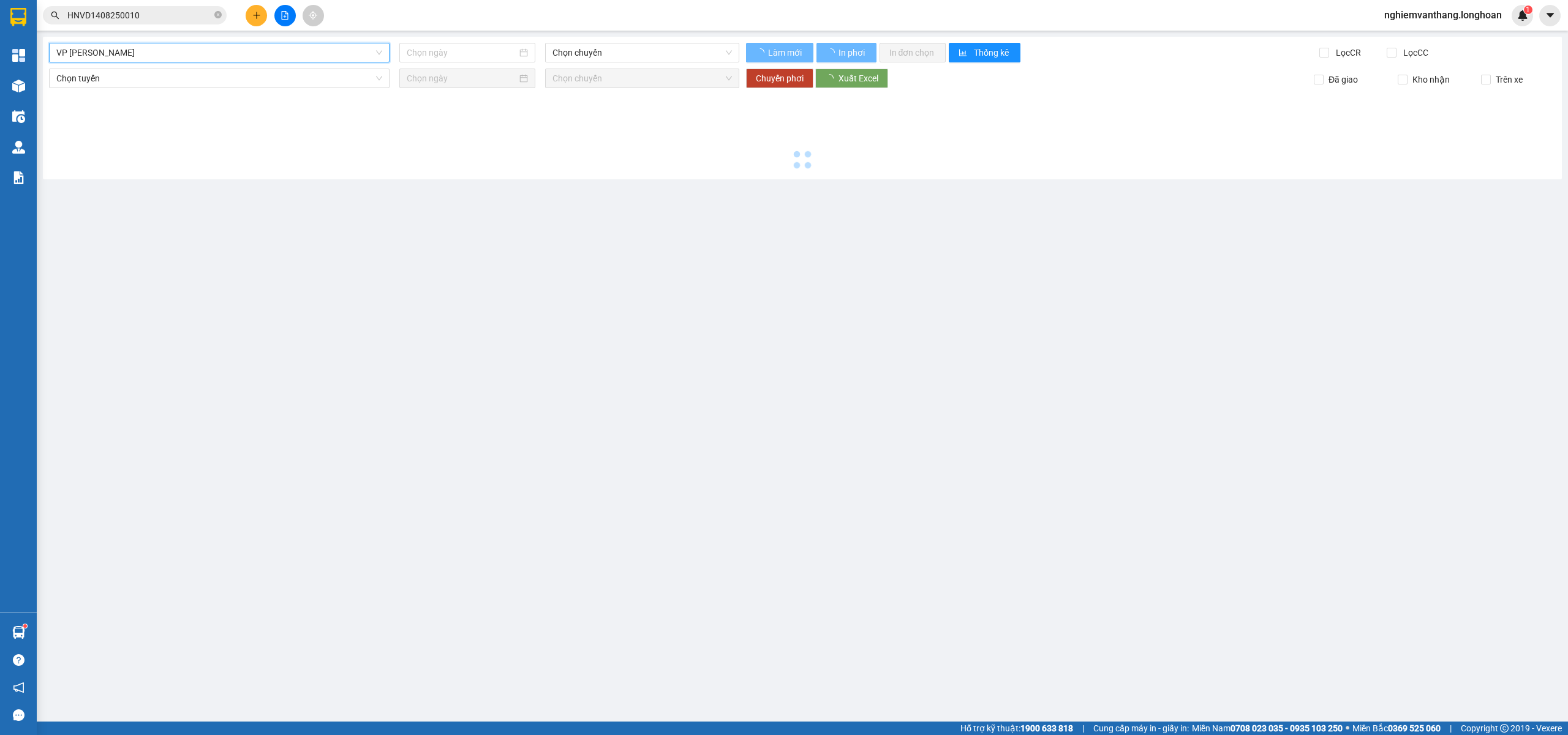
type input "14/08/2025"
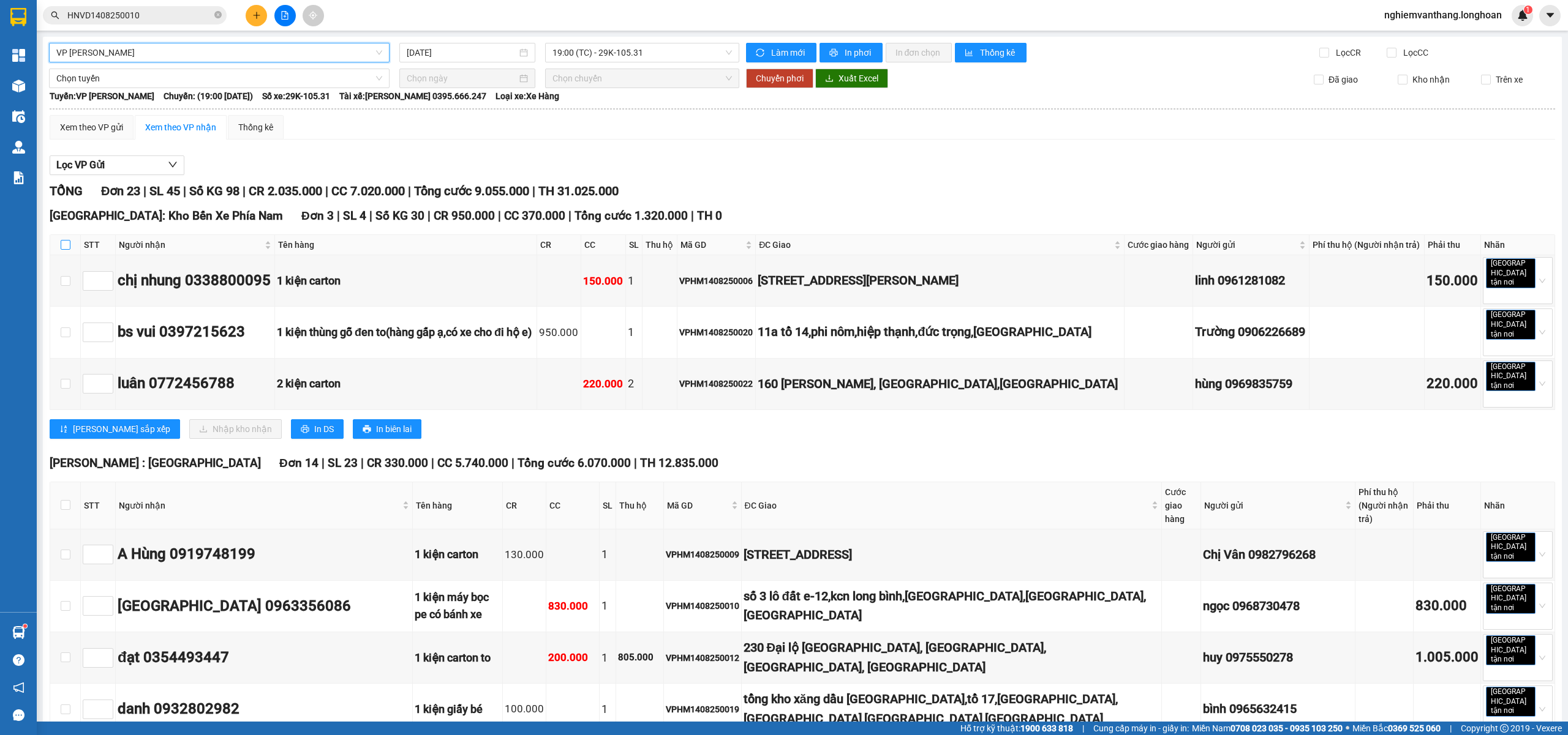
click at [68, 249] on input "checkbox" at bounding box center [65, 244] width 10 height 10
checkbox input "true"
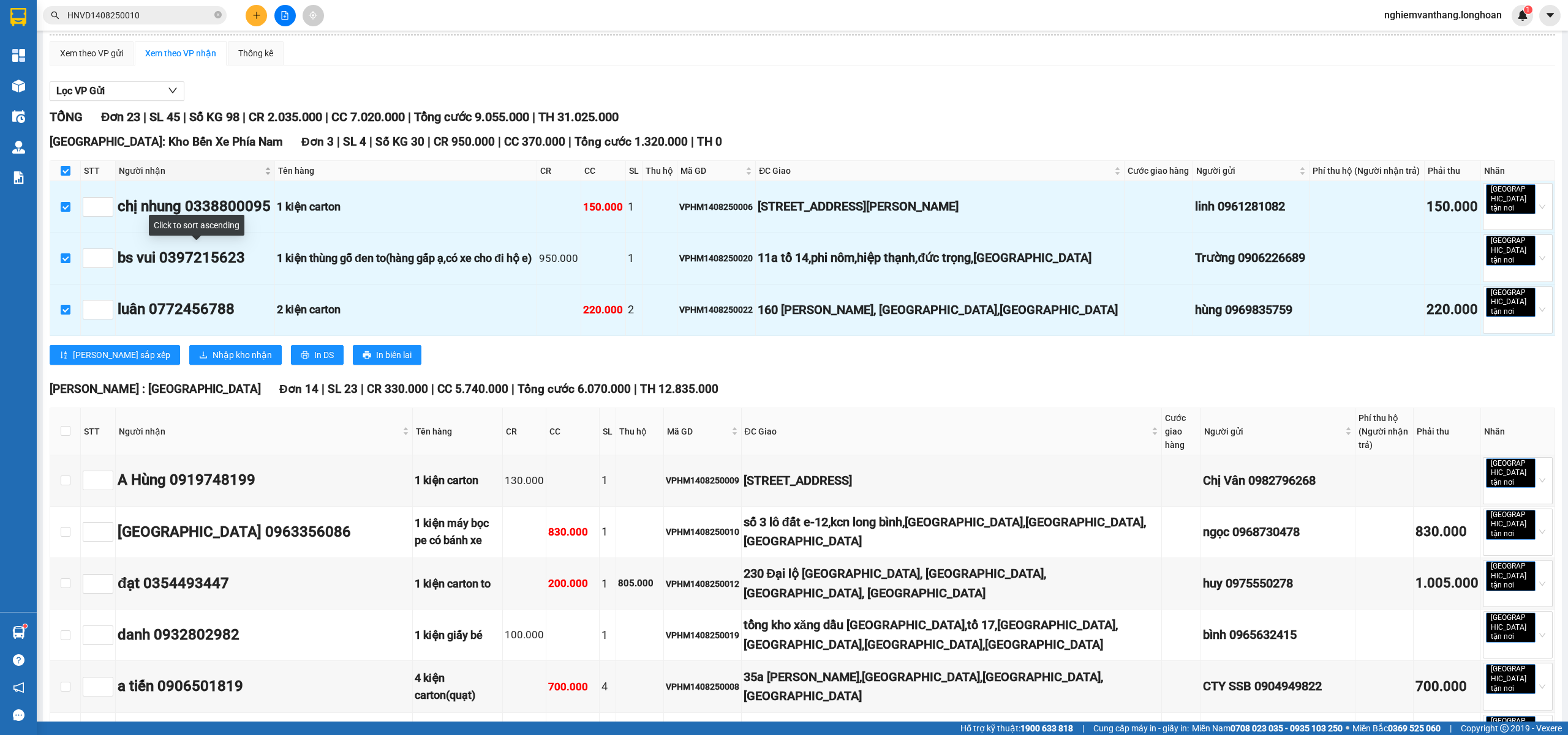
scroll to position [163, 0]
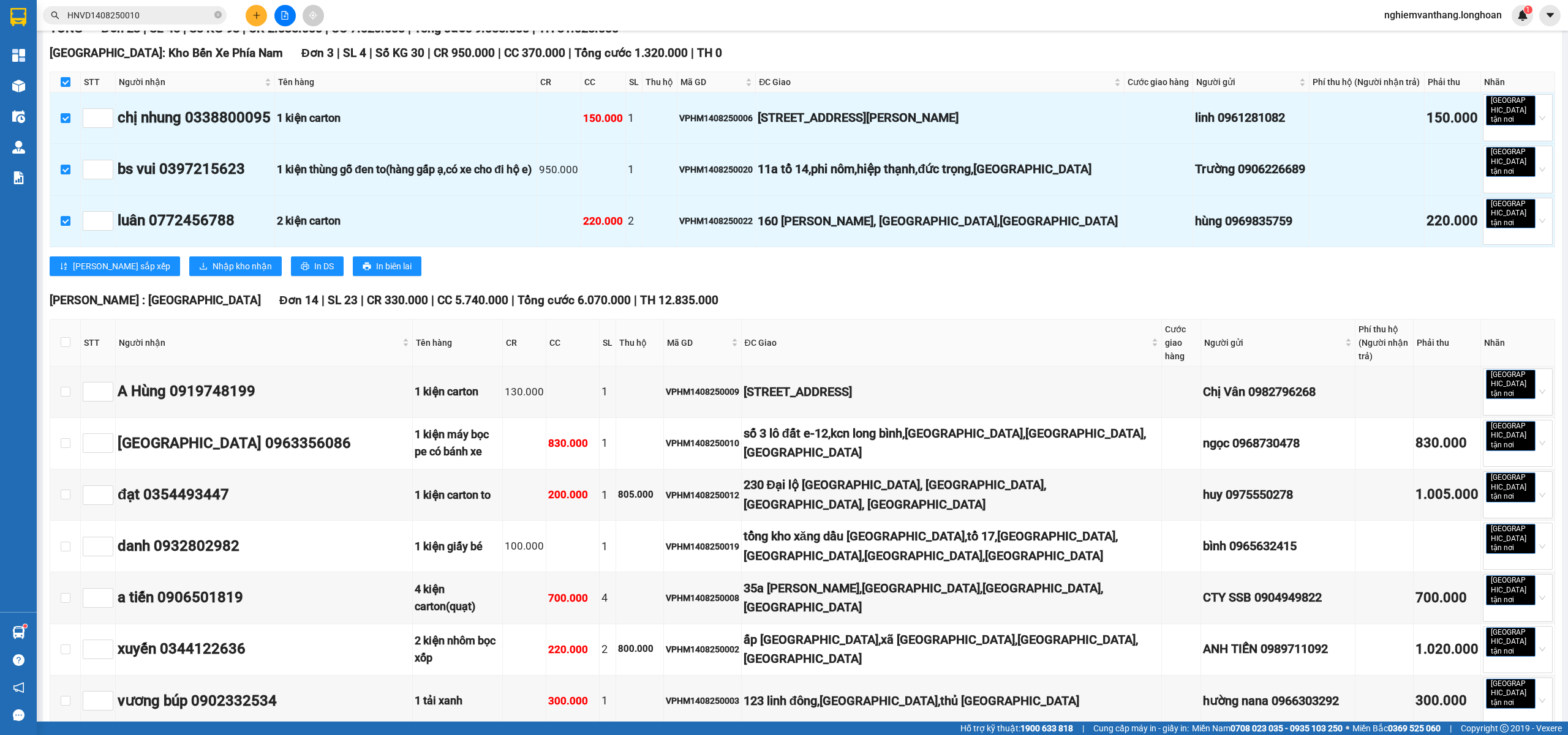
click at [58, 323] on th at bounding box center [65, 343] width 31 height 47
click at [59, 323] on th at bounding box center [65, 343] width 31 height 47
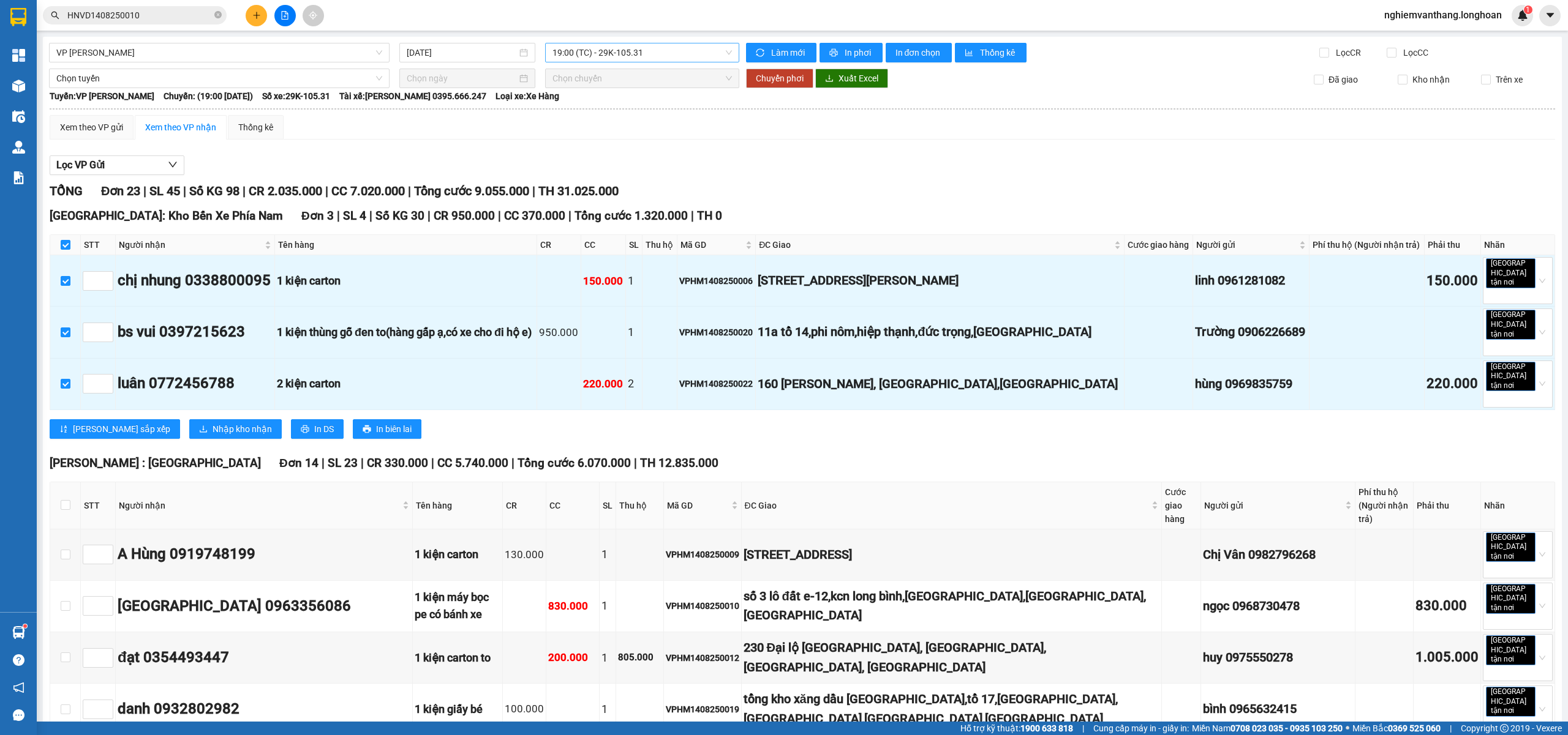
click at [618, 51] on span "19:00 (TC) - 29K-105.31" at bounding box center [642, 52] width 180 height 19
click at [755, 160] on div "Lọc VP Gửi" at bounding box center [802, 165] width 1506 height 20
drag, startPoint x: 65, startPoint y: 492, endPoint x: 219, endPoint y: 402, distance: 178.4
click at [66, 500] on input "checkbox" at bounding box center [65, 505] width 10 height 10
checkbox input "true"
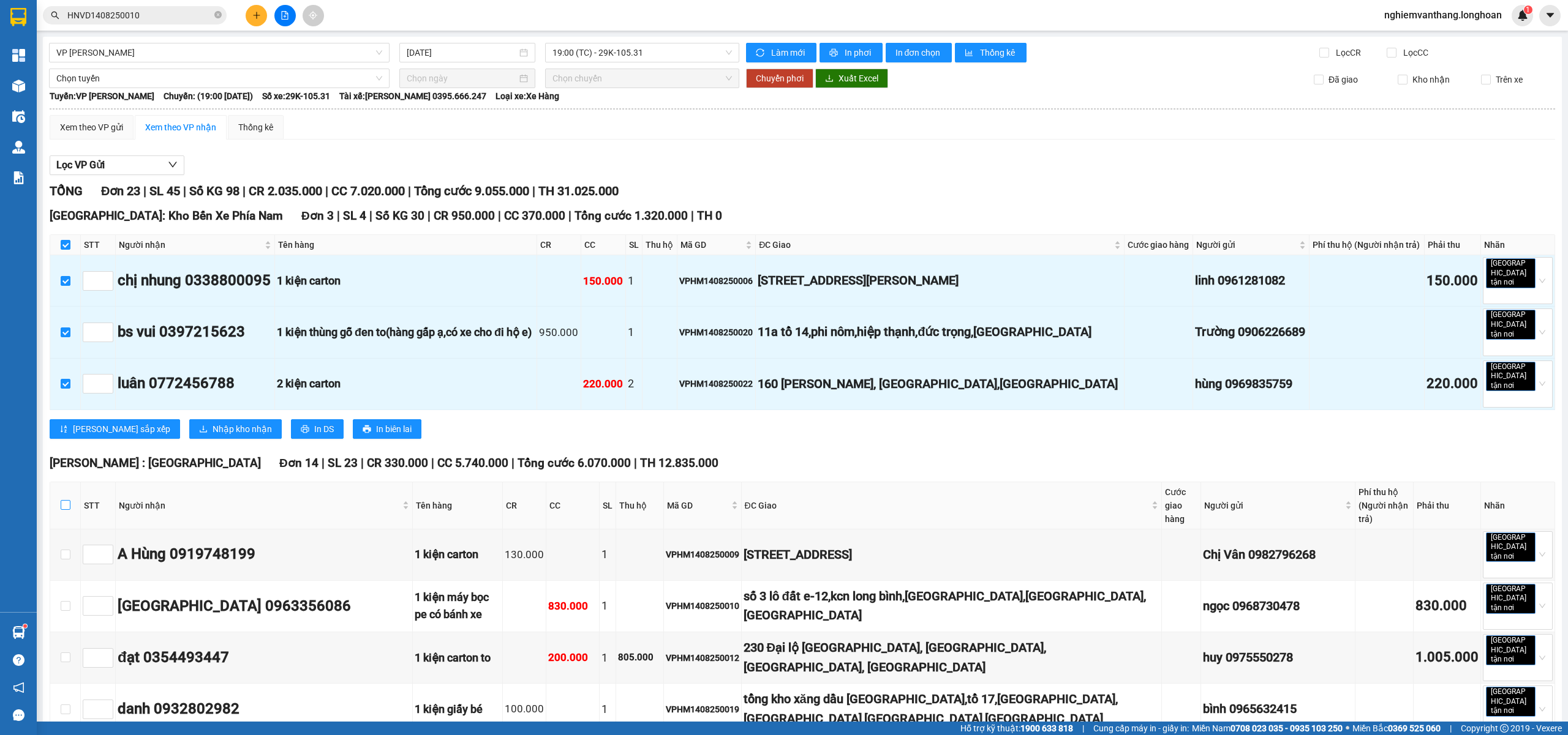
checkbox input "true"
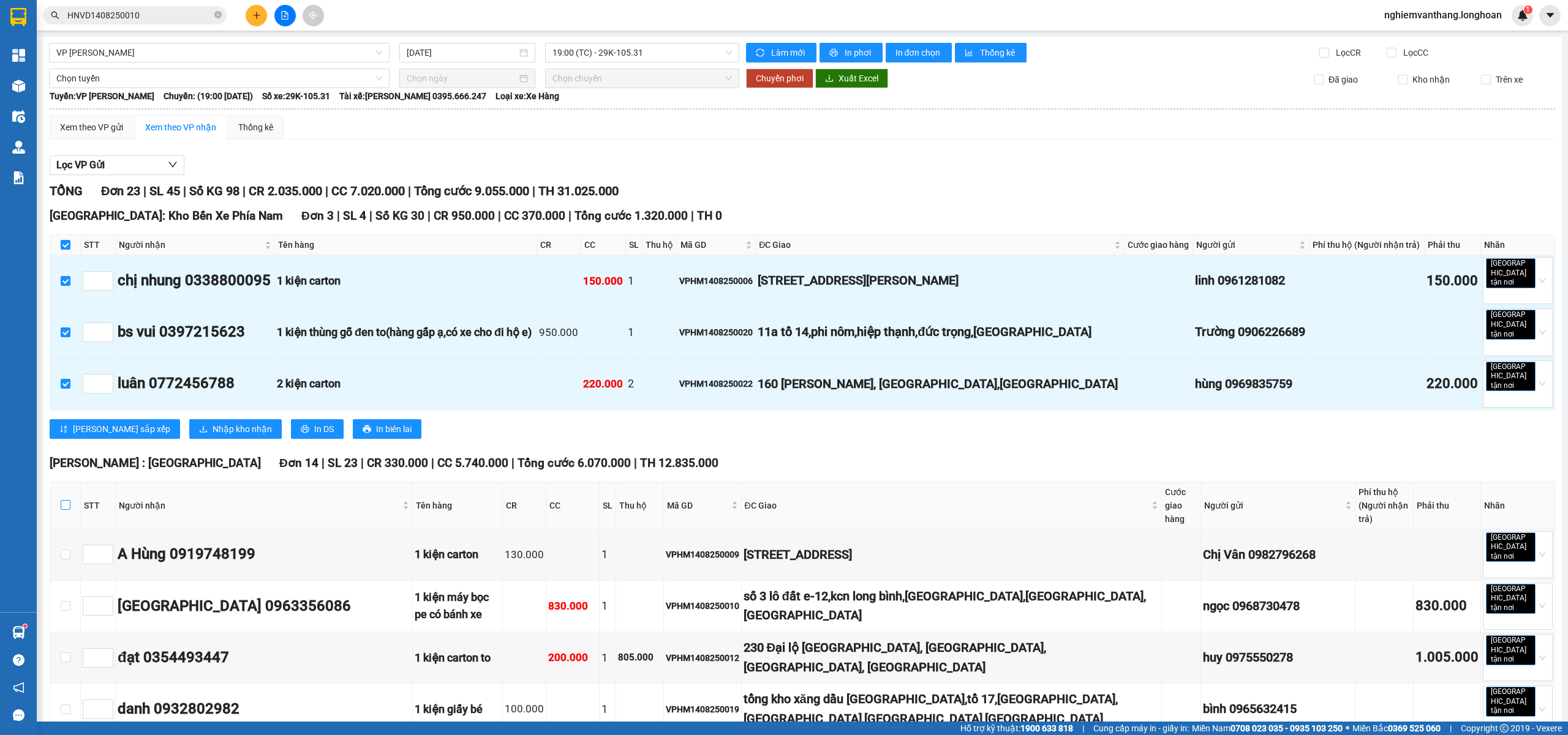
checkbox input "true"
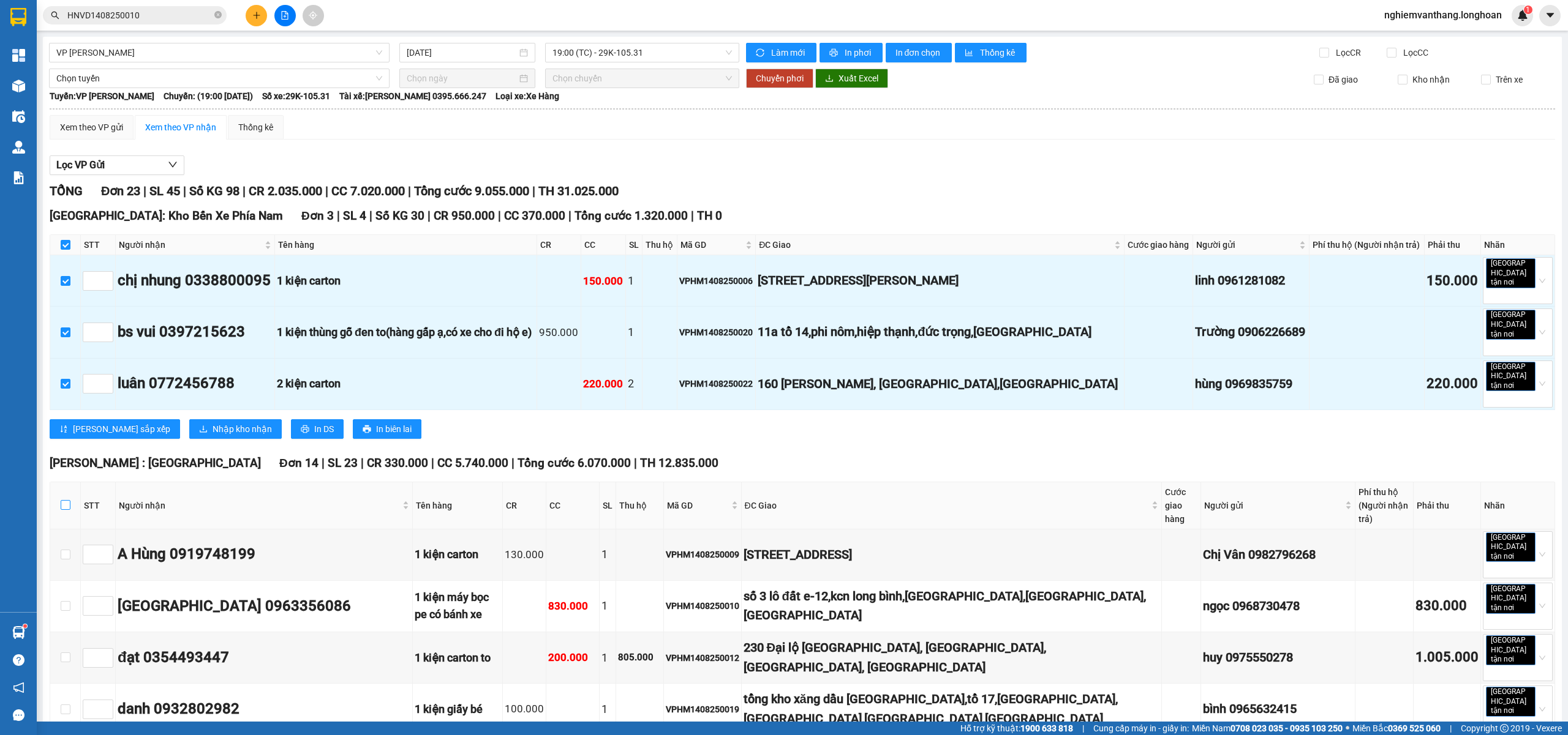
checkbox input "true"
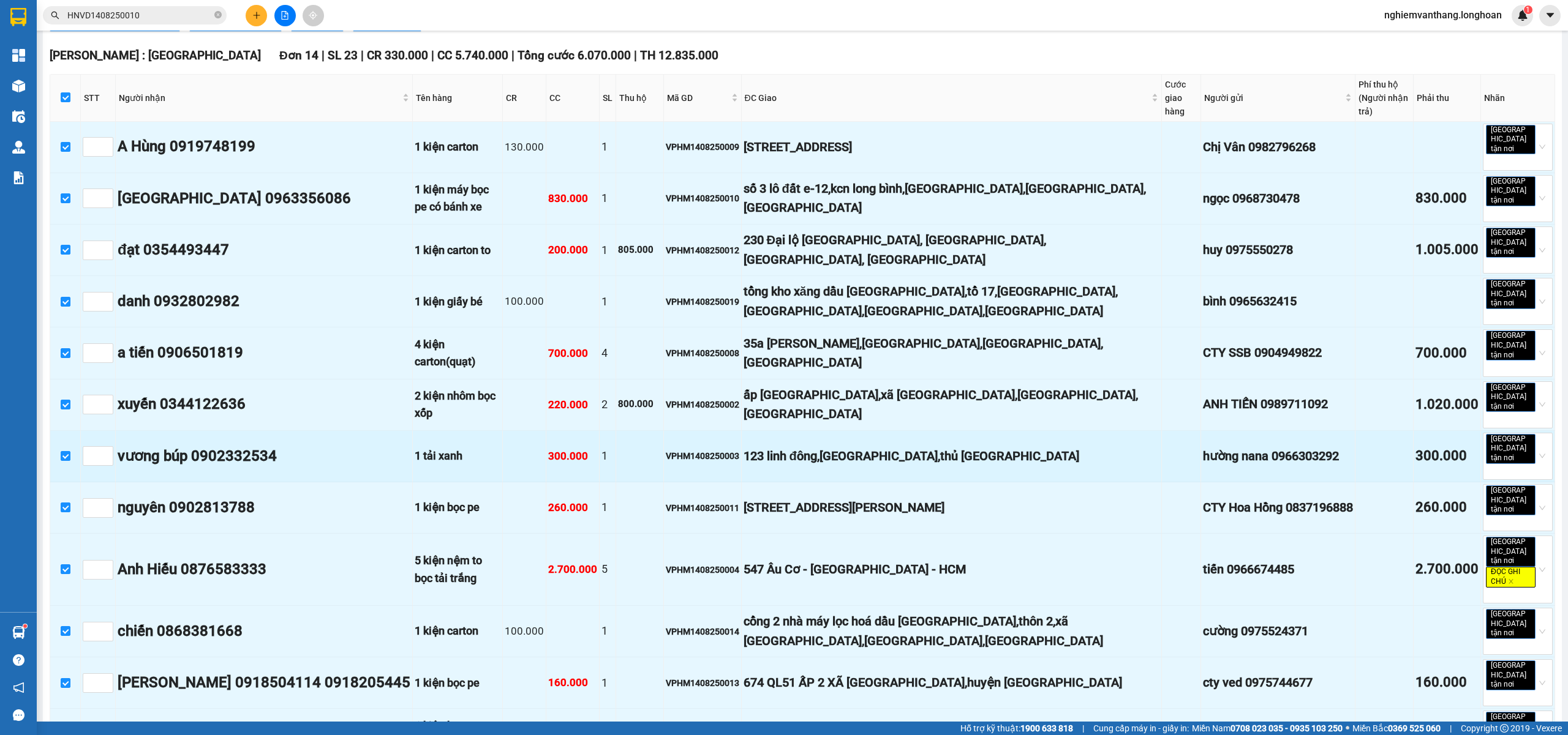
scroll to position [979, 0]
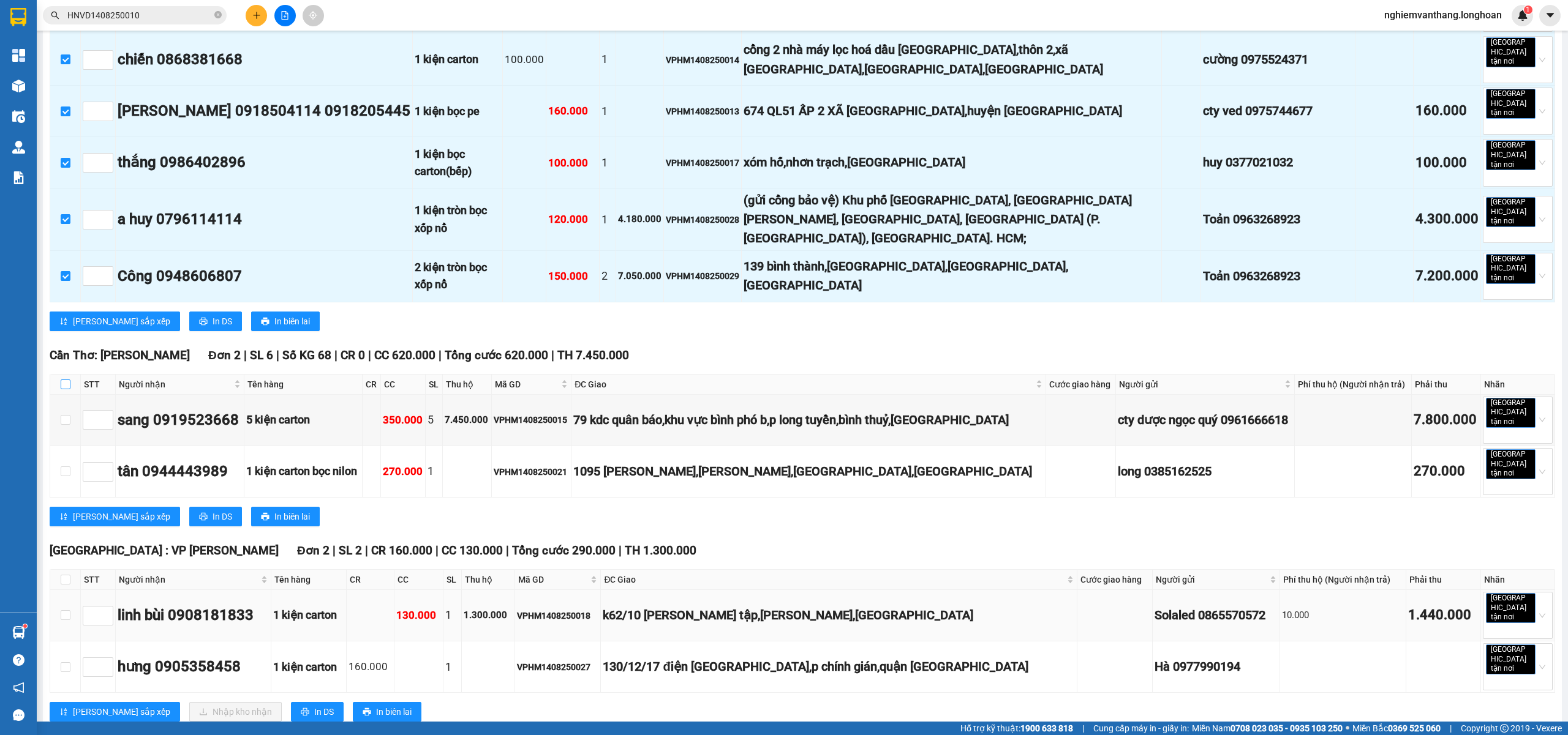
click at [63, 380] on input "checkbox" at bounding box center [65, 385] width 10 height 10
checkbox input "true"
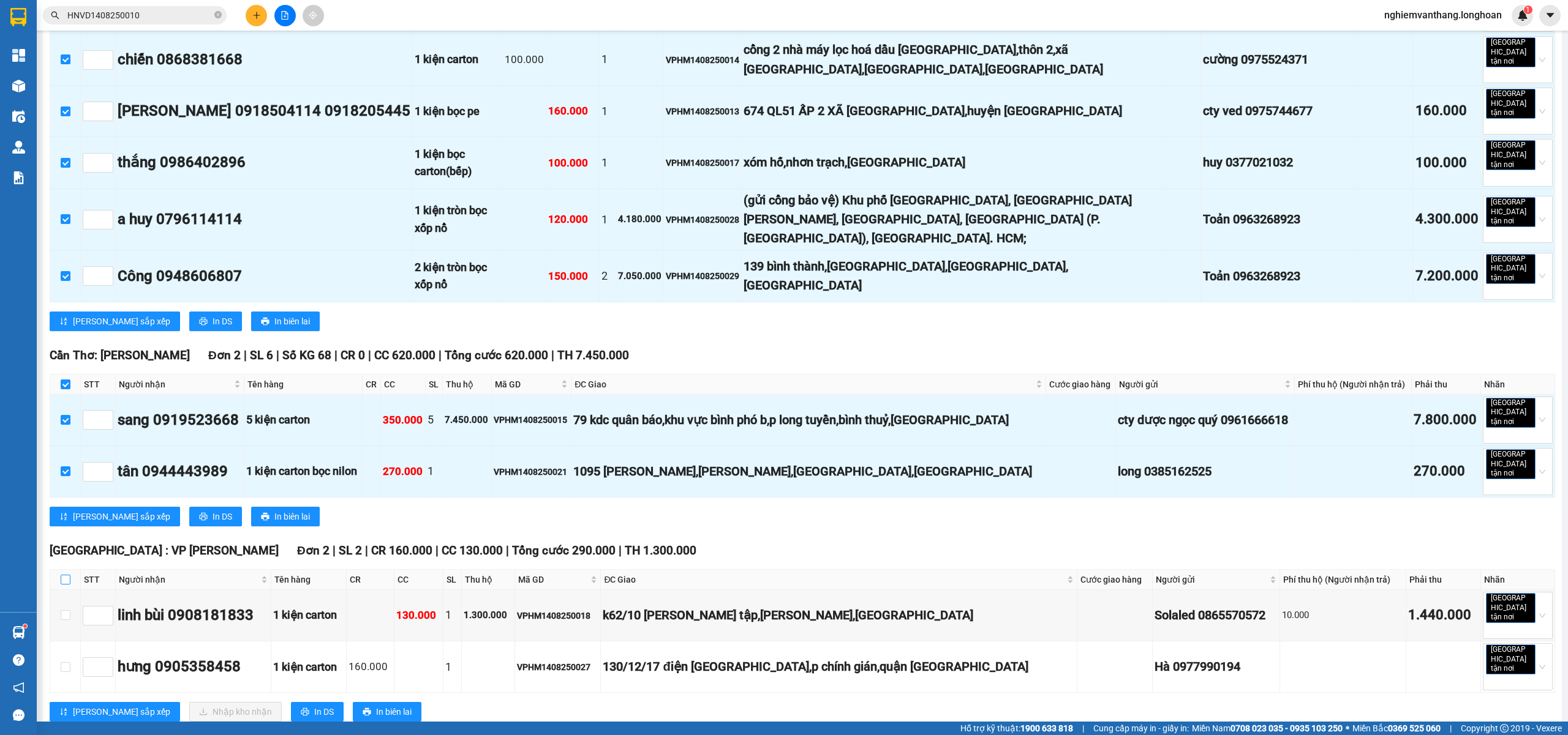
drag, startPoint x: 63, startPoint y: 417, endPoint x: 76, endPoint y: 505, distance: 89.0
click at [63, 575] on input "checkbox" at bounding box center [65, 580] width 10 height 10
checkbox input "true"
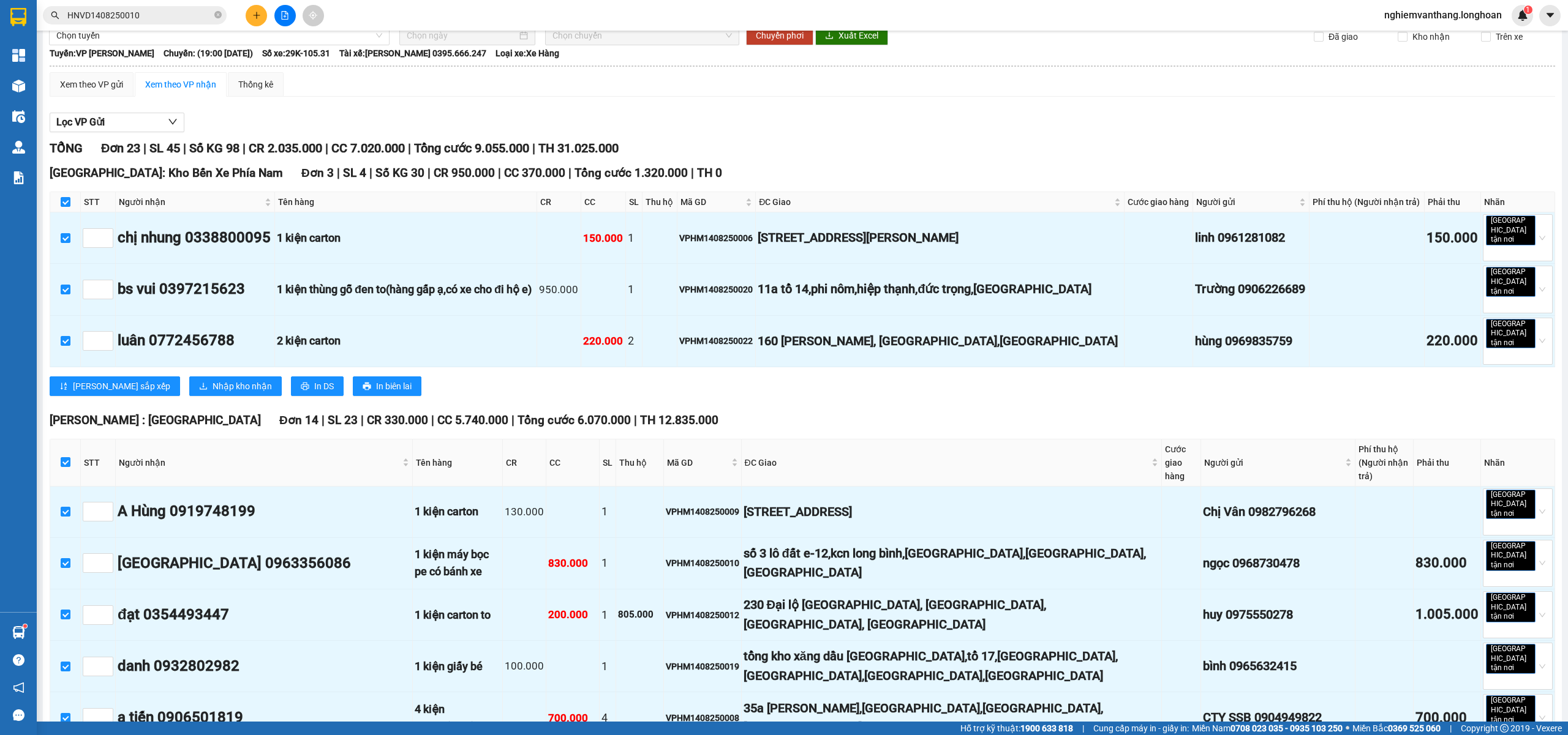
scroll to position [0, 0]
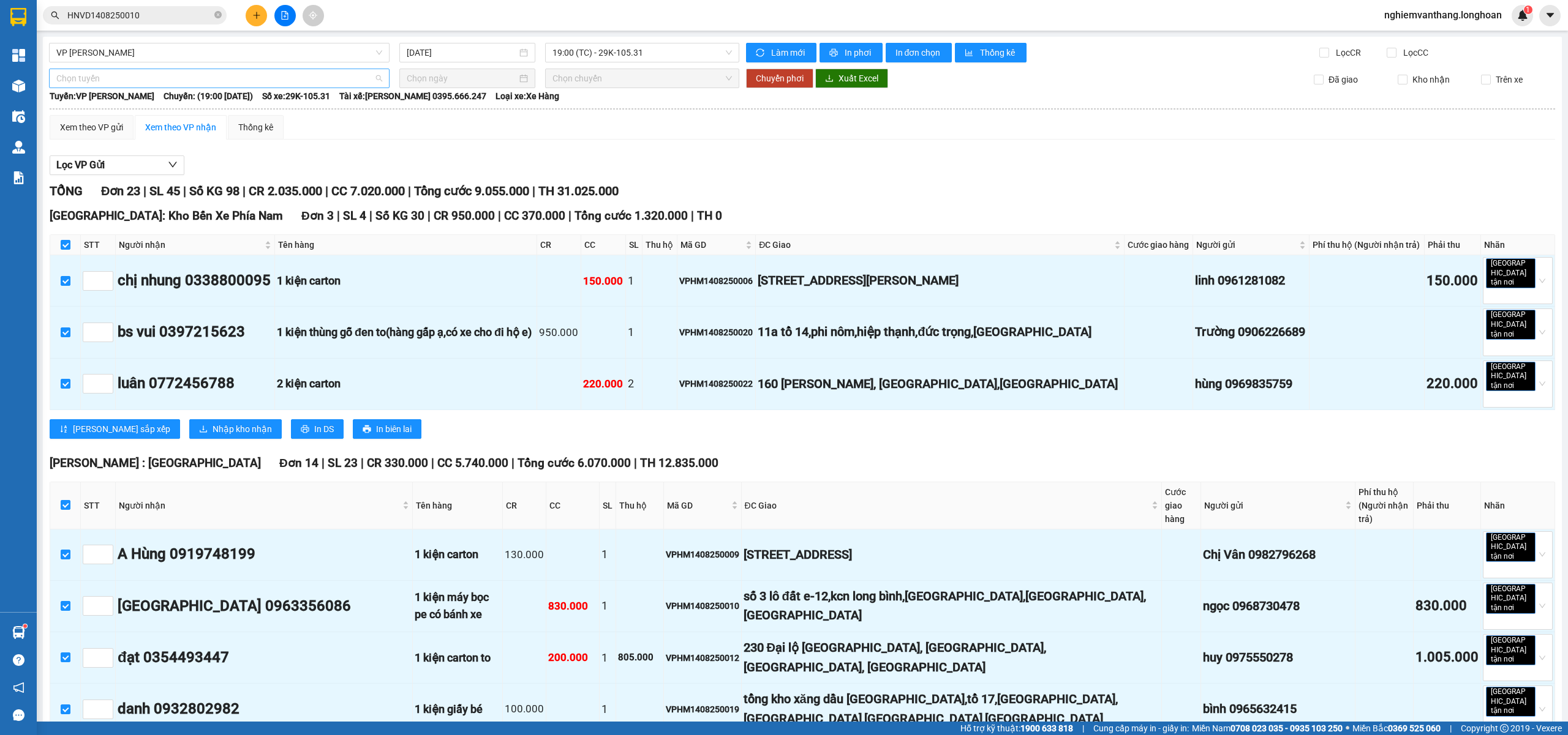
click at [101, 81] on span "Chọn tuyến" at bounding box center [219, 78] width 326 height 19
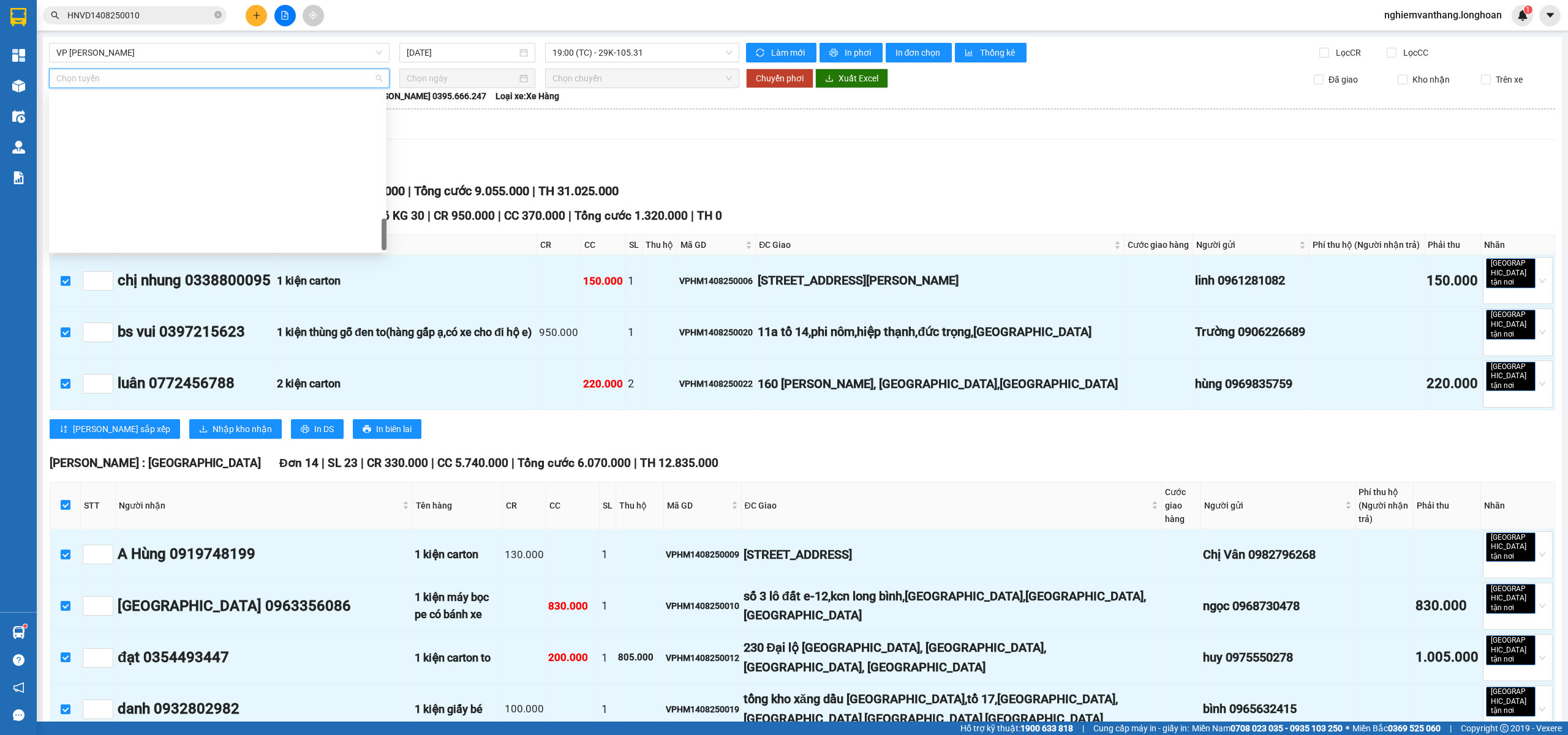
scroll to position [803, 0]
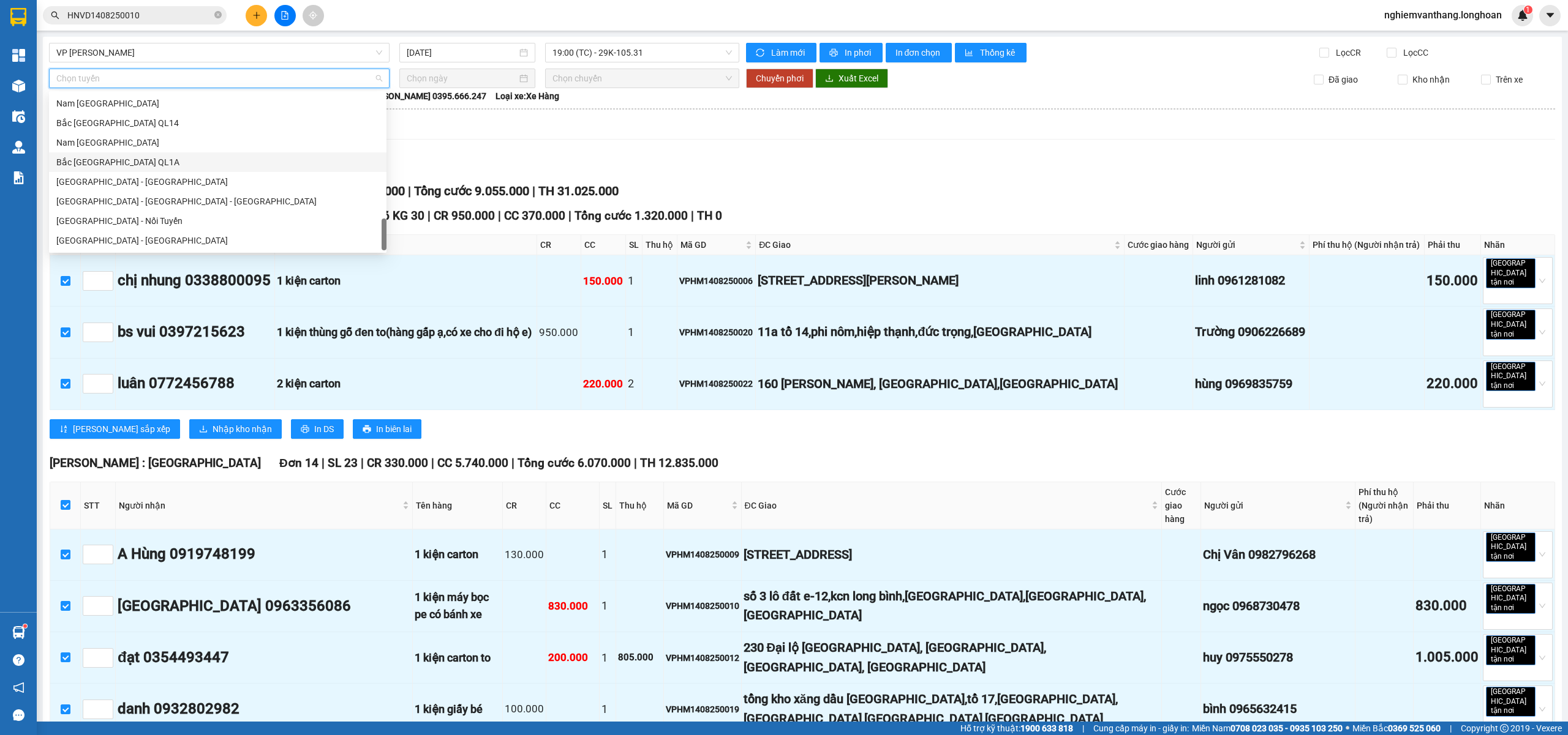
click at [112, 167] on div "Bắc Trung Nam QL1A" at bounding box center [218, 162] width 323 height 14
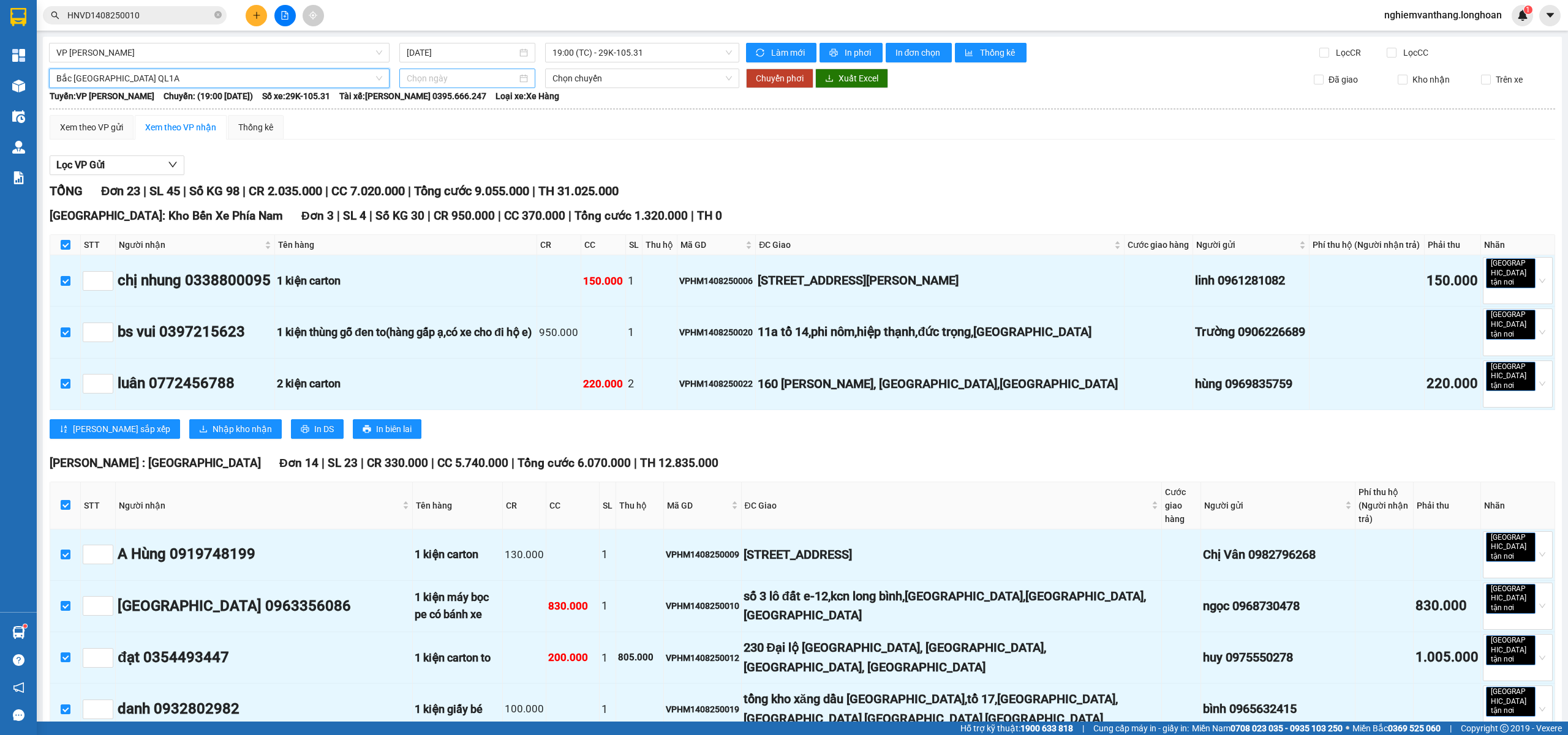
click at [432, 77] on input at bounding box center [461, 78] width 110 height 14
type input "14/08/2025"
drag, startPoint x: 501, startPoint y: 192, endPoint x: 479, endPoint y: 169, distance: 31.8
click at [501, 190] on div "14" at bounding box center [502, 186] width 15 height 15
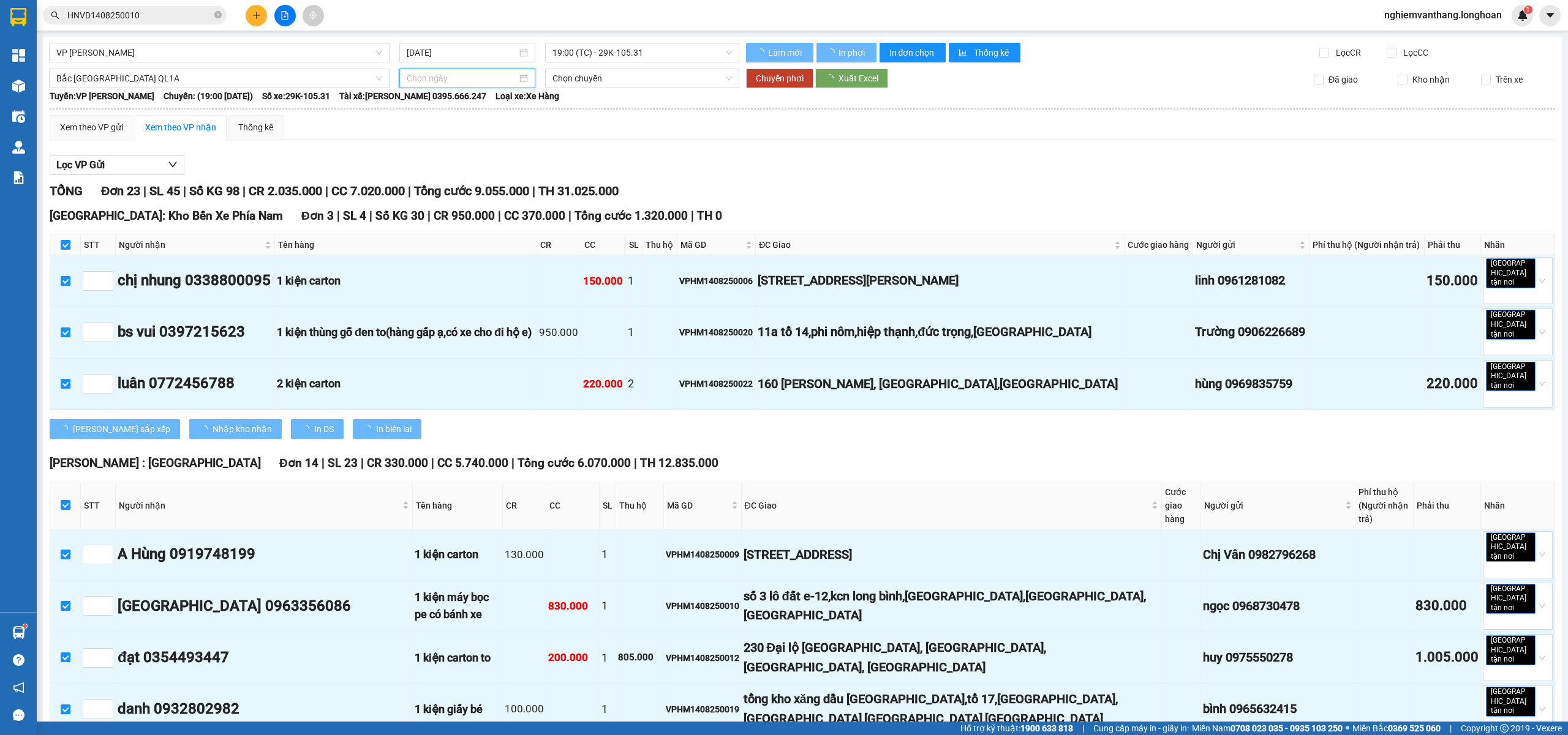
type input "14/08/2025"
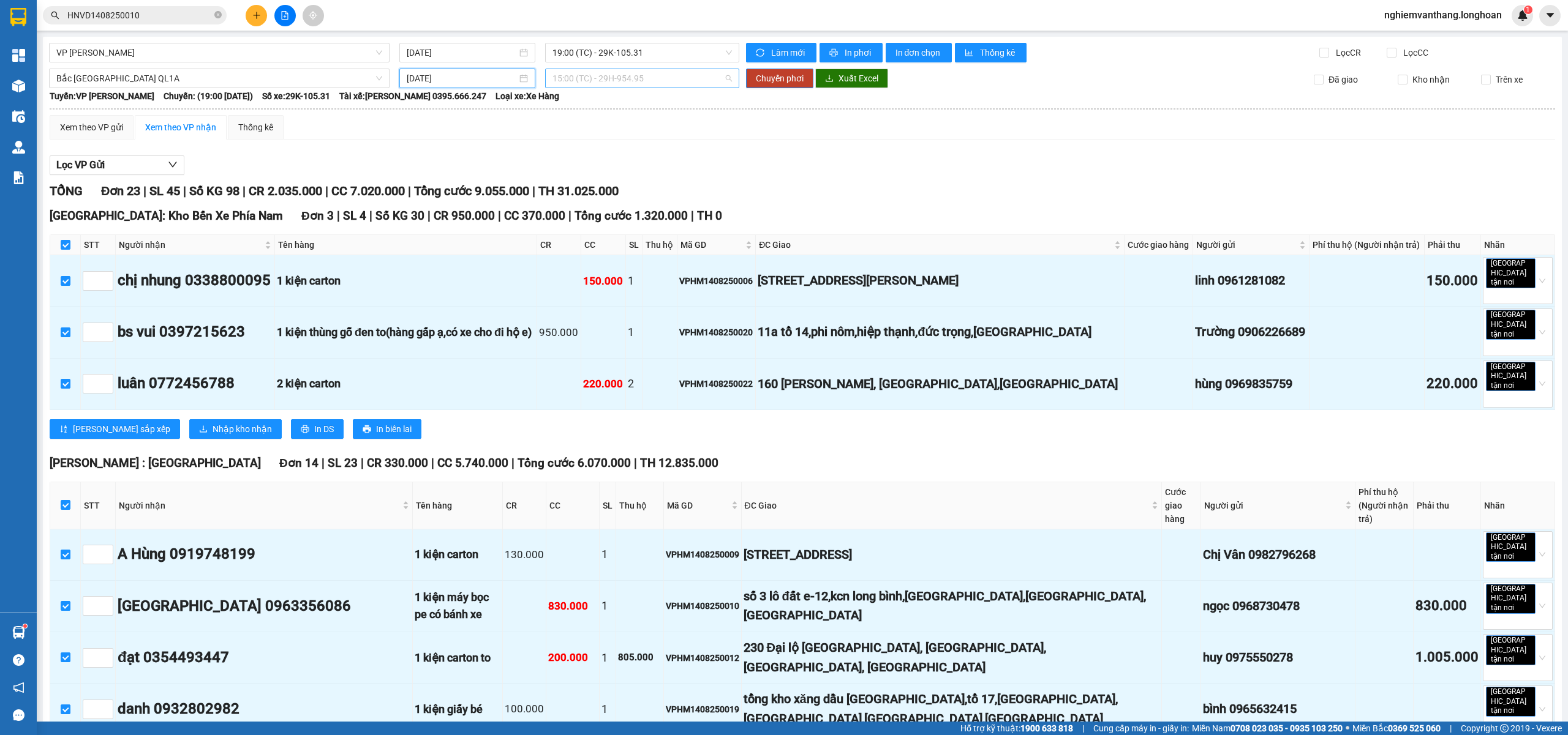
click at [597, 81] on span "15:00 (TC) - 29H-954.95" at bounding box center [642, 78] width 180 height 19
drag, startPoint x: 573, startPoint y: 165, endPoint x: 579, endPoint y: 160, distance: 7.8
click at [574, 165] on div "23:00 (TC)" at bounding box center [596, 162] width 96 height 14
click at [760, 84] on span "Chuyển phơi" at bounding box center [779, 78] width 48 height 14
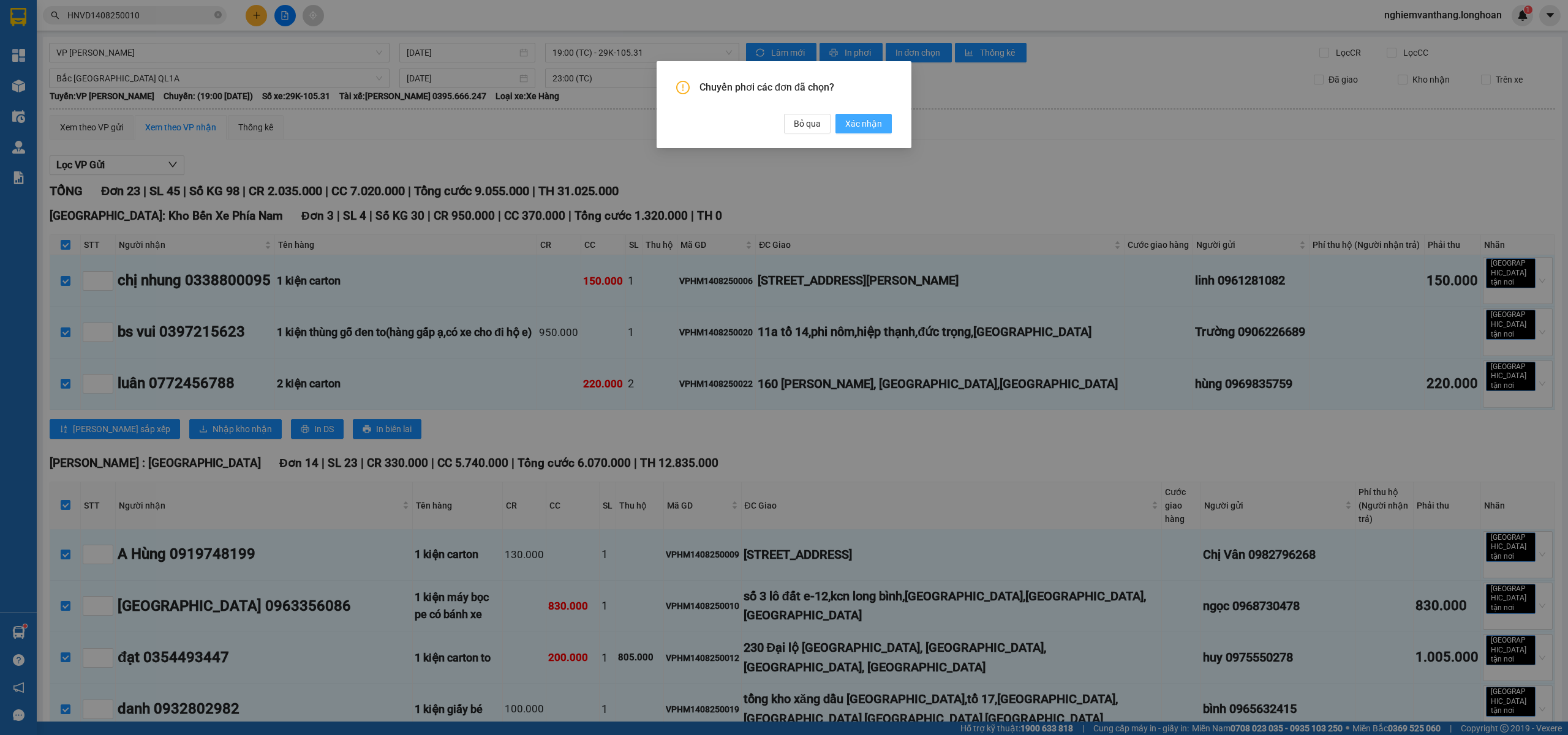
click at [858, 126] on span "Xác nhận" at bounding box center [863, 124] width 37 height 14
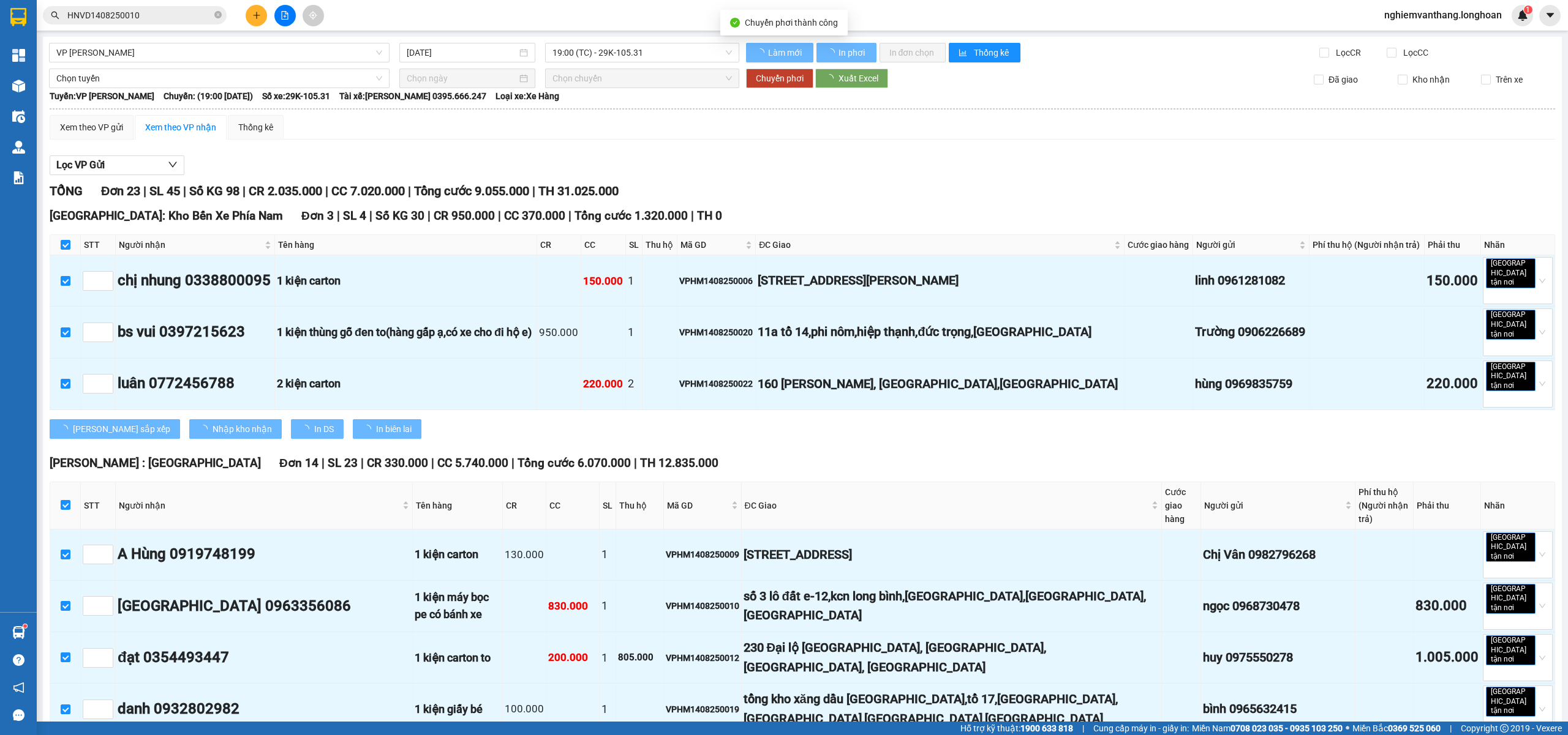
checkbox input "false"
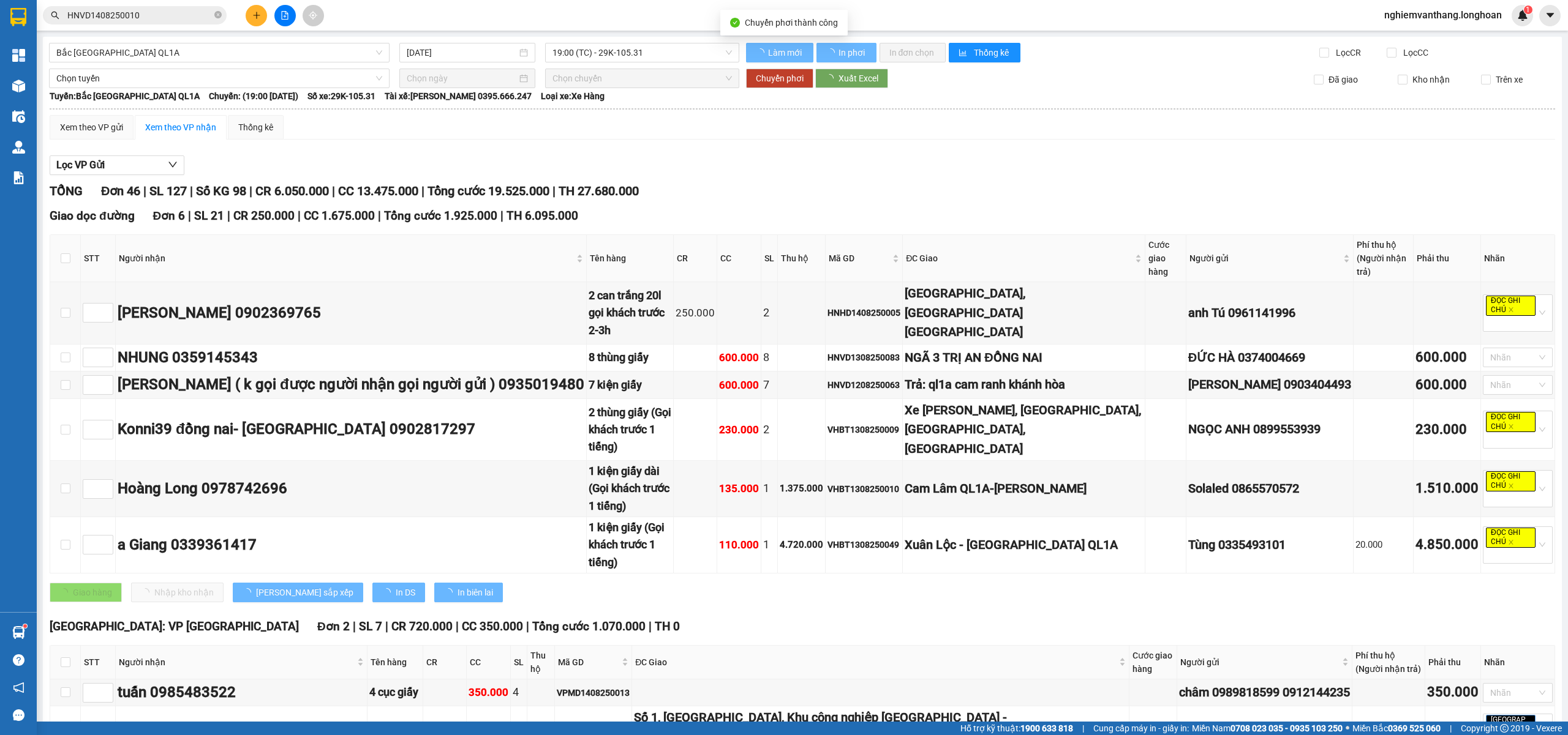
checkbox input "false"
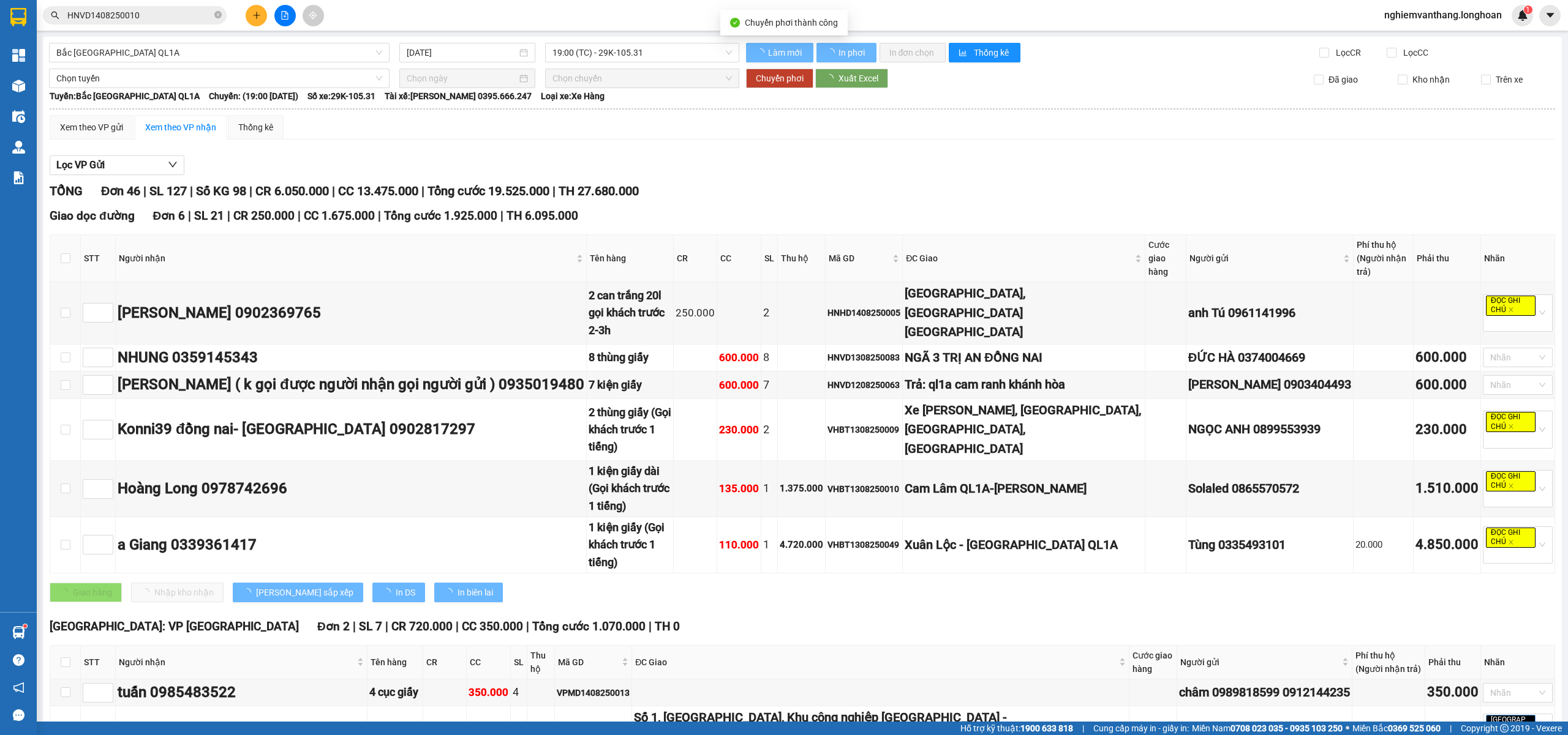
checkbox input "false"
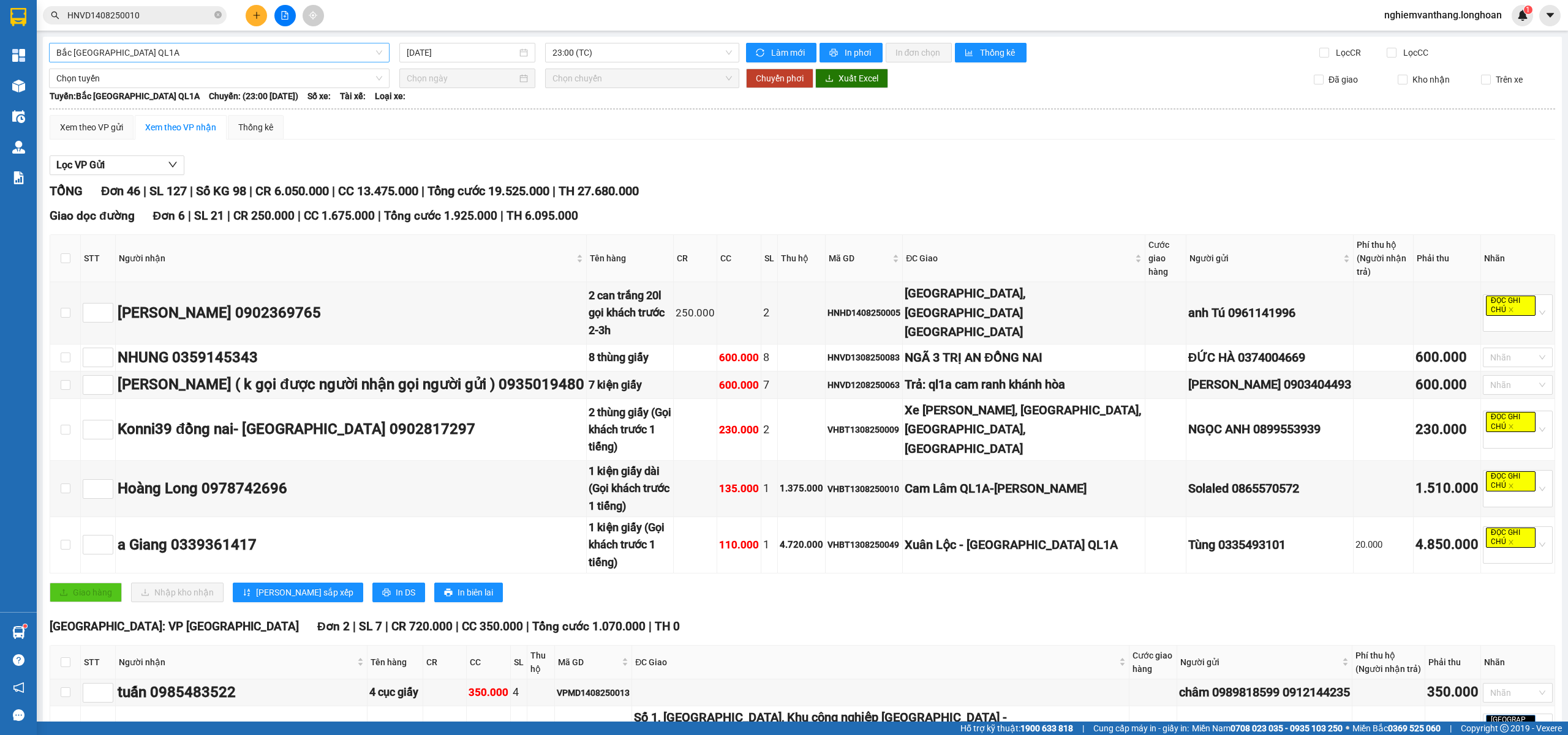
click at [150, 61] on div "Bắc Trung Nam QL1A" at bounding box center [219, 52] width 341 height 20
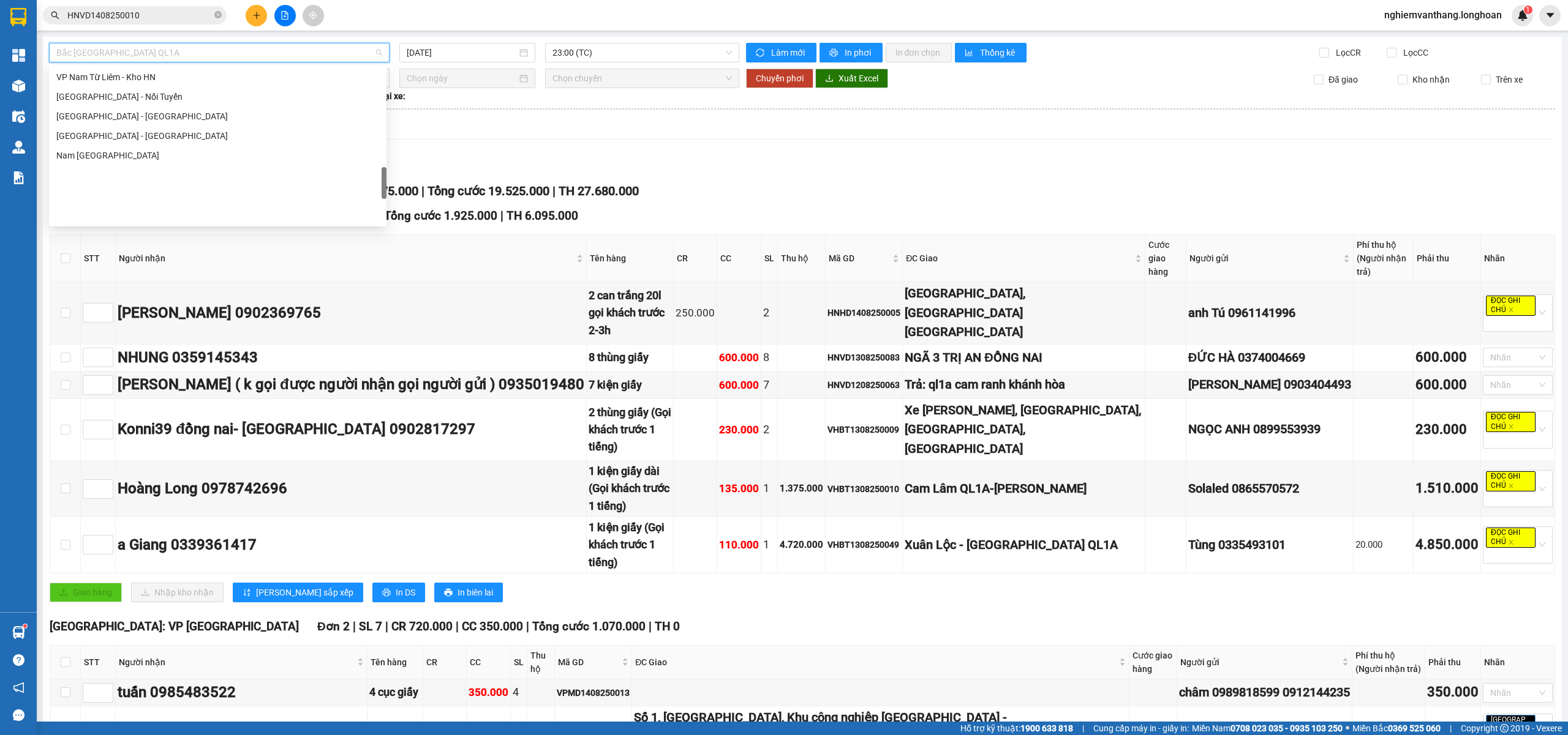
scroll to position [643, 0]
click at [136, 143] on div "VP Hoàng Mai - Kho HN" at bounding box center [218, 139] width 323 height 14
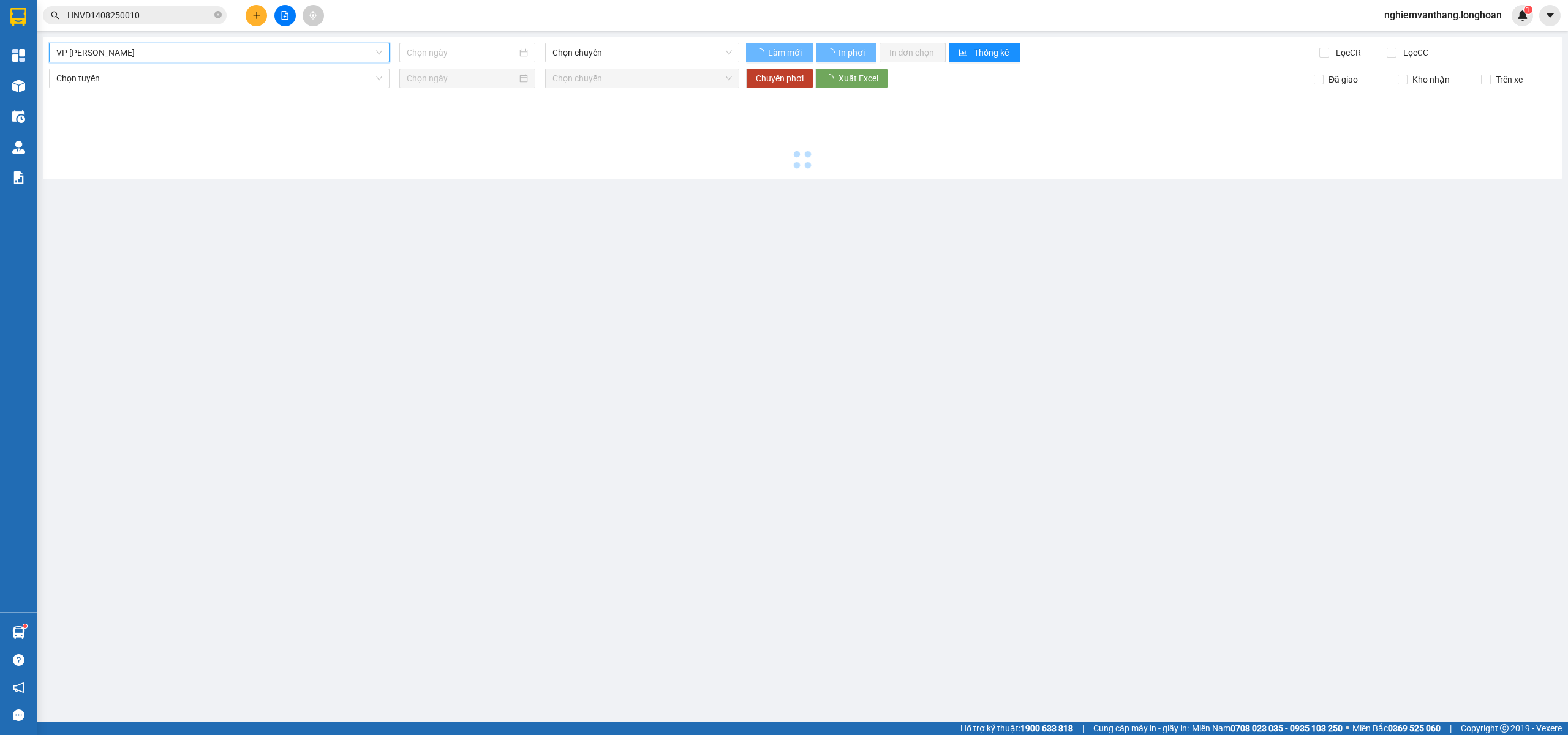
type input "14/08/2025"
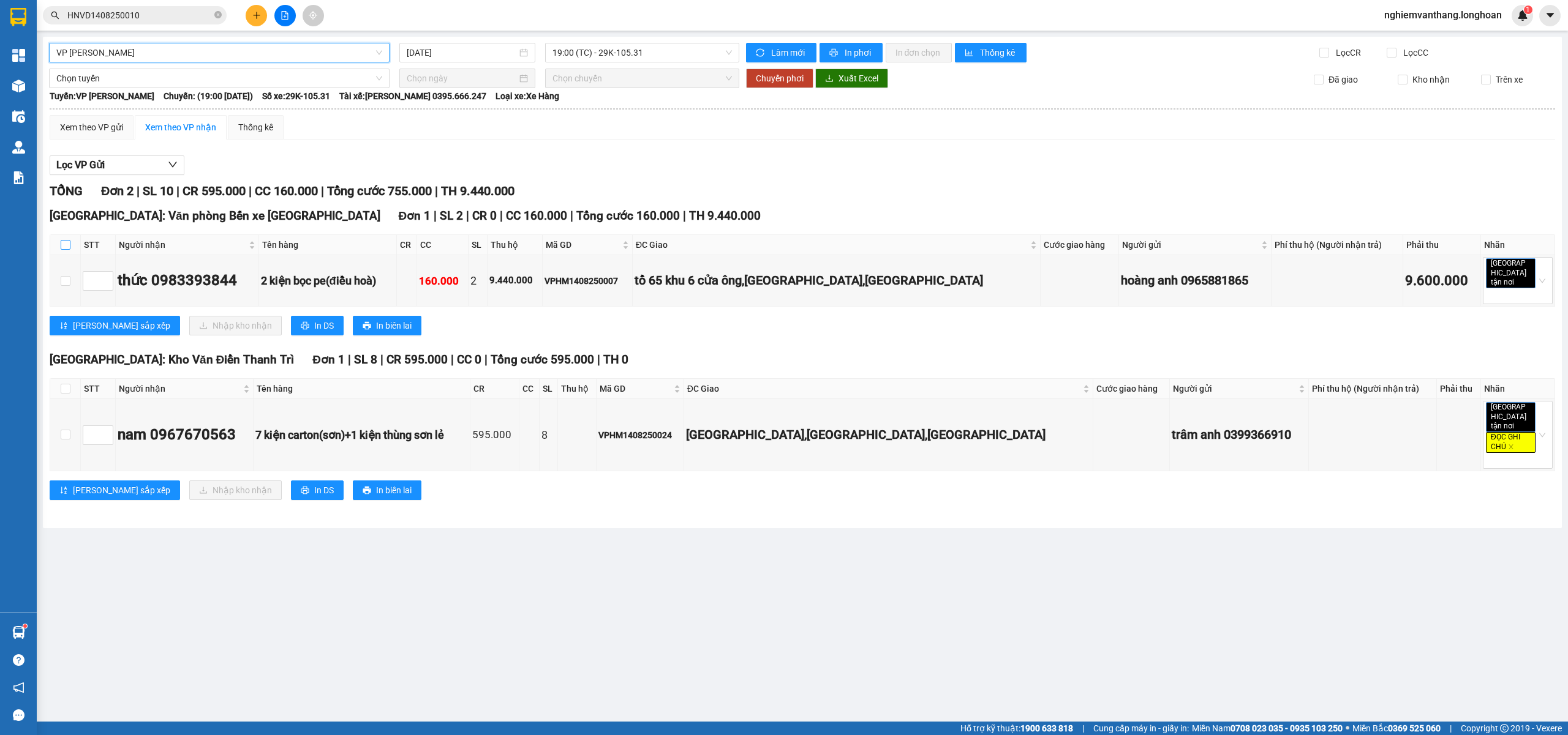
click at [66, 241] on input "checkbox" at bounding box center [65, 244] width 10 height 10
checkbox input "true"
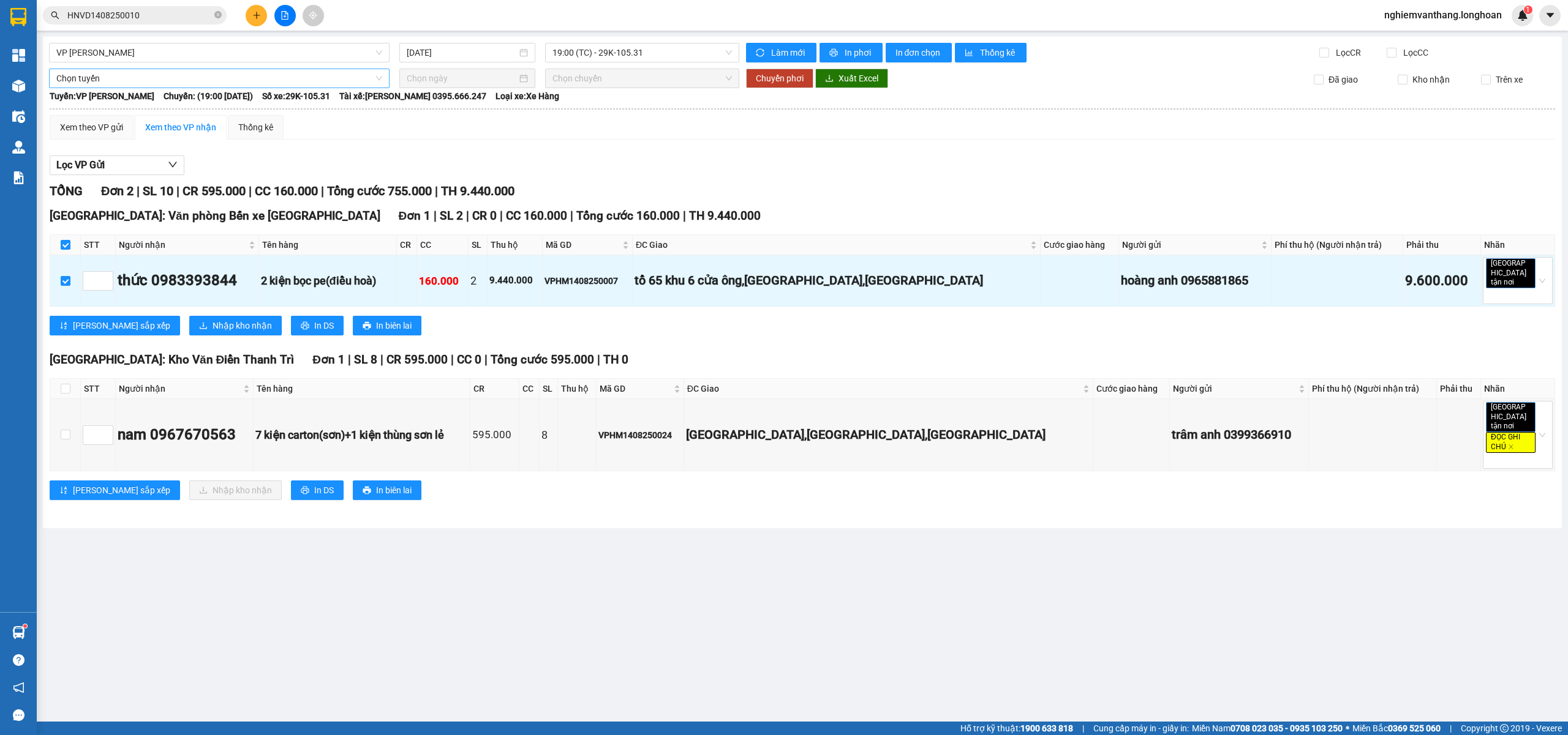
click at [109, 79] on span "Chọn tuyến" at bounding box center [219, 78] width 326 height 19
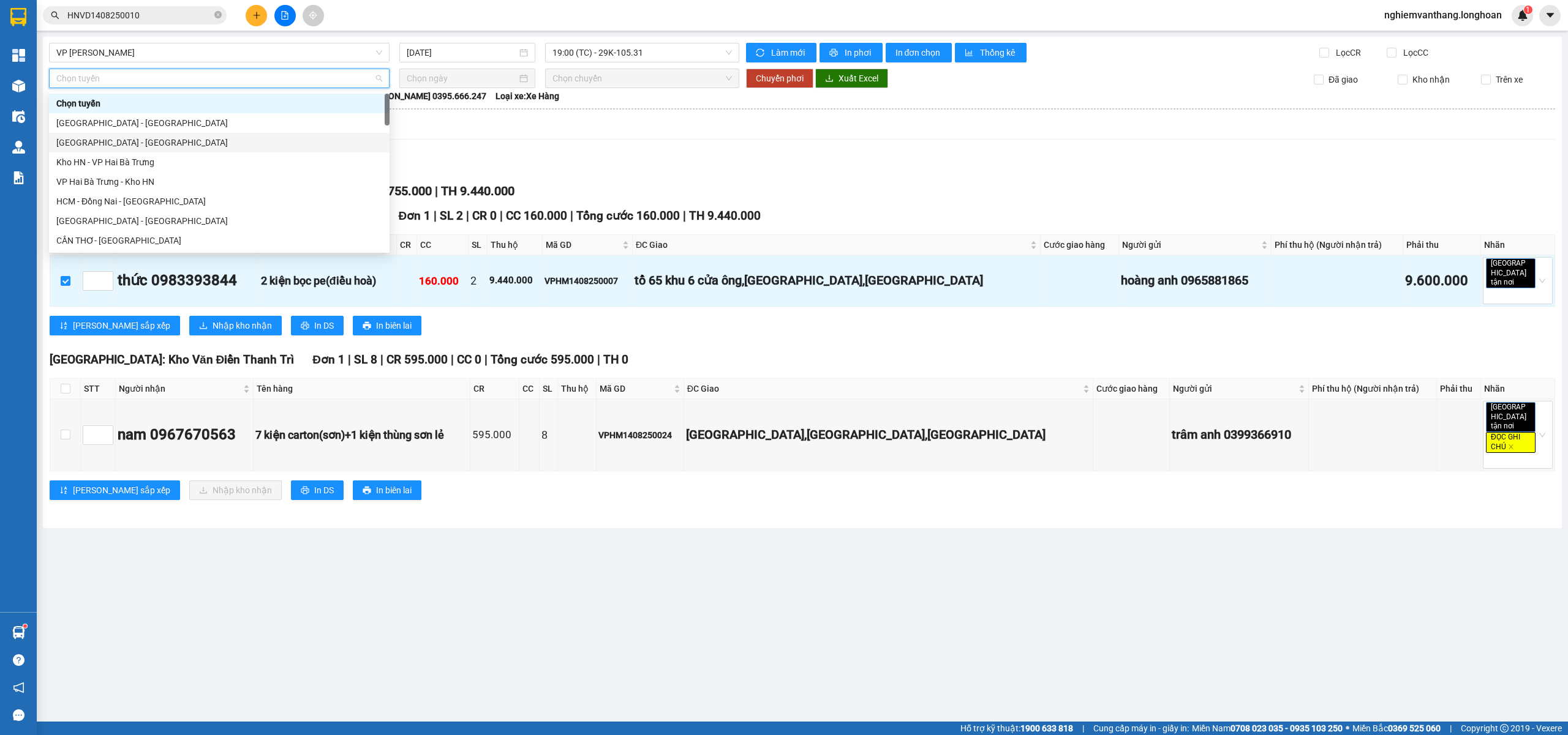
click at [109, 144] on div "Hà Nội - Hải Phòng" at bounding box center [219, 142] width 326 height 14
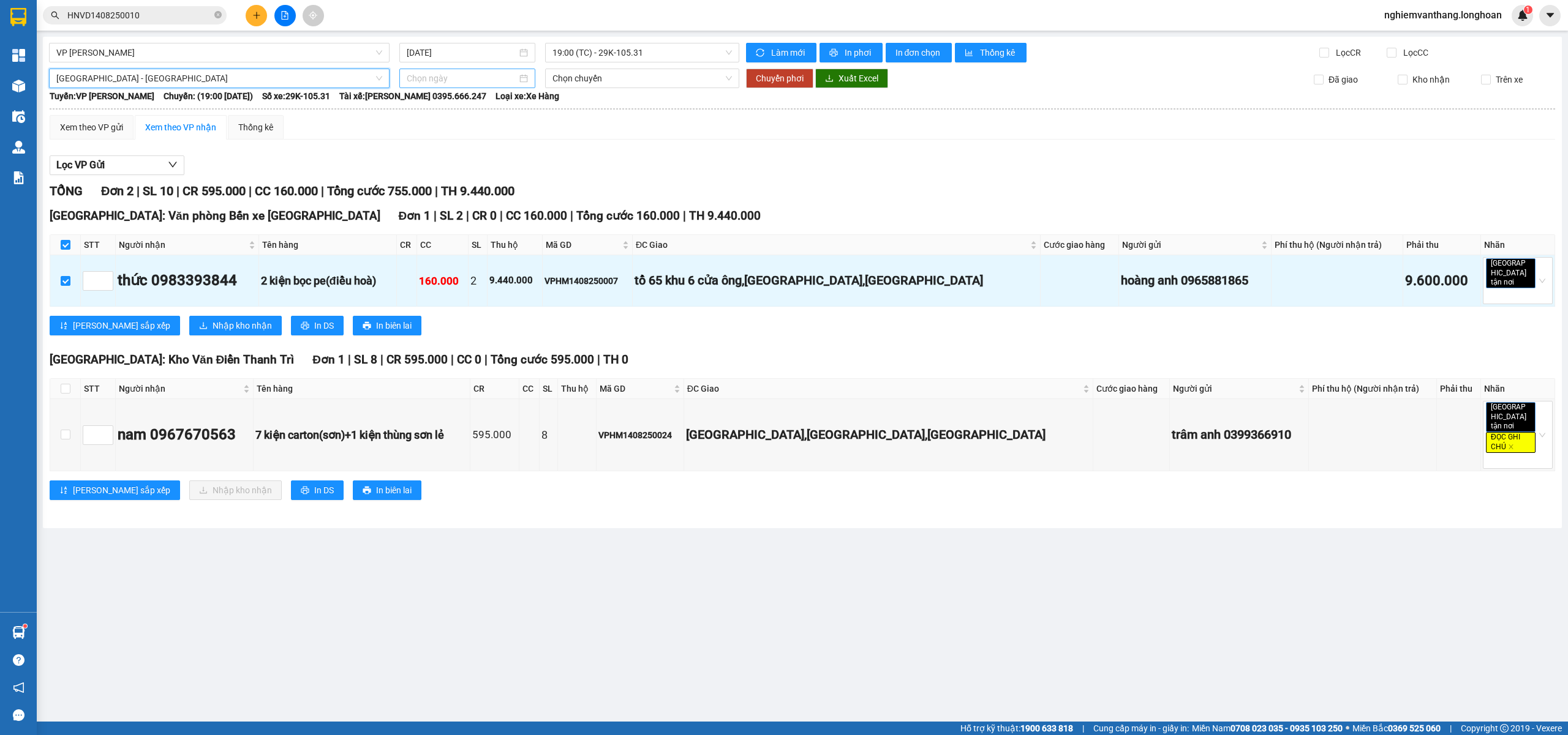
click at [493, 73] on input at bounding box center [461, 78] width 110 height 14
type input "14/08/2025"
drag, startPoint x: 507, startPoint y: 184, endPoint x: 525, endPoint y: 179, distance: 18.7
click at [507, 184] on div "14" at bounding box center [506, 186] width 15 height 15
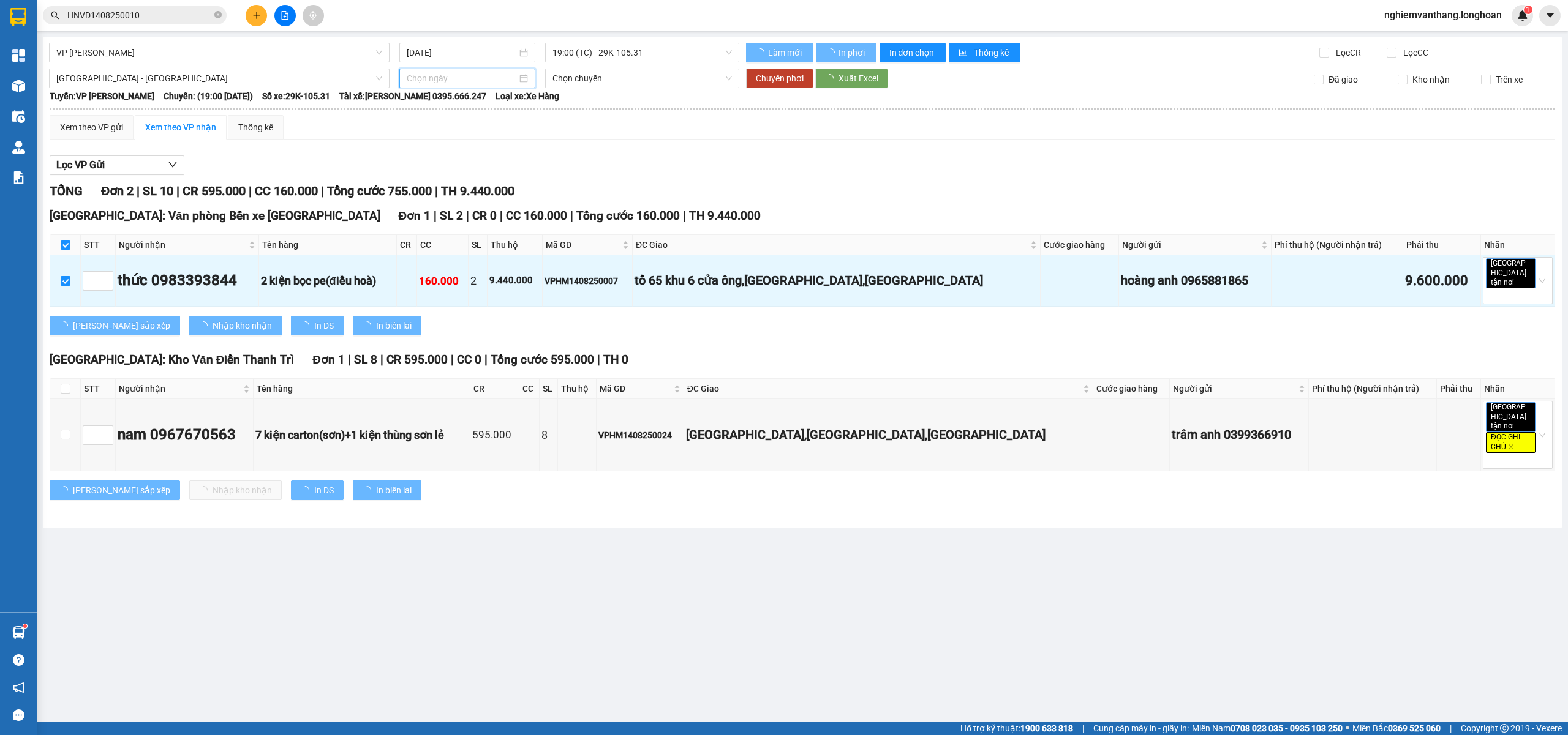
type input "14/08/2025"
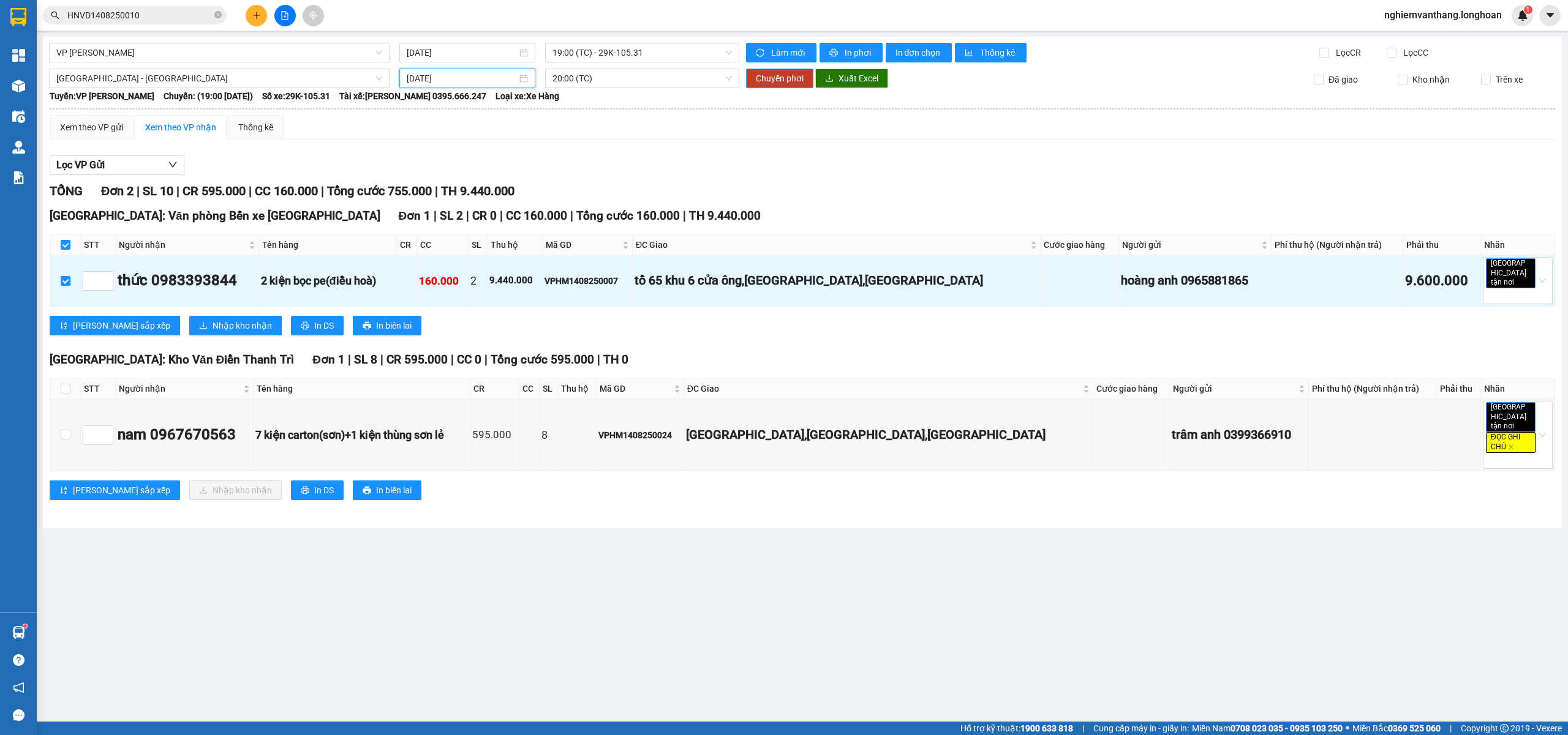
click at [773, 86] on button "Chuyển phơi" at bounding box center [779, 78] width 67 height 20
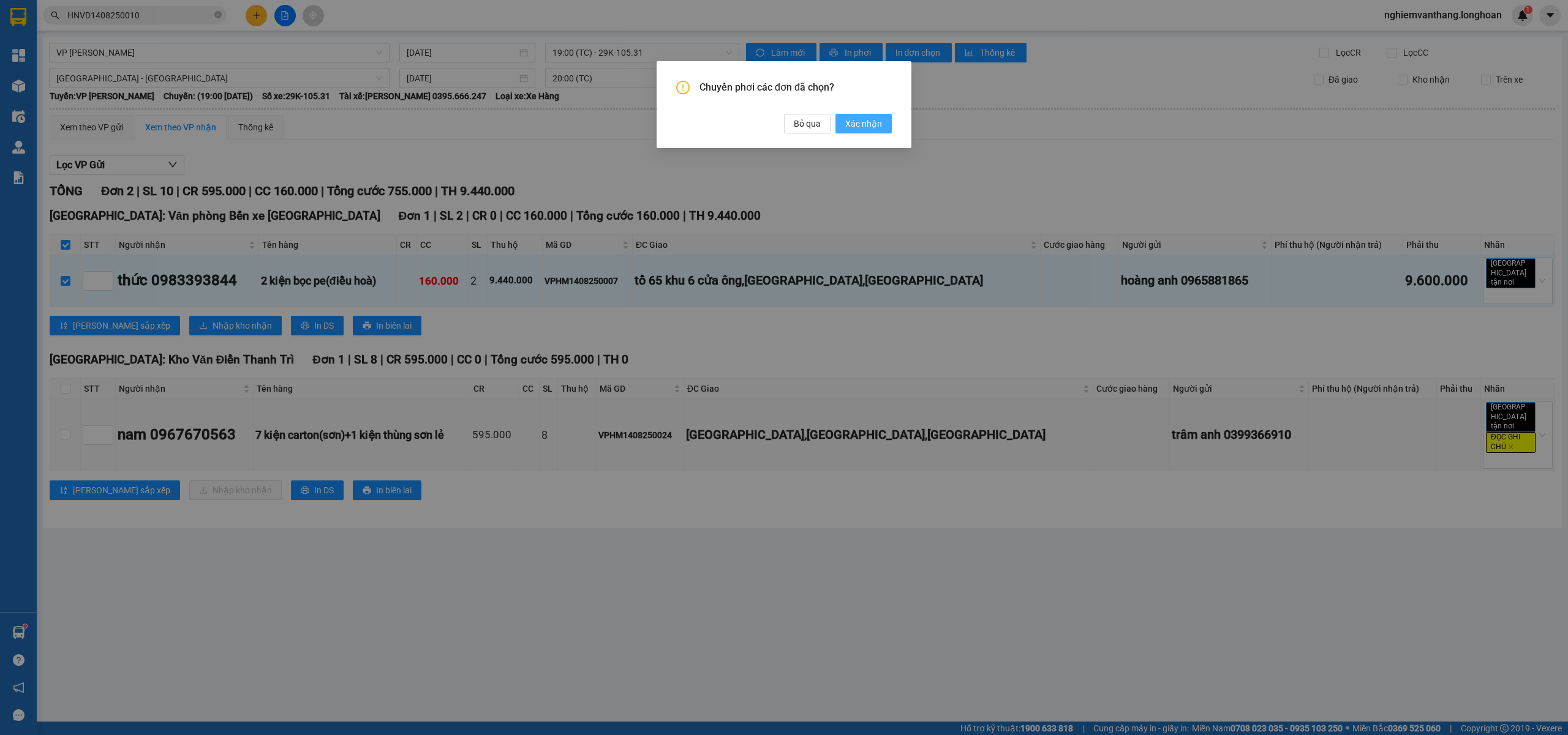
click at [852, 119] on span "Xác nhận" at bounding box center [863, 124] width 37 height 14
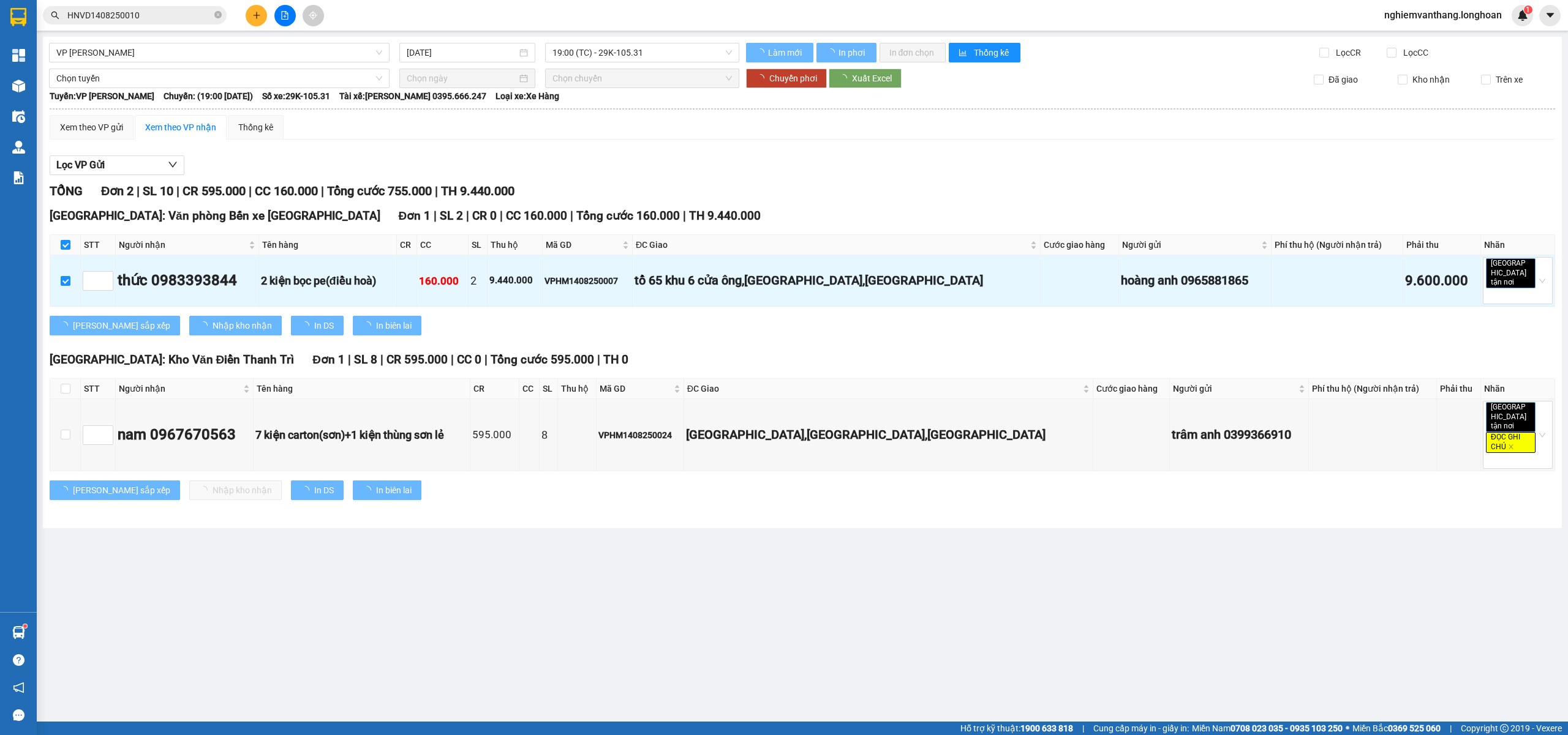
checkbox input "false"
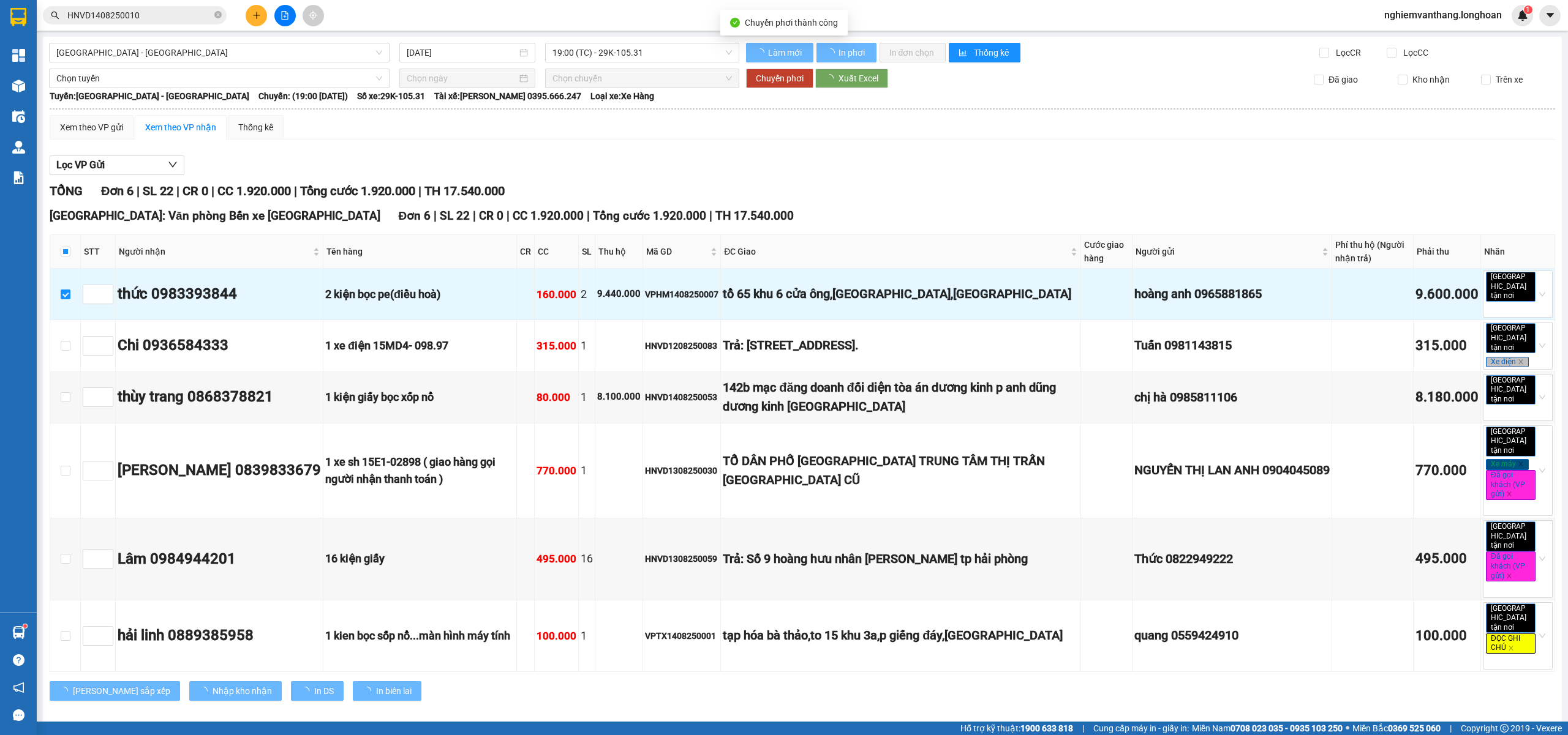
checkbox input "false"
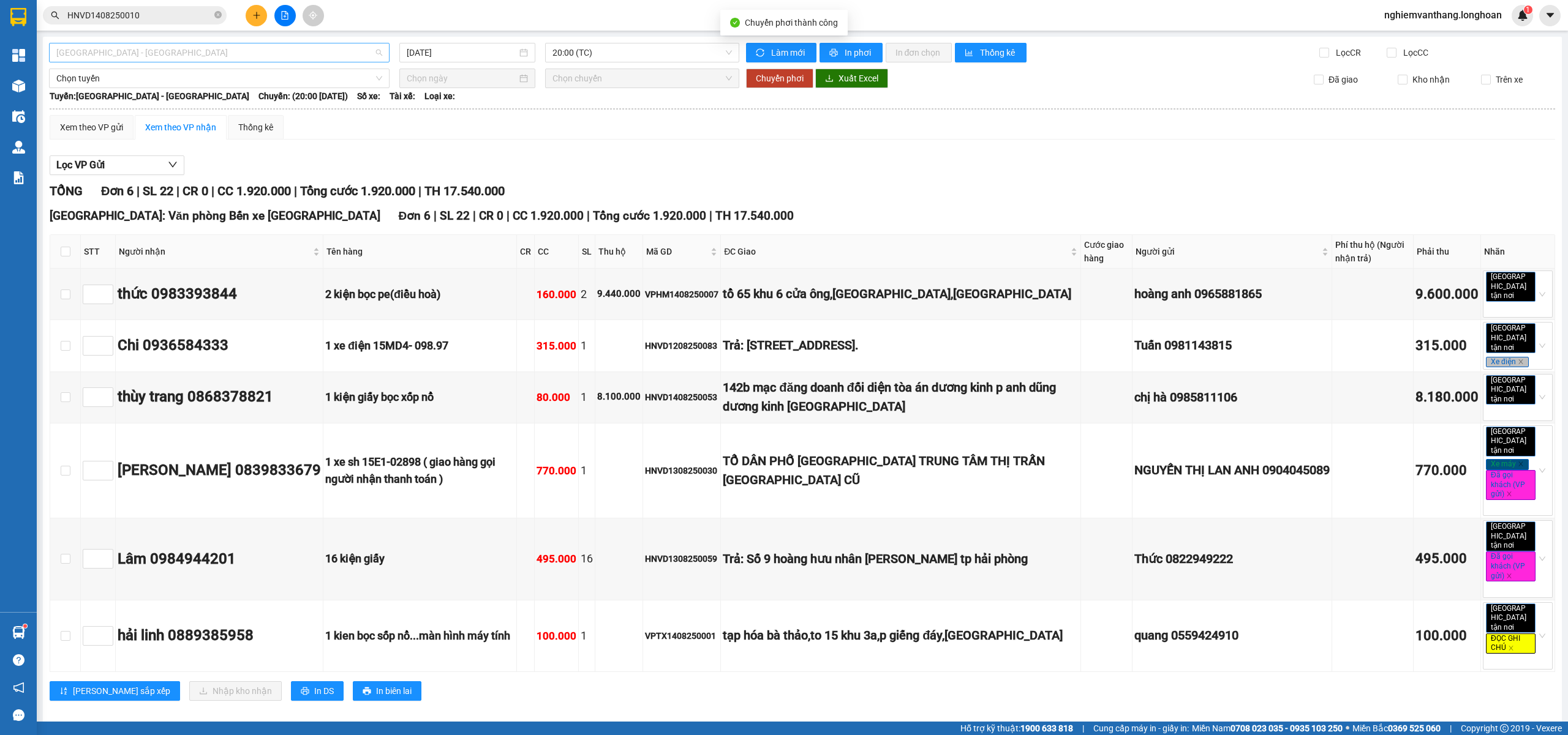
click at [124, 49] on span "Hà Nội - Hải Phòng" at bounding box center [219, 52] width 326 height 19
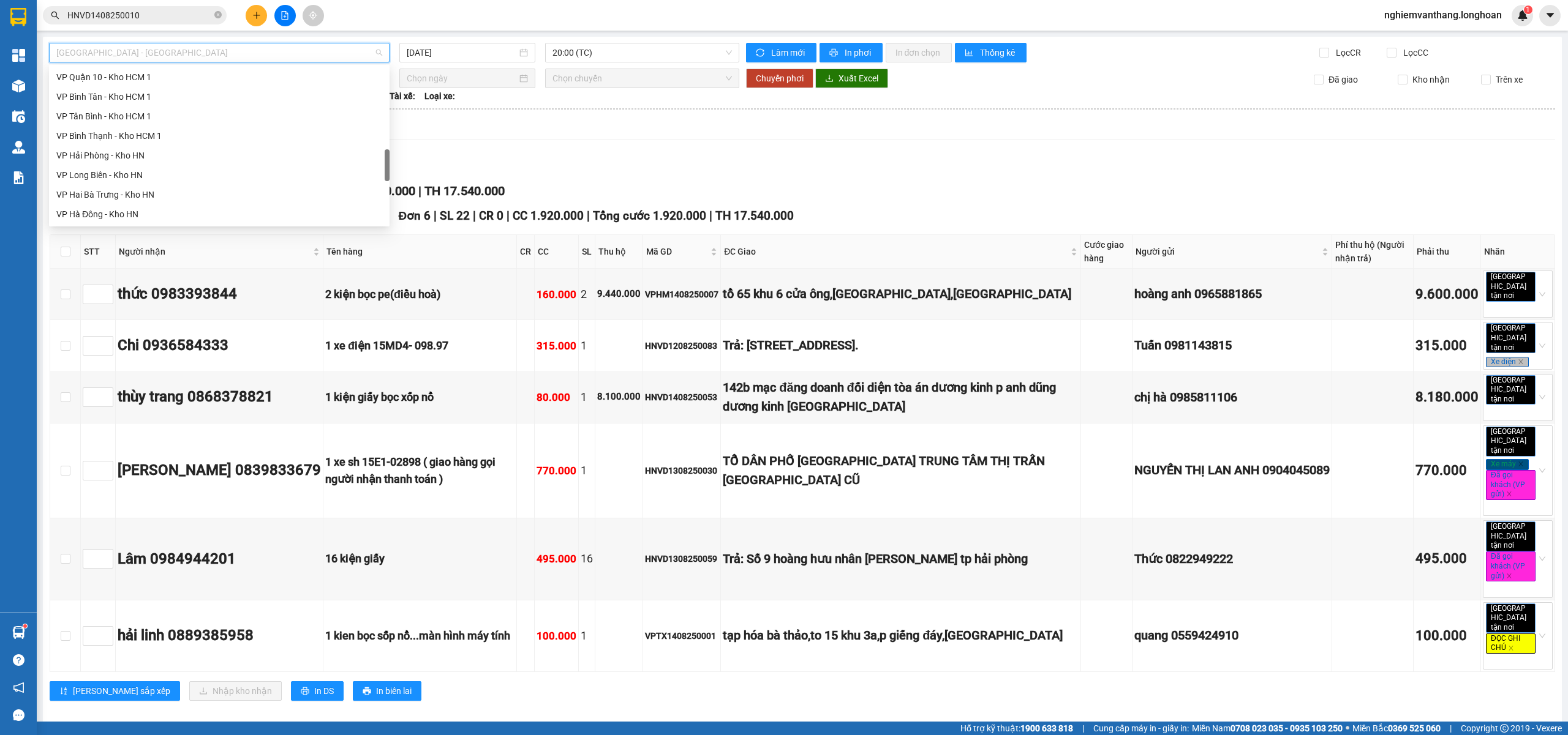
scroll to position [610, 0]
click at [117, 169] on div "VP Hoàng Mai - Kho HN" at bounding box center [219, 172] width 326 height 14
type input "14/08/2025"
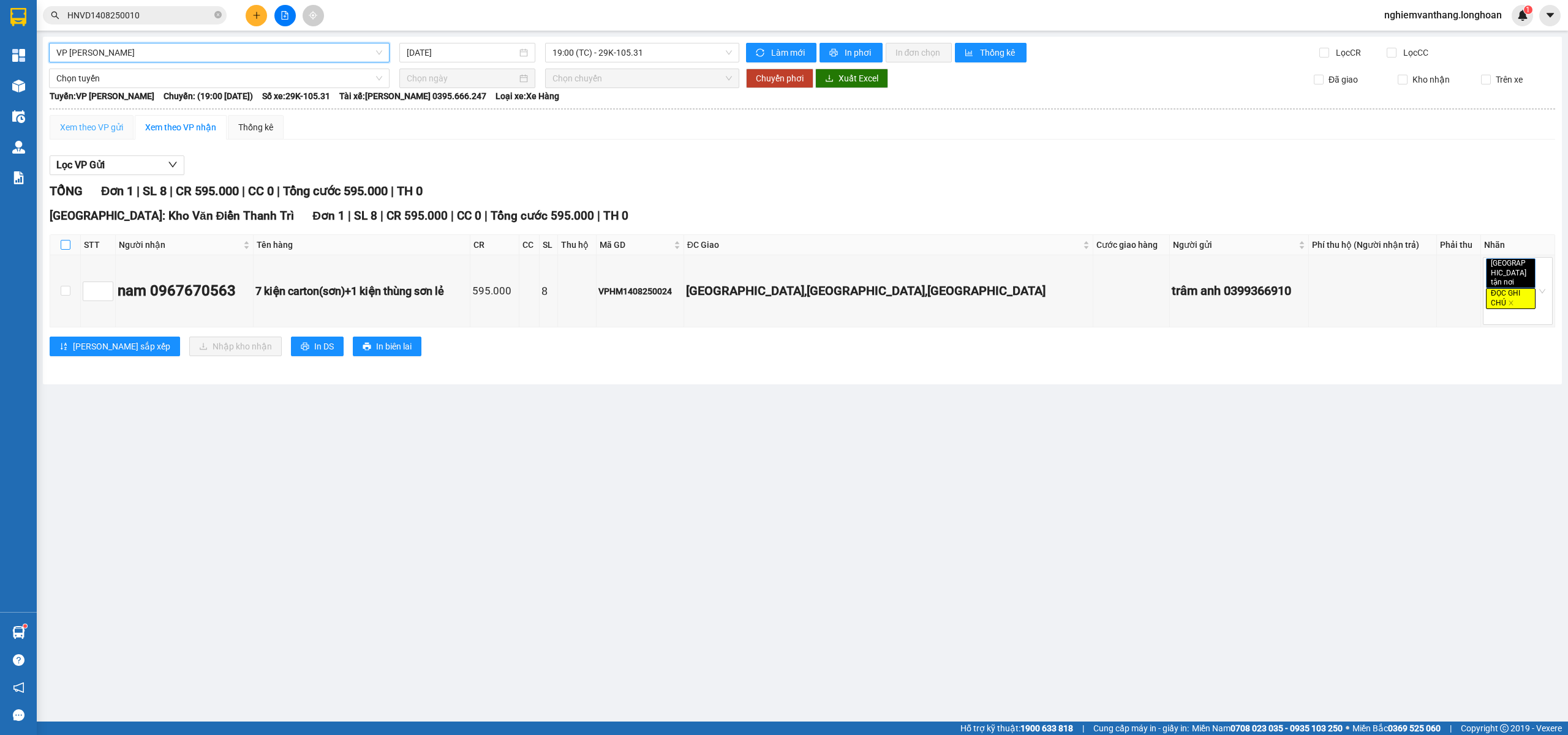
drag, startPoint x: 67, startPoint y: 243, endPoint x: 82, endPoint y: 138, distance: 106.1
click at [67, 244] on input "checkbox" at bounding box center [65, 244] width 10 height 10
checkbox input "true"
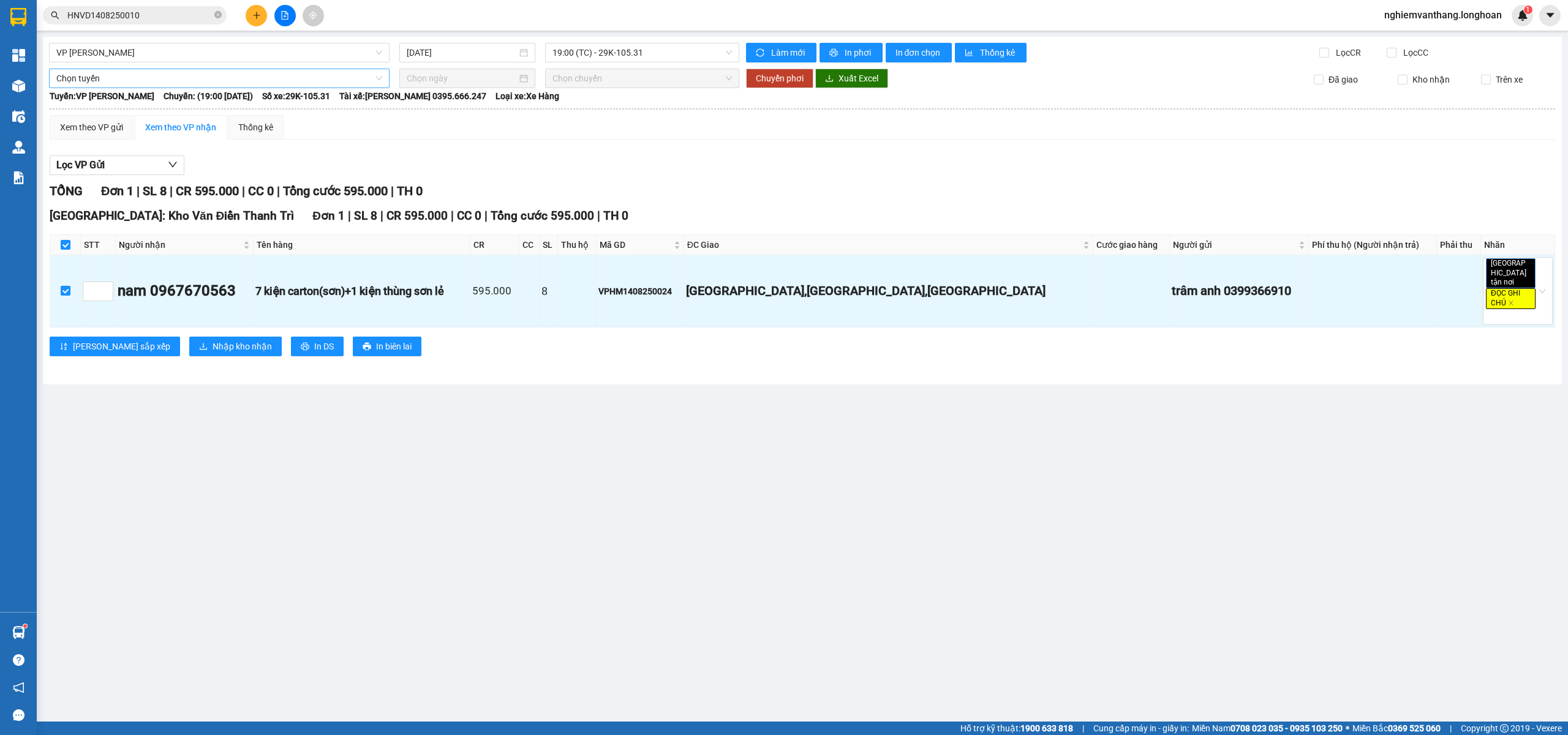
click at [134, 78] on span "Chọn tuyến" at bounding box center [219, 78] width 326 height 19
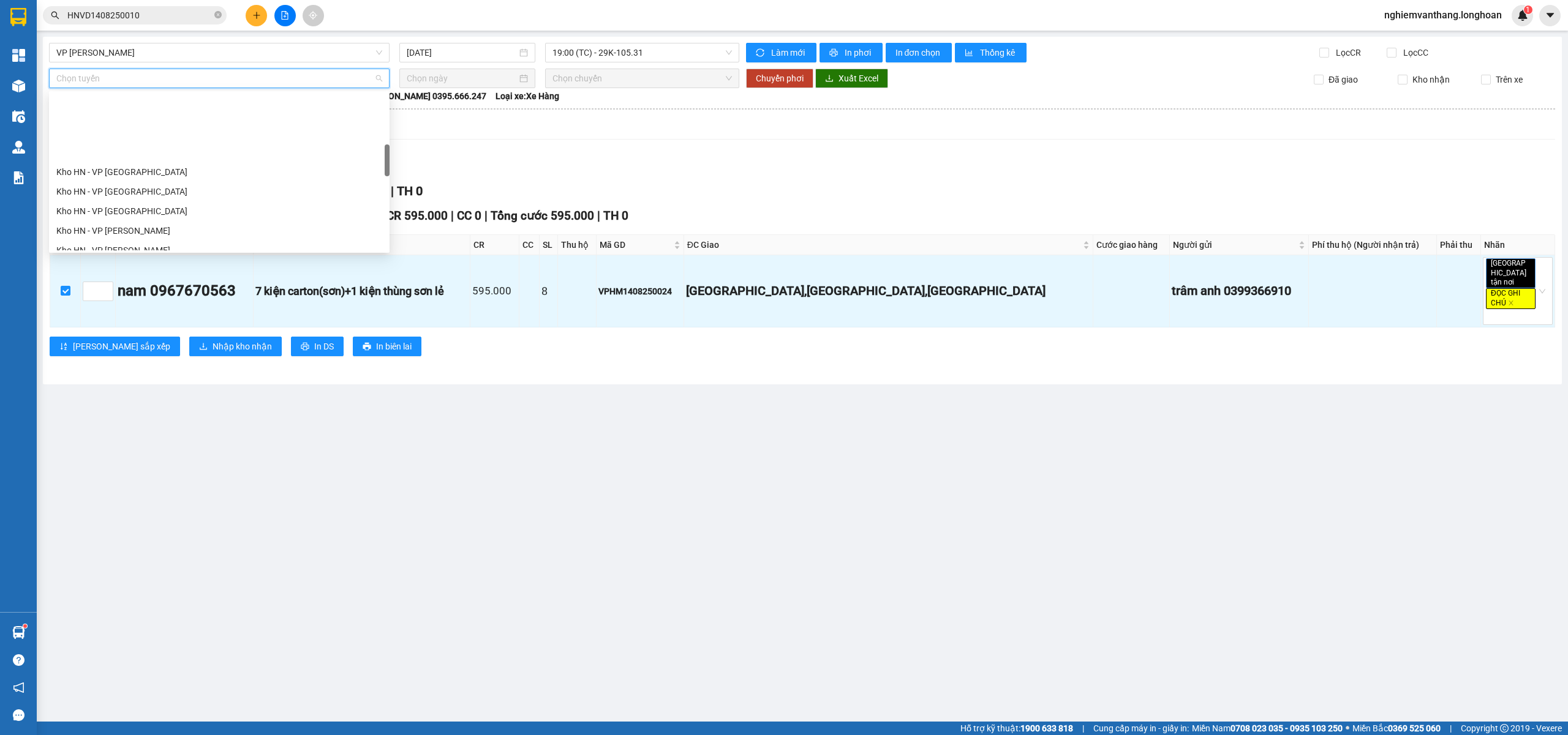
scroll to position [326, 0]
click at [165, 226] on div "[GEOGRAPHIC_DATA] - Các tỉnh miền Bắc" at bounding box center [219, 228] width 326 height 14
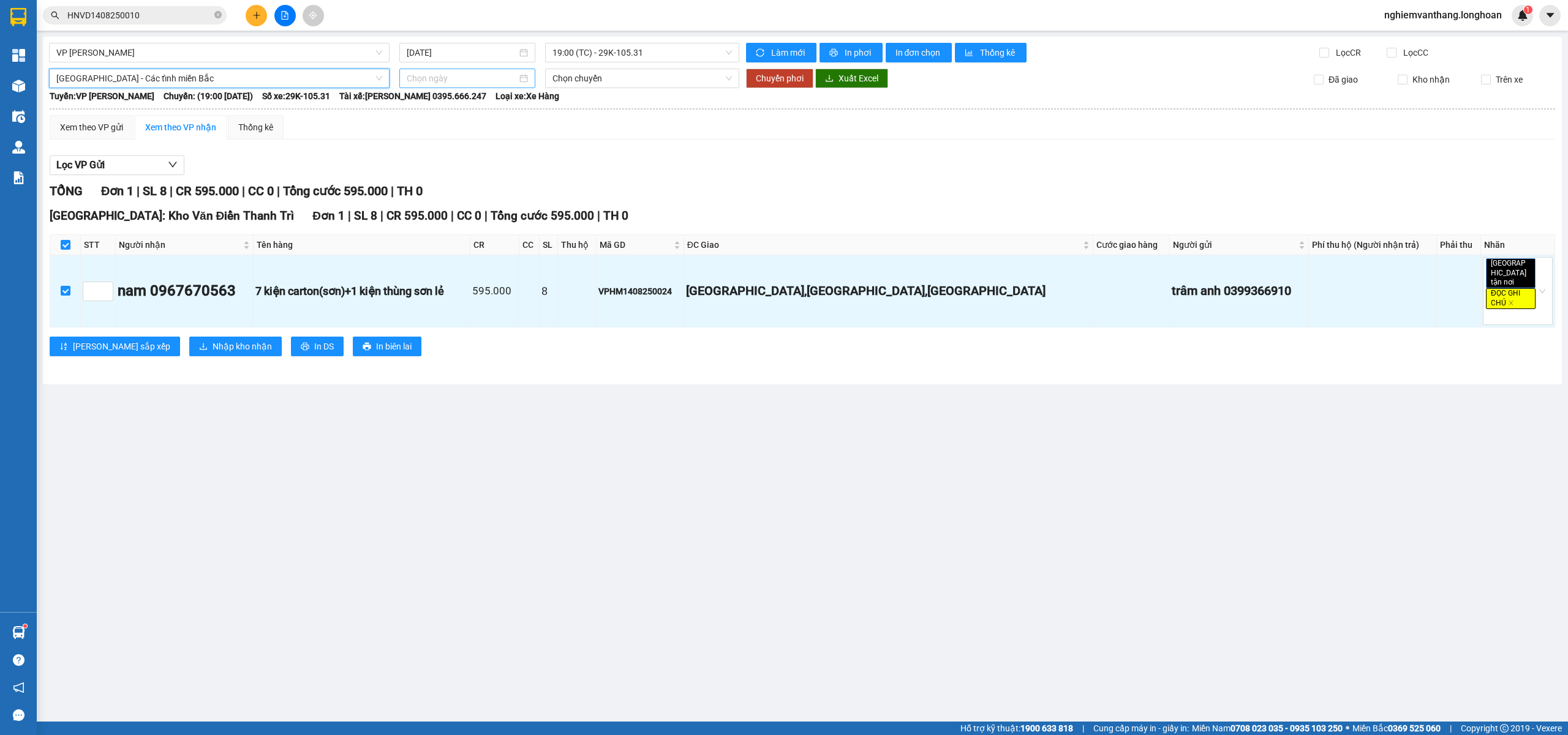
click at [415, 83] on input at bounding box center [461, 78] width 110 height 14
type input "15/08/2025"
click at [531, 187] on div "15" at bounding box center [528, 186] width 15 height 15
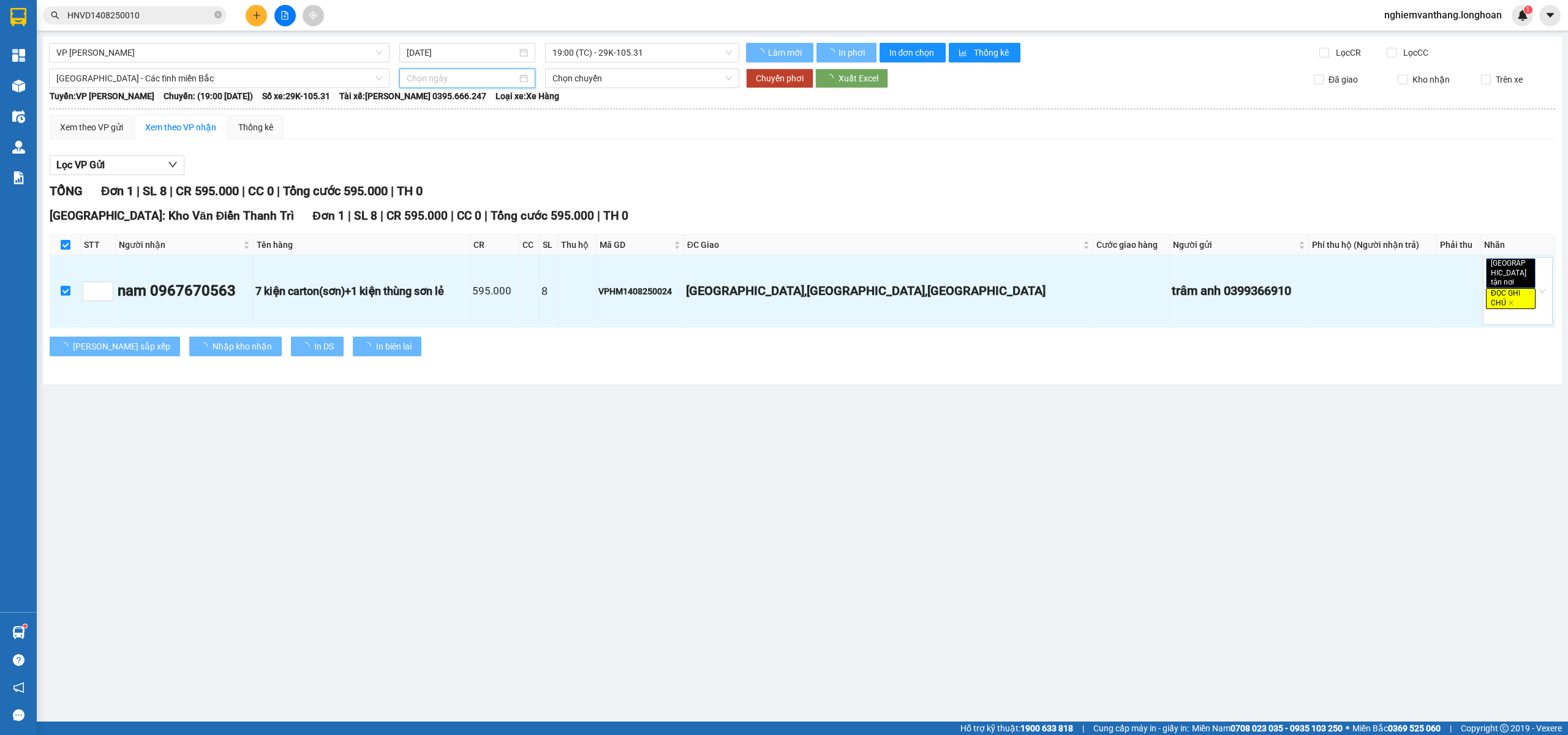
type input "15/08/2025"
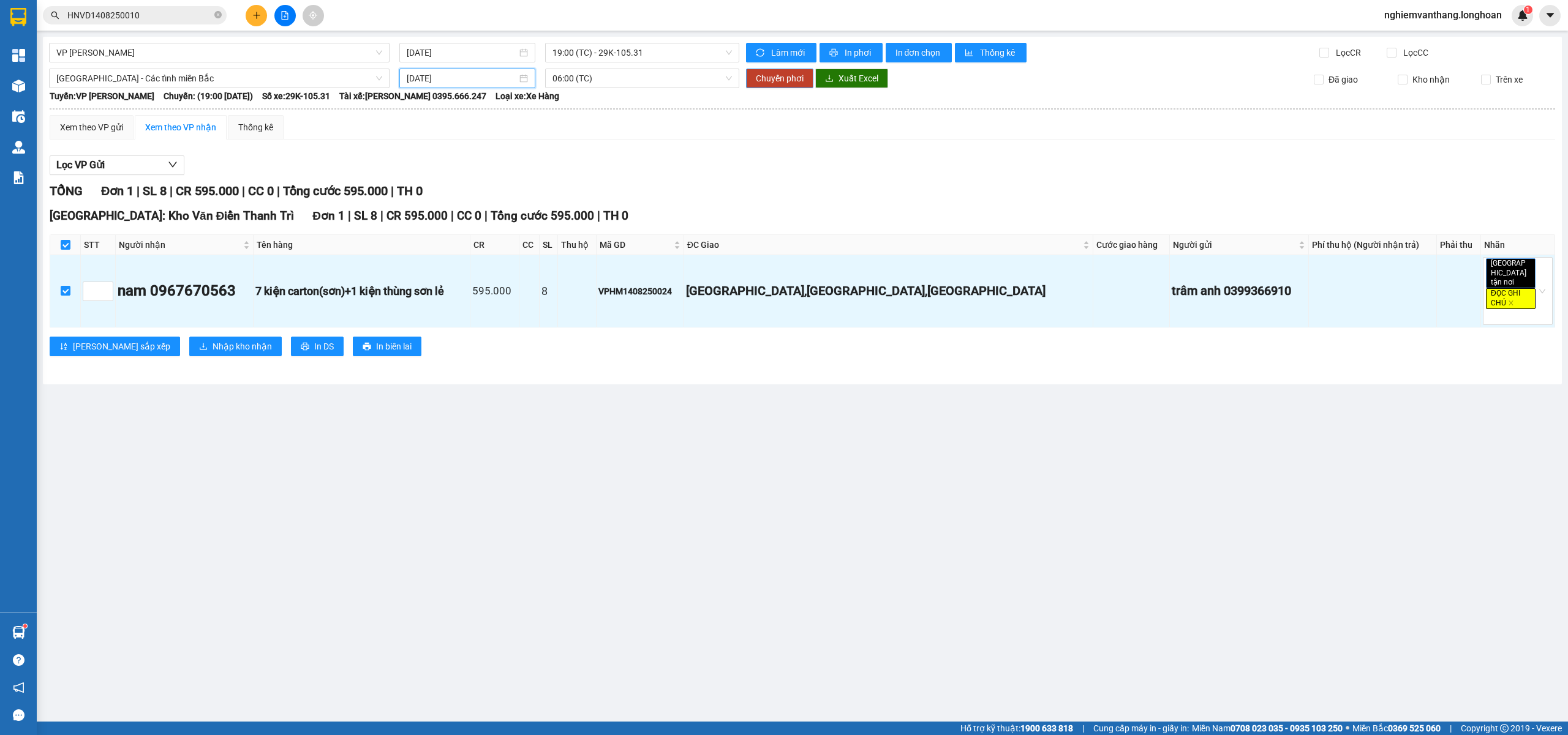
click at [792, 84] on span "Chuyển phơi" at bounding box center [779, 78] width 48 height 14
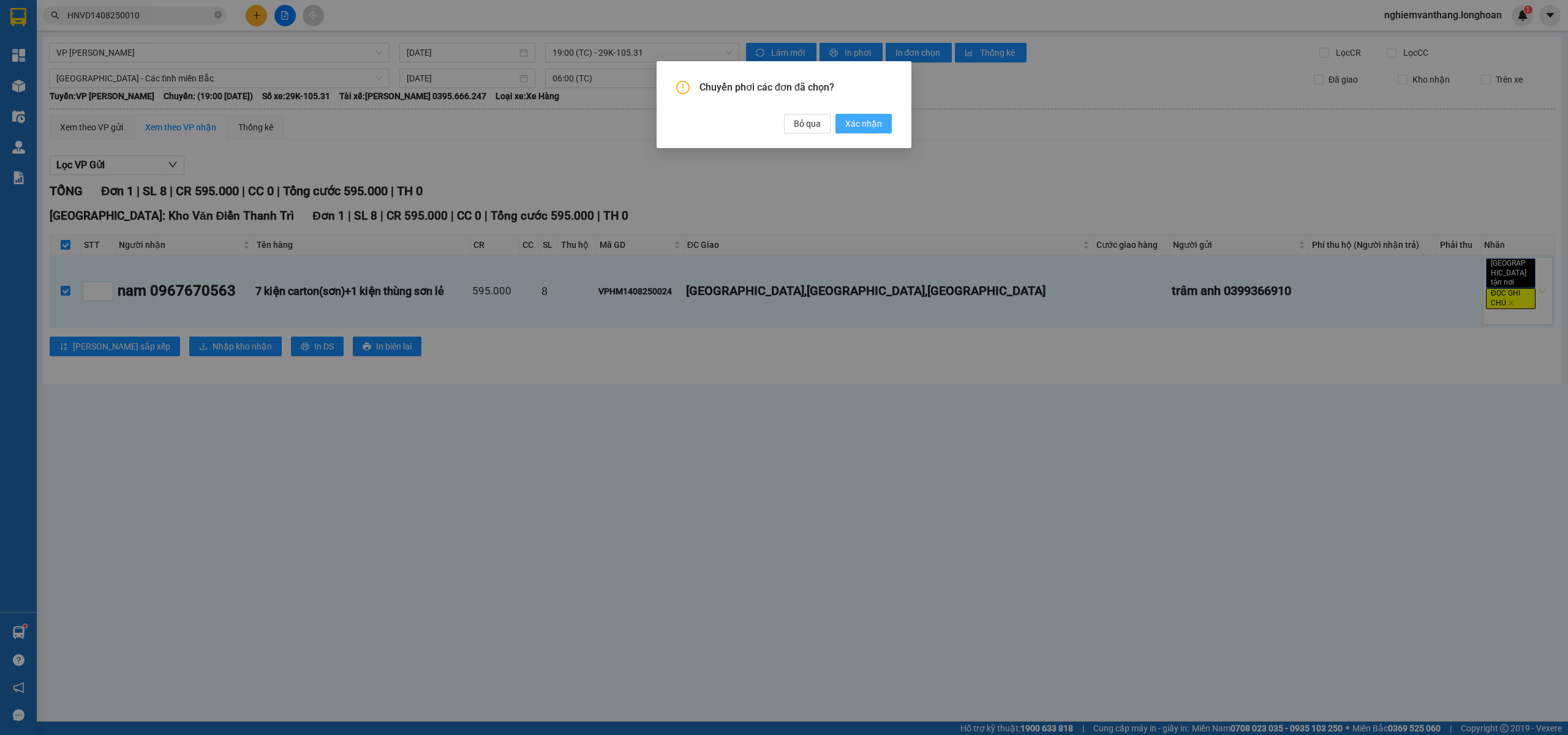
click at [866, 131] on span "Xác nhận" at bounding box center [863, 124] width 37 height 14
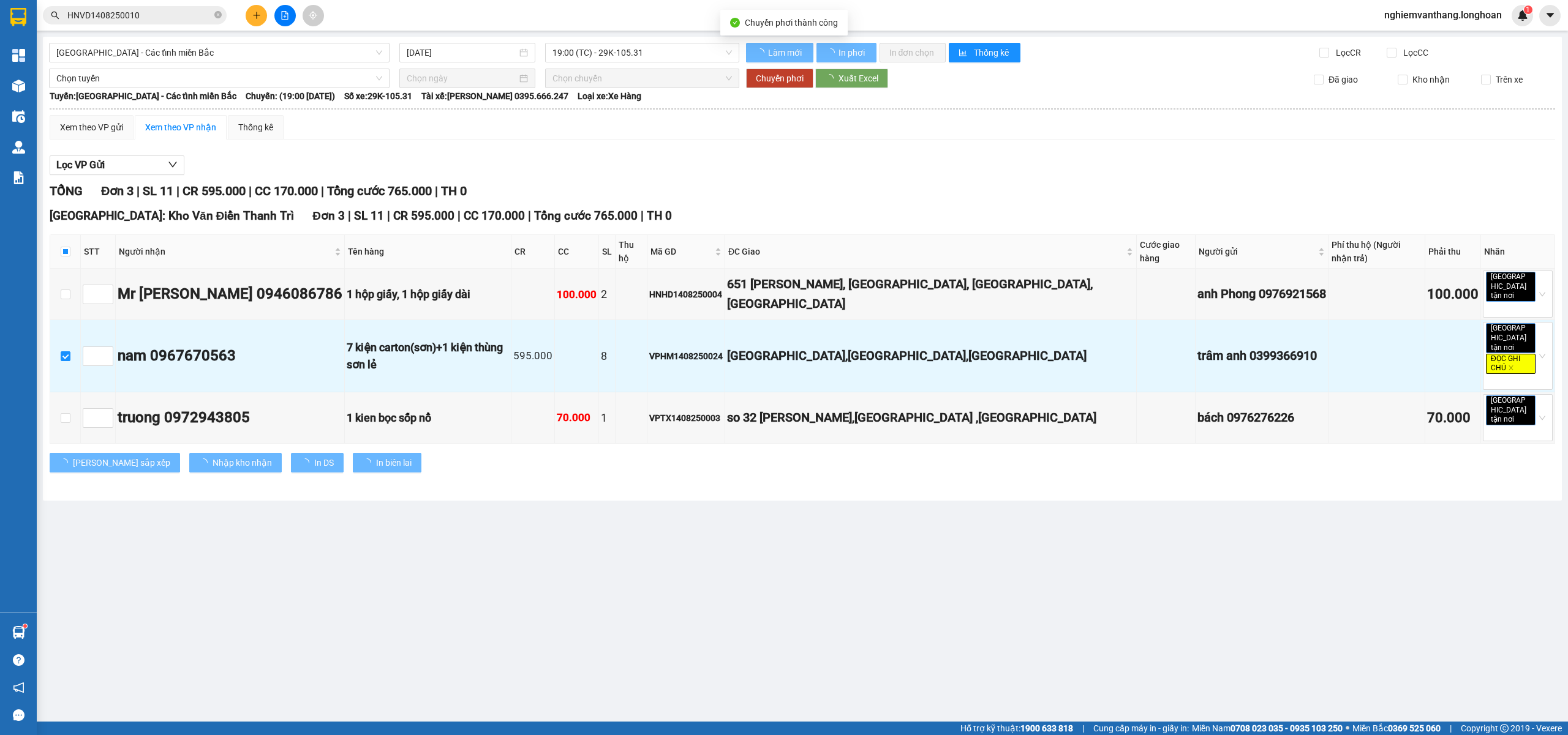
checkbox input "false"
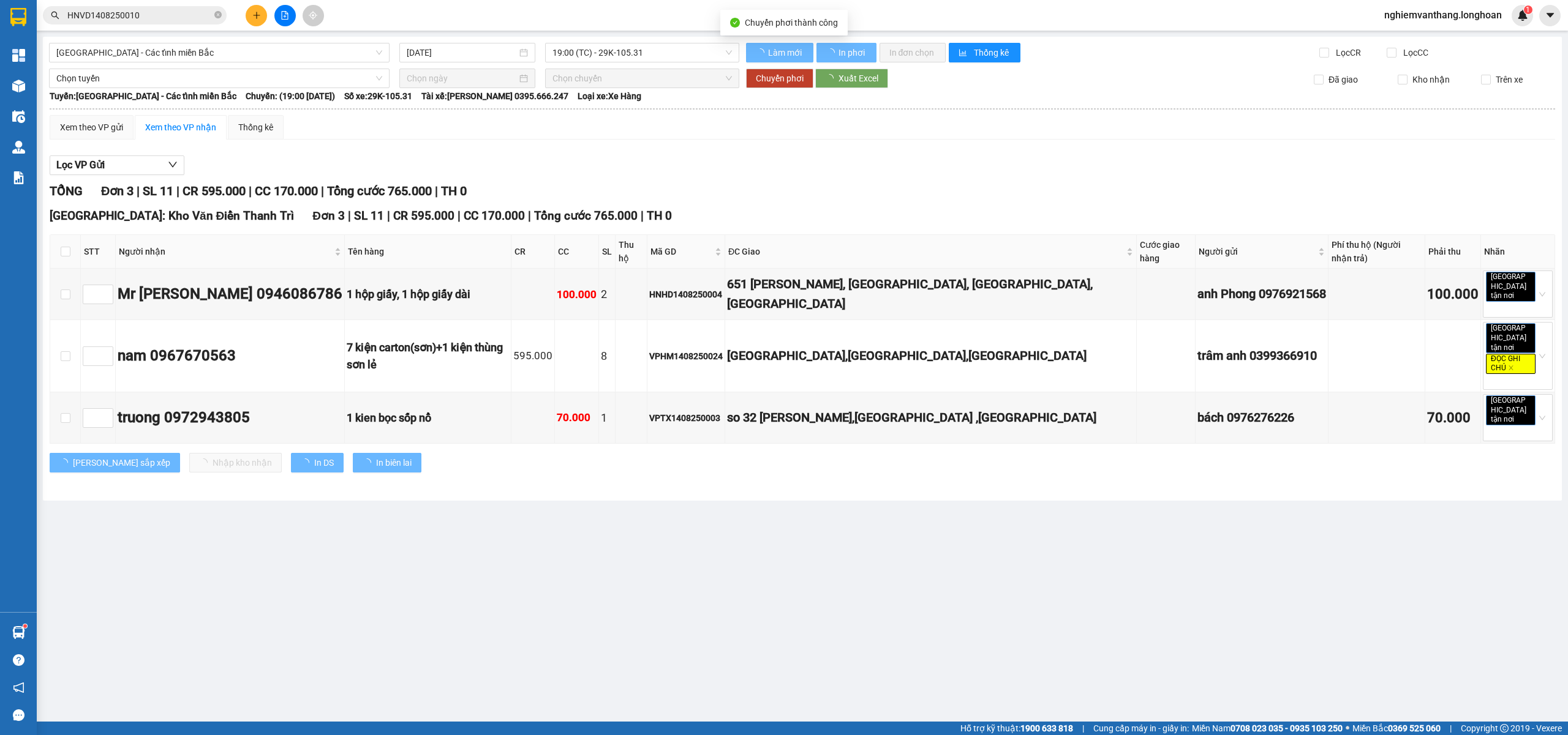
type input "15/08/2025"
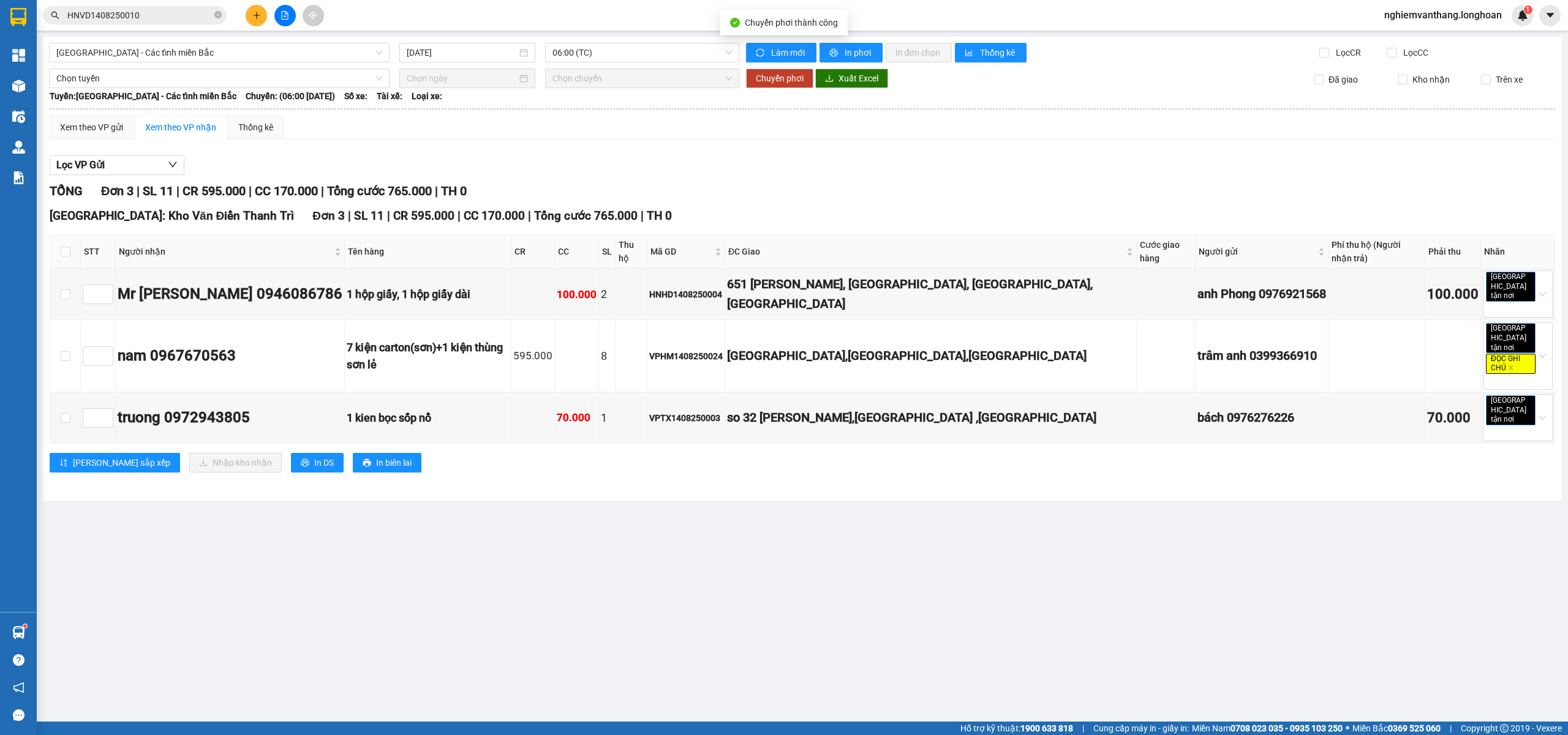
click at [714, 155] on div "Lọc VP Gửi TỔNG Đơn 3 | SL 11 | CR 595.000 | CC 170.000 | Tổng cước 765.000 | …" at bounding box center [802, 319] width 1506 height 338
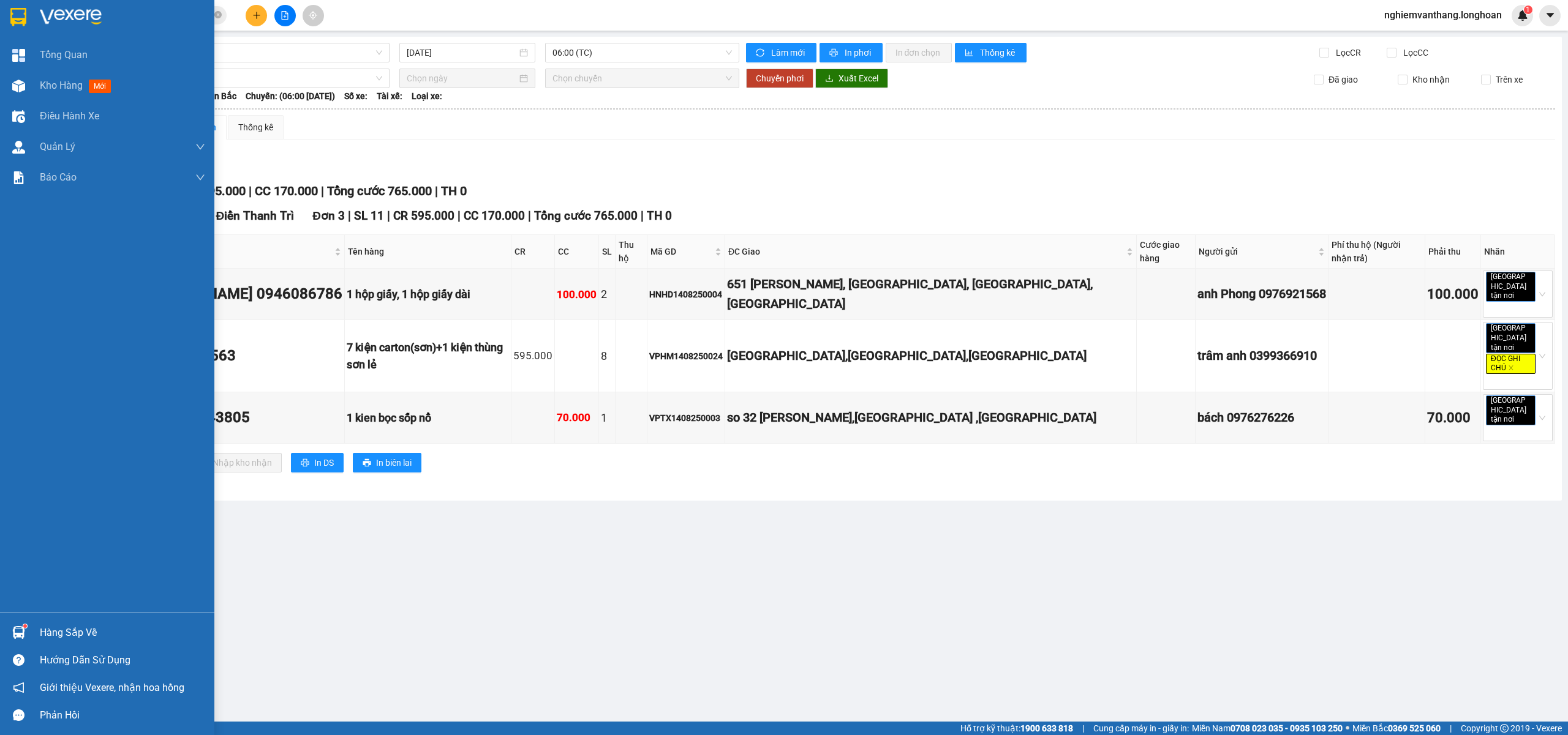
click at [20, 20] on img at bounding box center [19, 17] width 16 height 19
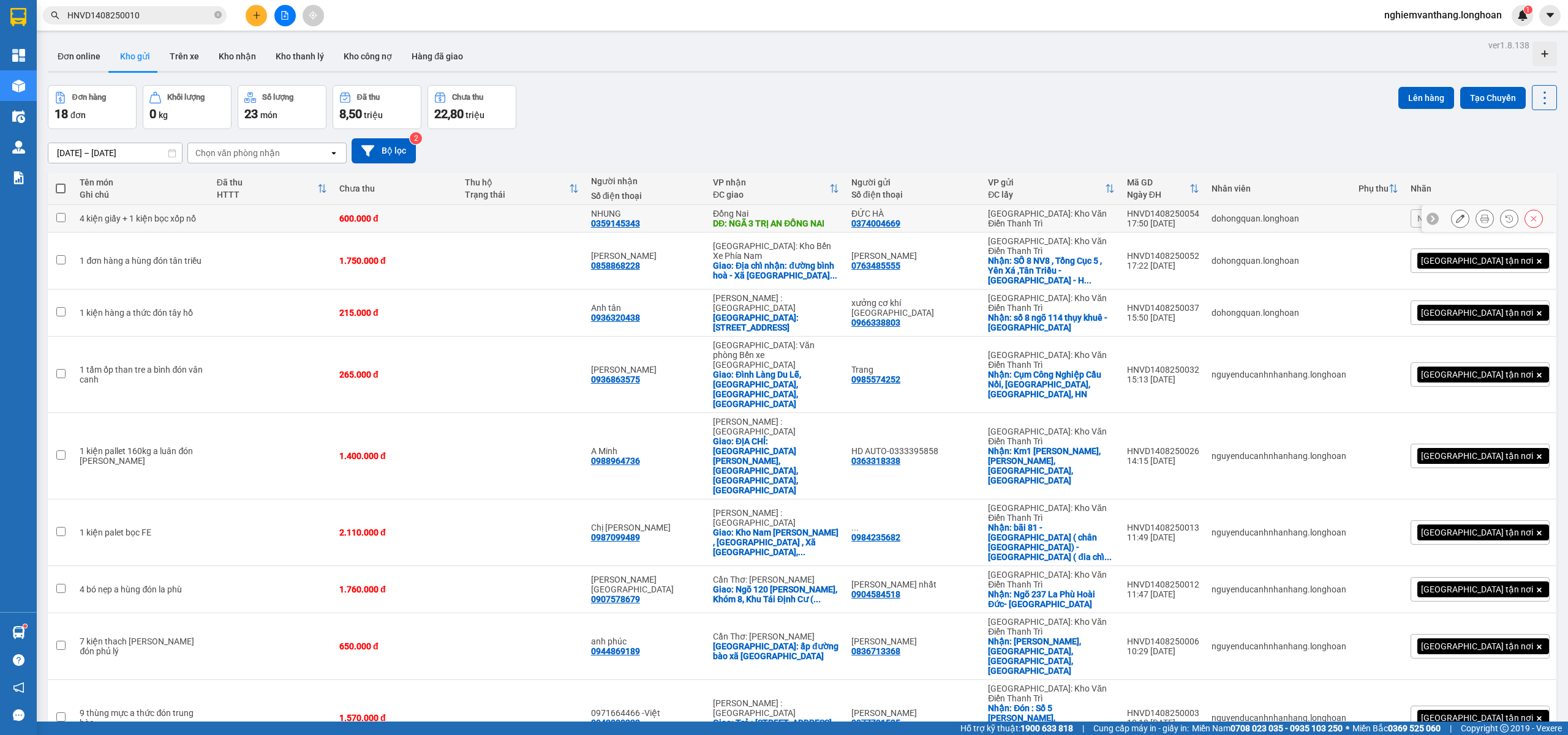
click at [232, 210] on td at bounding box center [272, 219] width 123 height 28
checkbox input "true"
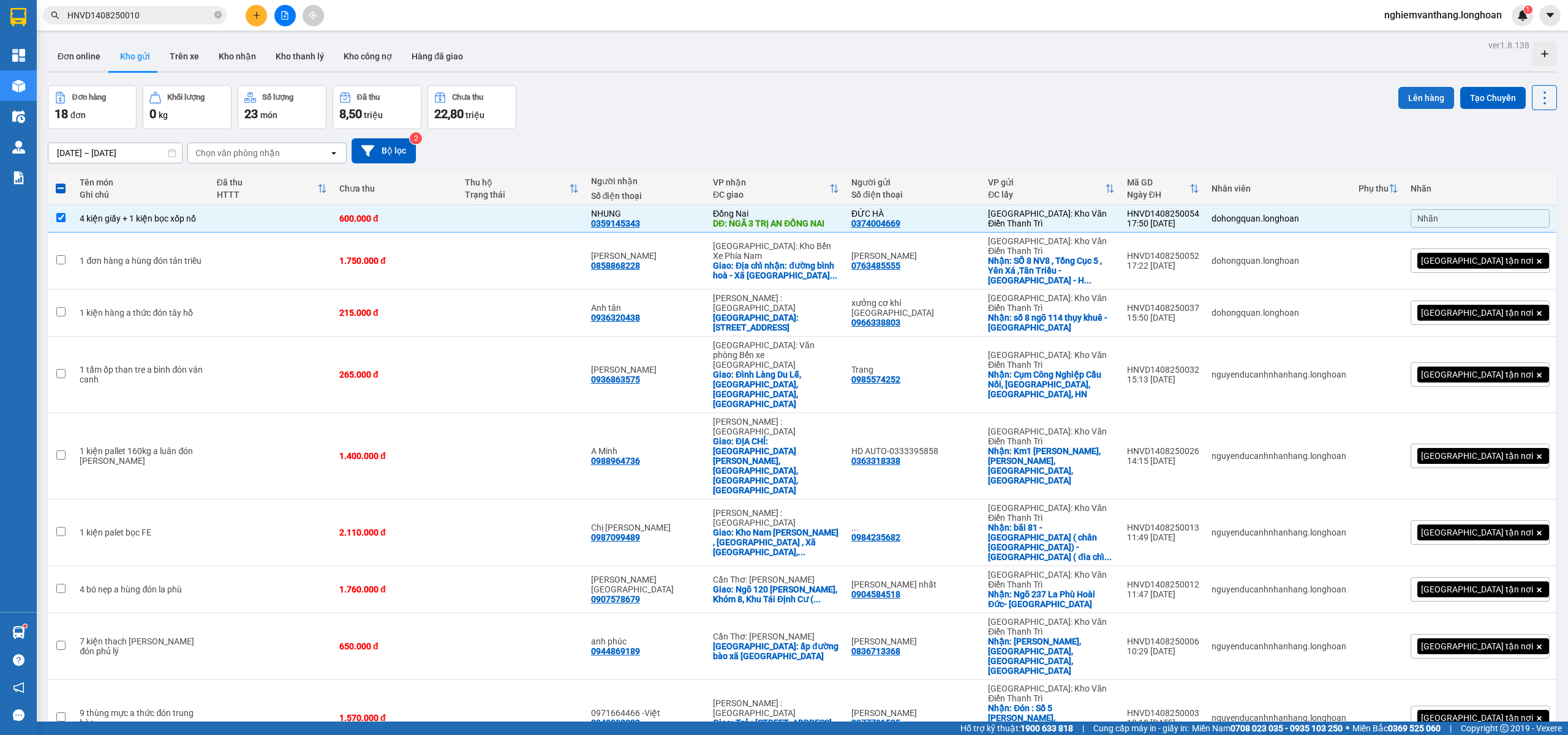
click at [1400, 91] on button "Lên hàng" at bounding box center [1425, 98] width 55 height 22
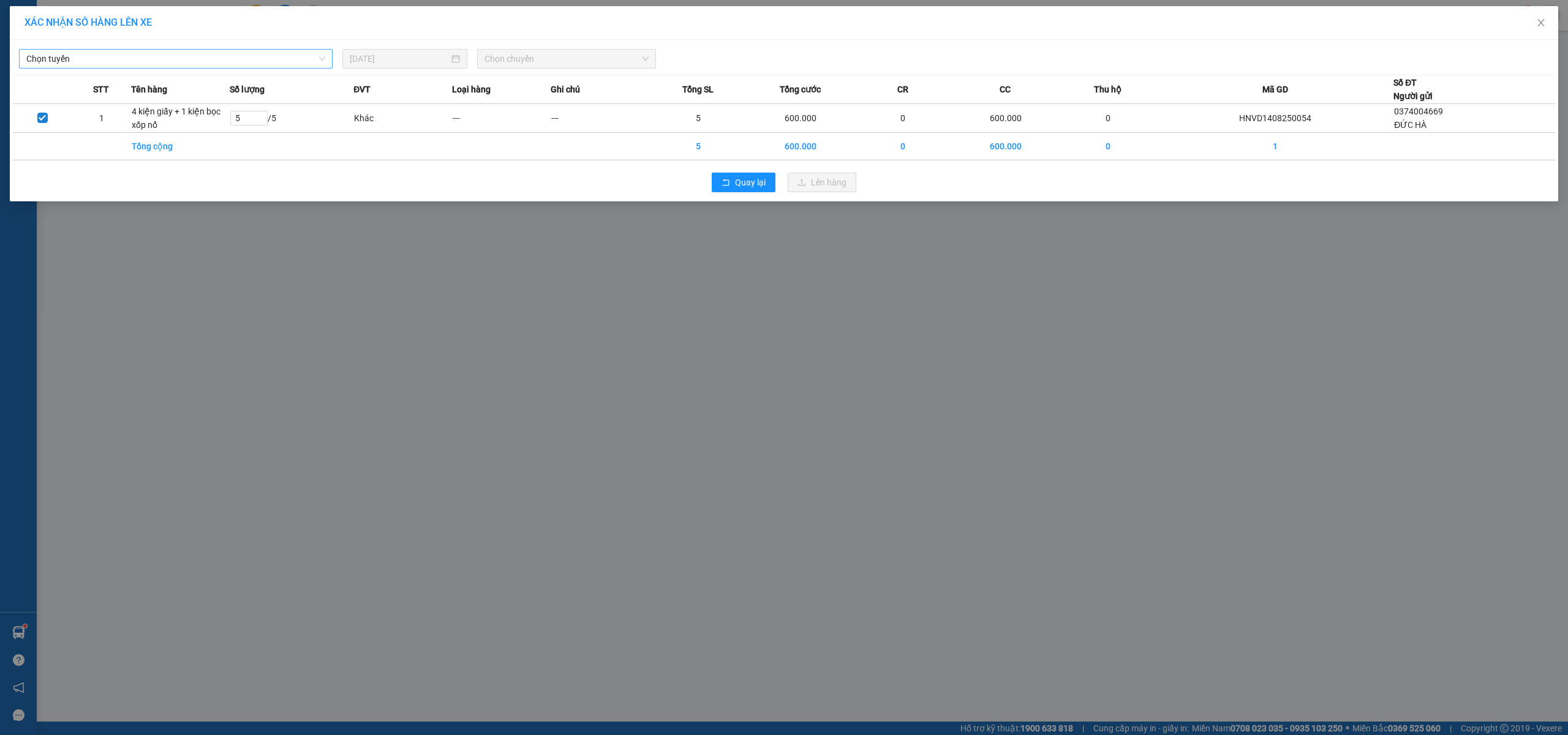
click at [71, 51] on span "Chọn tuyến" at bounding box center [176, 58] width 299 height 19
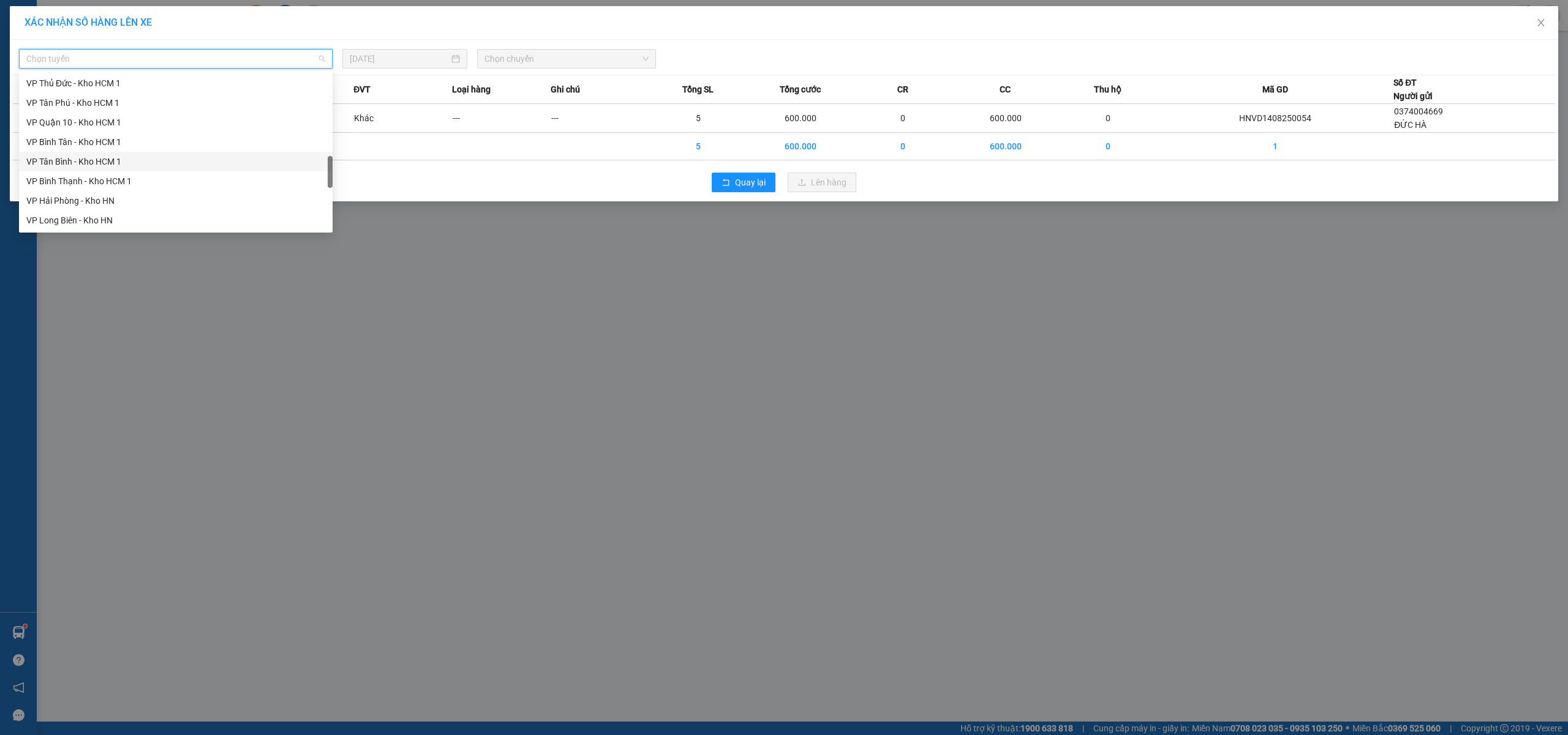
scroll to position [803, 0]
click at [104, 146] on div "Bắc Trung Nam QL1A" at bounding box center [176, 142] width 299 height 14
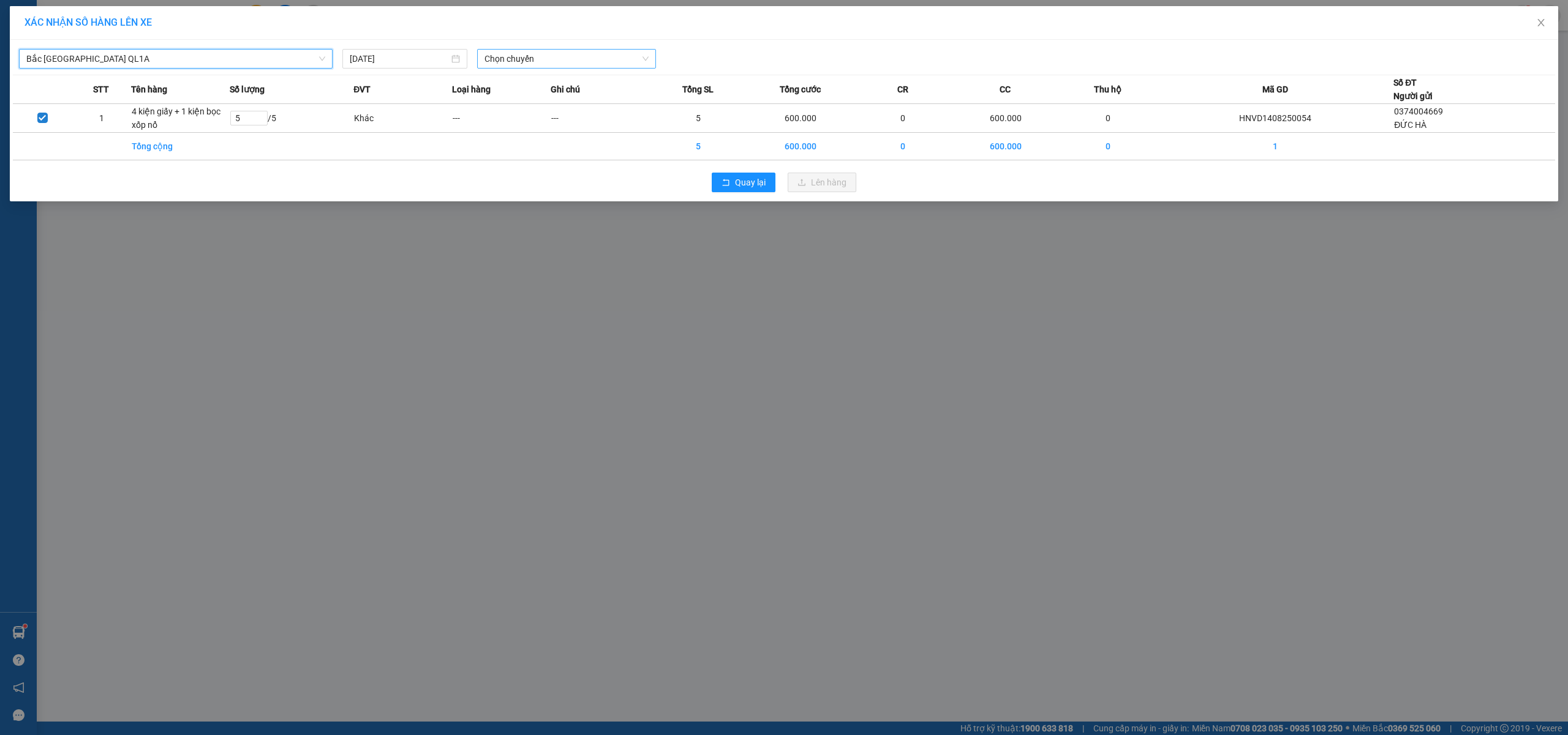
click at [527, 66] on span "Chọn chuyến" at bounding box center [566, 58] width 164 height 19
click at [527, 148] on div "23:00 (TC)" at bounding box center [532, 142] width 96 height 14
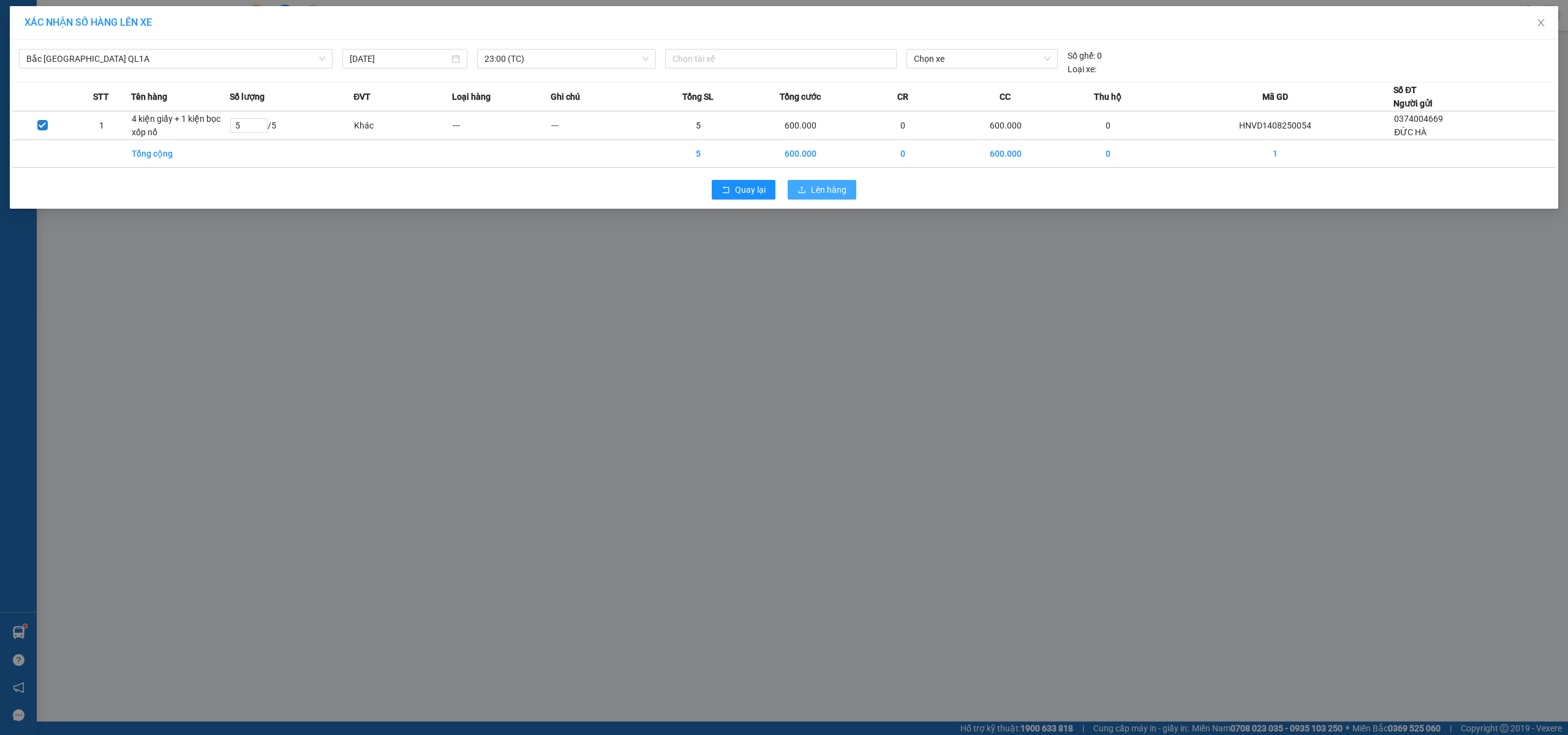
click at [847, 191] on button "Lên hàng" at bounding box center [822, 190] width 68 height 20
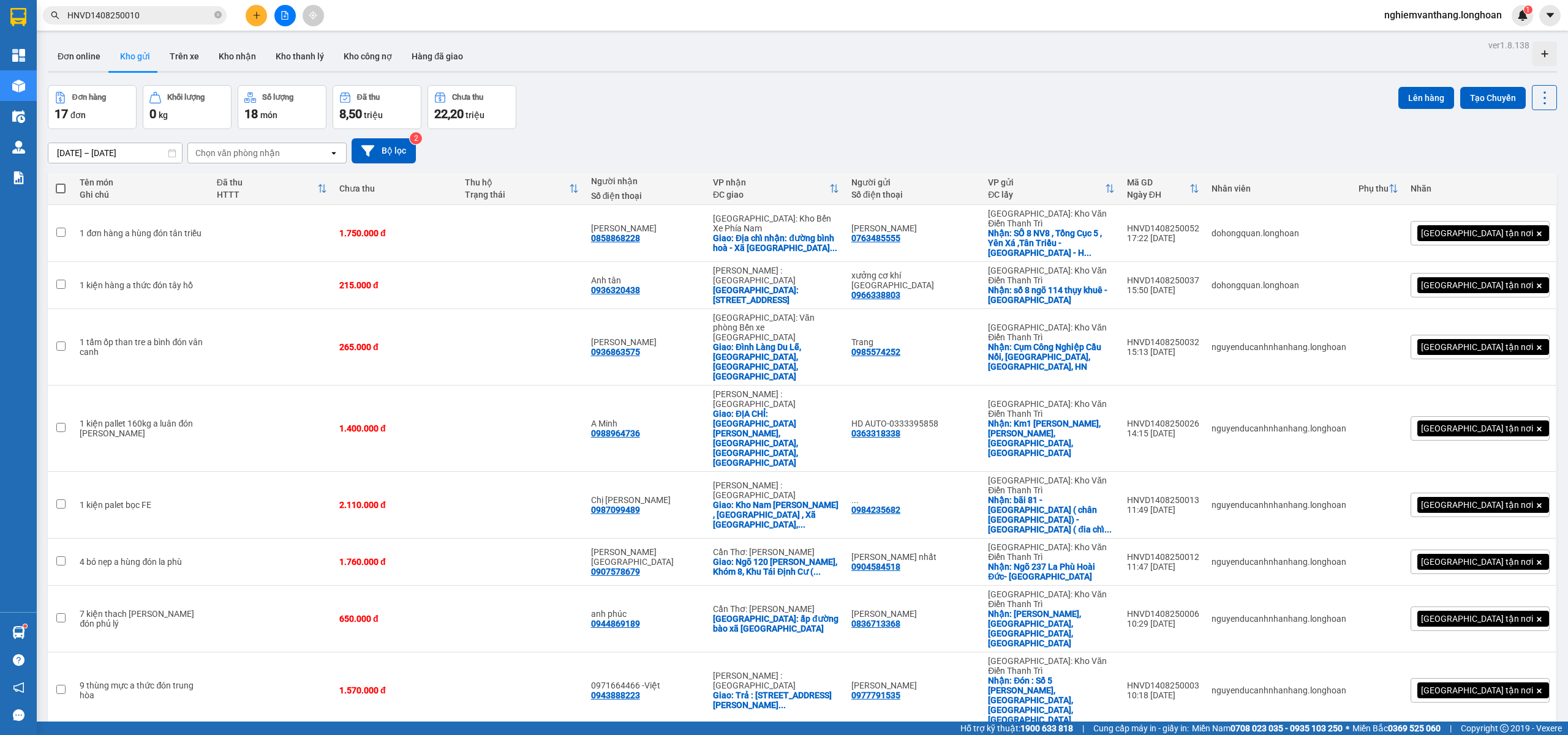
click at [292, 15] on button at bounding box center [285, 16] width 22 height 22
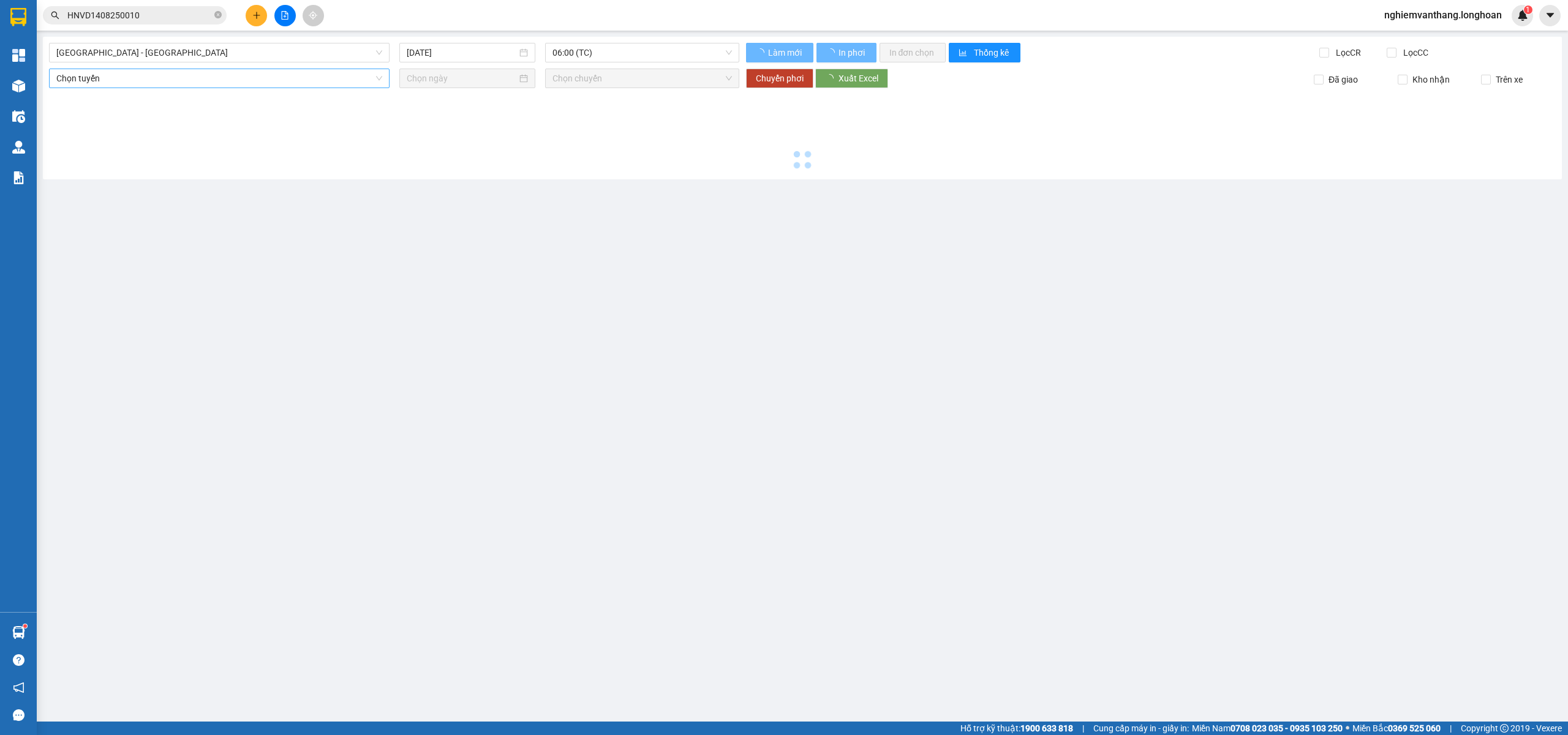
type input "14/08/2025"
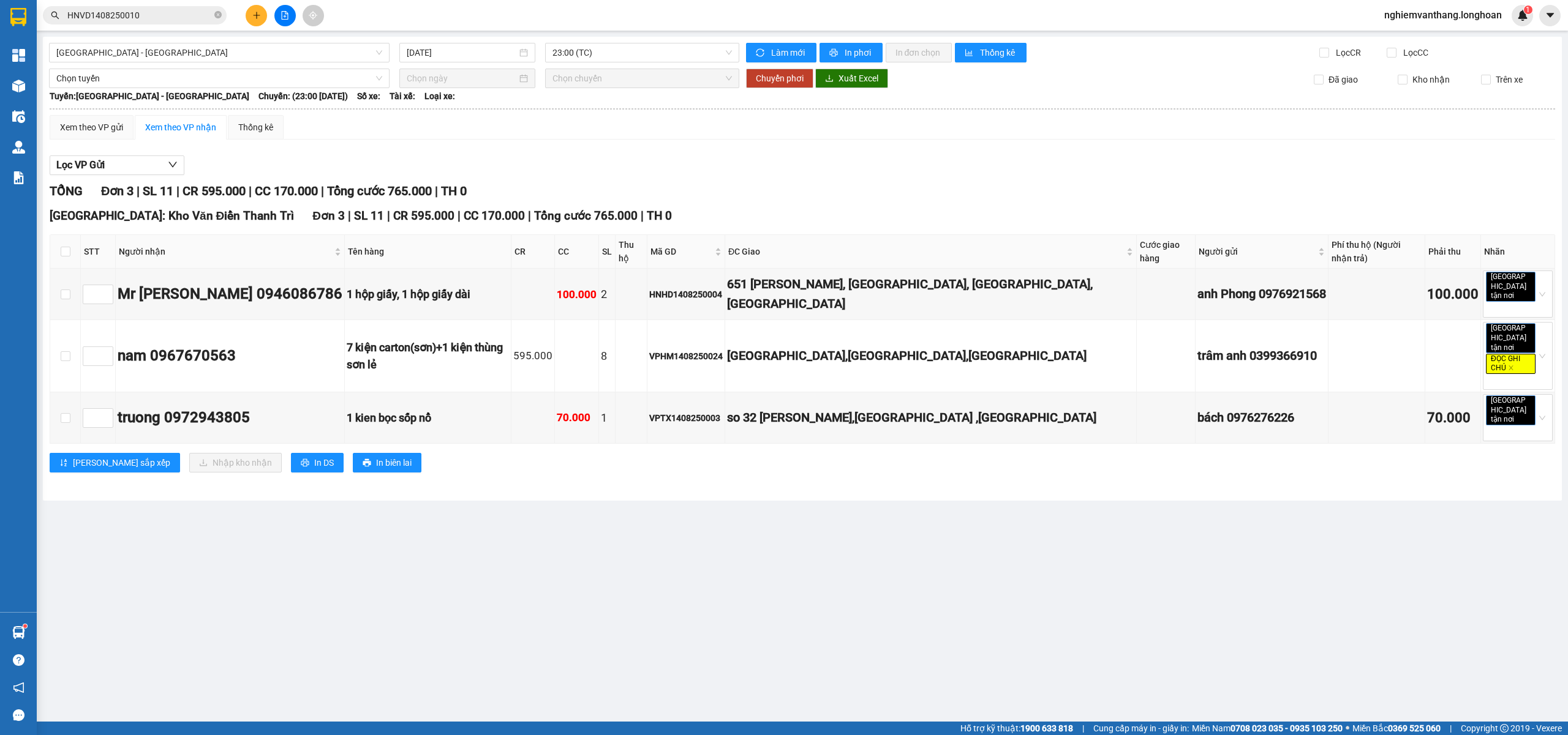
click at [167, 57] on span "Hải Phòng - Hà Nội" at bounding box center [219, 52] width 326 height 19
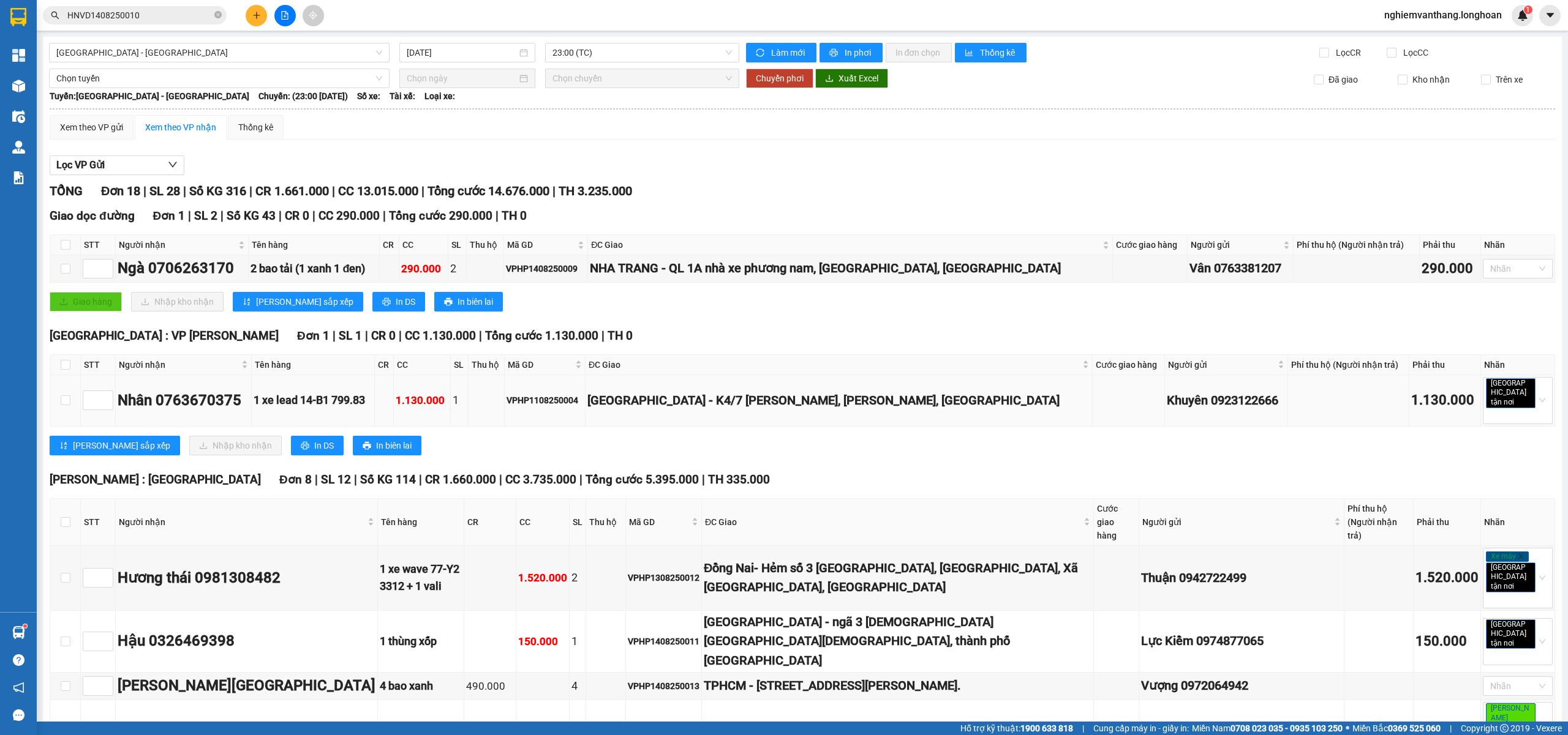
click at [1007, 391] on div "ĐÀ NẴNG - K4/7 Nguyễn Sinh Sắc, Hoà Minh, Liên Chiểu" at bounding box center [838, 400] width 503 height 19
click at [194, 51] on span "Hải Phòng - Hà Nội" at bounding box center [219, 52] width 326 height 19
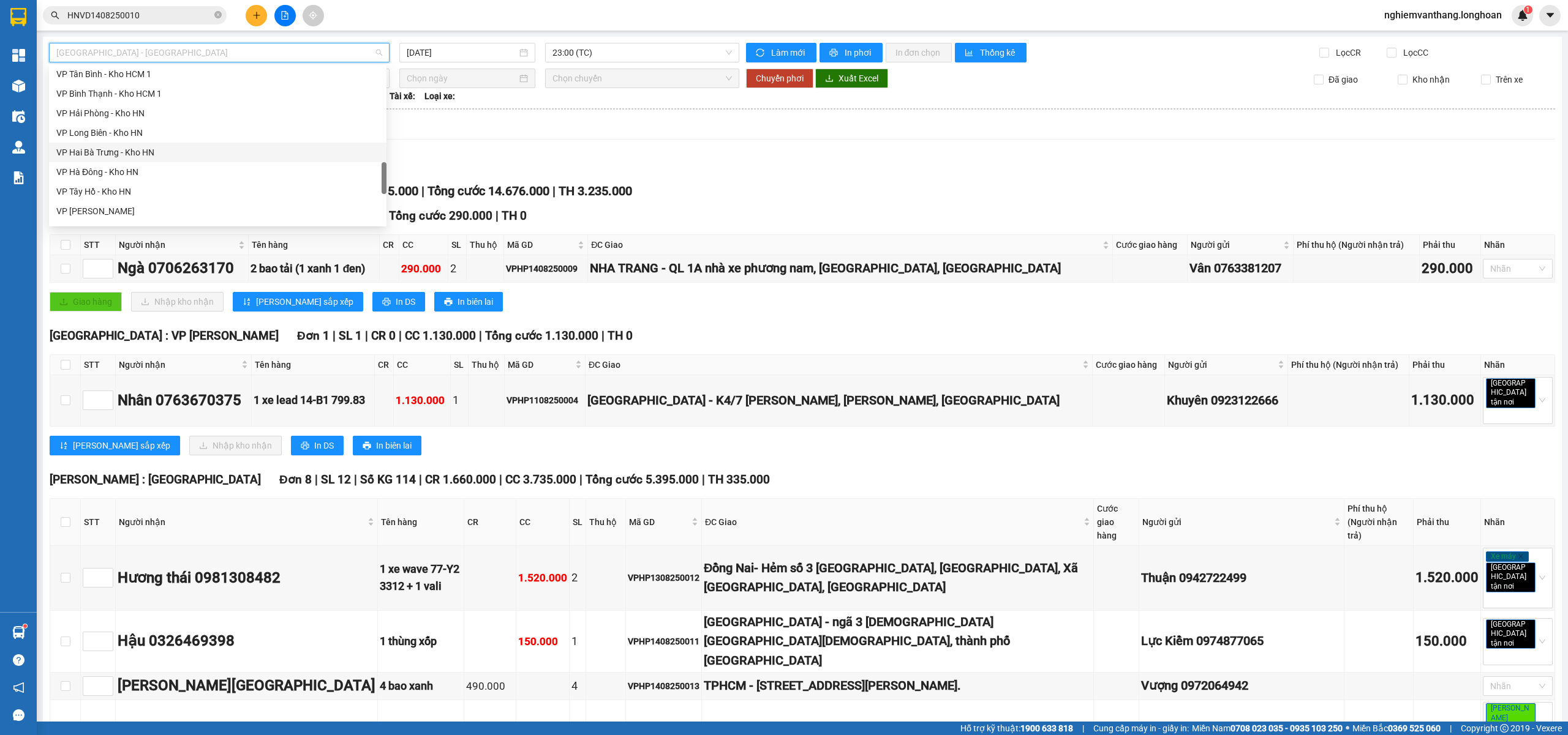
scroll to position [652, 0]
click at [133, 124] on div "VP Hoàng Mai - Kho HN" at bounding box center [218, 130] width 323 height 14
type input "14/08/2025"
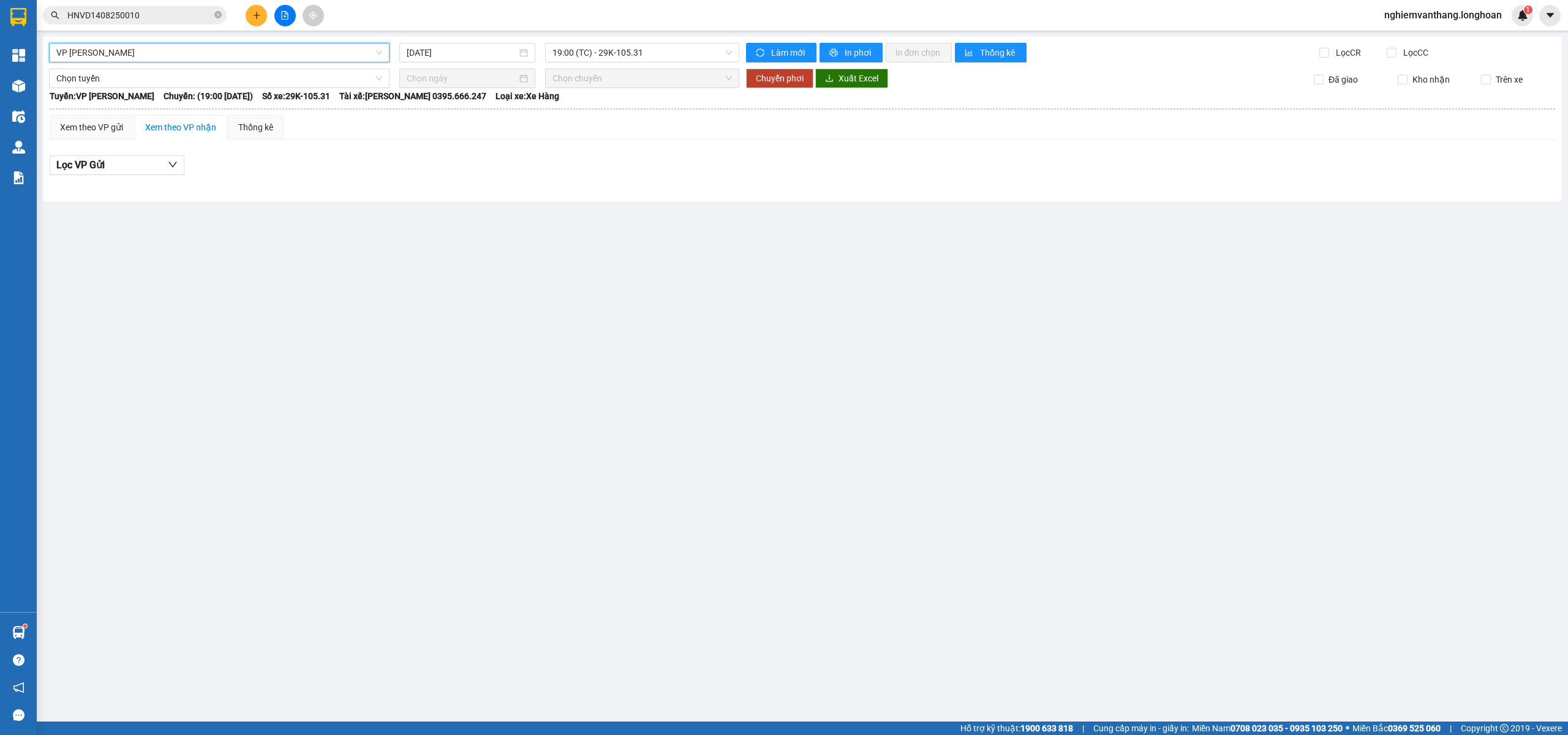
click at [252, 47] on span "VP Hoàng Mai - Kho HN" at bounding box center [219, 52] width 326 height 19
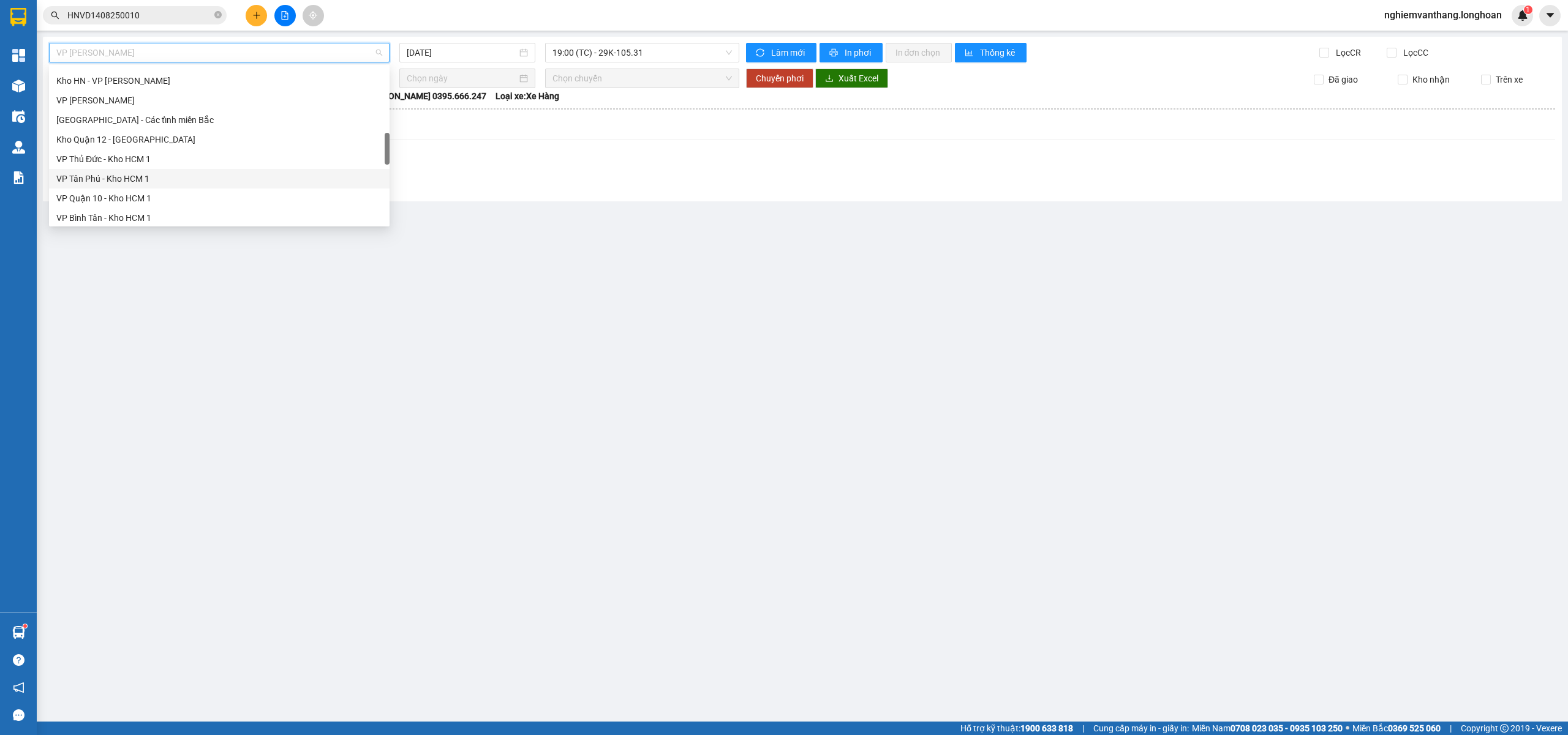
scroll to position [326, 0]
click at [125, 177] on div "VP [PERSON_NAME]" at bounding box center [219, 182] width 326 height 14
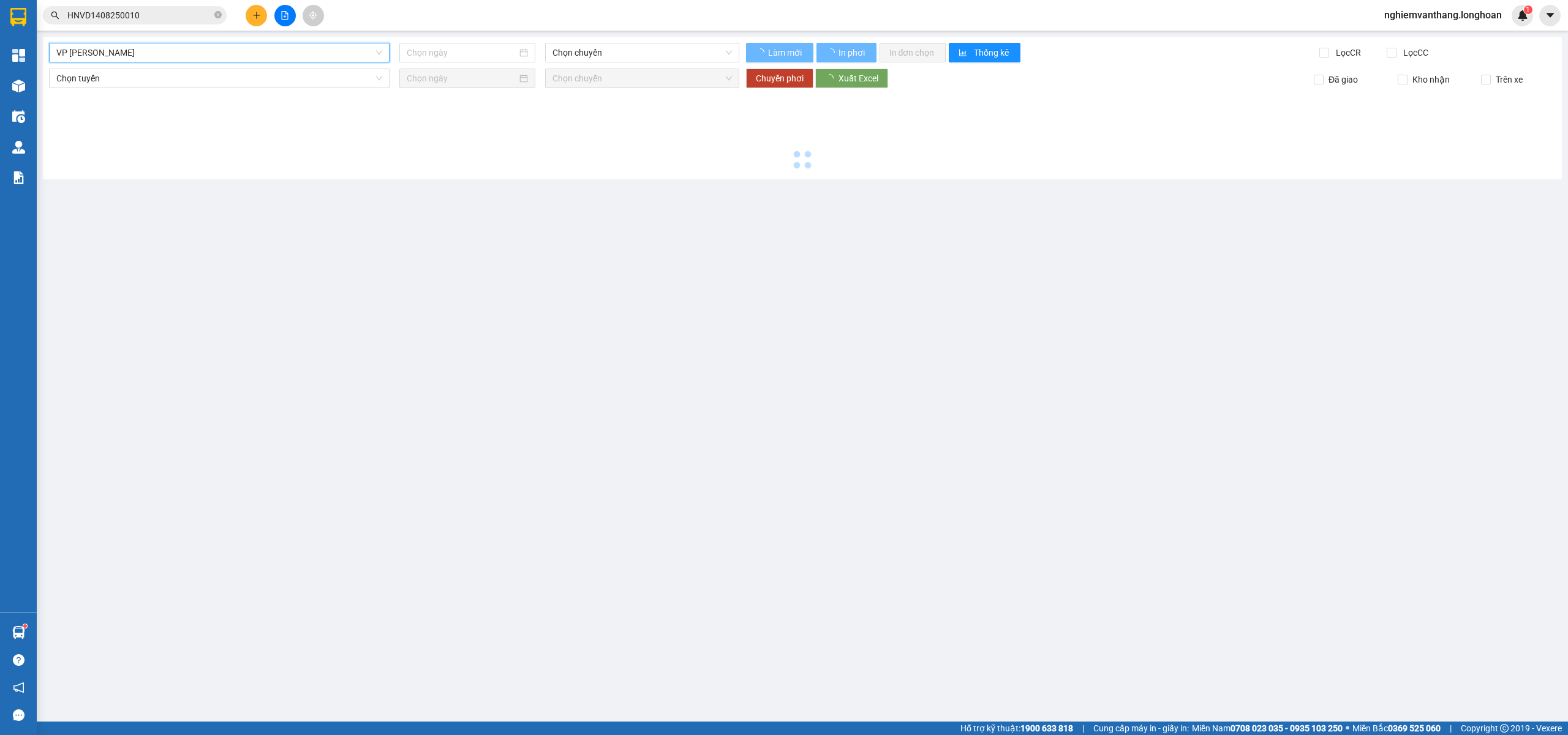
type input "14/08/2025"
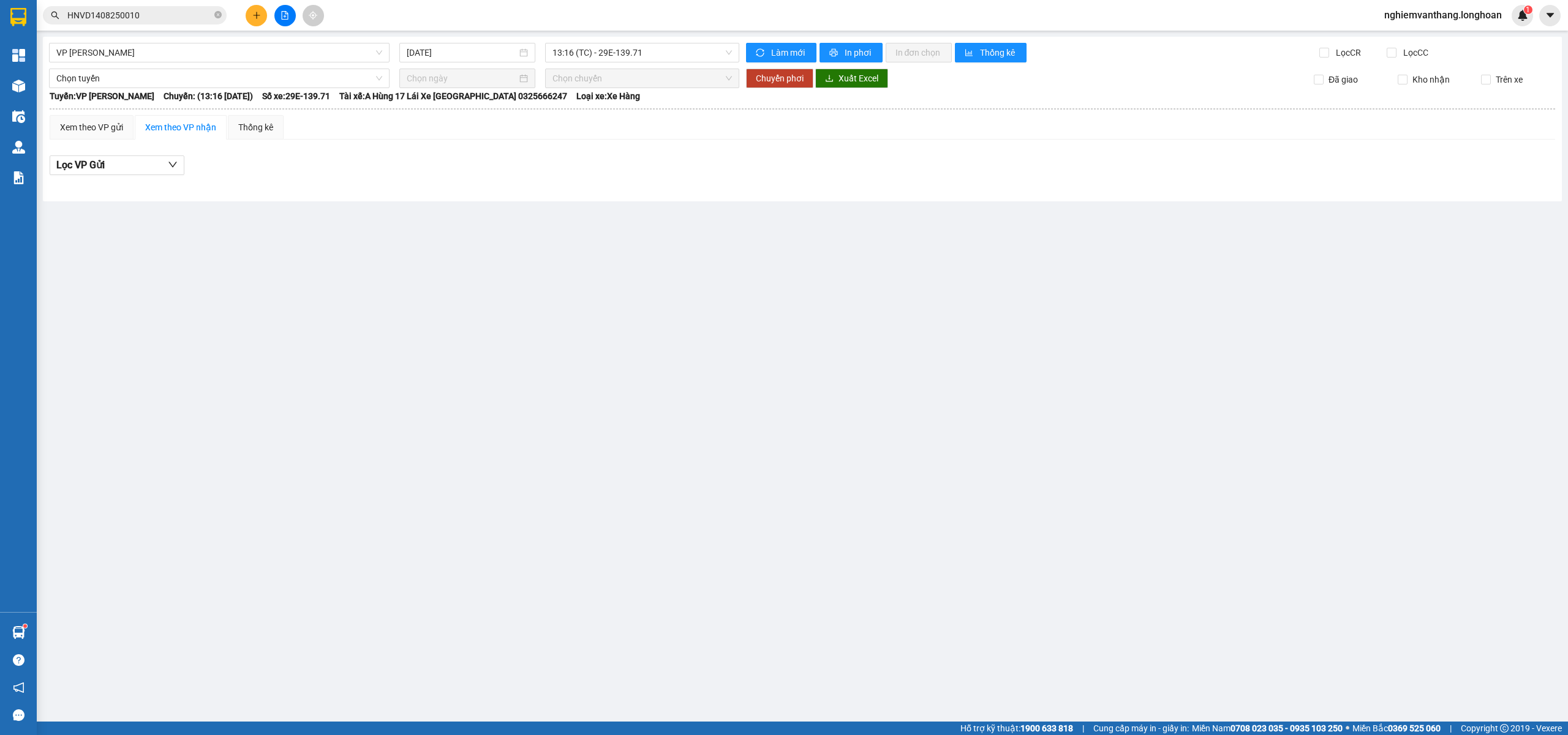
click at [598, 40] on div "VP Thanh Xuân - Kho HN 14/08/2025 13:16 (TC) - 29E-139.71 Làm mới In phơi In đơ…" at bounding box center [802, 119] width 1519 height 164
click at [581, 62] on div "VP Thanh Xuân - Kho HN 14/08/2025 13:16 (TC) - 29E-139.71 Làm mới In phơi In đơ…" at bounding box center [802, 119] width 1519 height 164
click at [584, 57] on span "13:16 (TC) - 29E-139.71" at bounding box center [642, 52] width 180 height 19
click at [569, 113] on div "19:15 (TC) - 29E-139.71" at bounding box center [600, 117] width 96 height 14
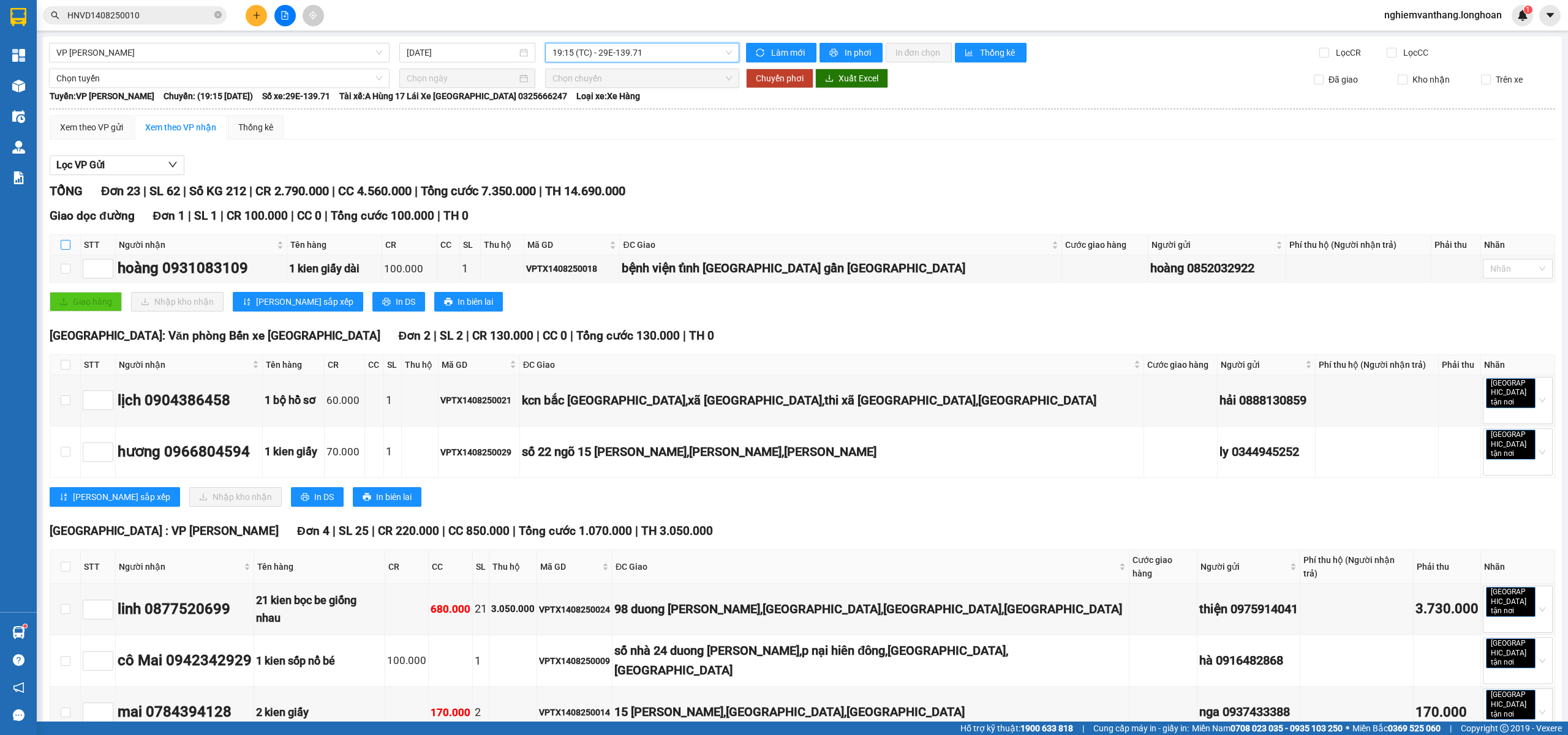
click at [63, 243] on input "checkbox" at bounding box center [65, 244] width 10 height 10
checkbox input "true"
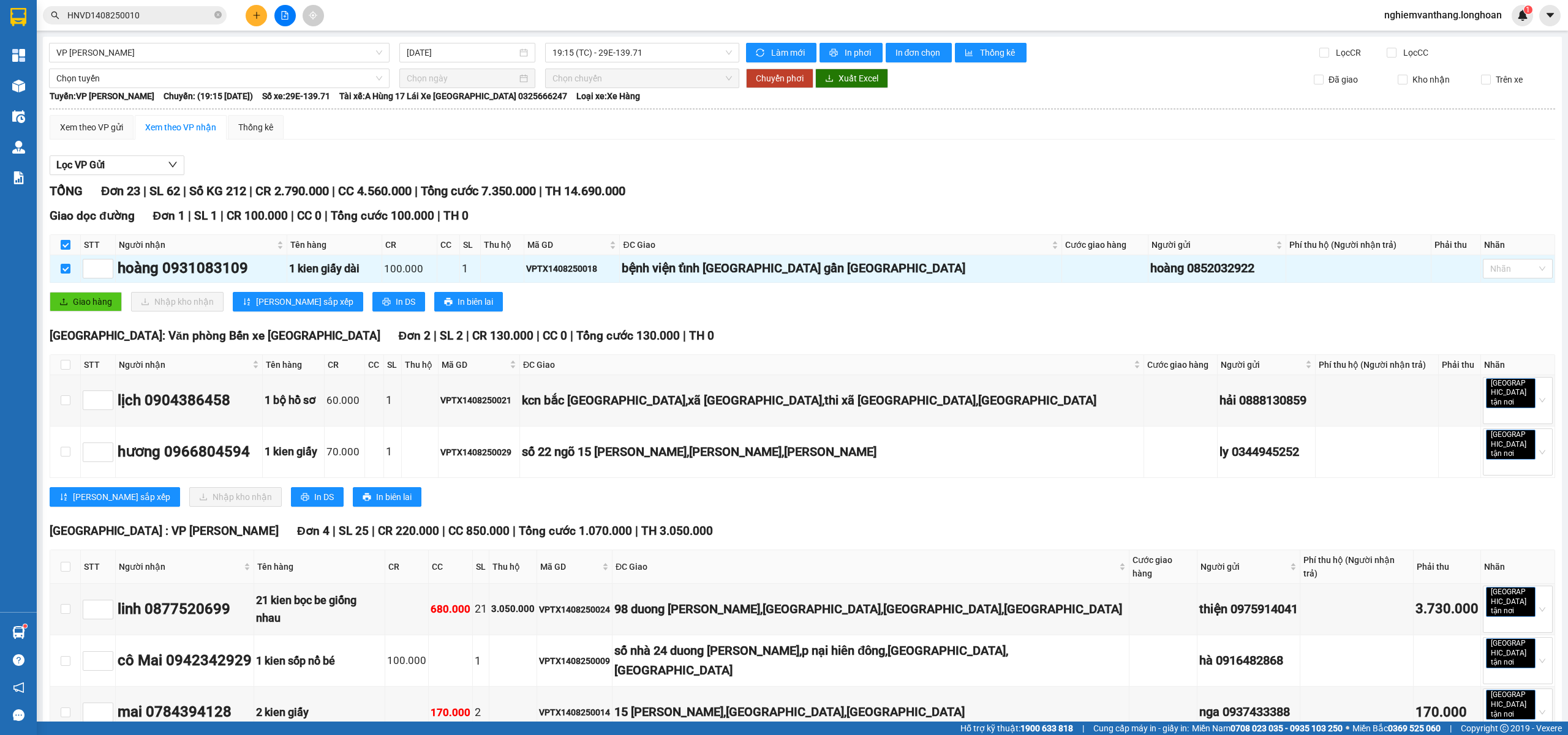
drag, startPoint x: 68, startPoint y: 246, endPoint x: 71, endPoint y: 344, distance: 98.0
click at [67, 245] on input "checkbox" at bounding box center [65, 244] width 10 height 10
checkbox input "false"
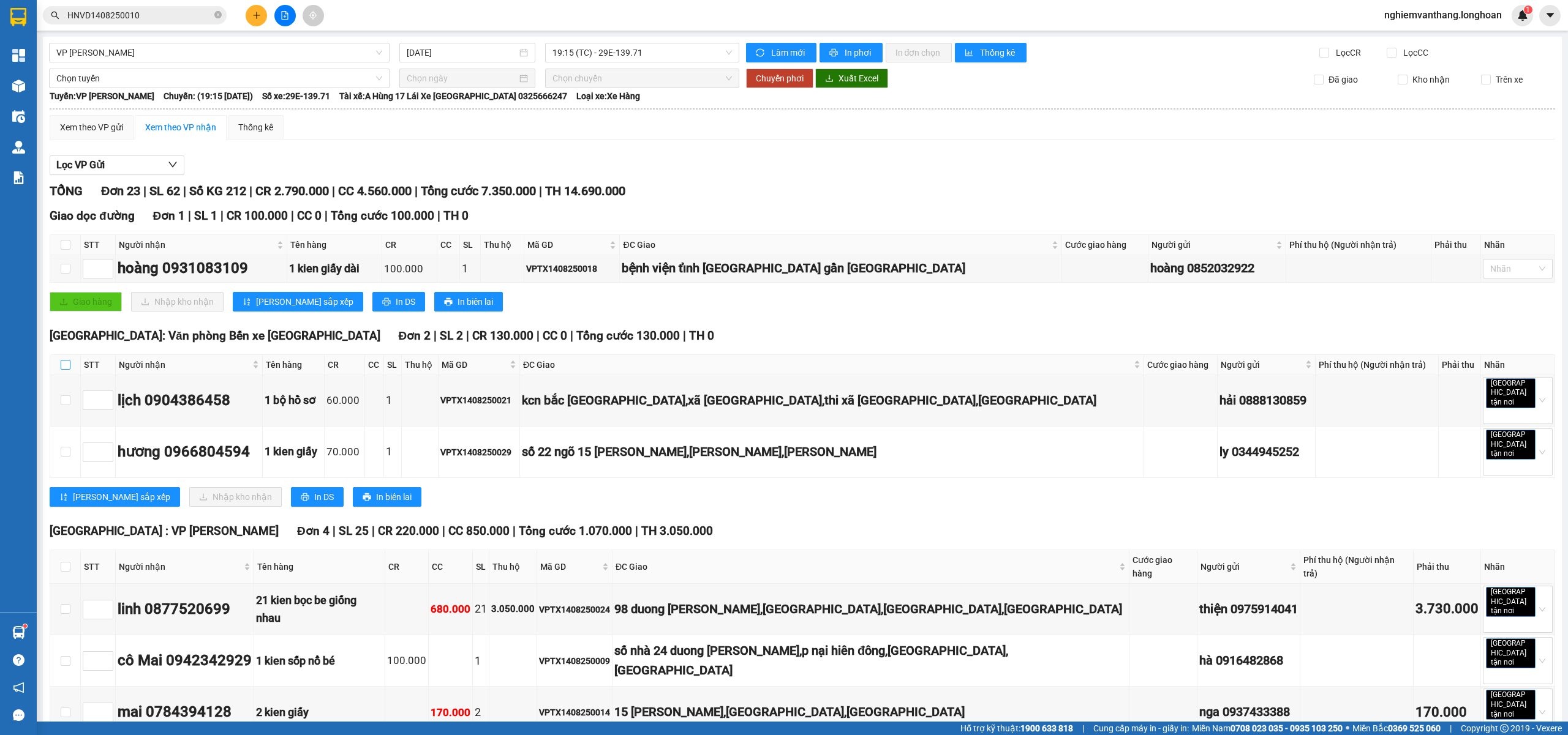
drag, startPoint x: 68, startPoint y: 362, endPoint x: 113, endPoint y: 323, distance: 59.5
click at [67, 363] on input "checkbox" at bounding box center [65, 365] width 10 height 10
checkbox input "true"
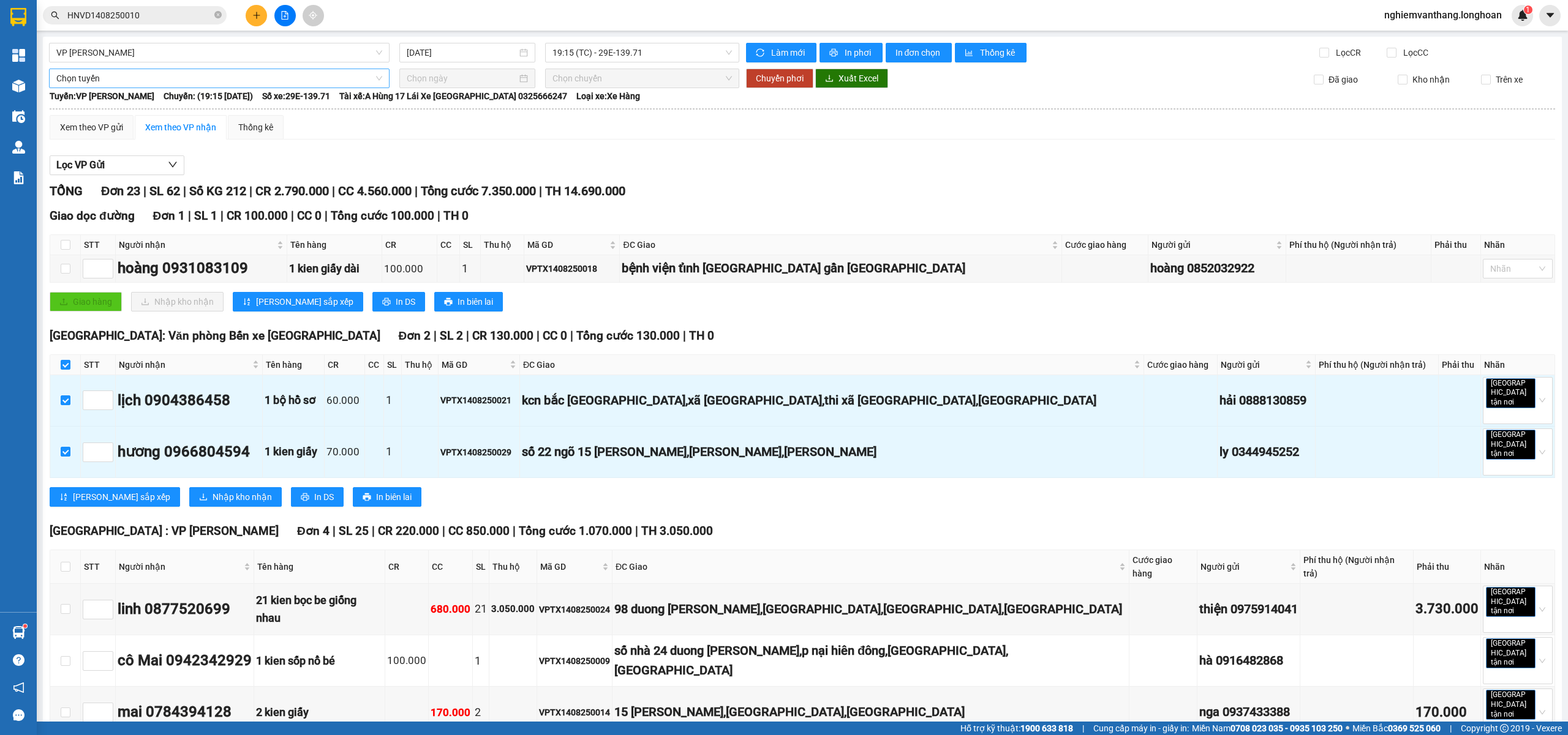
drag, startPoint x: 81, startPoint y: 69, endPoint x: 89, endPoint y: 84, distance: 17.0
click at [82, 68] on div "Chọn tuyến" at bounding box center [219, 78] width 341 height 20
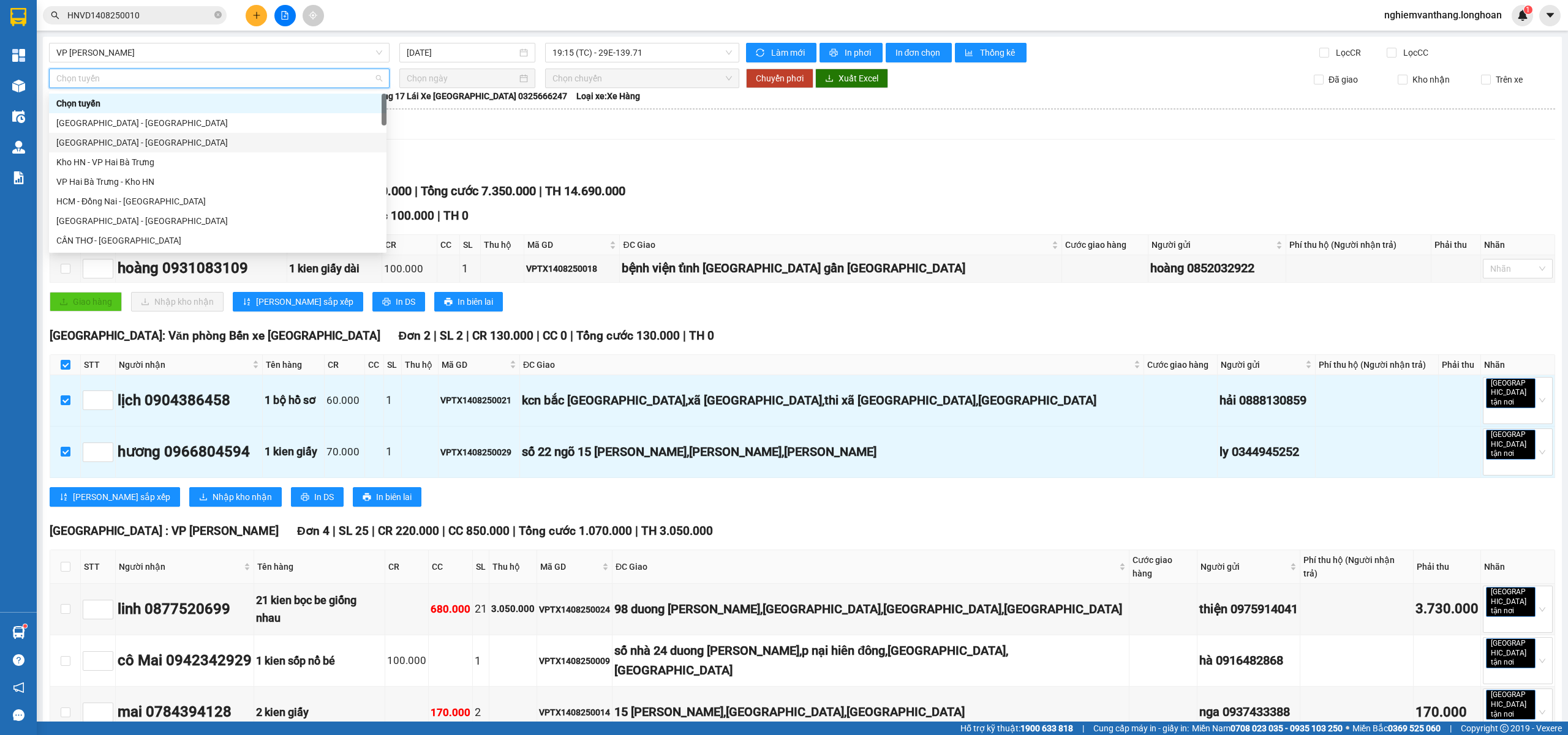
click at [96, 134] on div "Hà Nội - Hải Phòng" at bounding box center [217, 142] width 338 height 20
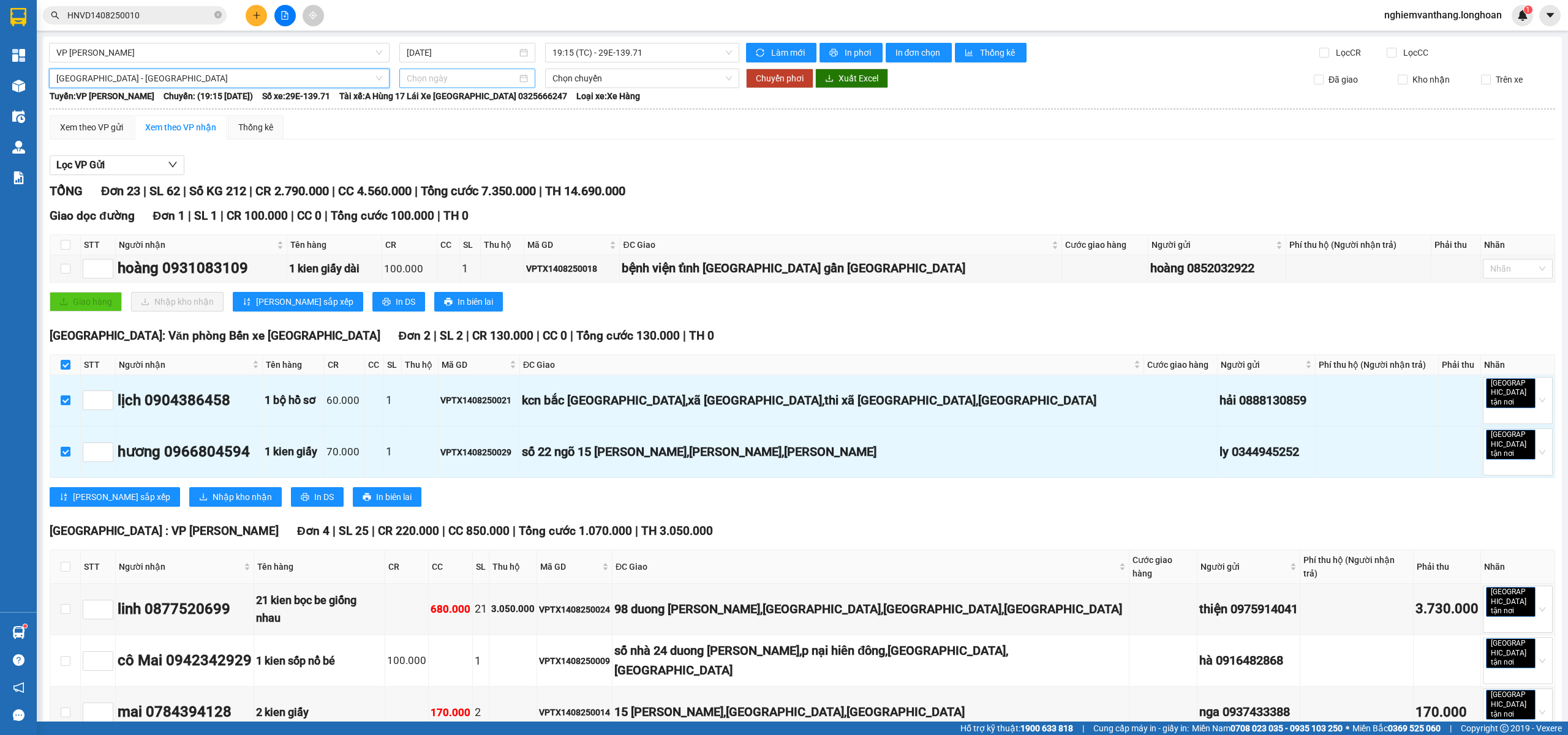
click at [471, 71] on div at bounding box center [466, 78] width 136 height 20
type input "14/08/2025"
click at [499, 187] on div "14" at bounding box center [502, 186] width 15 height 15
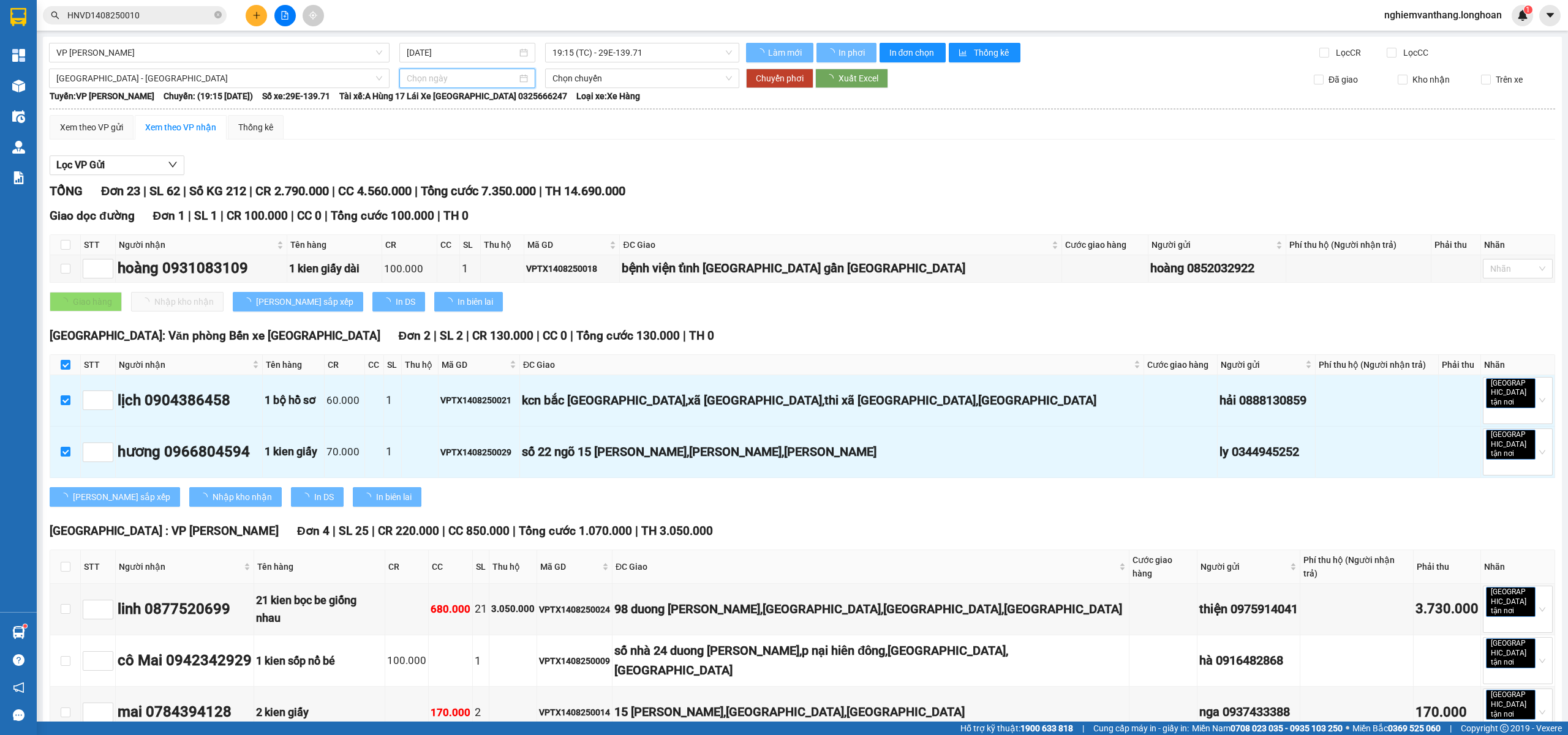
type input "14/08/2025"
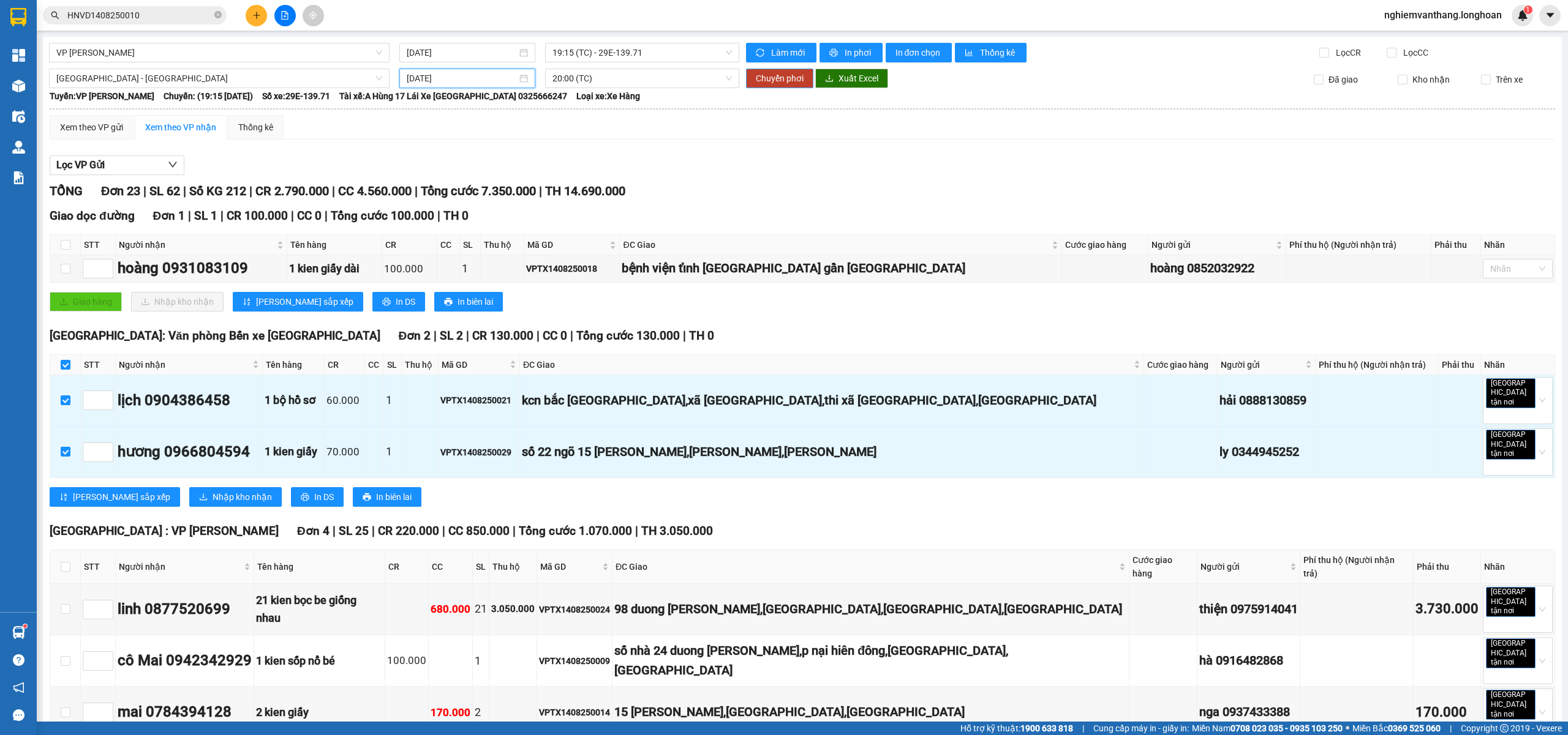
click at [789, 79] on span "Chuyển phơi" at bounding box center [779, 78] width 48 height 14
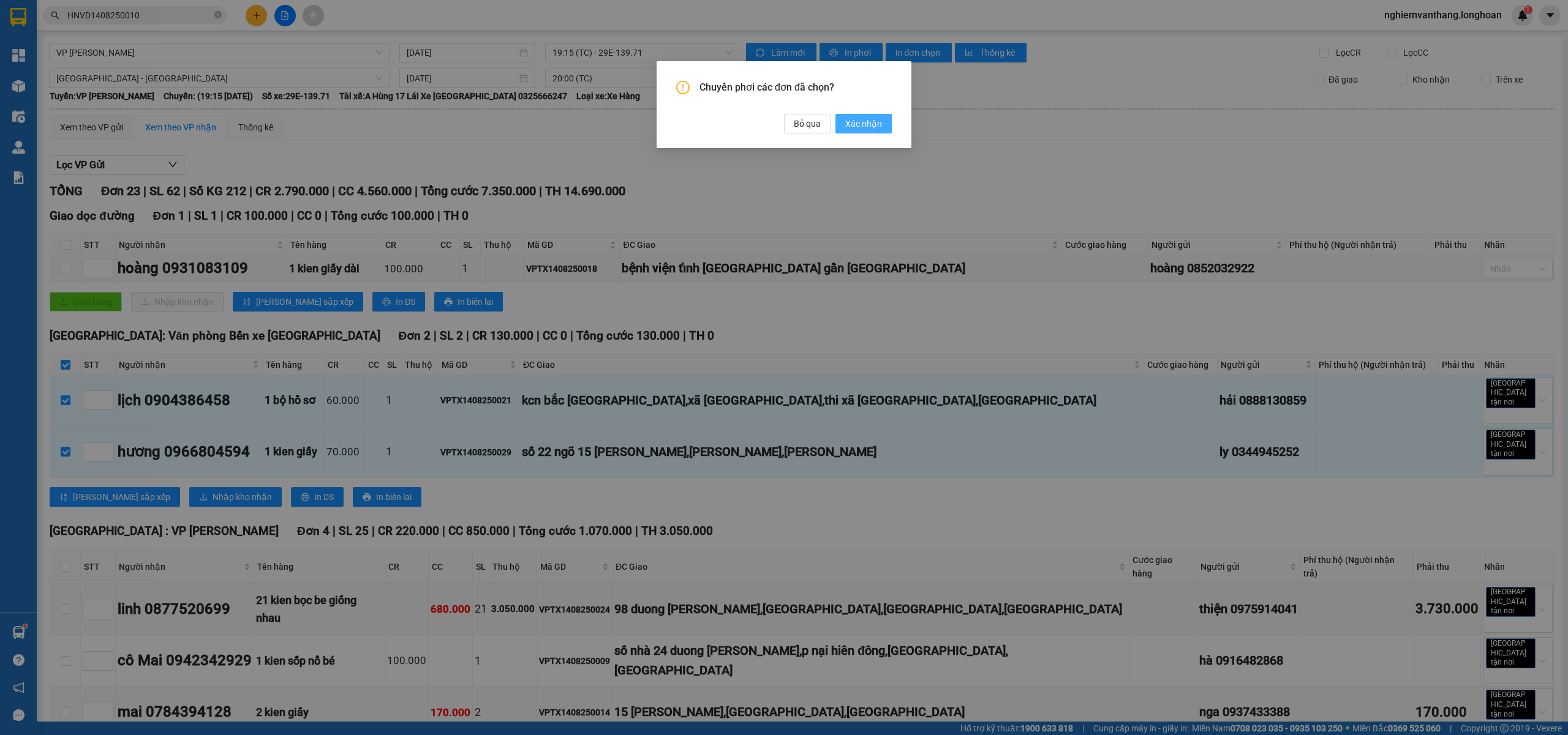
click at [858, 126] on span "Xác nhận" at bounding box center [863, 124] width 37 height 14
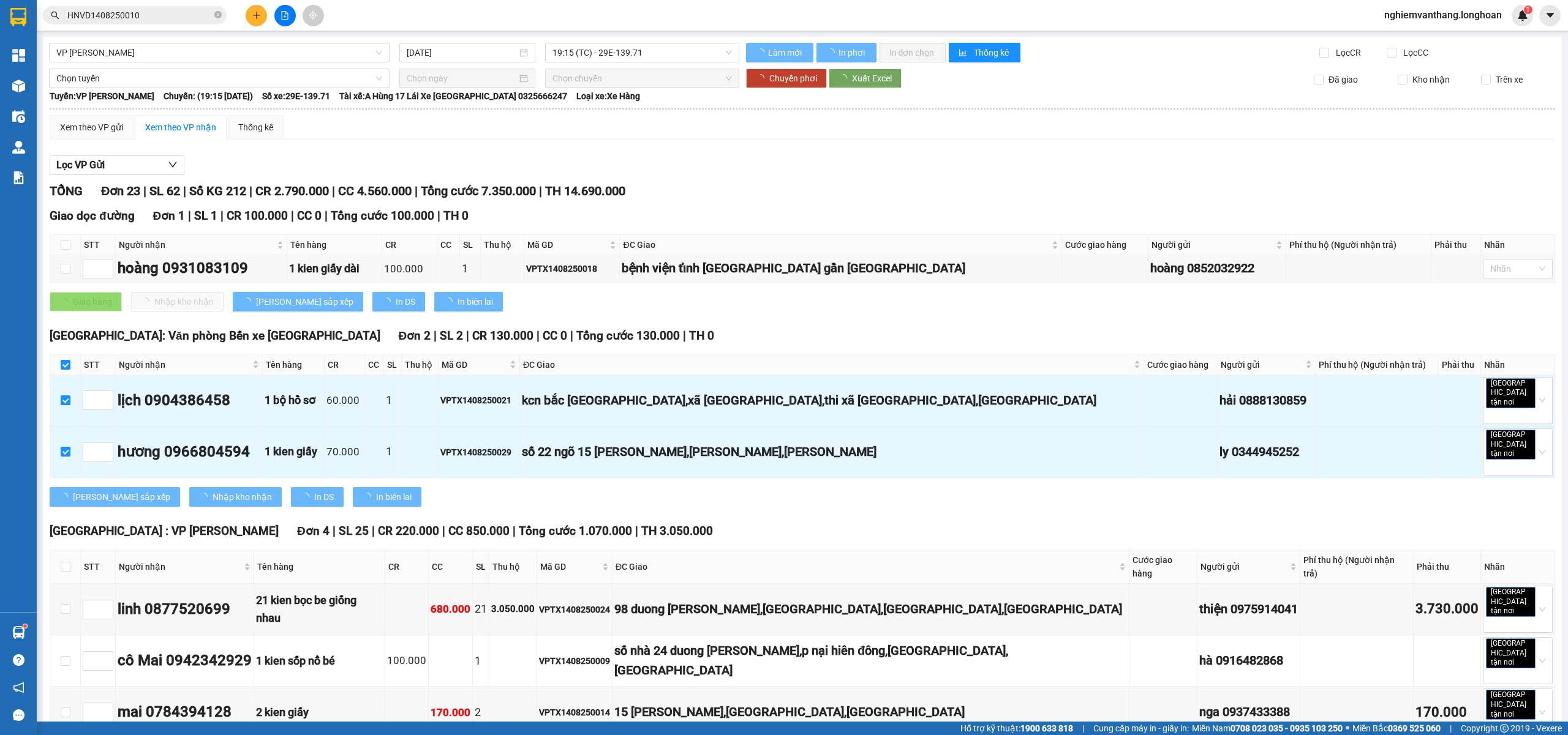
checkbox input "false"
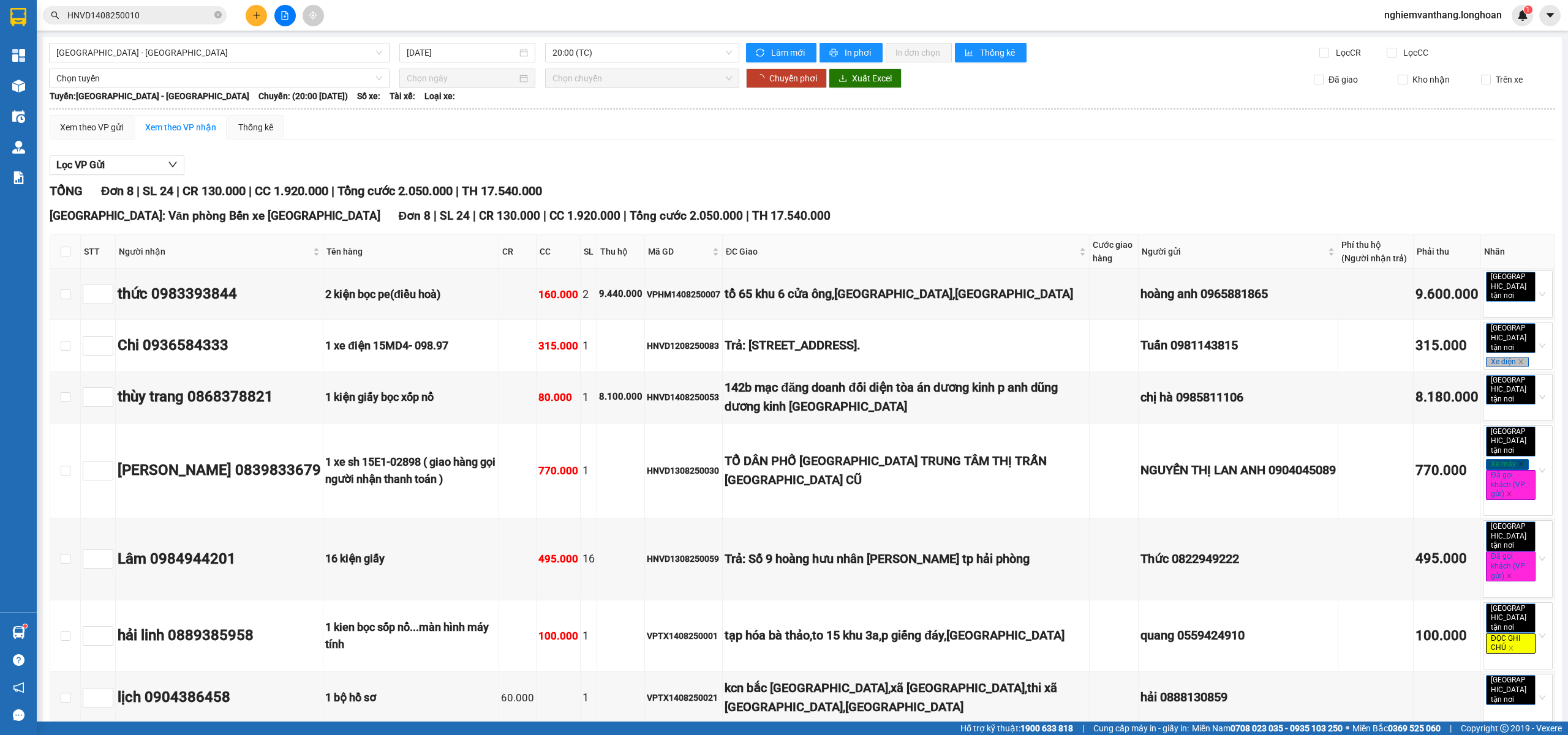
checkbox input "false"
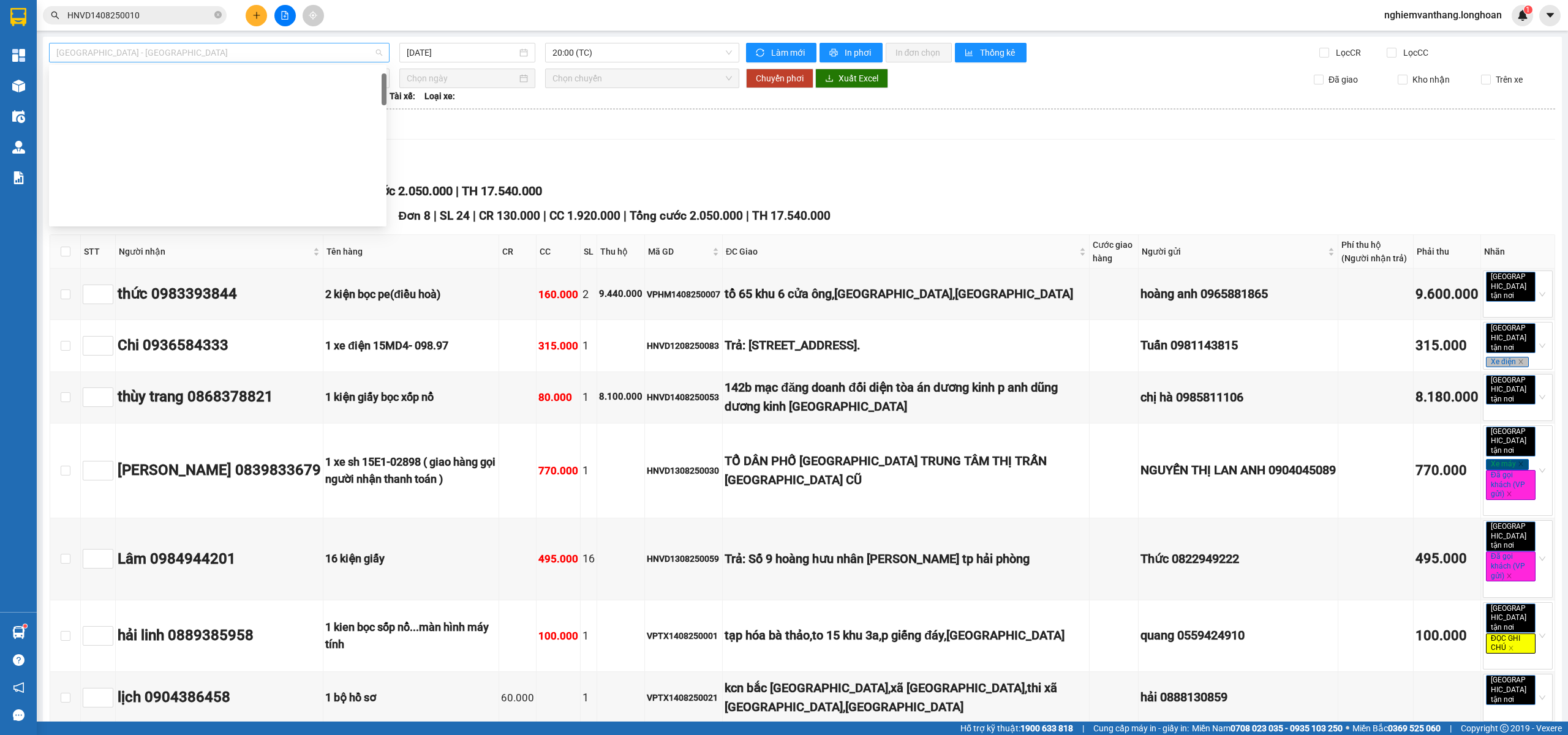
click at [195, 53] on span "Hà Nội - Hải Phòng" at bounding box center [219, 52] width 326 height 19
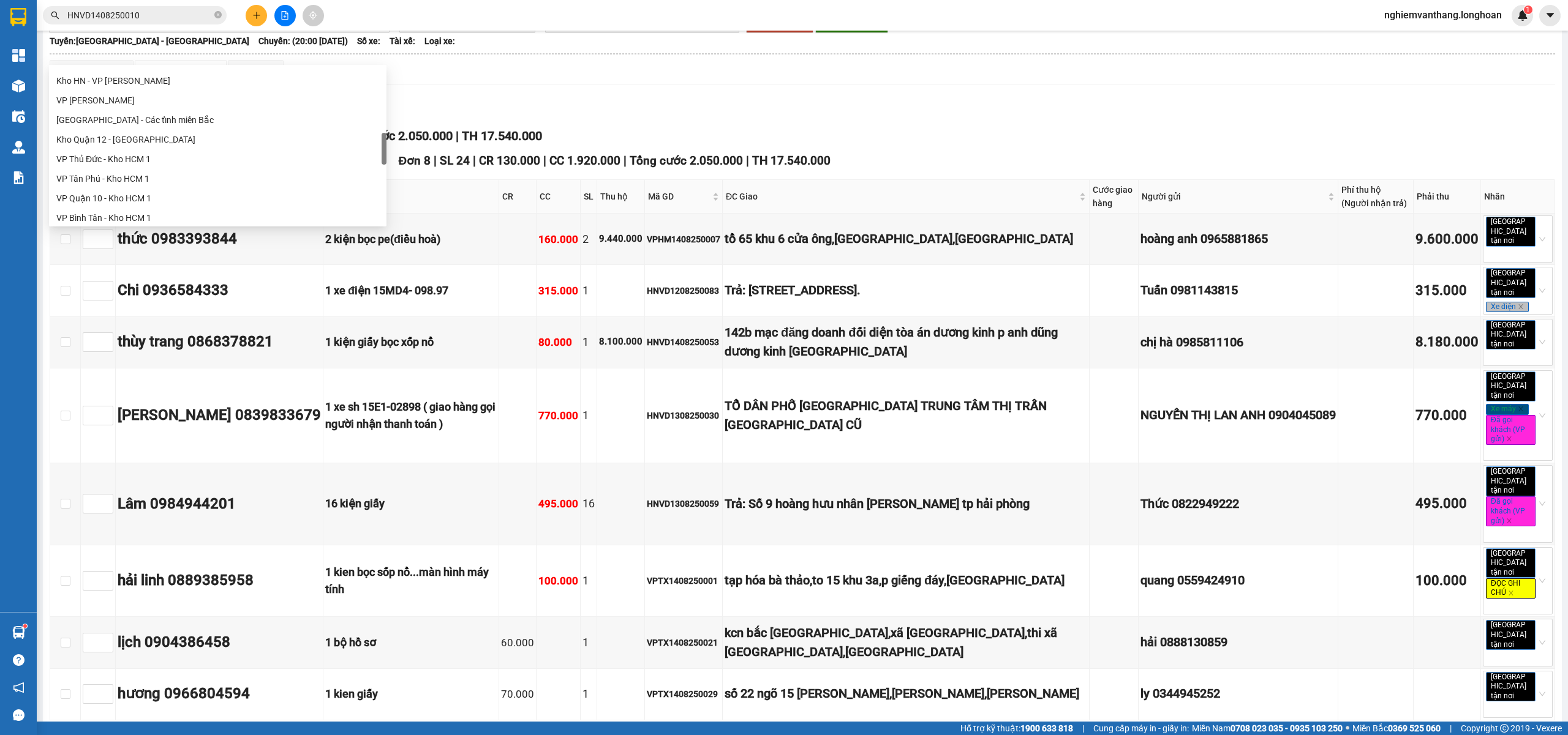
scroll to position [408, 0]
click at [129, 94] on div "VP [PERSON_NAME]" at bounding box center [218, 101] width 323 height 14
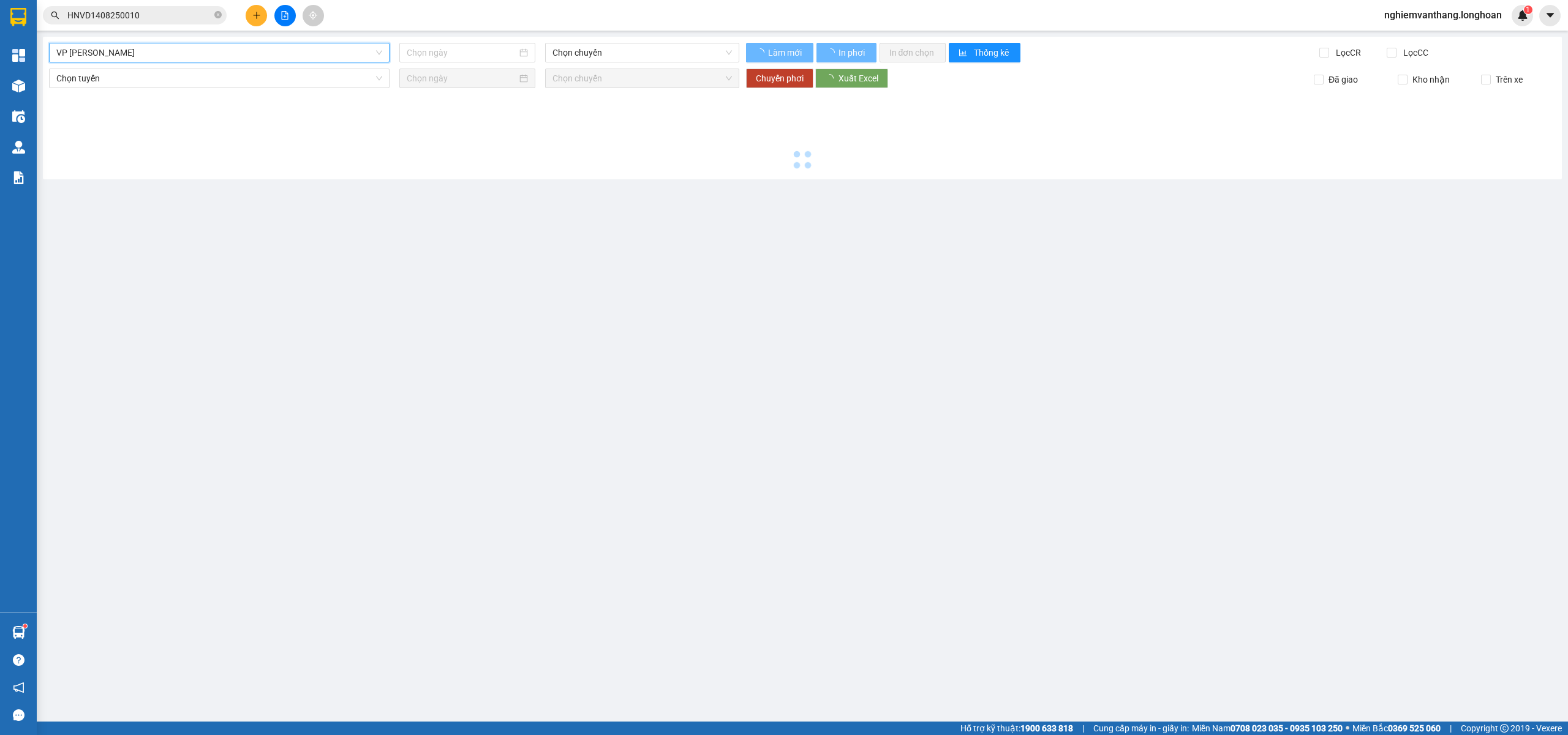
type input "14/08/2025"
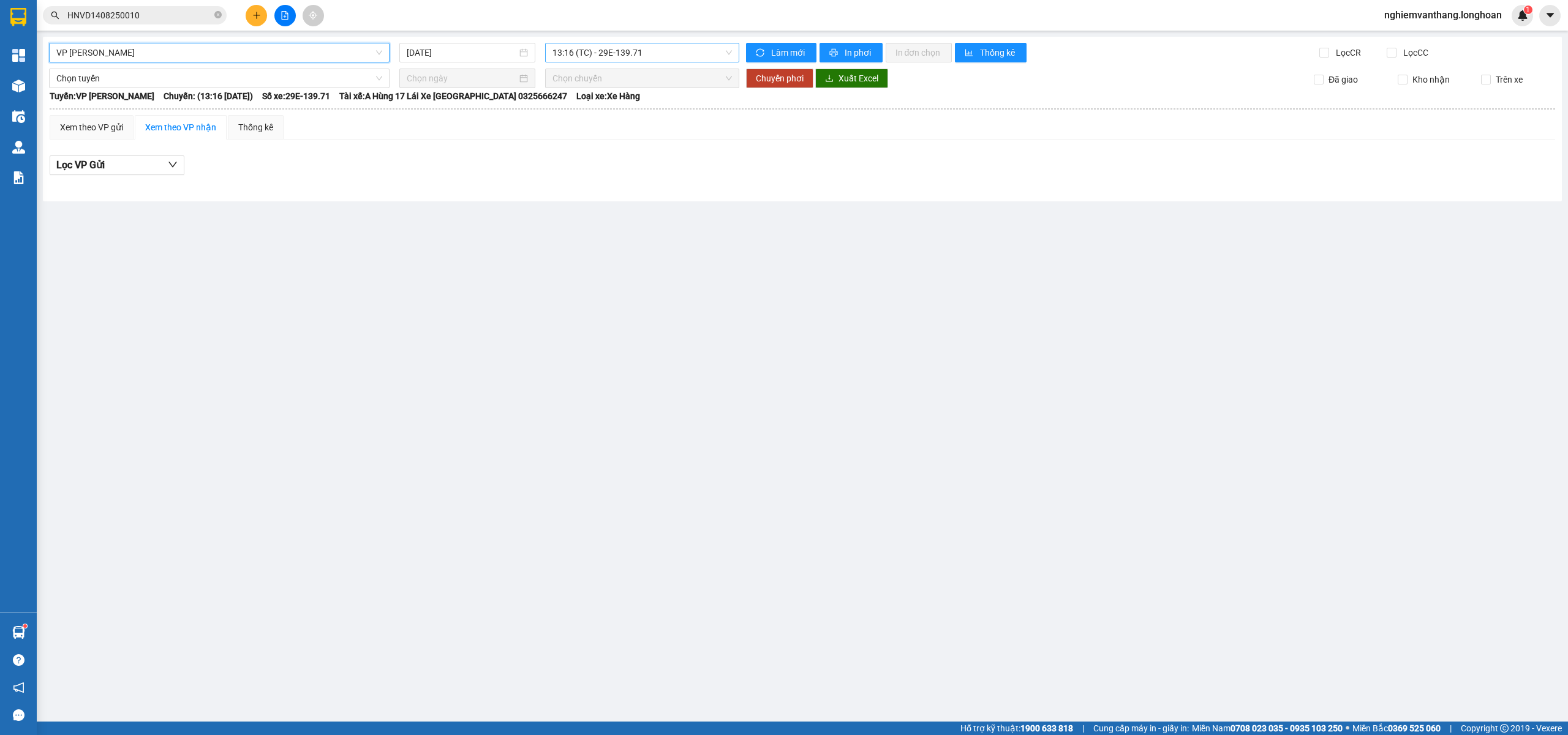
click at [584, 52] on span "13:16 (TC) - 29E-139.71" at bounding box center [642, 52] width 180 height 19
click at [586, 115] on div "19:15 (TC) - 29E-139.71" at bounding box center [600, 117] width 96 height 14
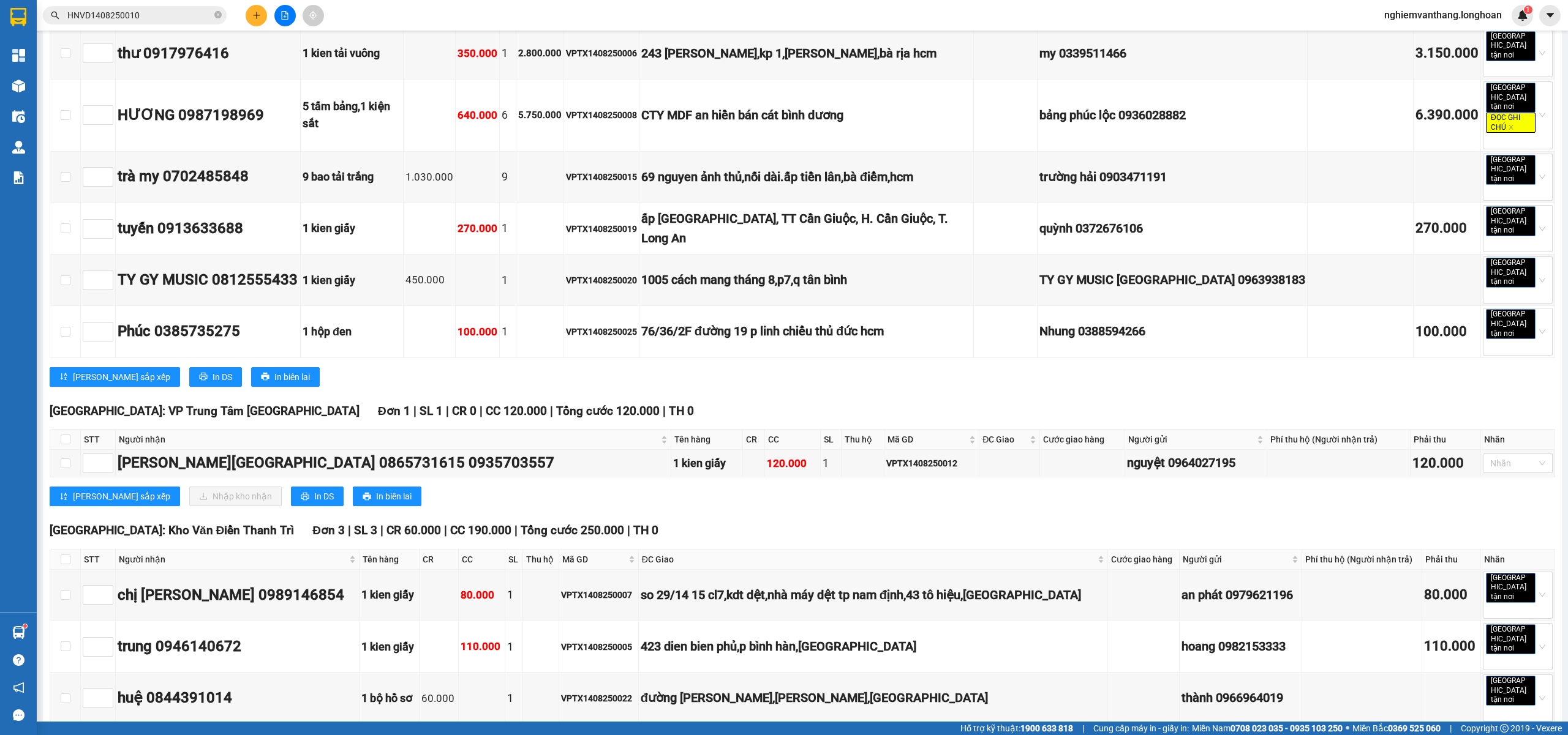
scroll to position [1060, 0]
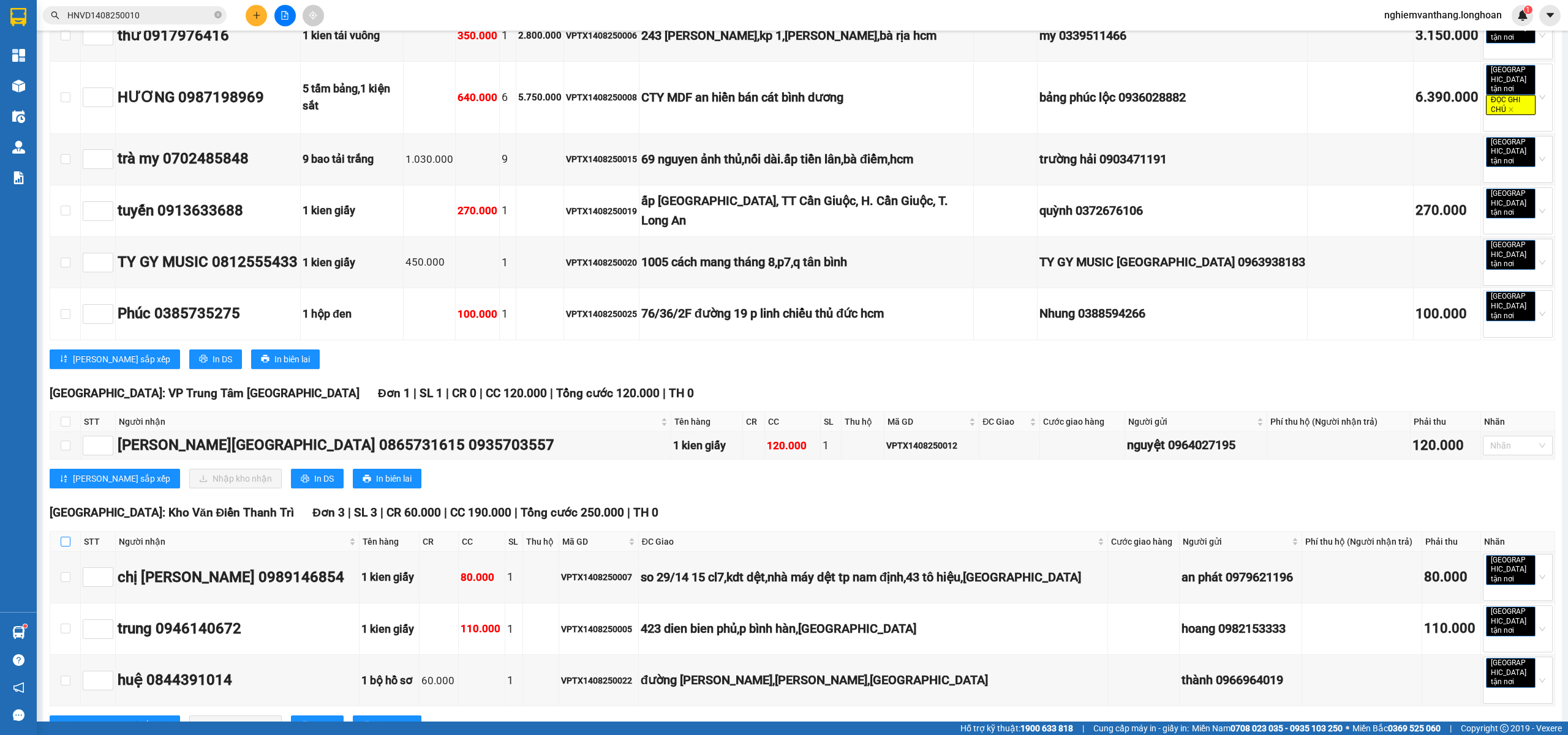
click at [62, 537] on input "checkbox" at bounding box center [65, 542] width 10 height 10
checkbox input "true"
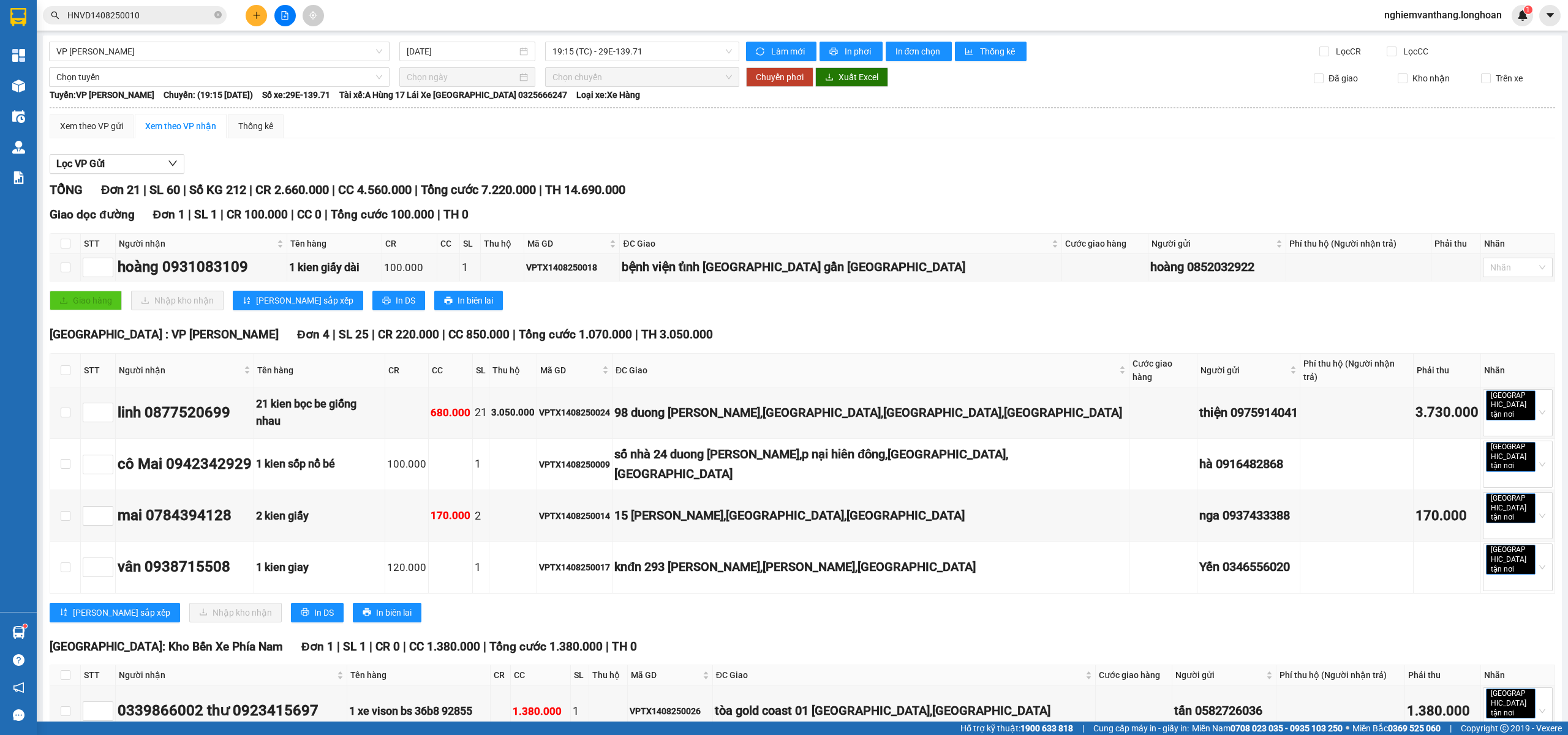
scroll to position [0, 0]
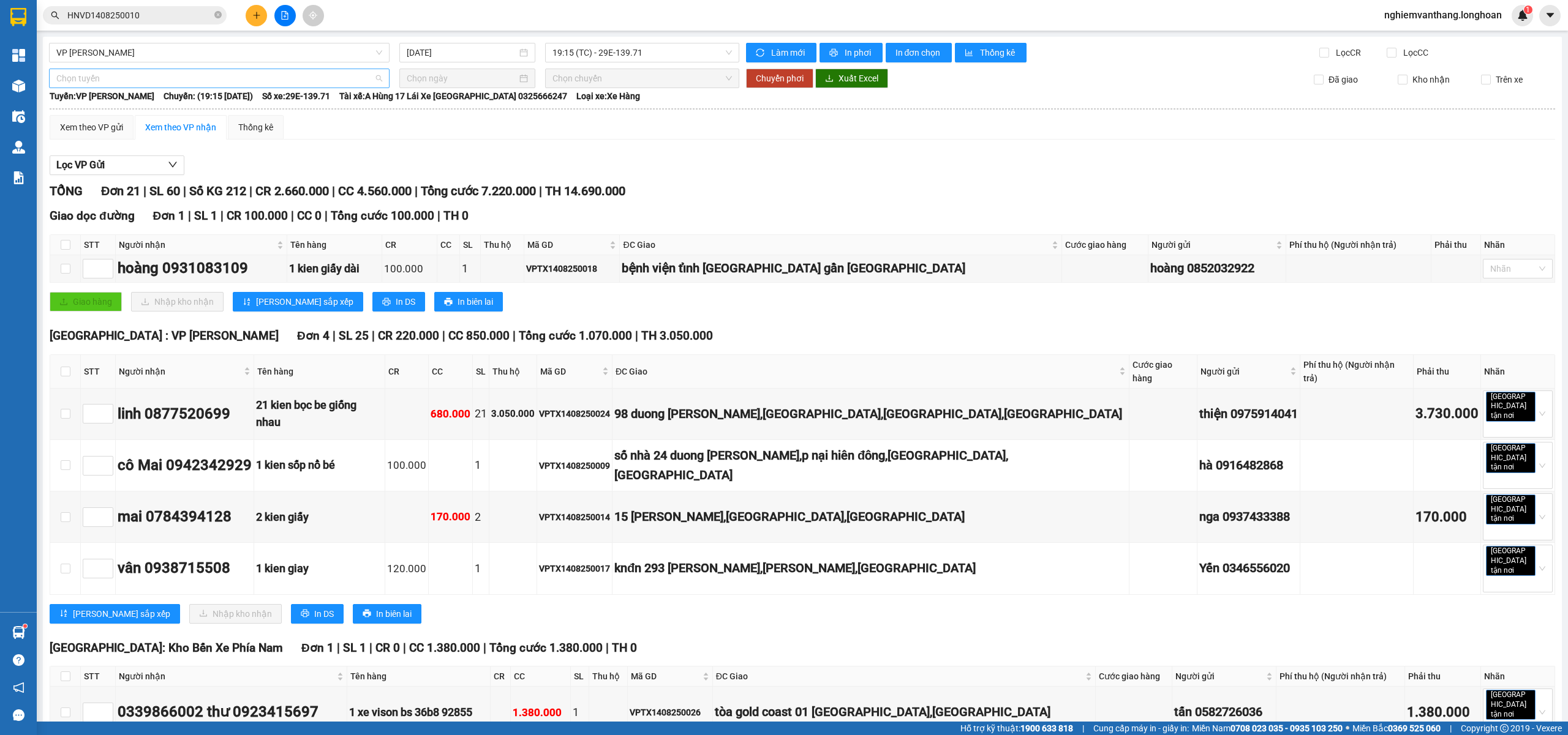
click at [134, 78] on span "Chọn tuyến" at bounding box center [219, 78] width 326 height 19
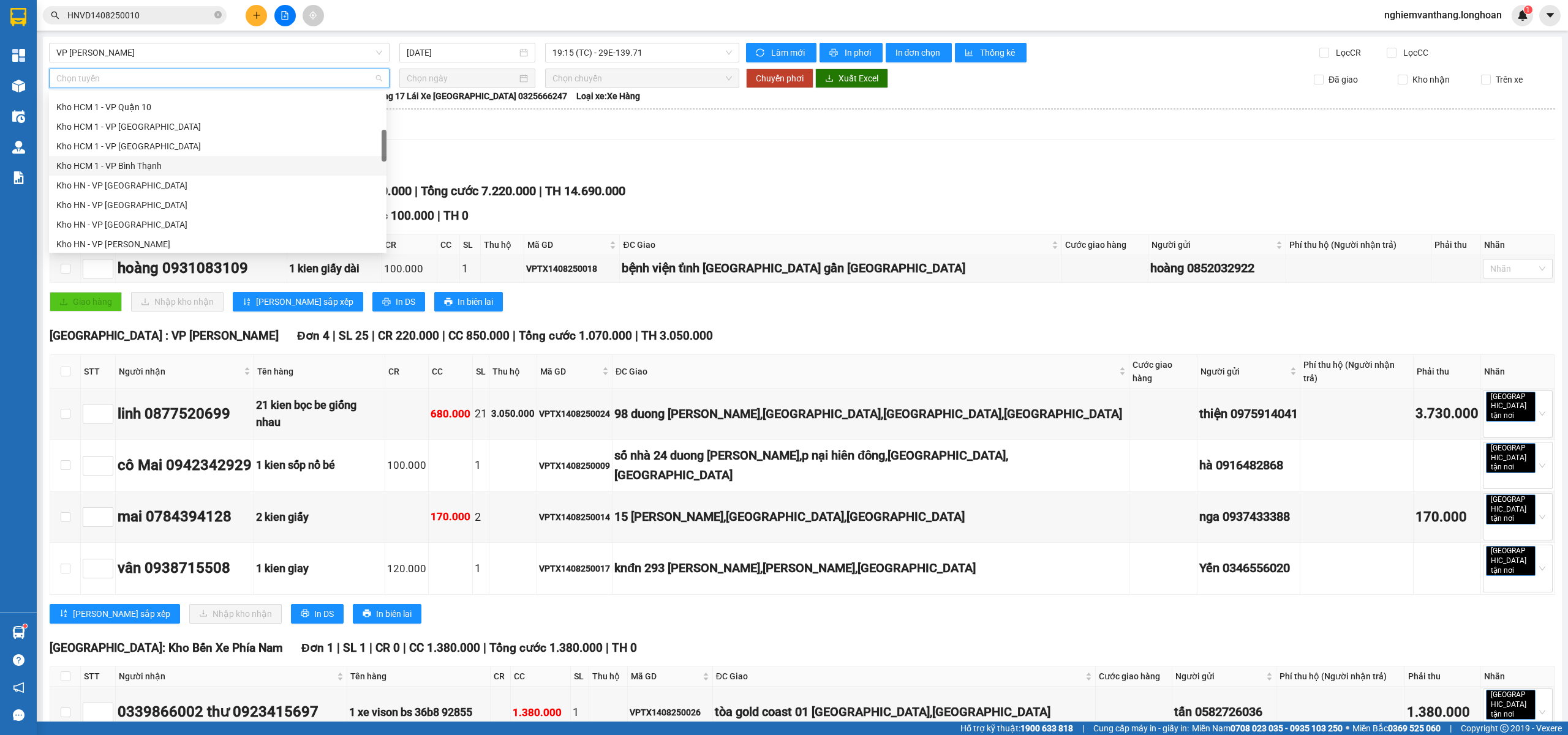
scroll to position [314, 0]
click at [153, 238] on div "[GEOGRAPHIC_DATA] - Các tỉnh miền Bắc" at bounding box center [218, 240] width 323 height 14
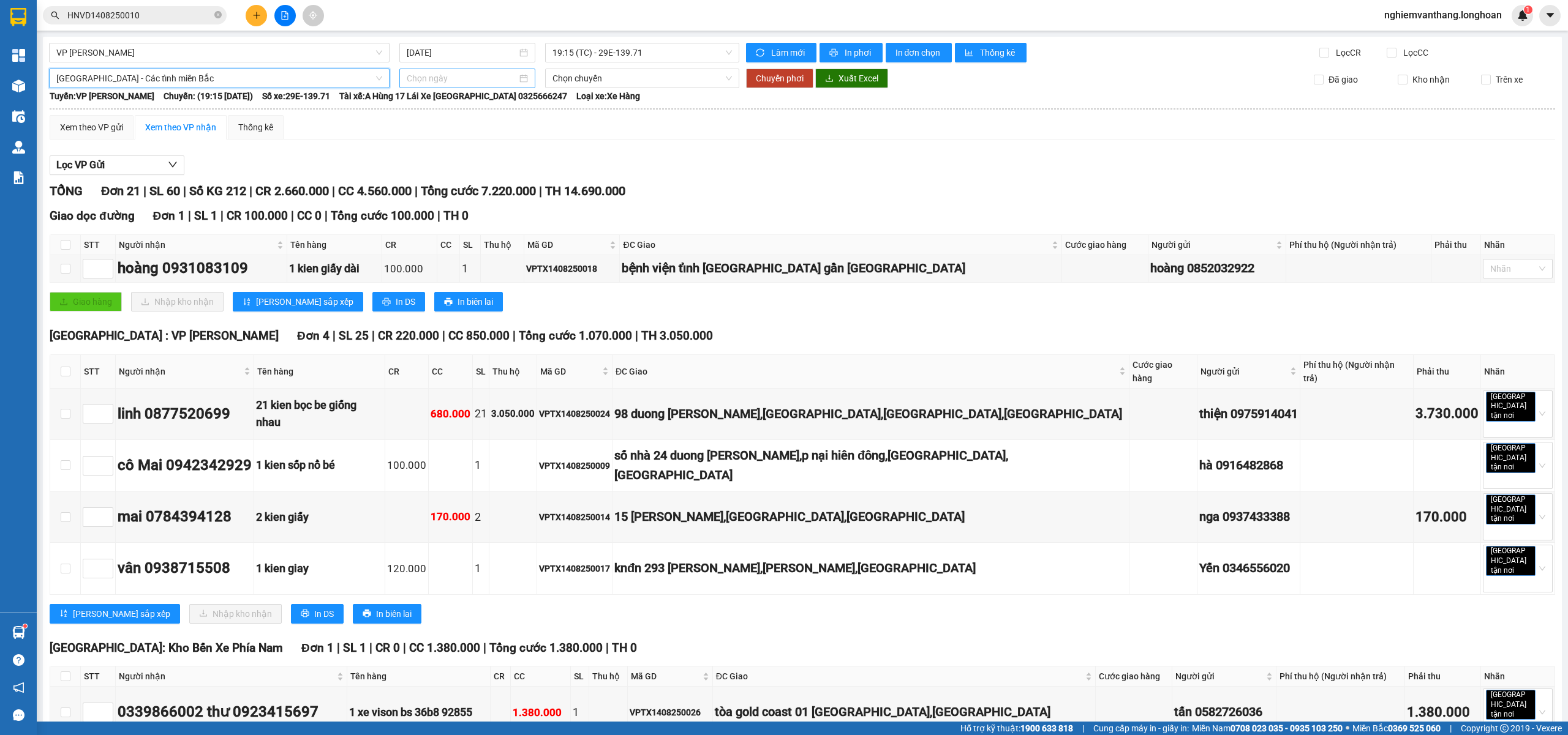
click at [445, 86] on div at bounding box center [466, 78] width 136 height 20
type input "15/08/2025"
click at [522, 189] on div "15" at bounding box center [525, 186] width 15 height 15
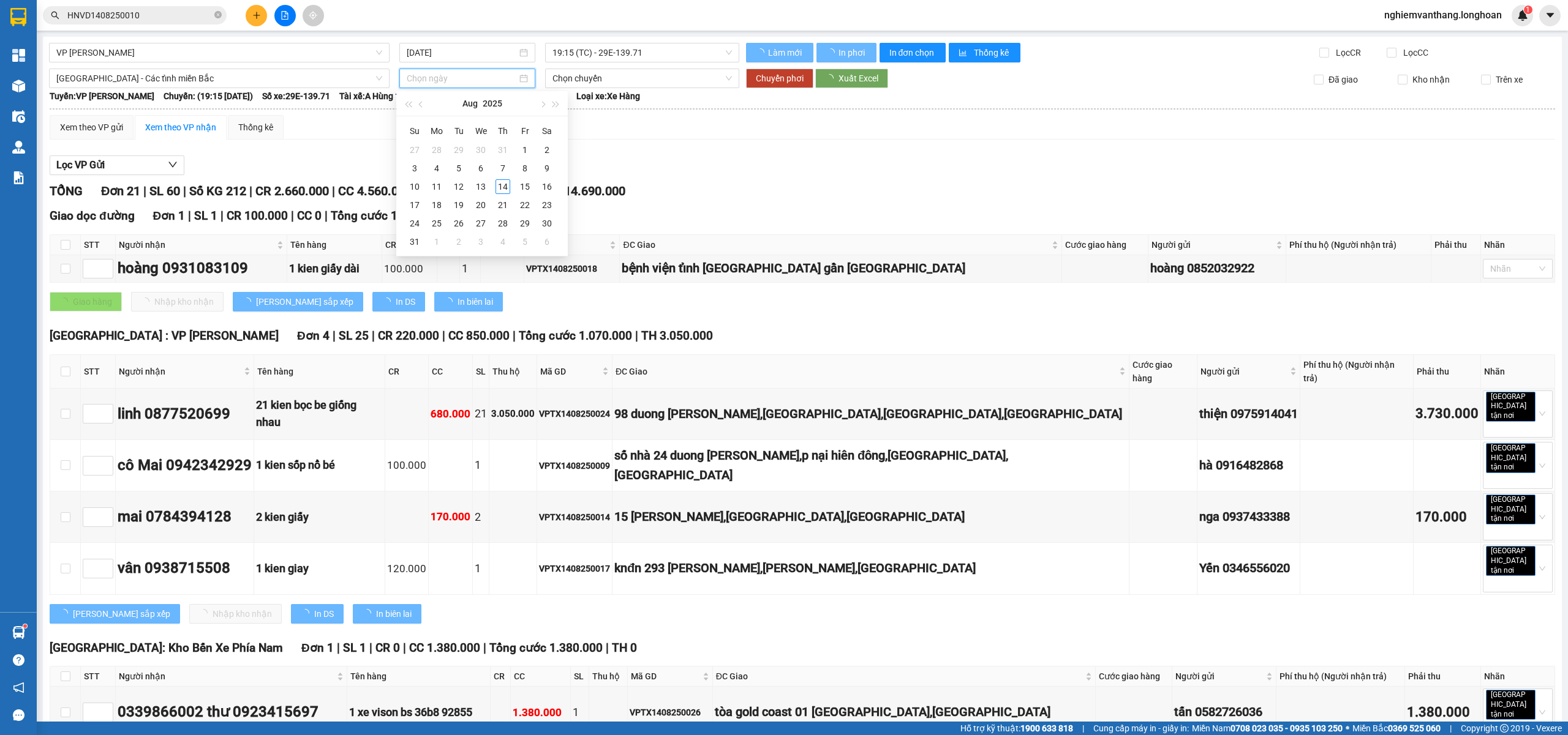
type input "15/08/2025"
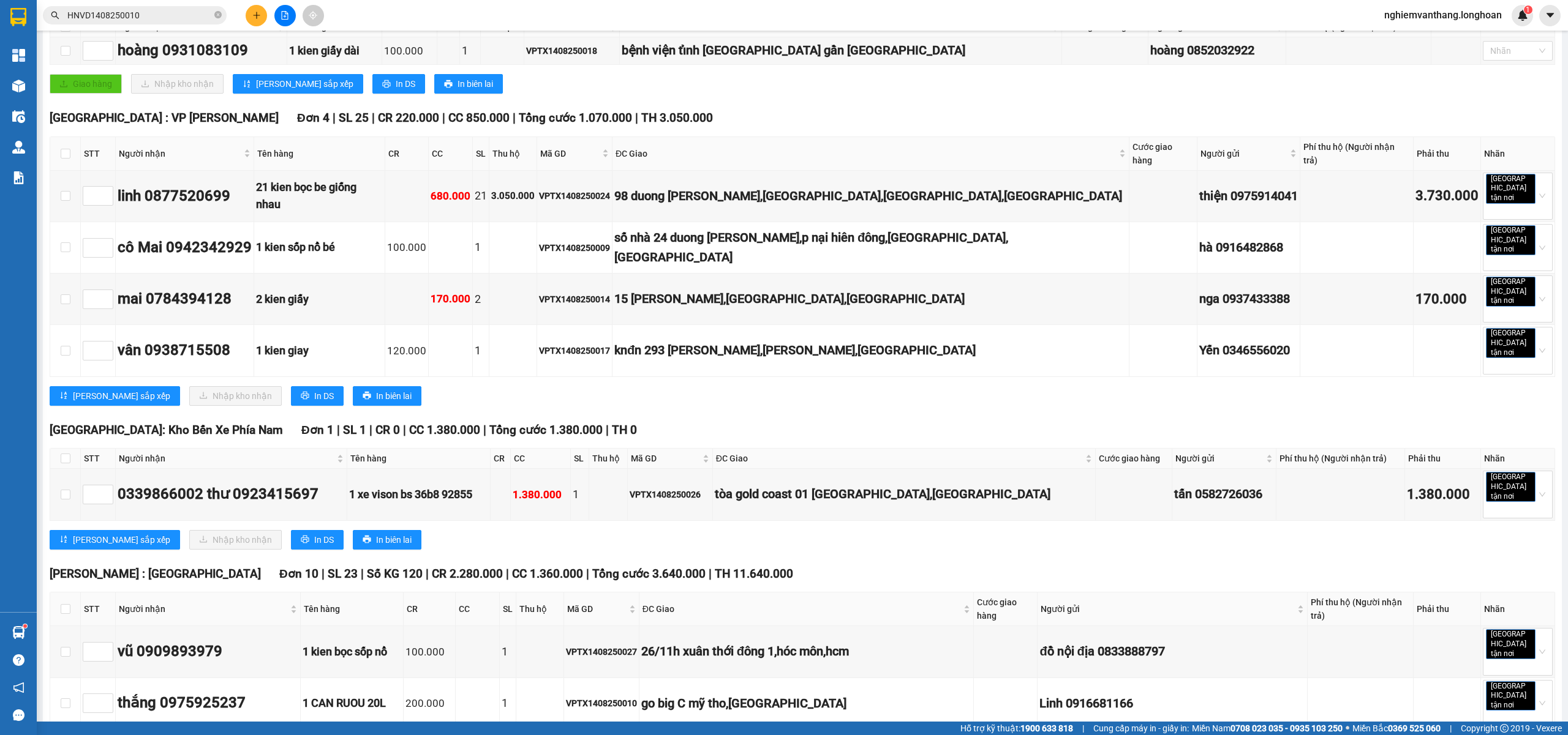
scroll to position [0, 0]
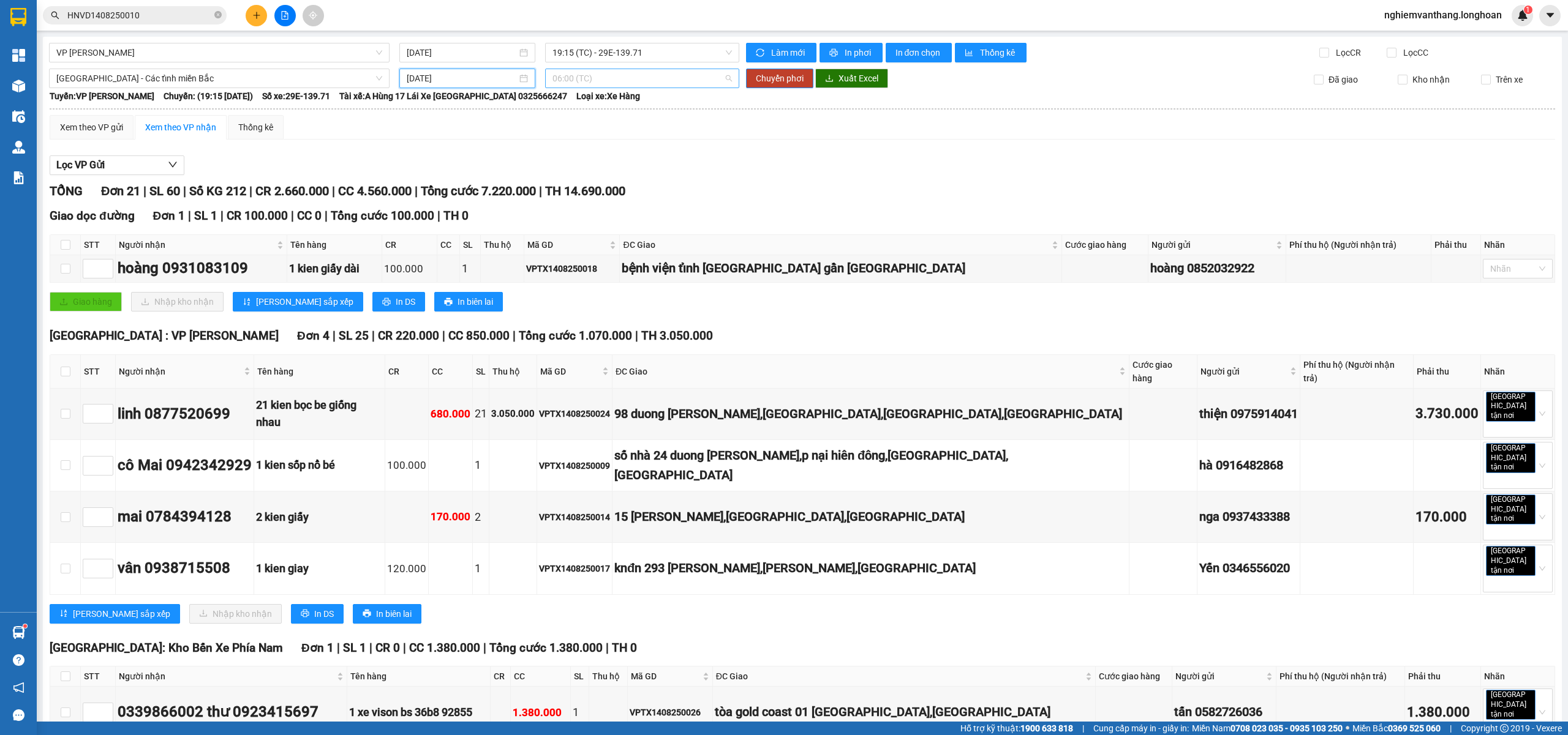
click at [597, 77] on span "06:00 (TC)" at bounding box center [642, 78] width 180 height 19
click at [775, 72] on span "Chuyển phơi" at bounding box center [779, 78] width 48 height 14
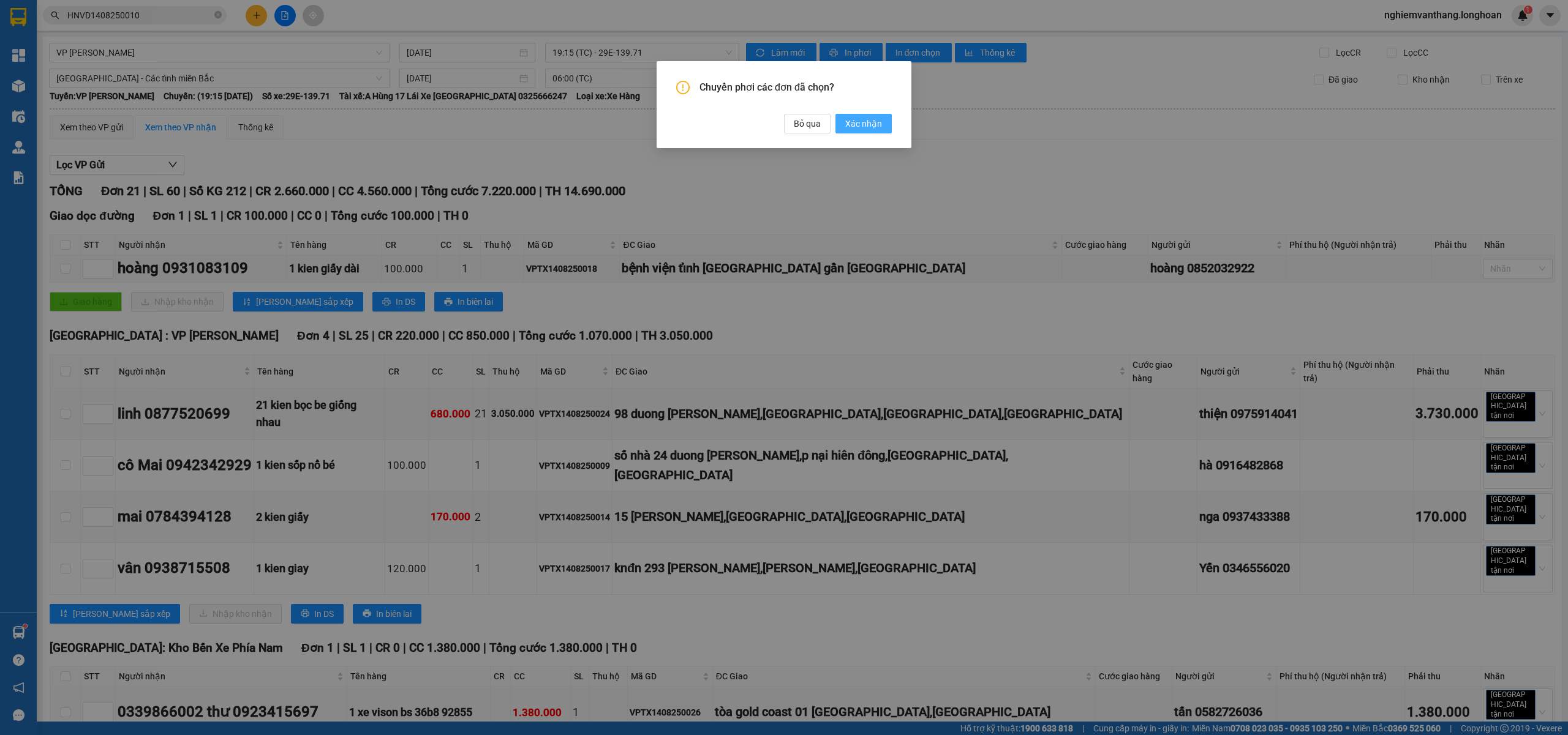
click at [865, 114] on button "Xác nhận" at bounding box center [863, 124] width 56 height 20
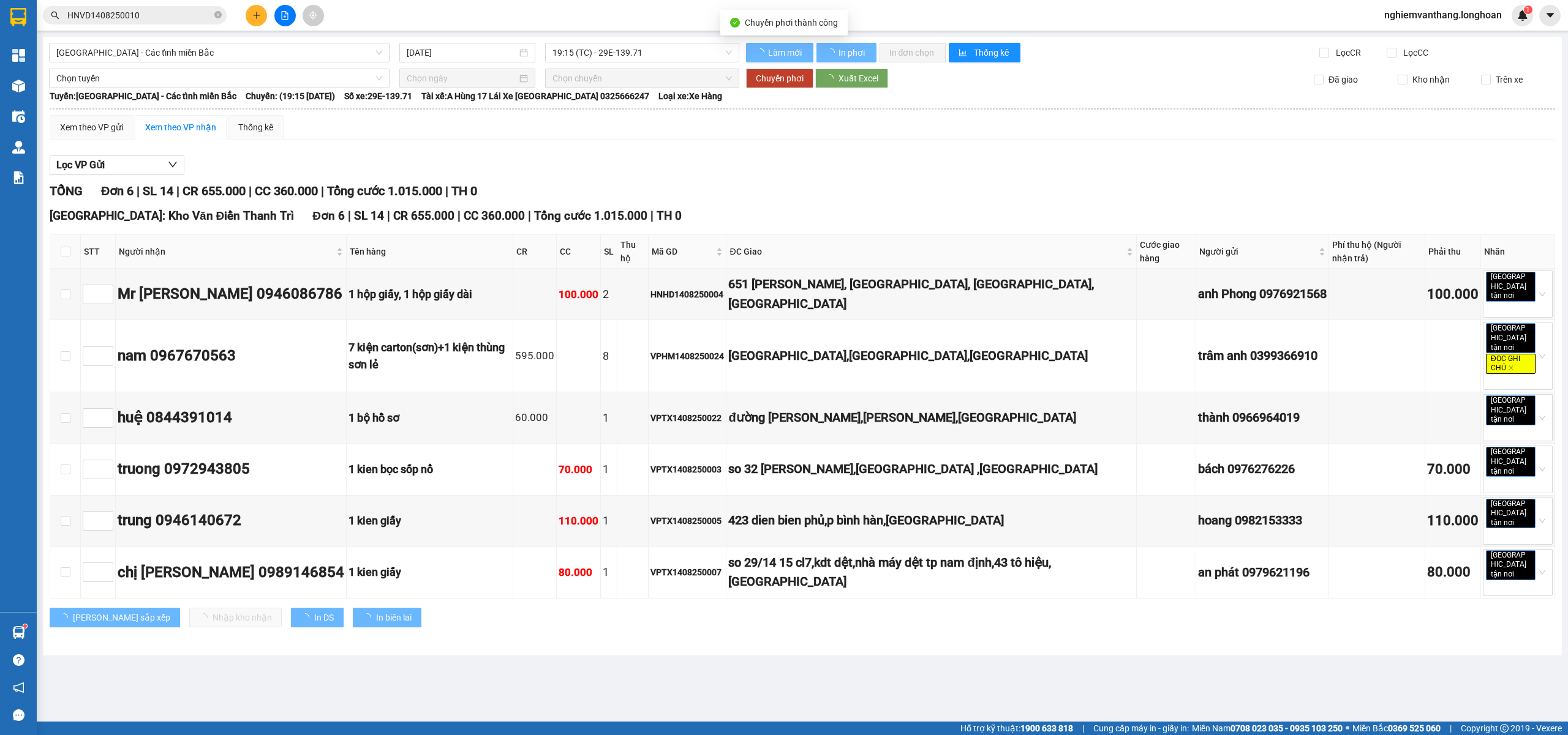
type input "15/08/2025"
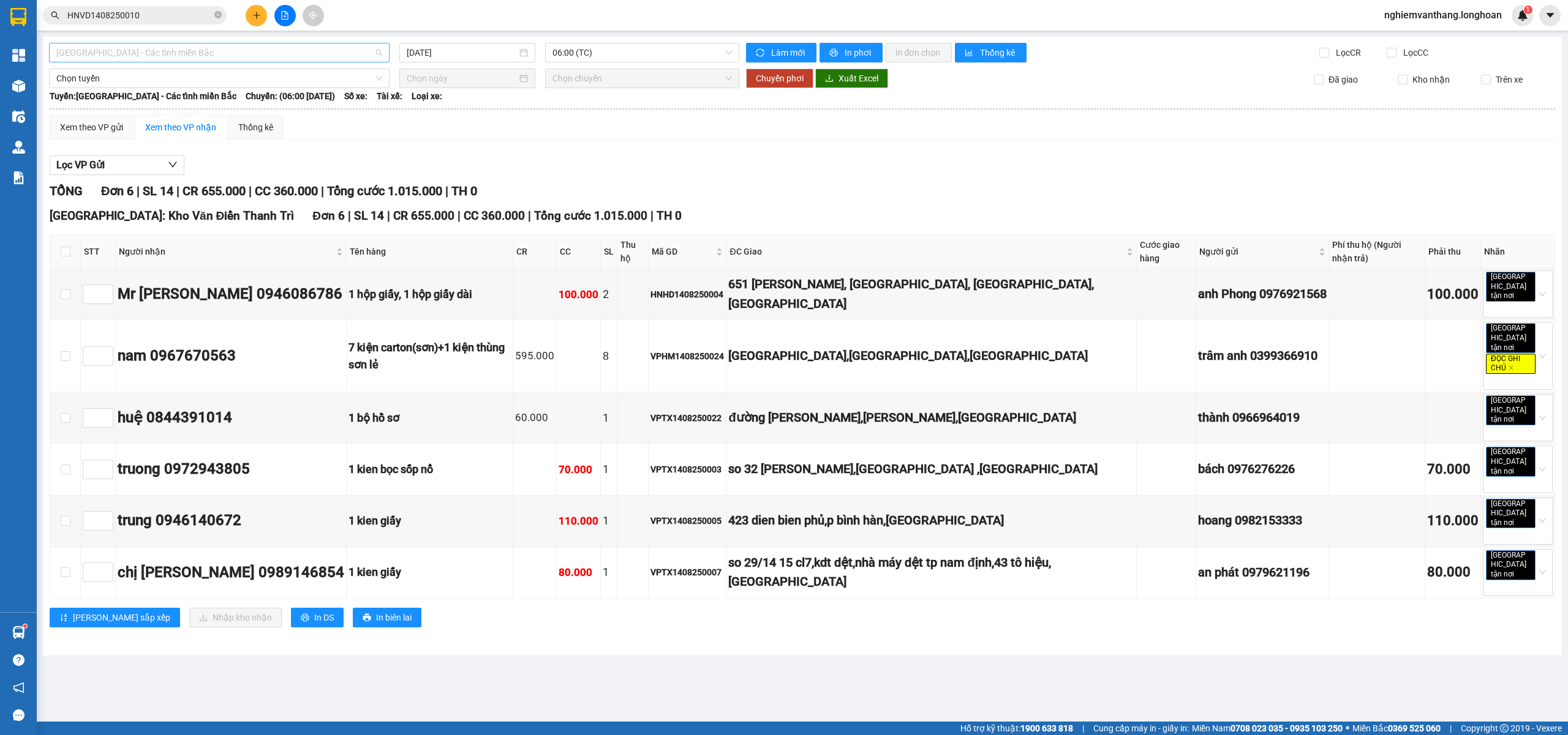
click at [192, 53] on span "[GEOGRAPHIC_DATA] - Các tỉnh miền Bắc" at bounding box center [219, 52] width 326 height 19
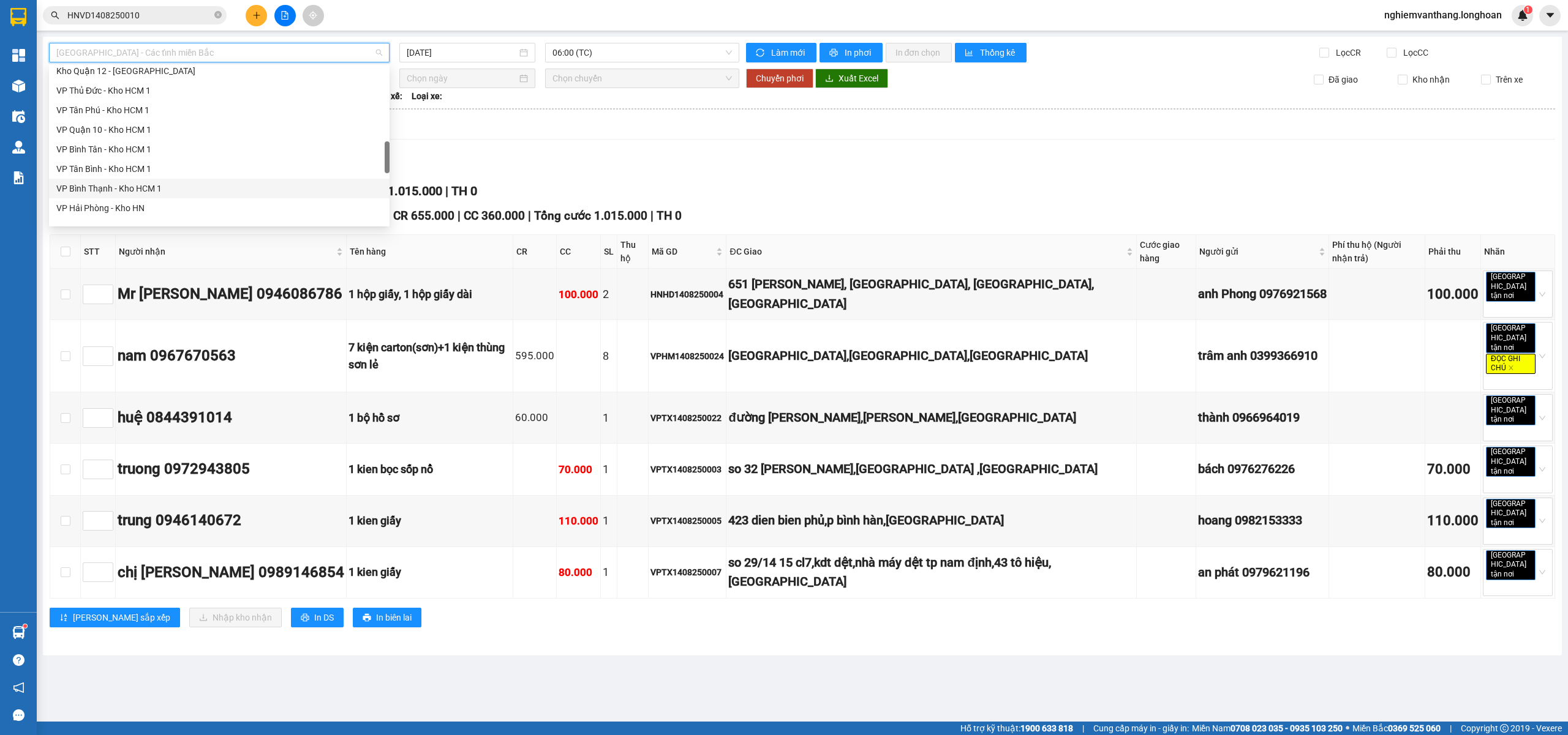
scroll to position [639, 0]
click at [128, 147] on div "VP Hoàng Mai - Kho HN" at bounding box center [219, 142] width 326 height 14
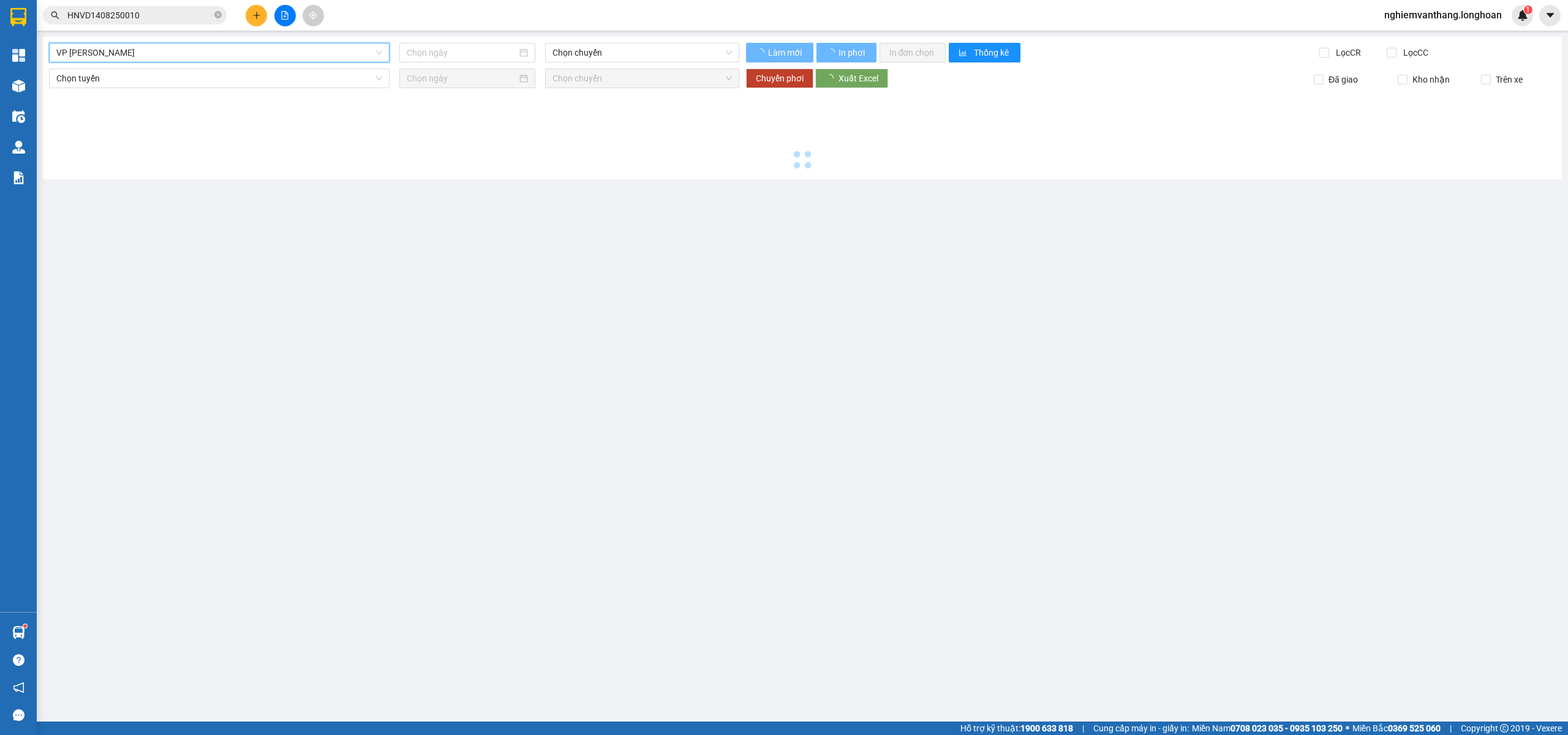
type input "14/08/2025"
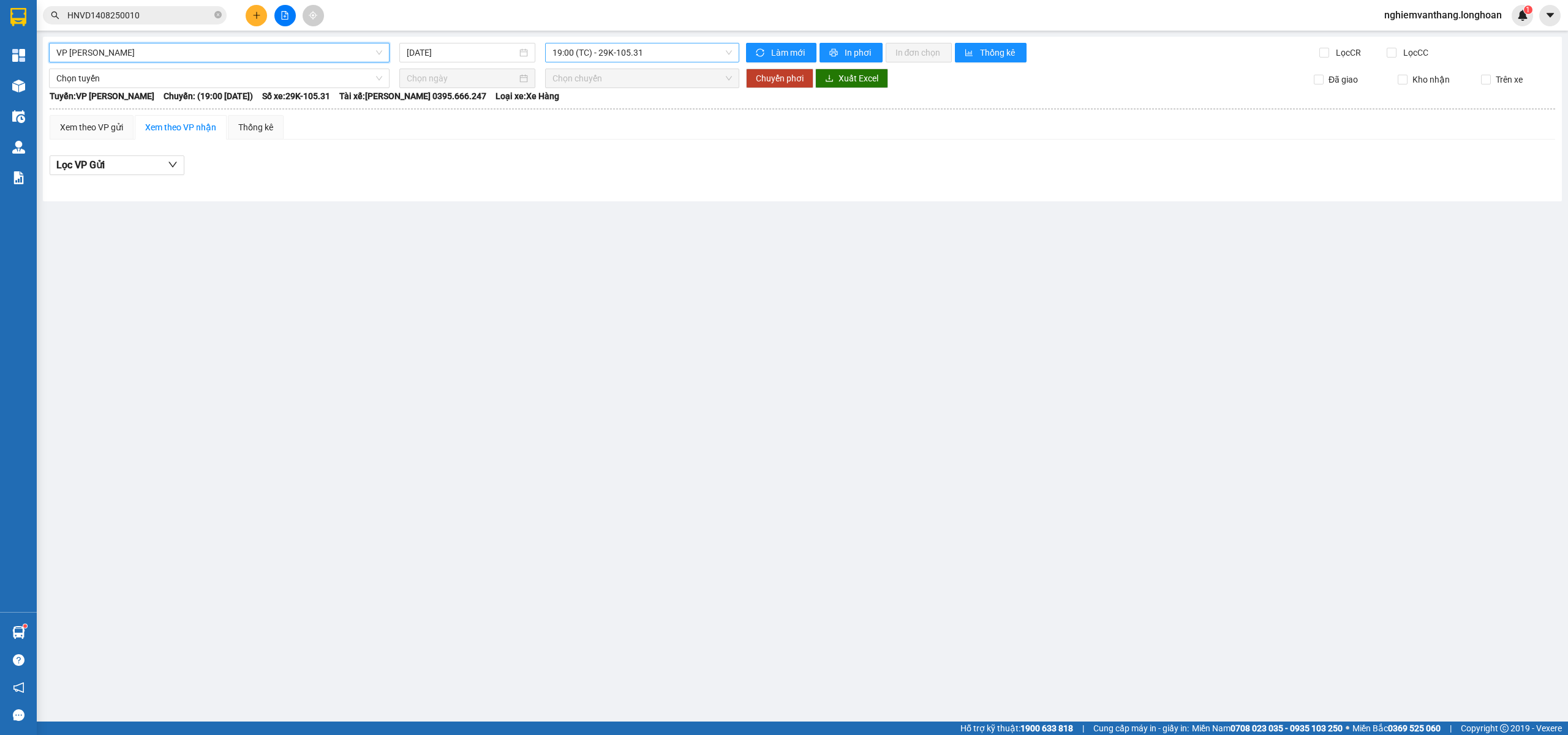
click at [619, 47] on span "19:00 (TC) - 29K-105.31" at bounding box center [642, 52] width 180 height 19
click at [290, 241] on main "VP Hoàng Mai - Kho HN 14/08/2025 19:00 (TC) - 29K-105.31 Làm mới In phơi In đơn…" at bounding box center [784, 360] width 1568 height 721
drag, startPoint x: 184, startPoint y: 46, endPoint x: 177, endPoint y: 68, distance: 23.1
click at [184, 47] on span "VP Hoàng Mai - Kho HN" at bounding box center [219, 52] width 326 height 19
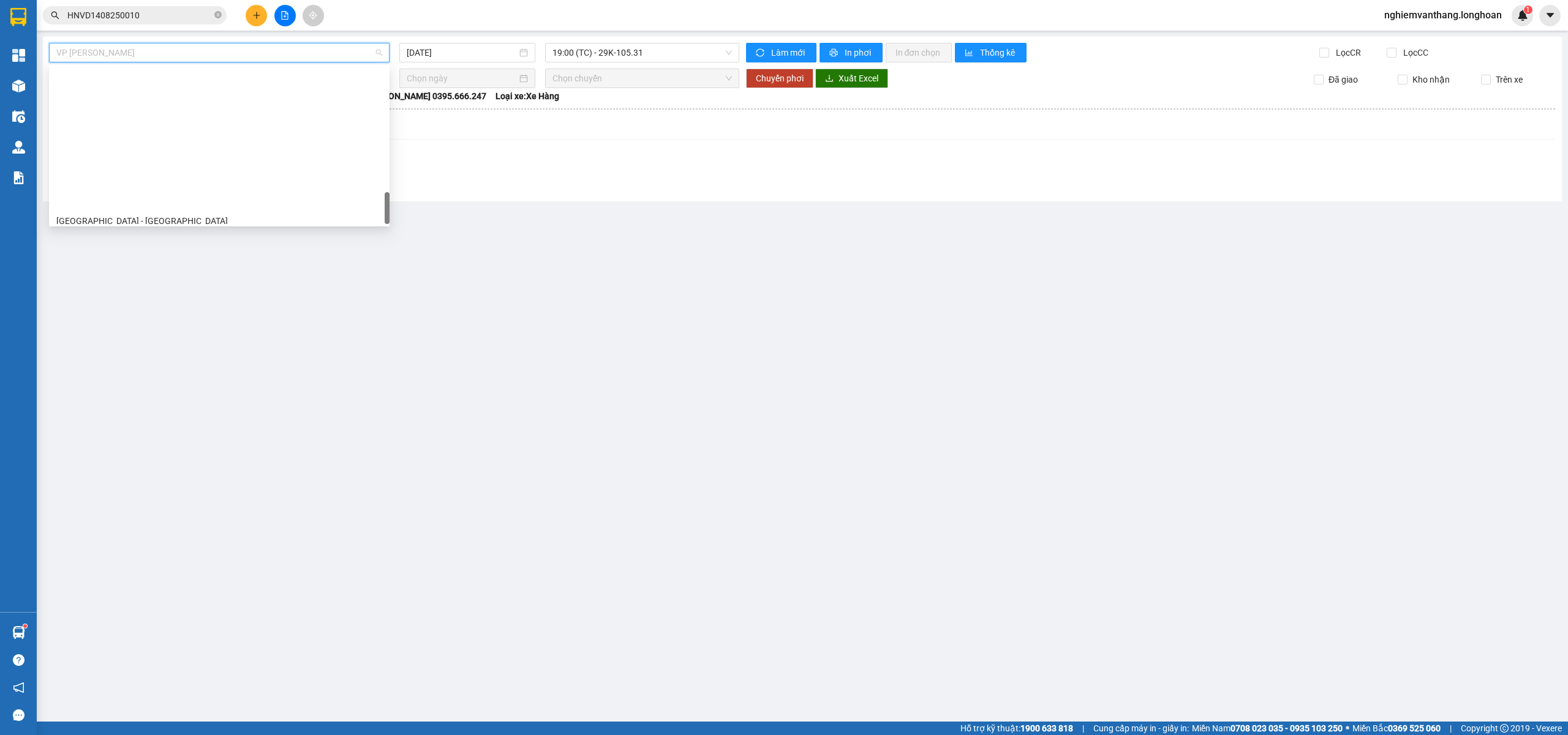
scroll to position [803, 0]
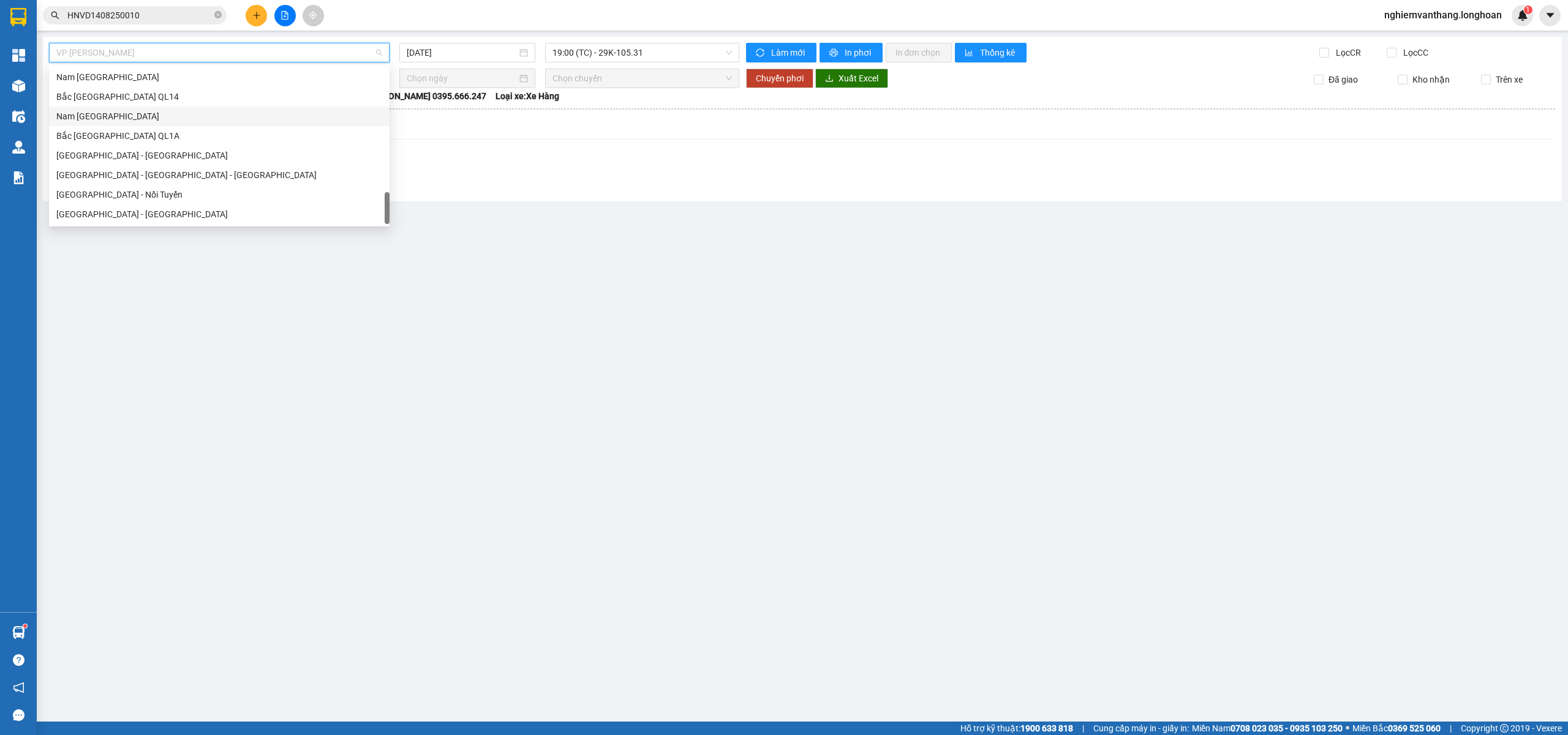
click at [126, 124] on div "Nam Trung Bắc QL1A" at bounding box center [219, 117] width 341 height 20
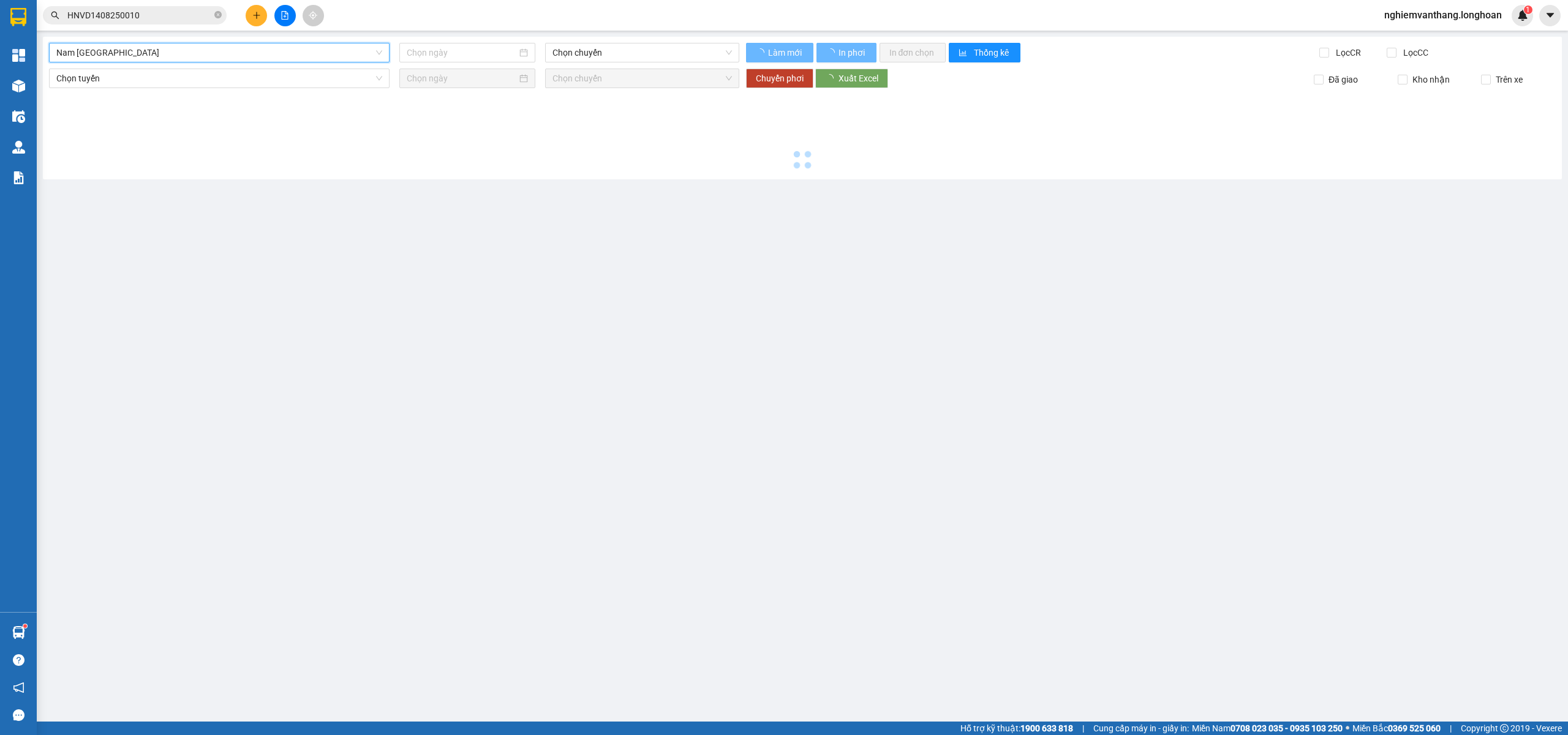
type input "14/08/2025"
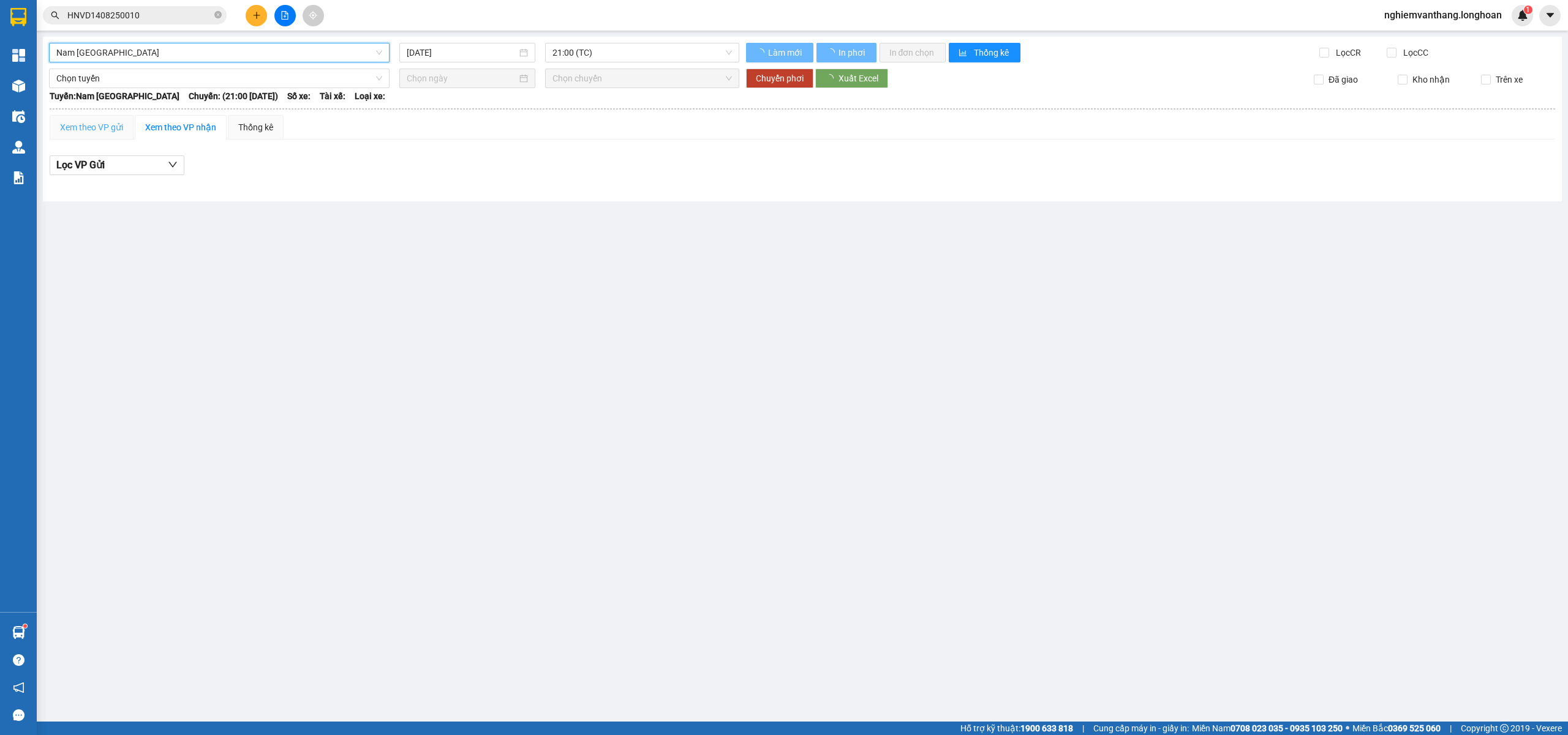
click at [136, 49] on span "Nam Trung Bắc QL1A" at bounding box center [219, 52] width 326 height 19
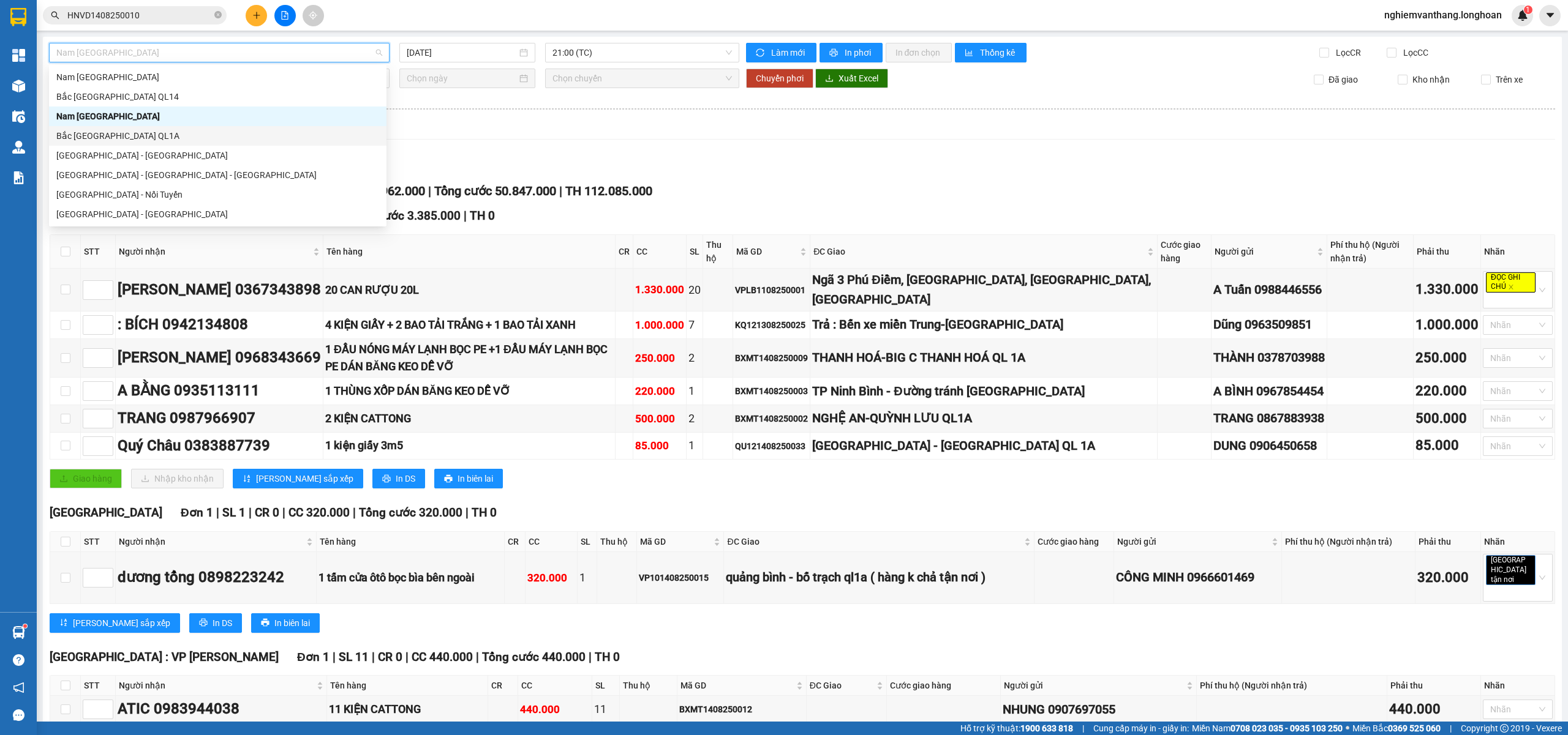
click at [109, 142] on div "Bắc Trung Nam QL1A" at bounding box center [218, 137] width 323 height 14
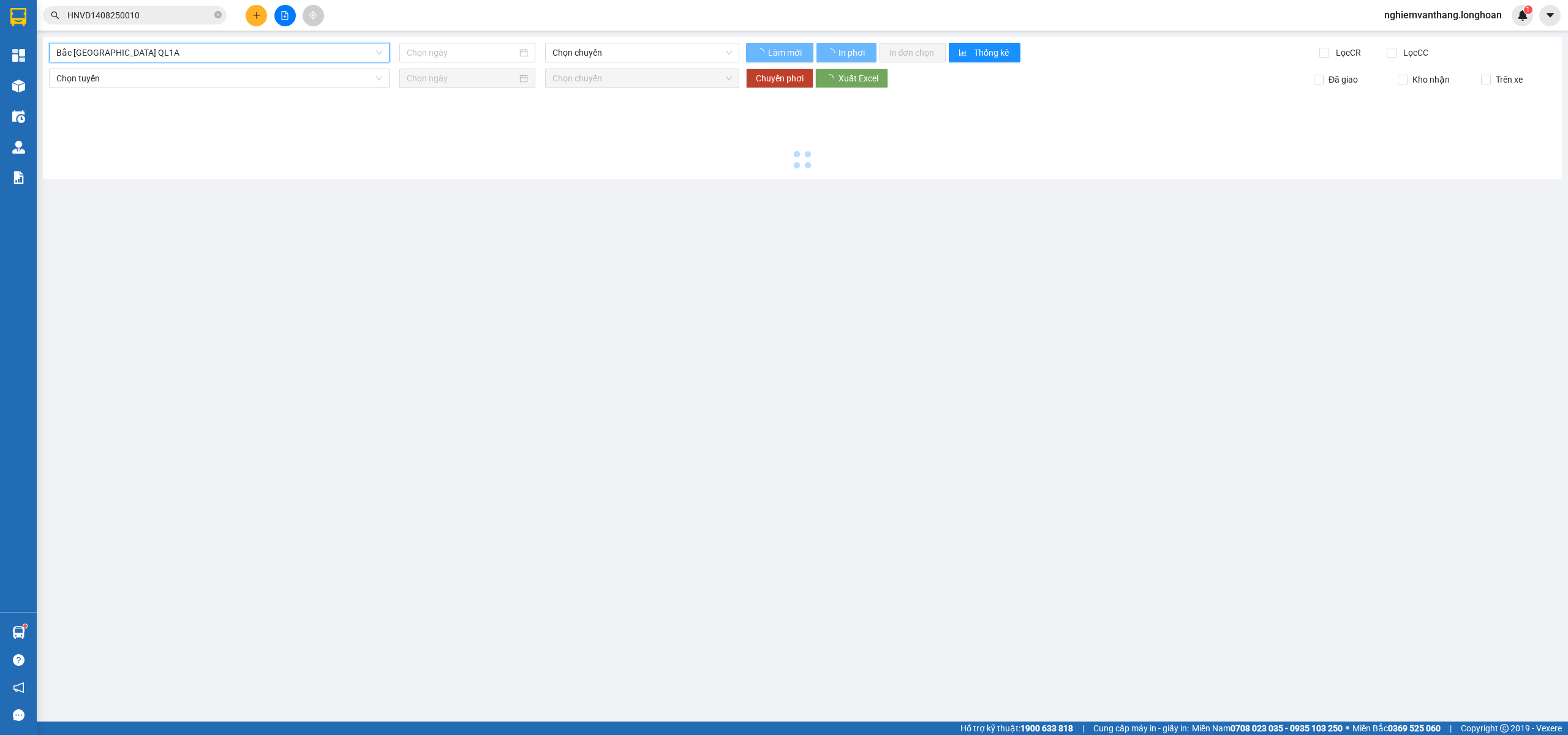
type input "14/08/2025"
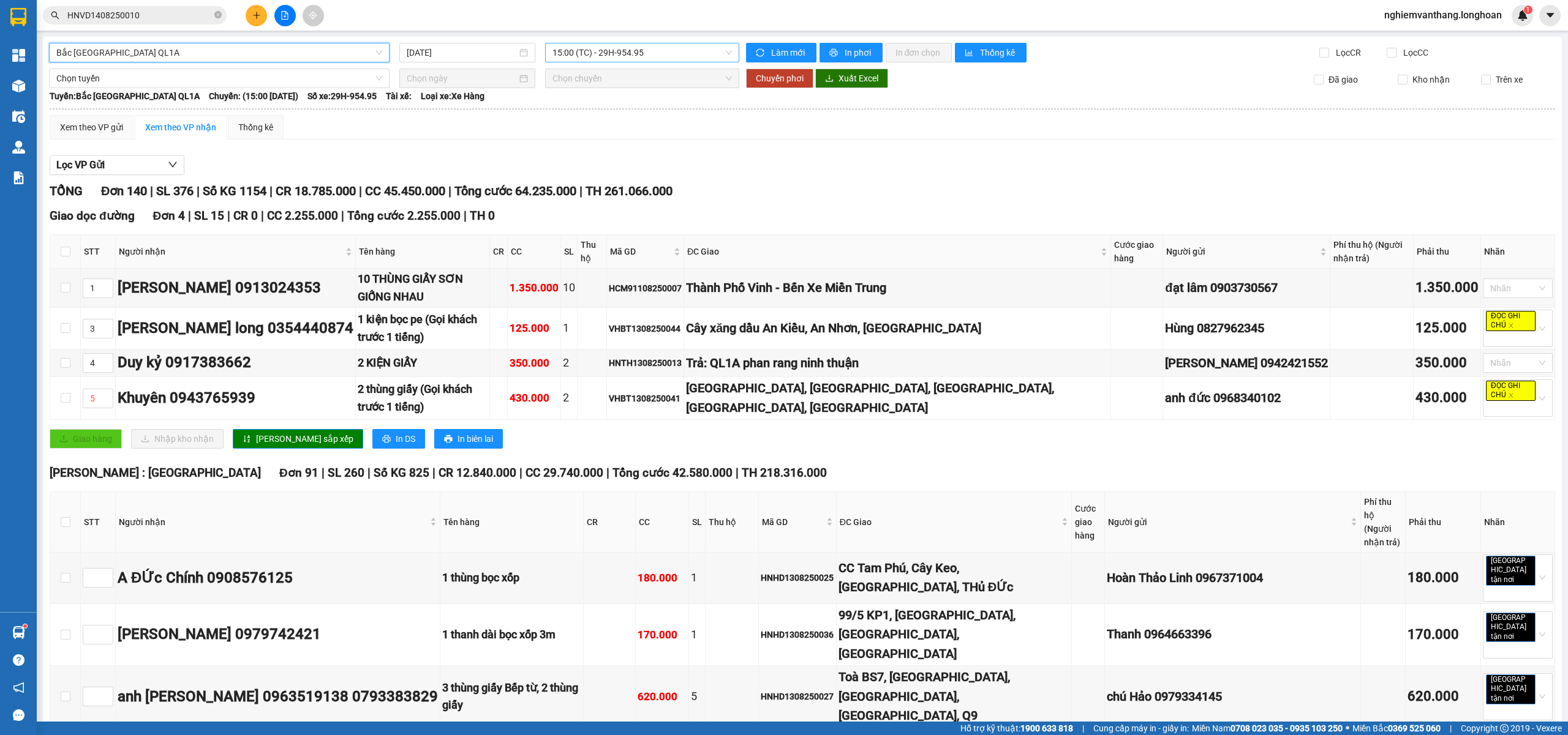
click at [618, 52] on span "15:00 (TC) - 29H-954.95" at bounding box center [642, 52] width 180 height 19
click at [592, 116] on div "20:00 (TC) - 29K-024.94" at bounding box center [596, 117] width 96 height 14
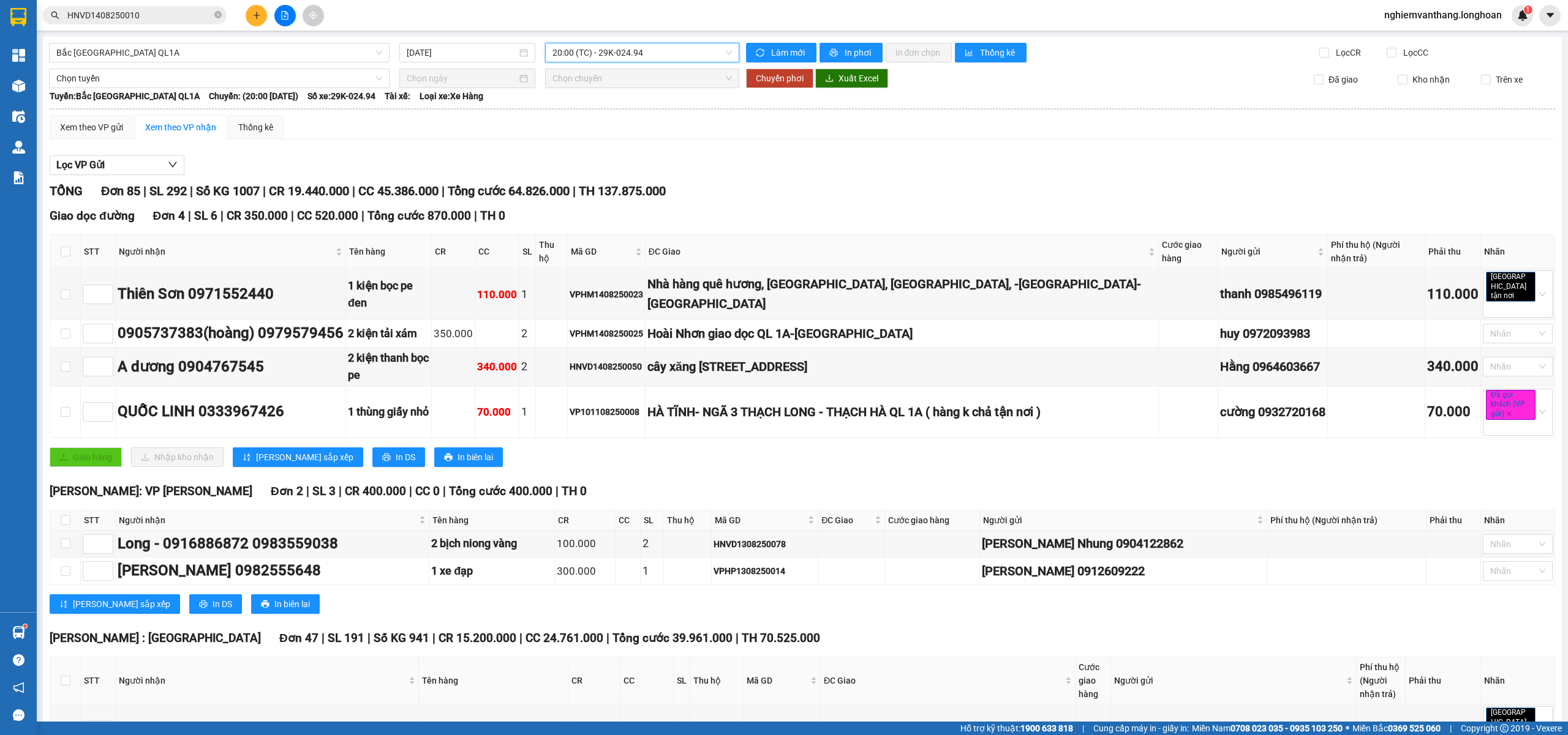
click at [624, 46] on span "20:00 (TC) - 29K-024.94" at bounding box center [642, 52] width 180 height 19
click at [575, 138] on div "23:00 (TC)" at bounding box center [596, 137] width 96 height 14
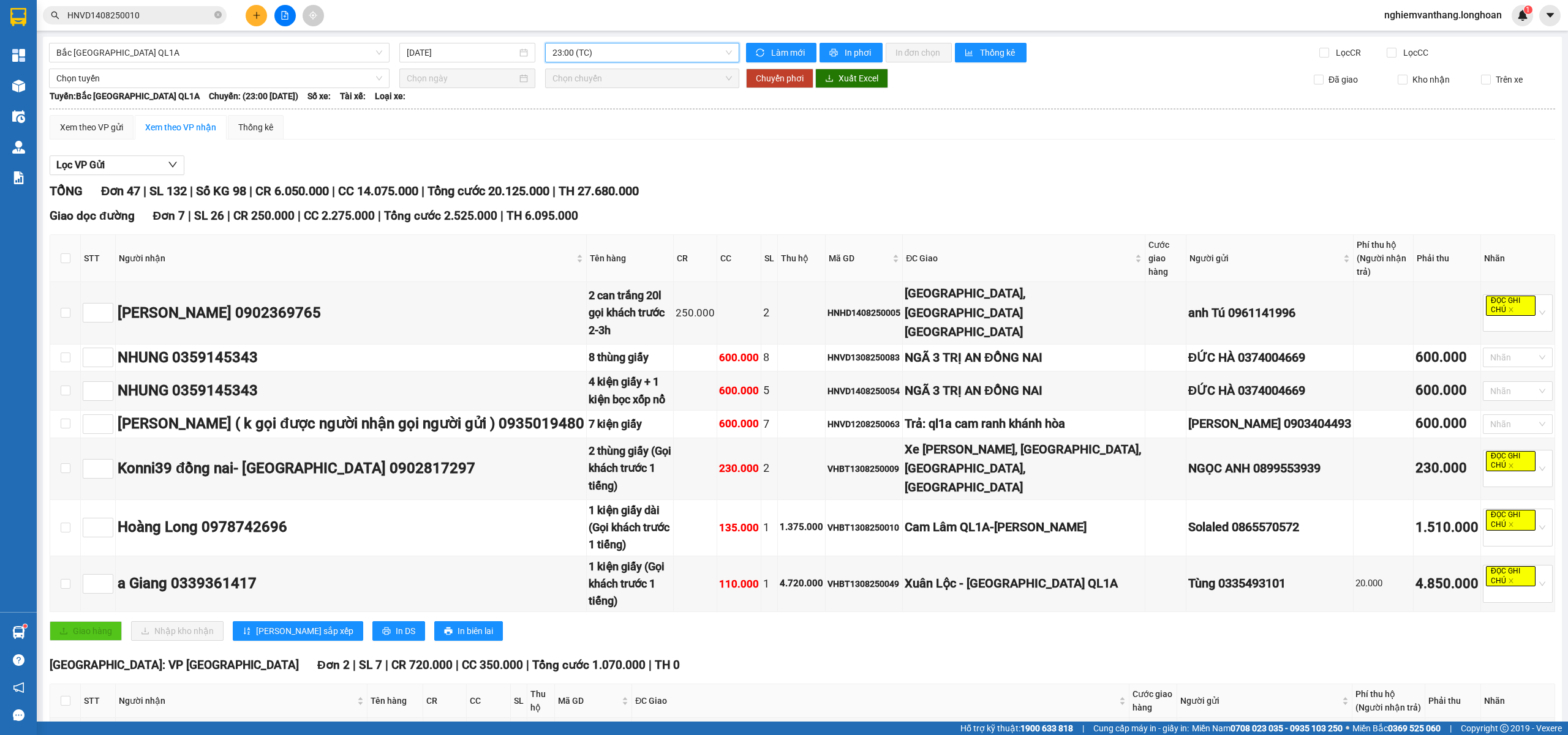
click at [613, 58] on span "23:00 (TC)" at bounding box center [642, 52] width 180 height 19
click at [588, 116] on div "20:00 (TC) - 29K-024.94" at bounding box center [596, 117] width 96 height 14
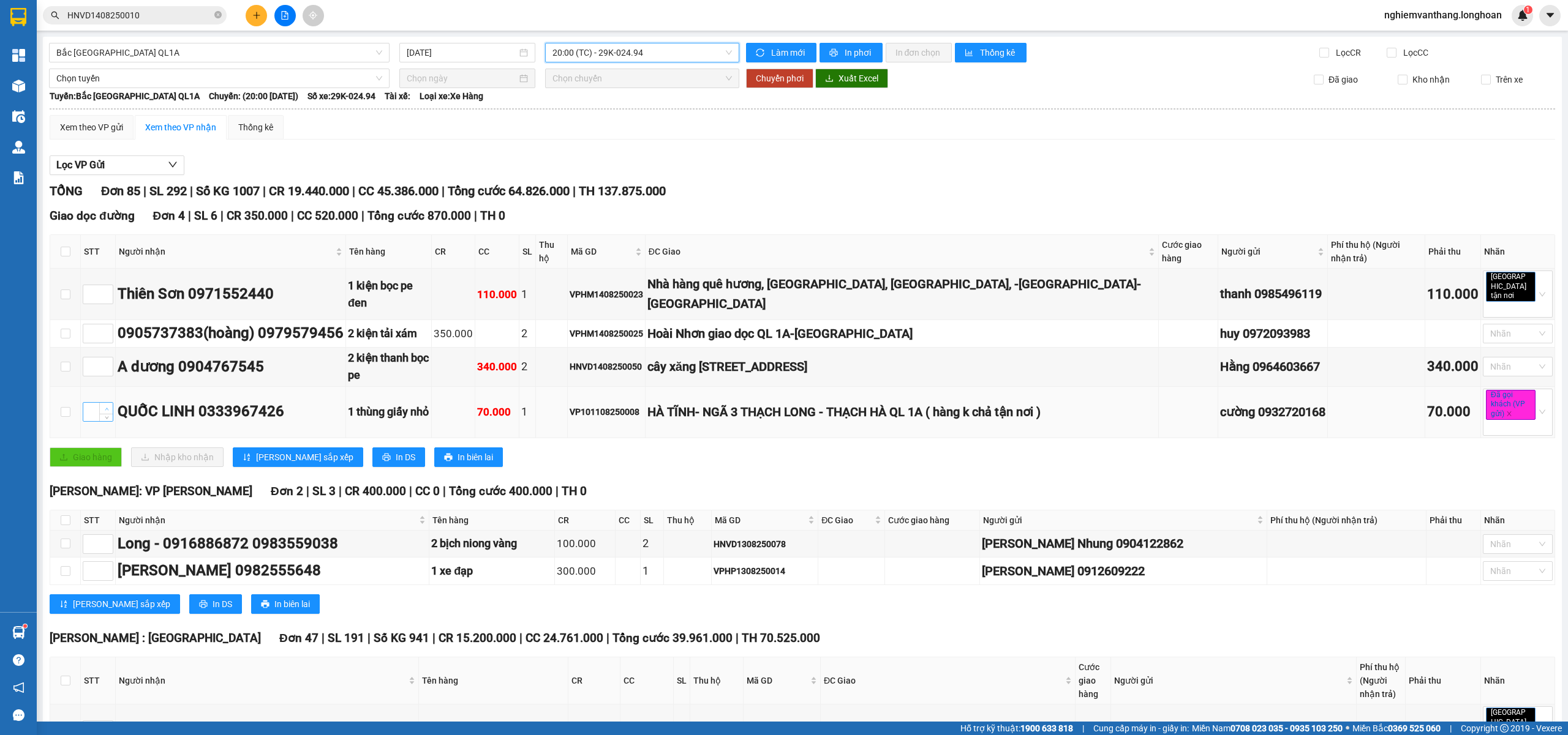
click at [105, 407] on icon "up" at bounding box center [107, 409] width 4 height 4
type input "1"
click at [109, 288] on span "up" at bounding box center [106, 291] width 7 height 7
type input "2"
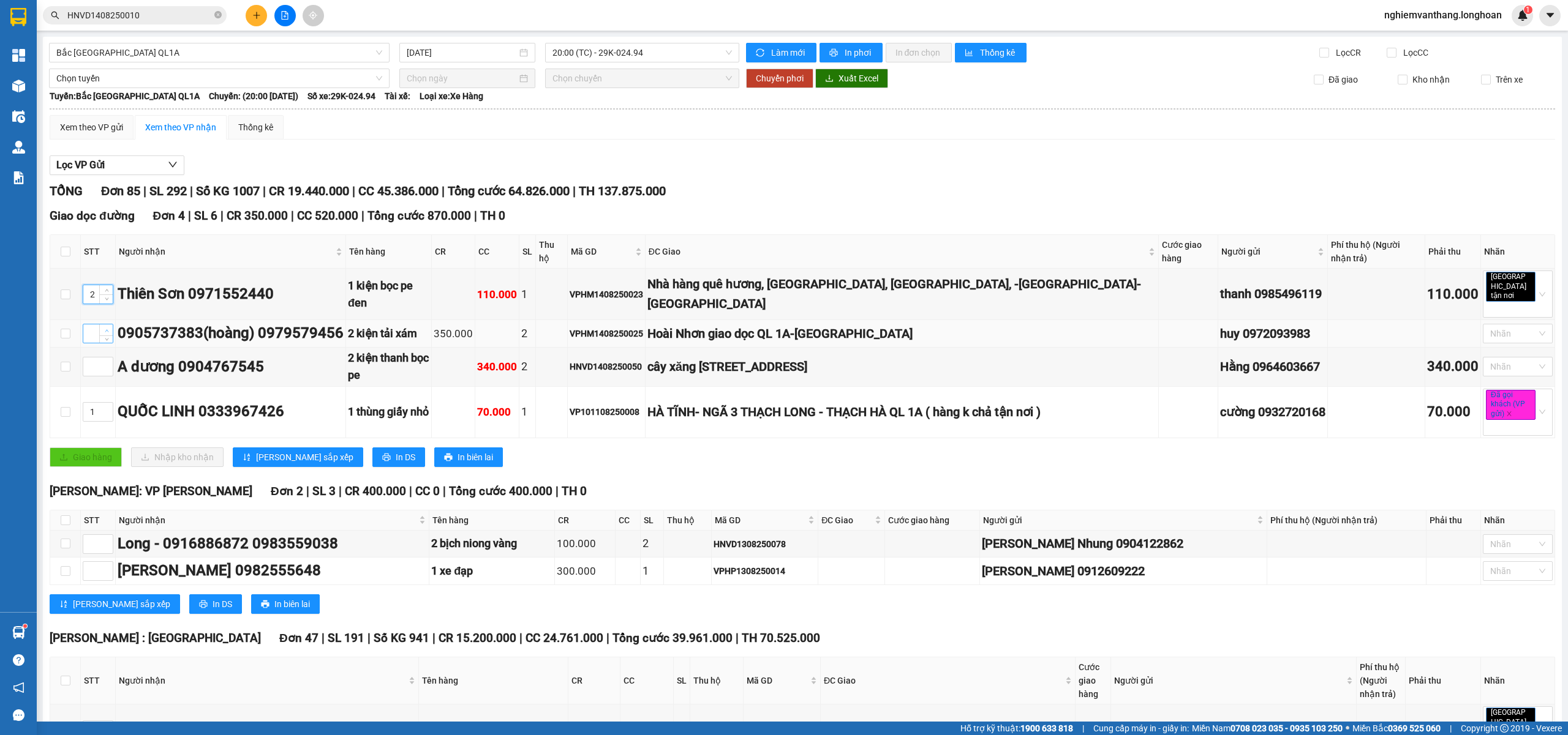
click at [103, 326] on span "up" at bounding box center [106, 329] width 7 height 7
type input "3"
click at [103, 326] on span "up" at bounding box center [106, 329] width 7 height 7
click at [101, 357] on span "Increase Value" at bounding box center [106, 362] width 14 height 11
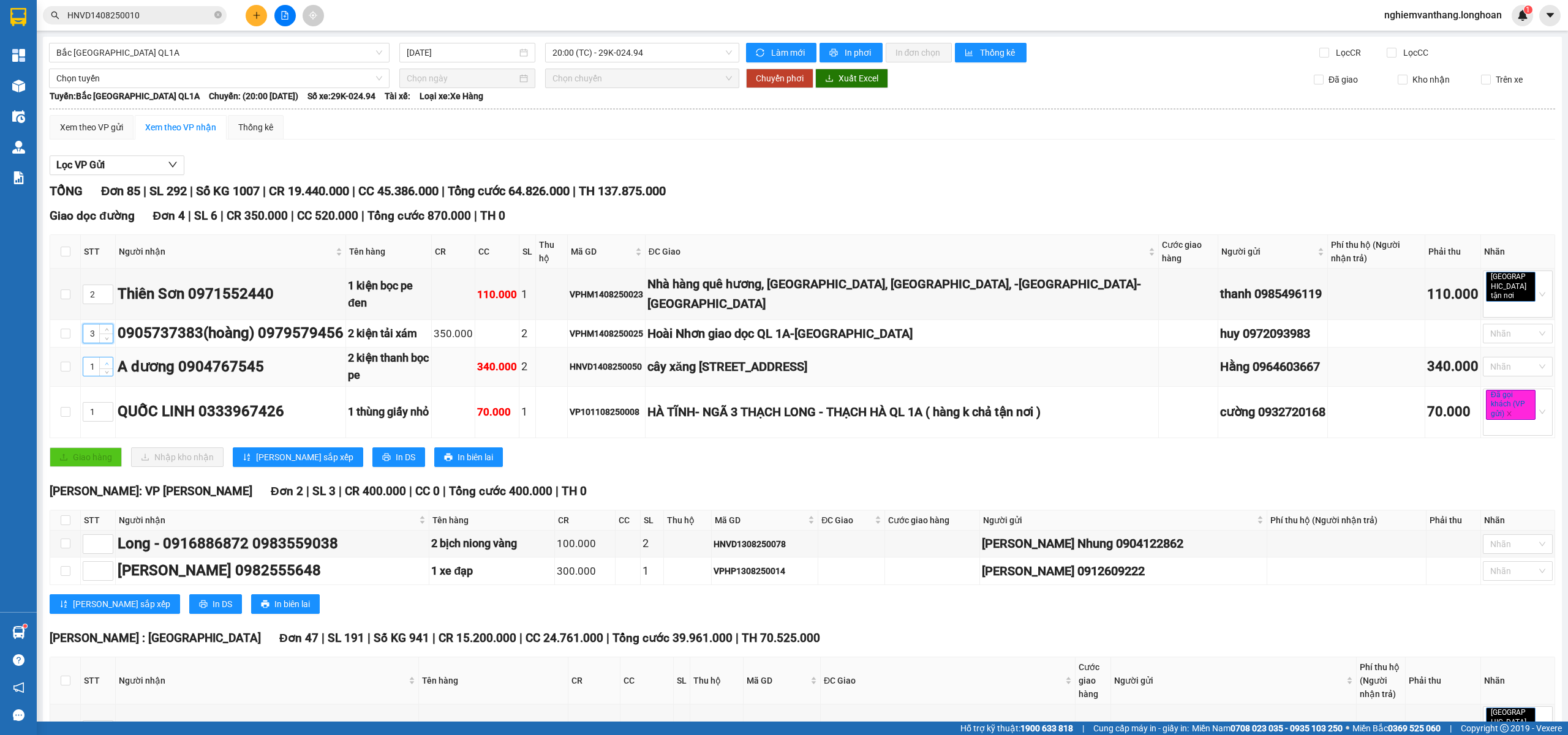
click at [101, 357] on span "Increase Value" at bounding box center [106, 362] width 14 height 11
click at [102, 357] on span "Increase Value" at bounding box center [106, 362] width 14 height 11
type input "4"
click at [102, 357] on span "Increase Value" at bounding box center [106, 362] width 14 height 11
click at [275, 450] on span "Lưu sắp xếp" at bounding box center [305, 457] width 97 height 14
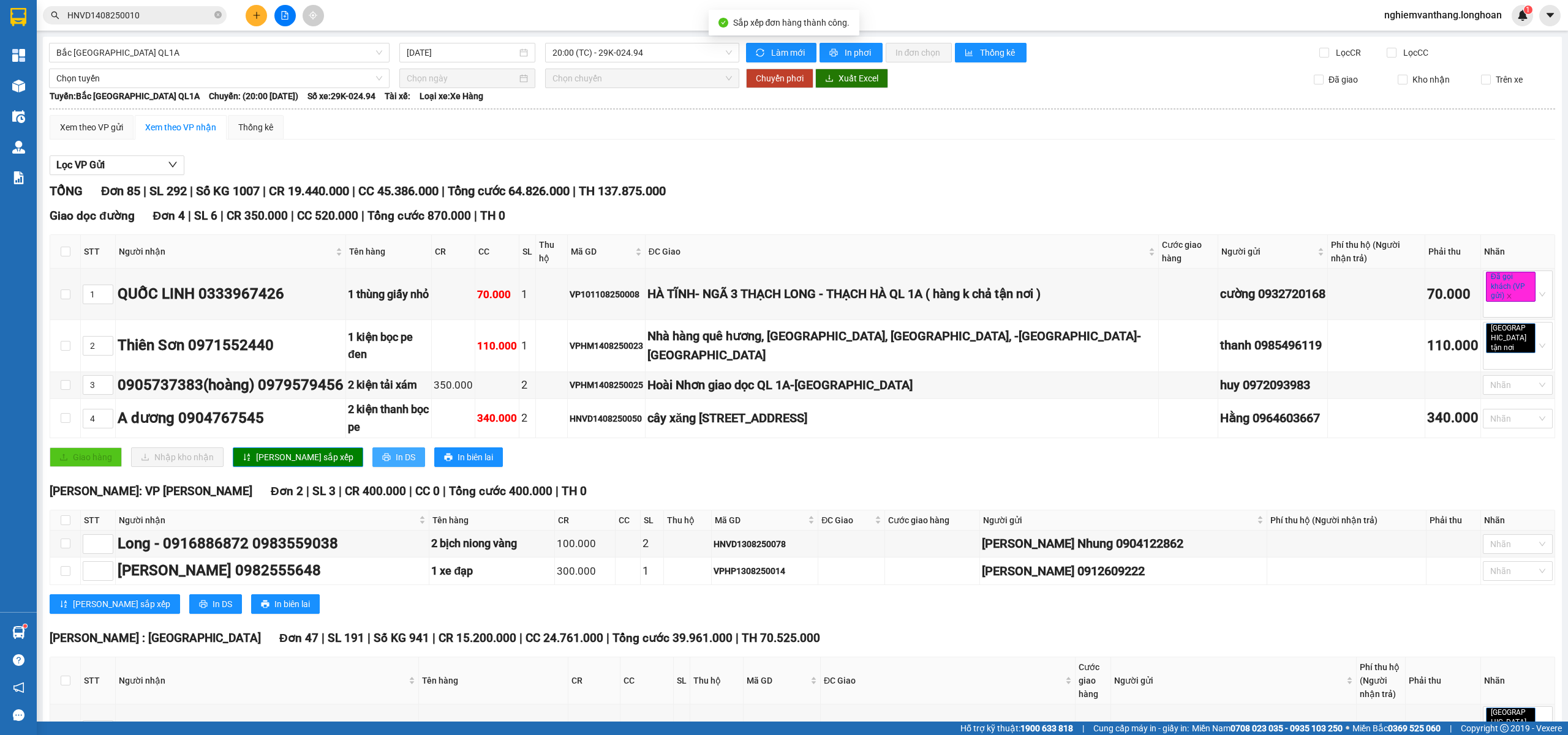
click at [396, 450] on span "In DS" at bounding box center [406, 457] width 20 height 14
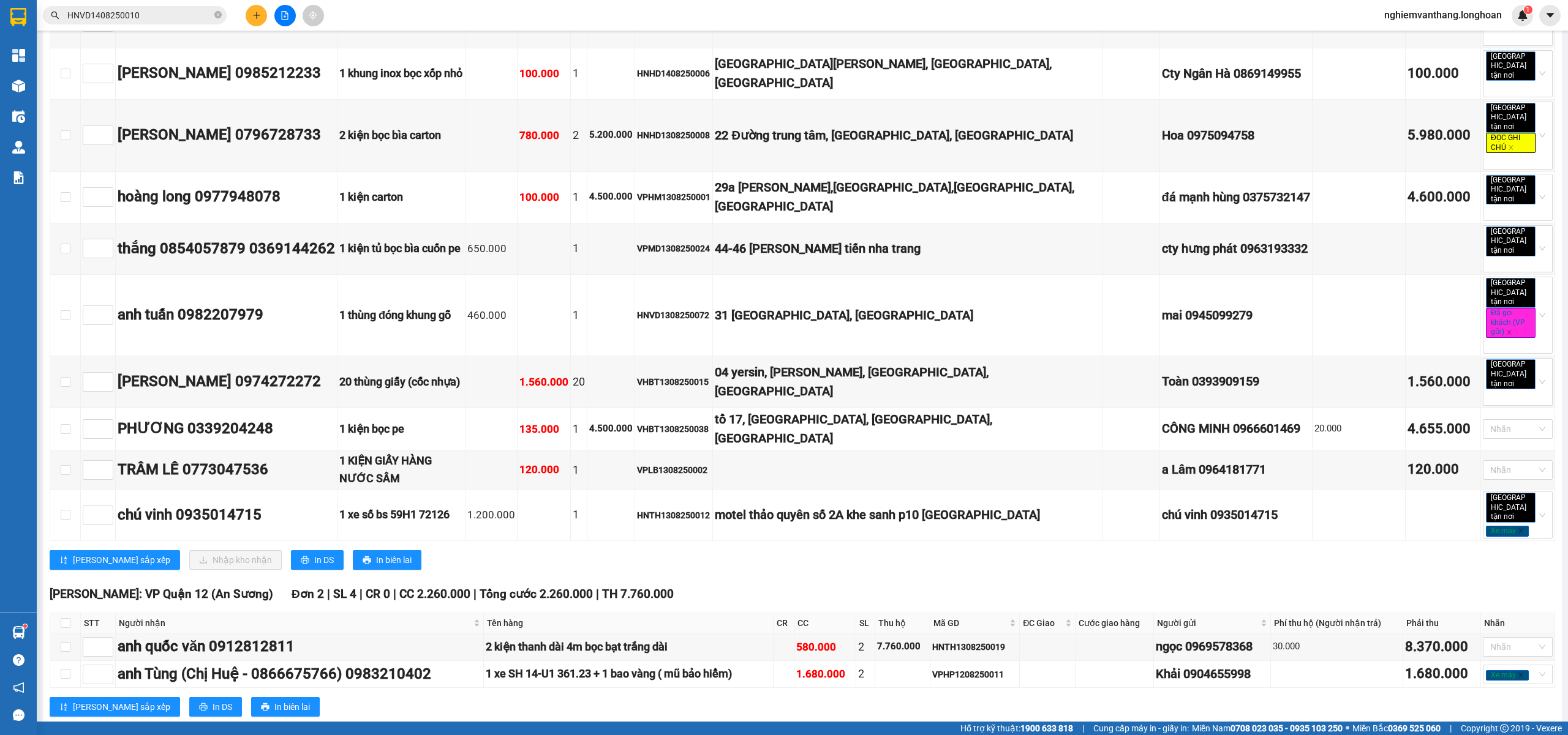
scroll to position [4111, 0]
